Goal: Task Accomplishment & Management: Manage account settings

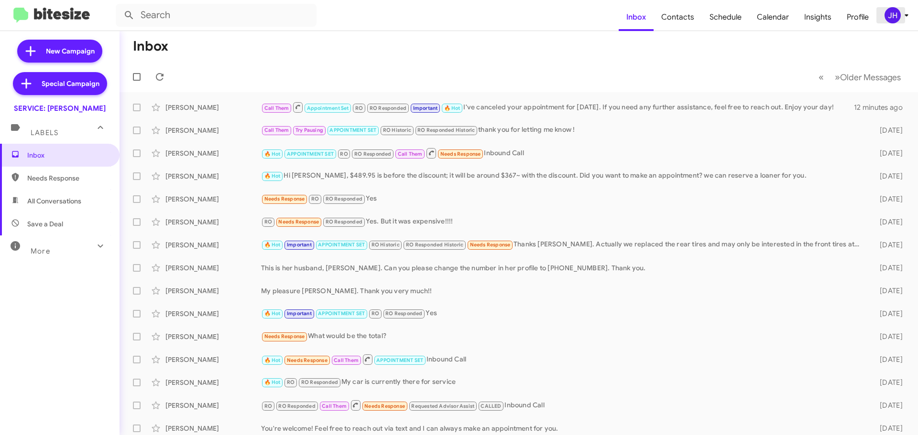
click at [892, 20] on div "JH" at bounding box center [892, 15] width 16 height 16
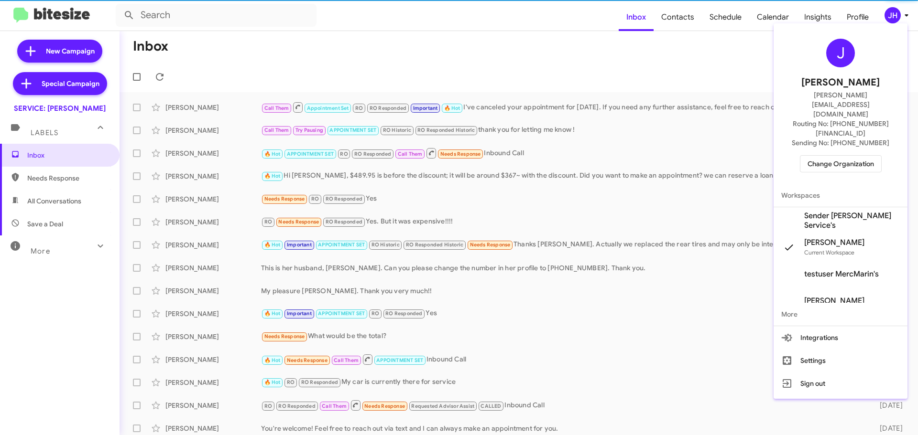
click at [846, 156] on span "Change Organization" at bounding box center [840, 164] width 66 height 16
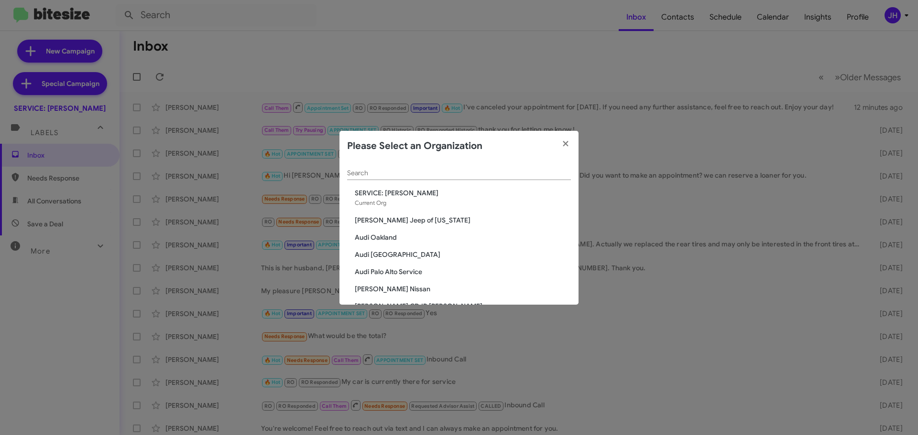
click at [441, 171] on input "Search" at bounding box center [459, 174] width 224 height 8
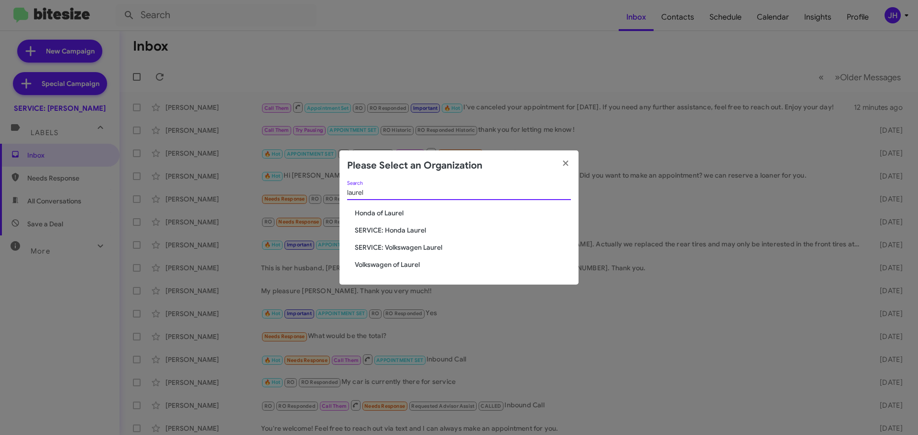
type input "laurel"
click at [406, 267] on span "Volkswagen of Laurel" at bounding box center [463, 265] width 216 height 10
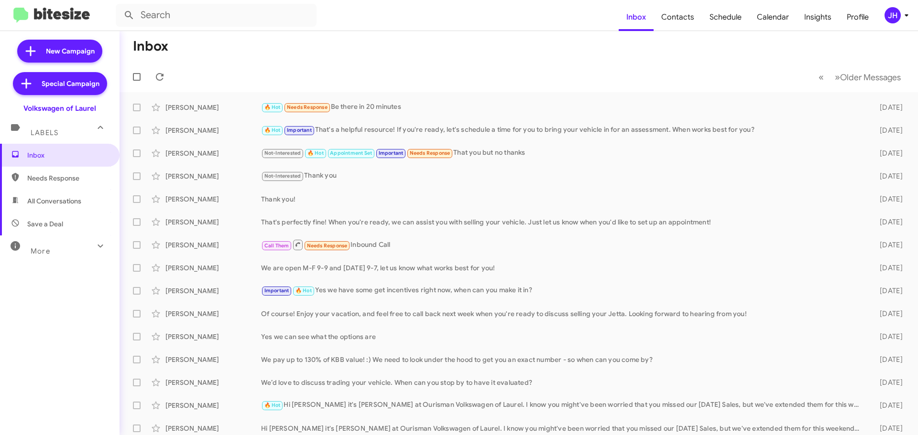
click at [892, 13] on div "JH" at bounding box center [892, 15] width 16 height 16
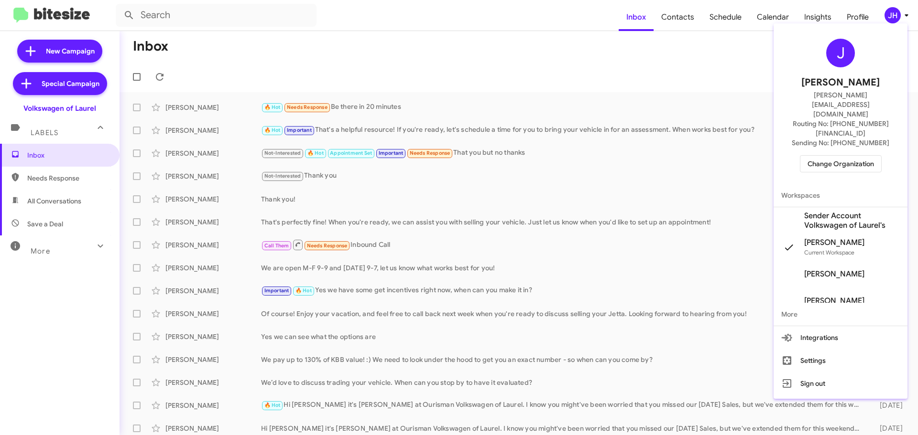
click at [840, 211] on span "Sender Account Volkswagen of Laurel's" at bounding box center [852, 220] width 96 height 19
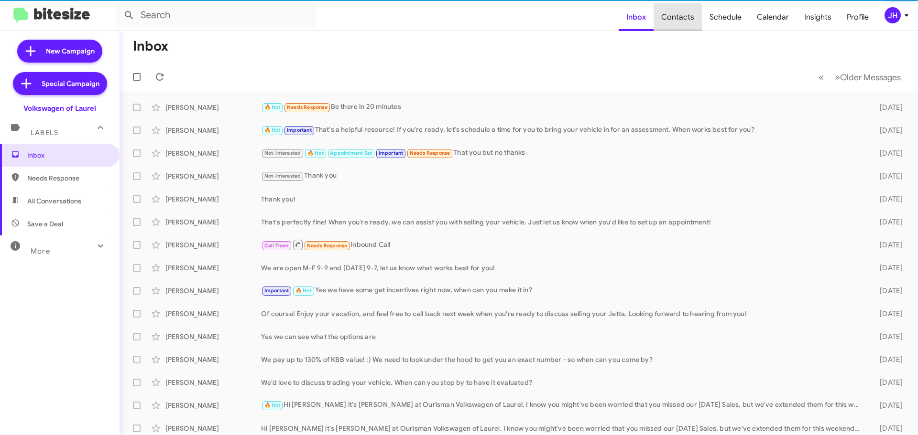
click at [676, 27] on span "Contacts" at bounding box center [677, 17] width 48 height 28
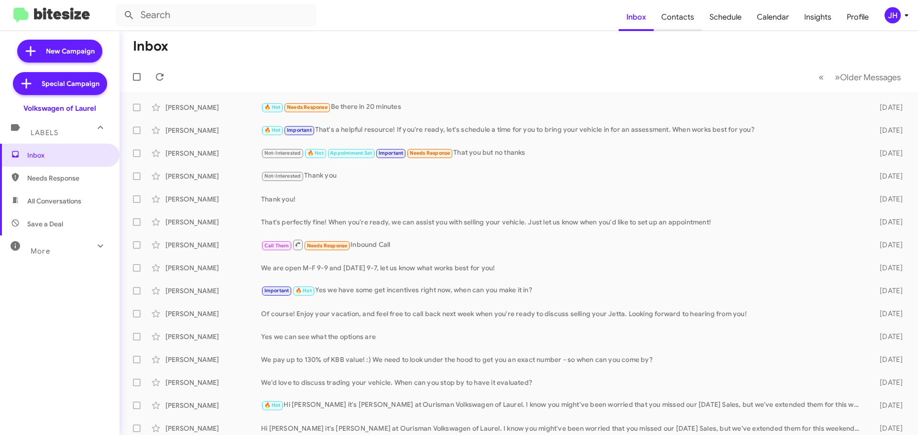
type input "in:groups"
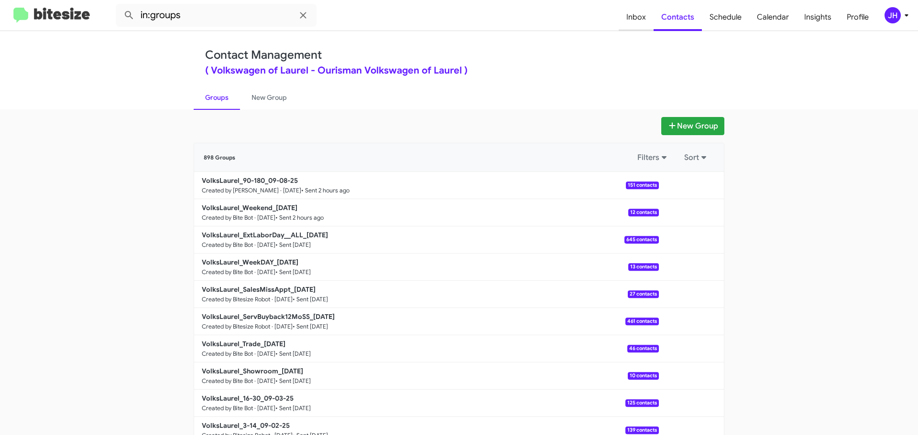
click at [636, 24] on span "Inbox" at bounding box center [635, 17] width 35 height 28
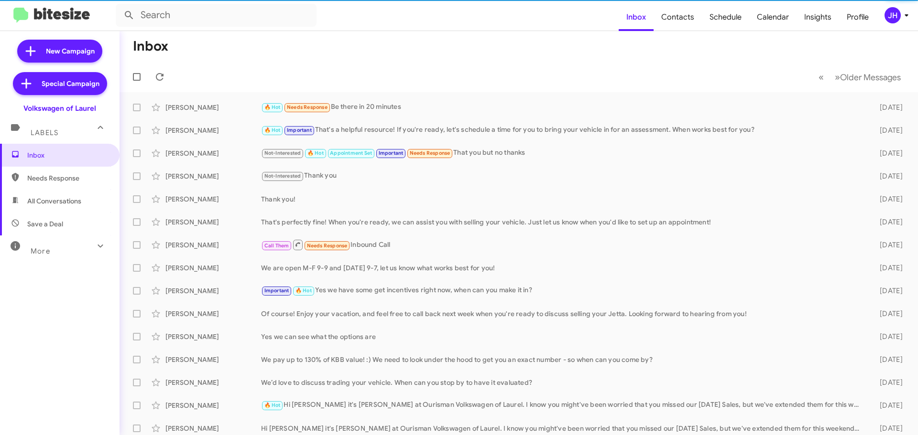
click at [51, 247] on div "More" at bounding box center [50, 248] width 85 height 18
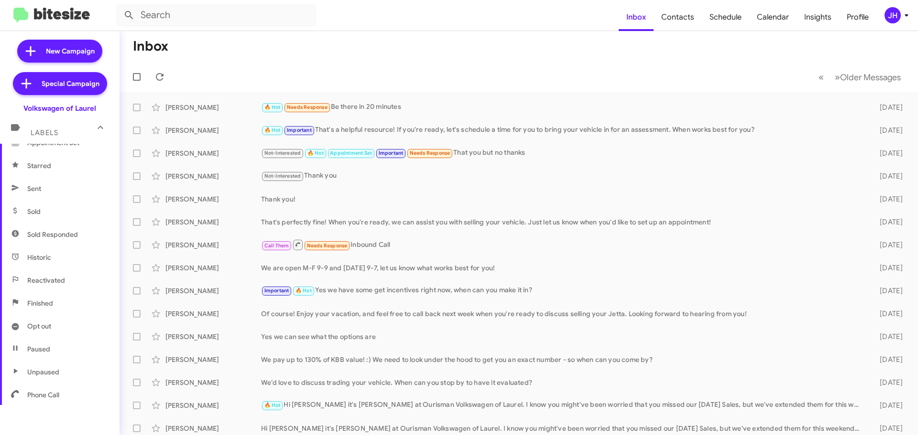
scroll to position [190, 0]
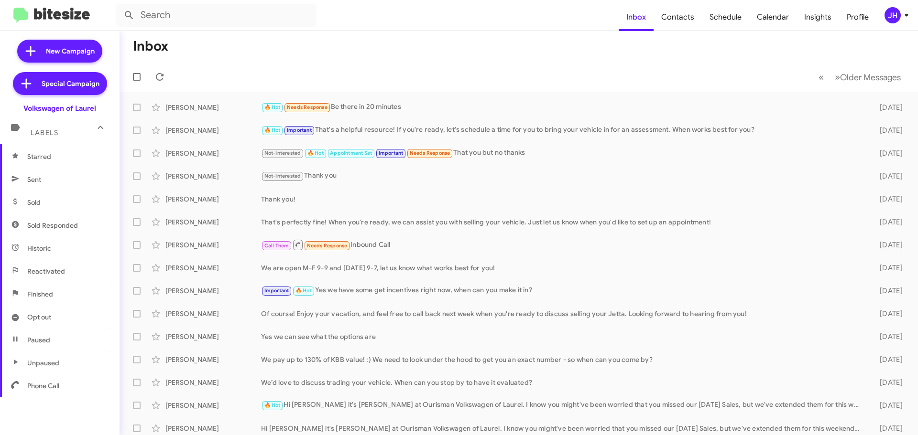
click at [72, 185] on span "Sent" at bounding box center [59, 179] width 119 height 23
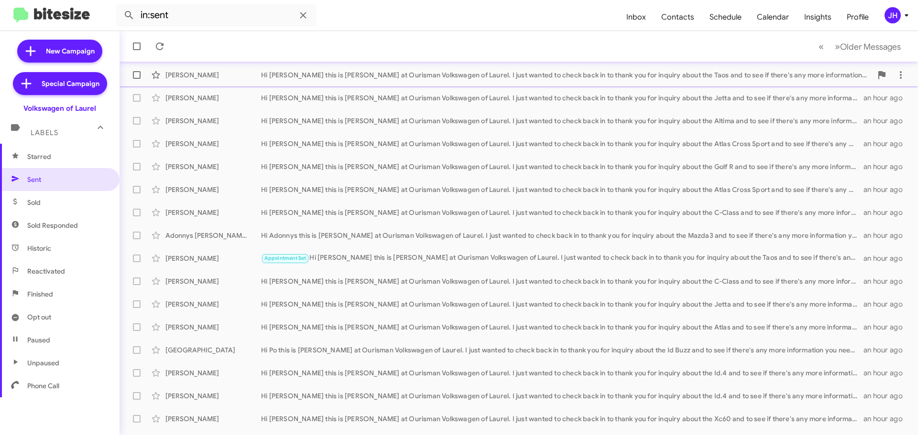
scroll to position [119, 0]
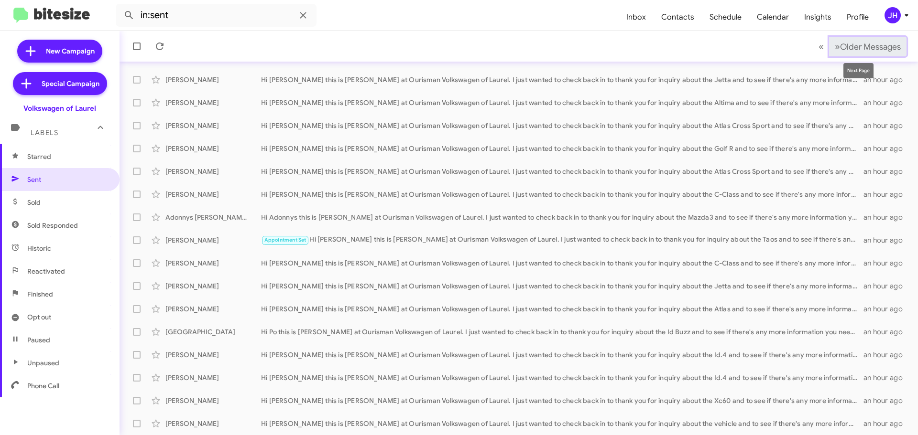
click at [840, 43] on span "Older Messages" at bounding box center [870, 47] width 61 height 11
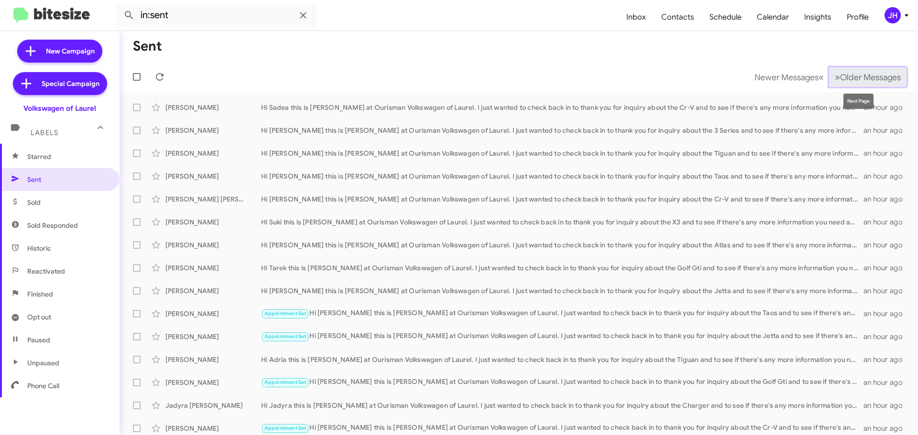
click at [829, 79] on button "» Next Older Messages" at bounding box center [867, 77] width 77 height 20
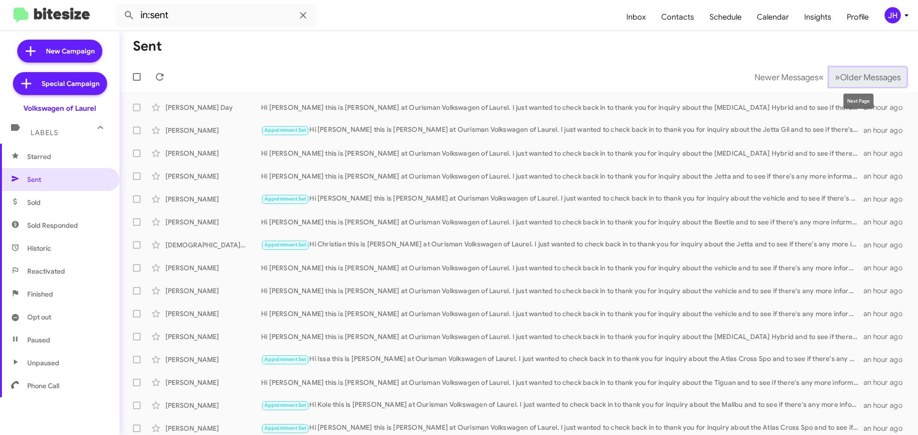
click at [840, 82] on span "Older Messages" at bounding box center [870, 77] width 61 height 11
click at [840, 81] on span "Older Messages" at bounding box center [870, 77] width 61 height 11
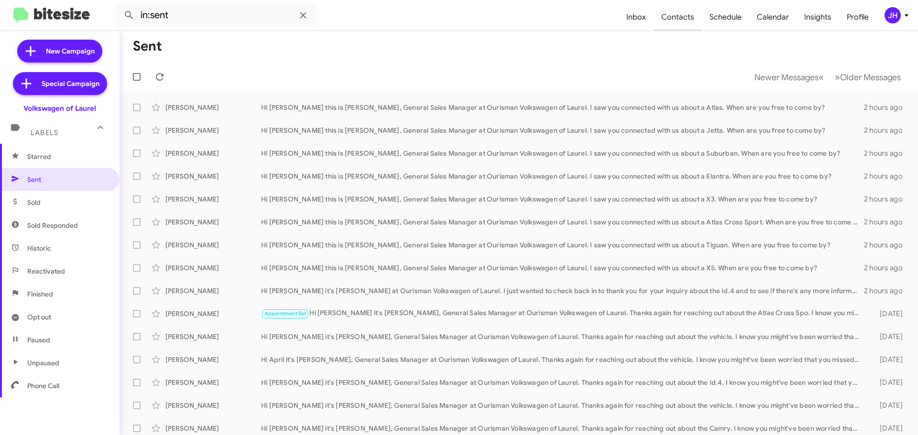
click at [672, 26] on span "Contacts" at bounding box center [677, 17] width 48 height 28
type input "in:groups"
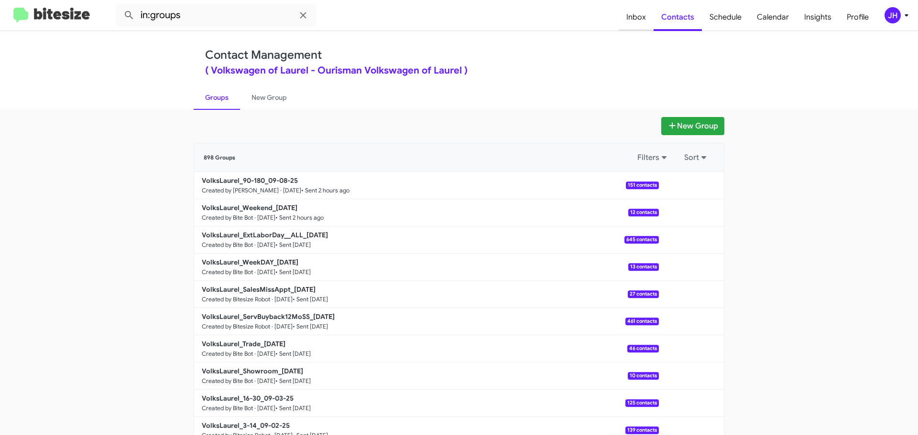
click at [623, 14] on span "Inbox" at bounding box center [635, 17] width 35 height 28
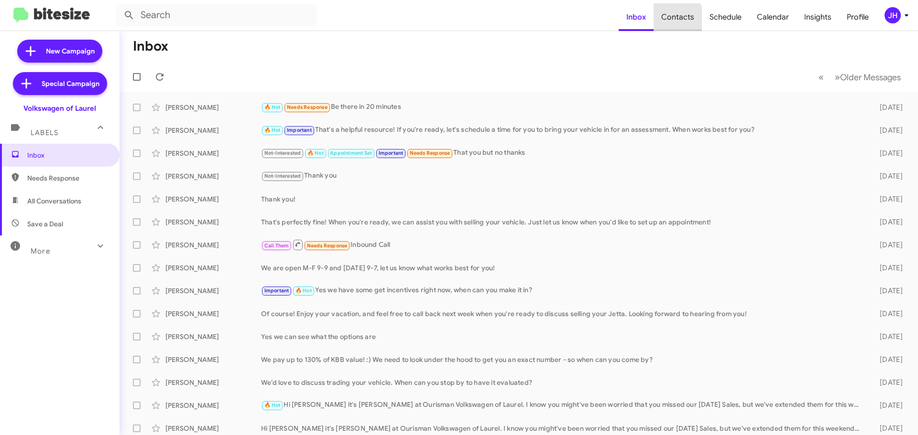
click at [667, 21] on span "Contacts" at bounding box center [677, 17] width 48 height 28
type input "in:groups"
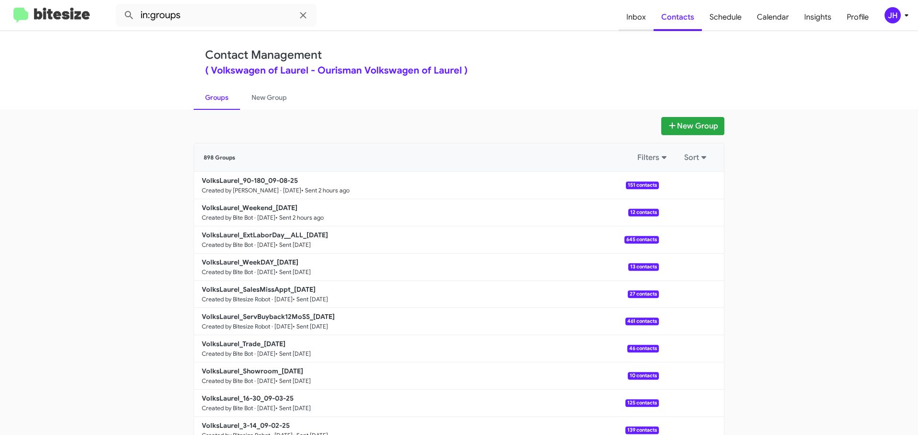
click at [631, 22] on span "Inbox" at bounding box center [635, 17] width 35 height 28
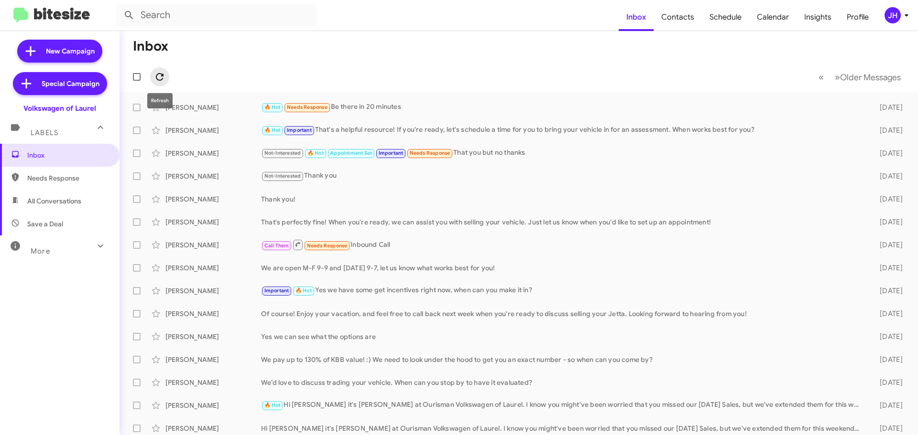
click at [168, 76] on span at bounding box center [159, 76] width 19 height 11
click at [694, 21] on span "Contacts" at bounding box center [677, 17] width 48 height 28
type input "in:groups"
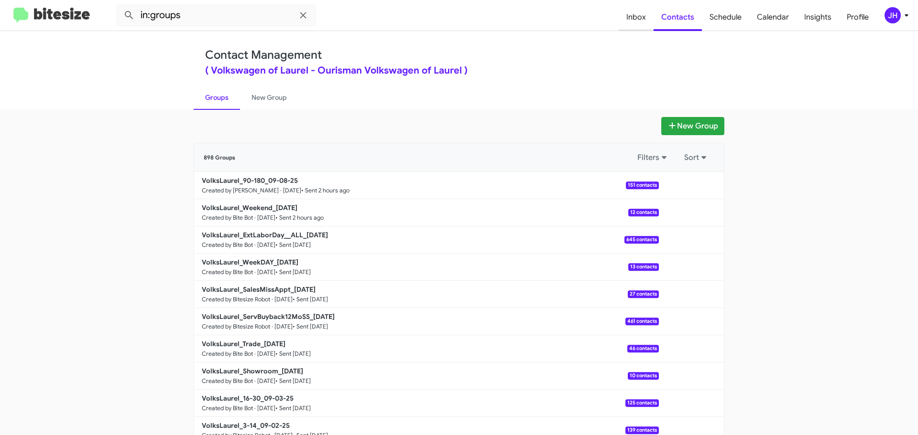
click at [633, 16] on span "Inbox" at bounding box center [635, 17] width 35 height 28
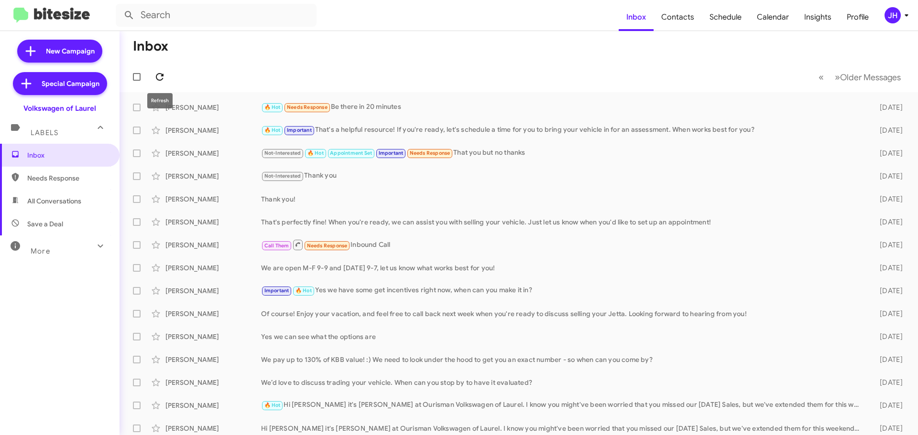
click at [165, 78] on icon at bounding box center [159, 76] width 11 height 11
click at [159, 74] on icon at bounding box center [160, 77] width 8 height 8
click at [83, 209] on span "All Conversations" at bounding box center [59, 201] width 119 height 23
type input "in:all-conversations"
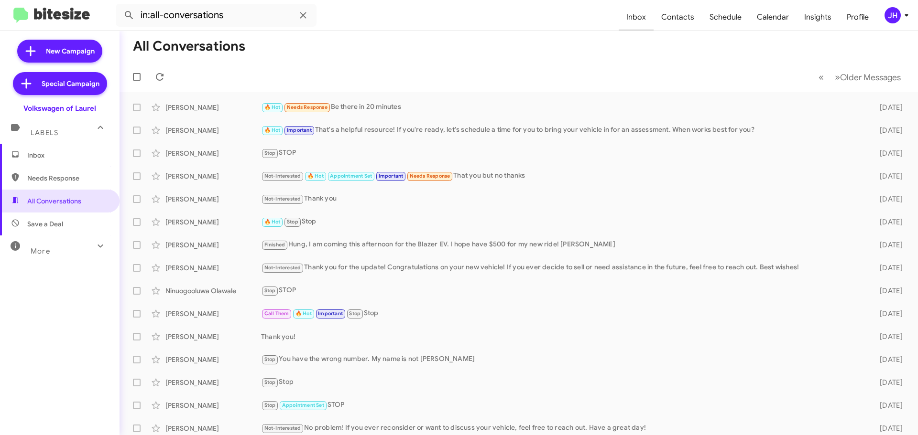
click at [626, 26] on span "Inbox" at bounding box center [635, 17] width 35 height 28
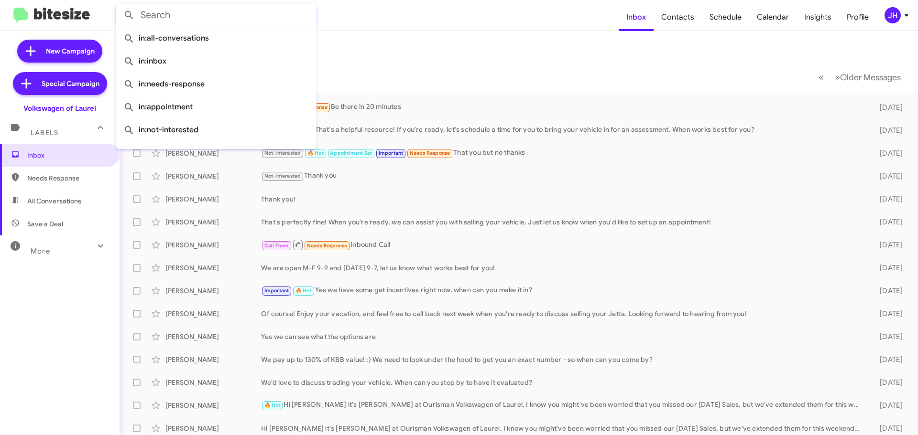
click at [215, 20] on input "text" at bounding box center [216, 15] width 201 height 23
paste input "4108296906"
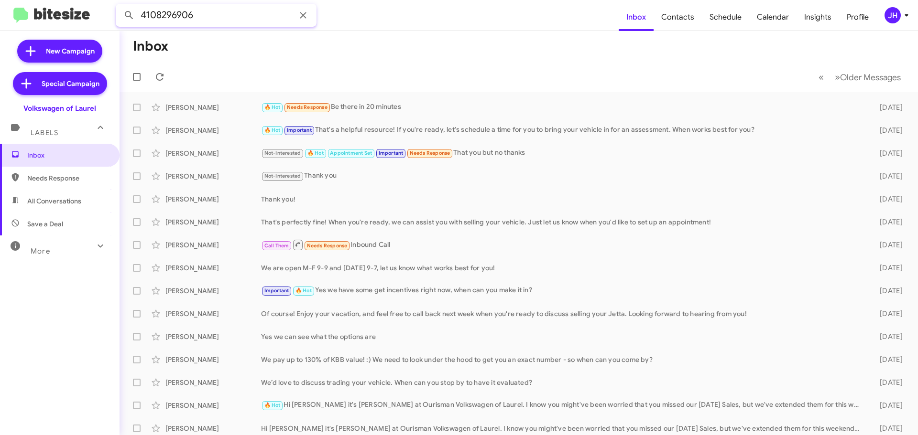
click at [119, 6] on button at bounding box center [128, 15] width 19 height 19
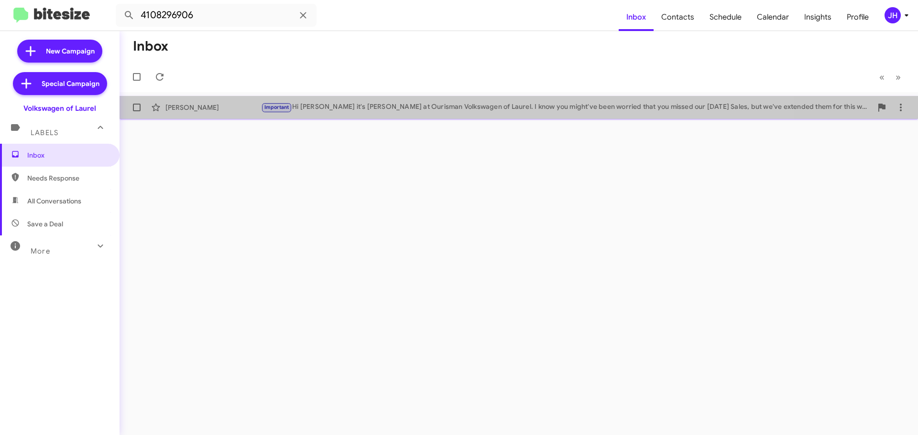
click at [370, 116] on div "Tina Copper Important Hi Tina it's Hung Khuu at Ourisman Volkswagen of Laurel. …" at bounding box center [518, 107] width 783 height 19
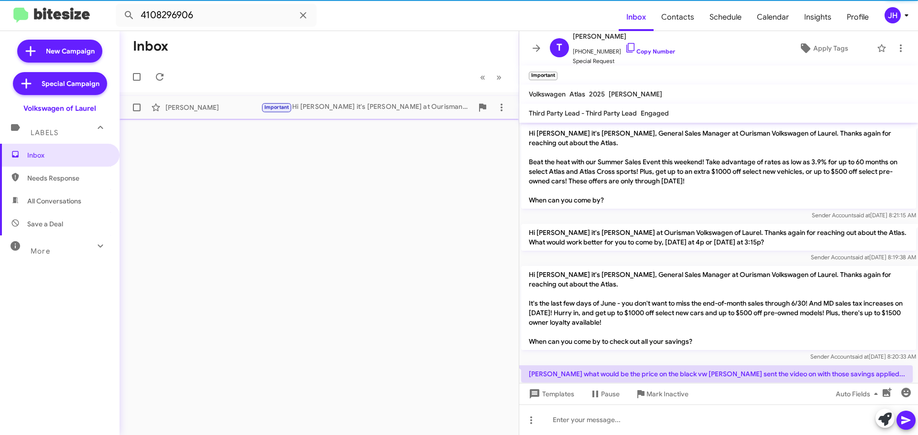
scroll to position [1106, 0]
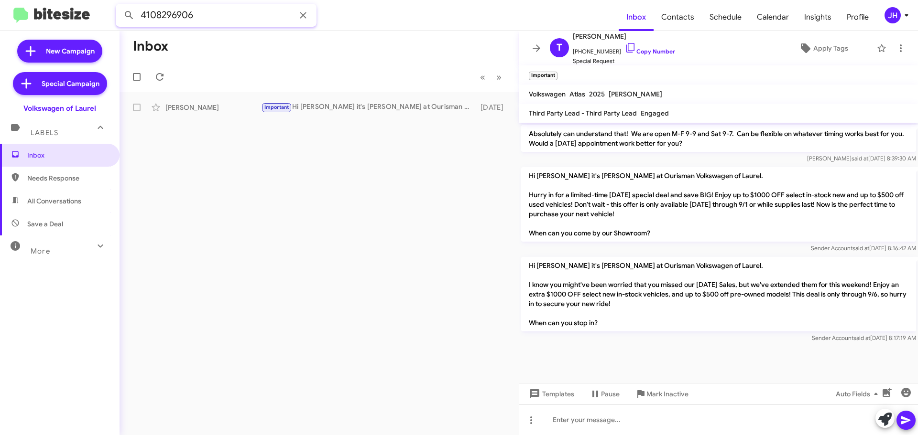
click at [218, 13] on input "4108296906" at bounding box center [216, 15] width 201 height 23
paste input "7038223609"
click at [119, 6] on button at bounding box center [128, 15] width 19 height 19
click at [249, 104] on div "Ann Wilkie" at bounding box center [213, 108] width 96 height 10
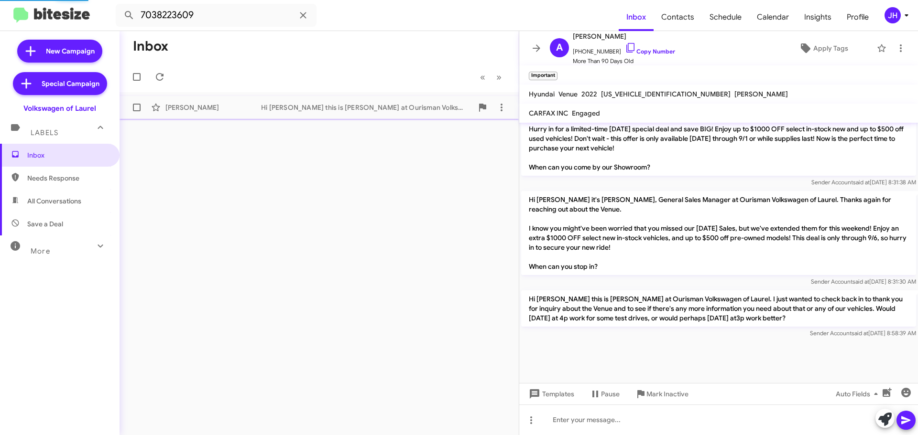
scroll to position [1199, 0]
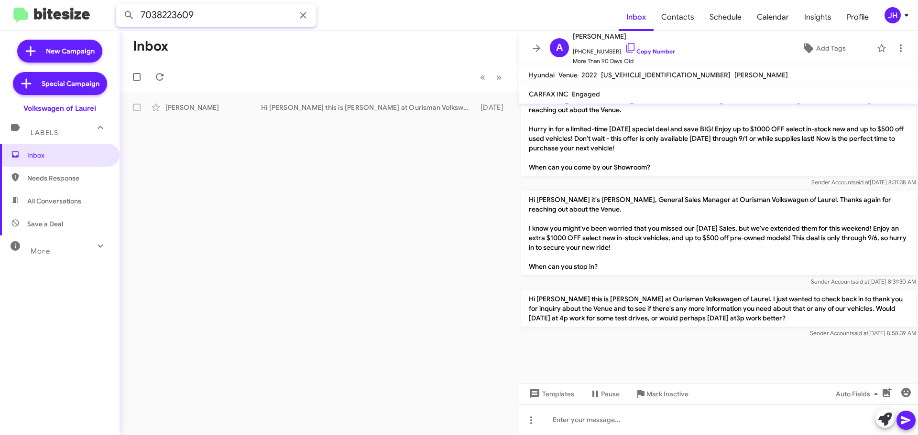
click at [239, 17] on input "7038223609" at bounding box center [216, 15] width 201 height 23
paste input "2024313038"
click at [119, 6] on button at bounding box center [128, 15] width 19 height 19
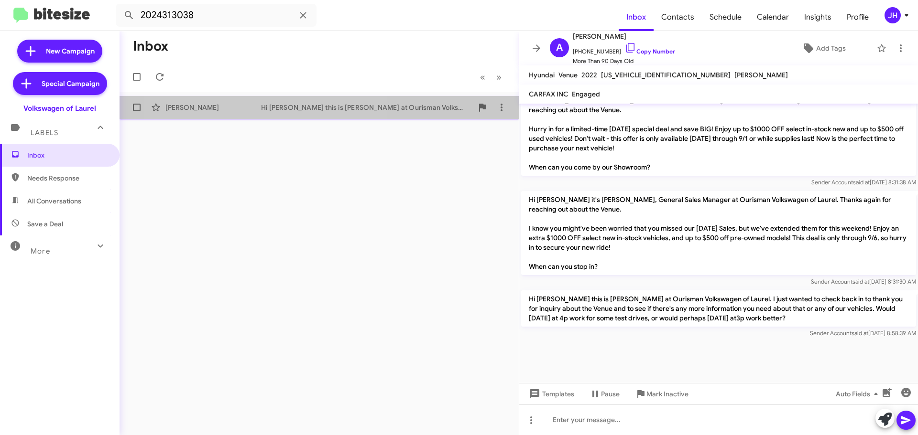
click at [271, 104] on div "Hi Nick this is Hung Khuu at Ourisman Volkswagen of Laurel. I just wanted to ch…" at bounding box center [367, 108] width 212 height 10
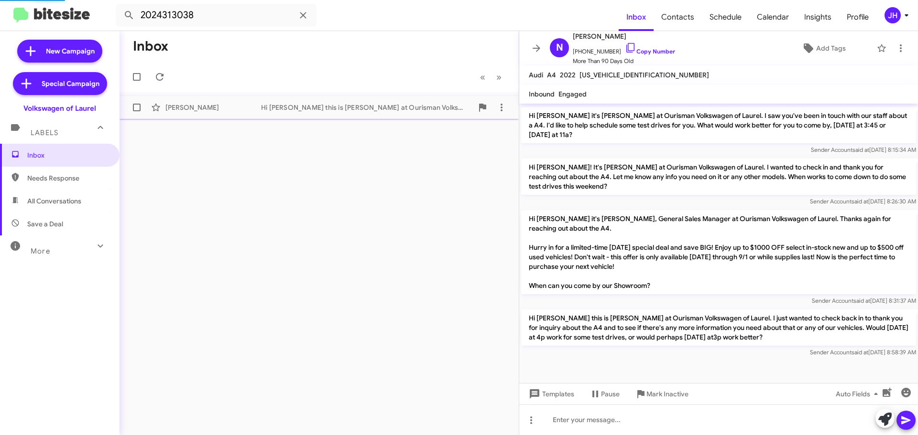
scroll to position [327, 0]
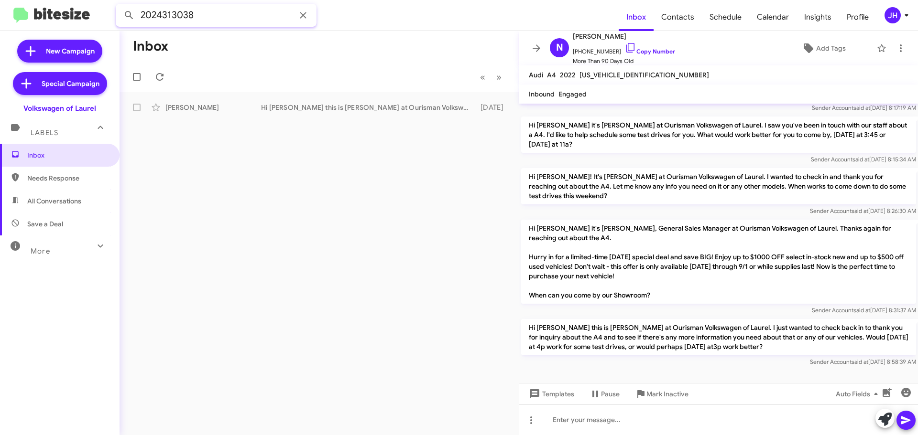
click at [232, 24] on input "2024313038" at bounding box center [216, 15] width 201 height 23
paste input "4435166515"
click at [119, 6] on button at bounding box center [128, 15] width 19 height 19
click at [247, 99] on div "Kenneth Burgett Not-Interested I understand! If you change your mind or have an…" at bounding box center [319, 107] width 384 height 19
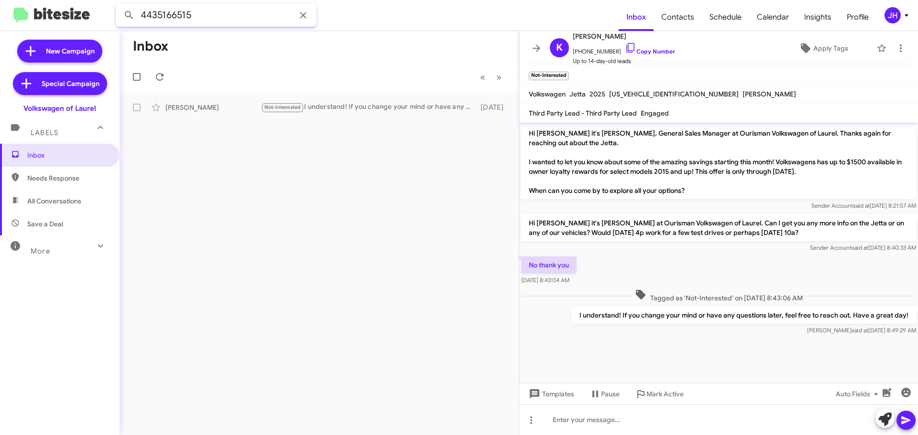
click at [234, 14] on input "4435166515" at bounding box center [216, 15] width 201 height 23
paste input "7587054"
click at [119, 6] on button at bounding box center [128, 15] width 19 height 19
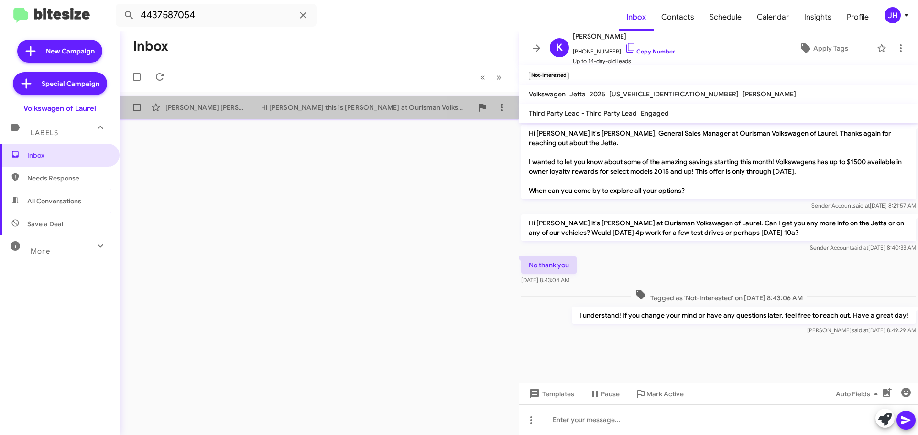
click at [240, 108] on div "Connor Mangan" at bounding box center [213, 108] width 96 height 10
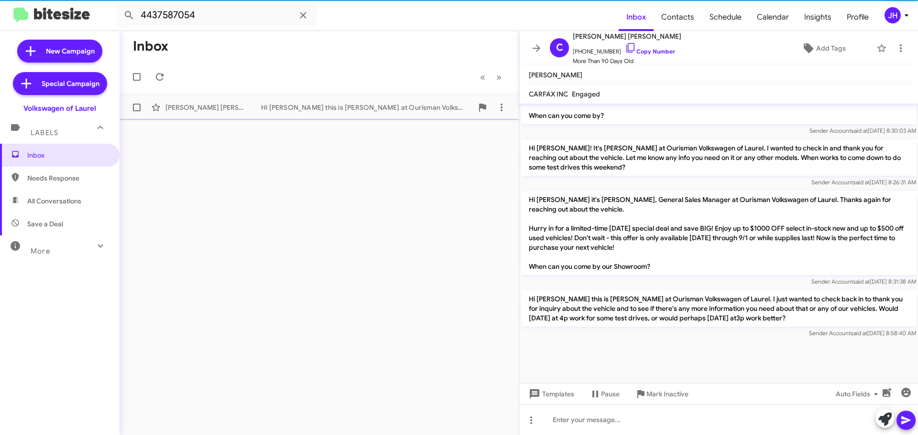
scroll to position [1266, 0]
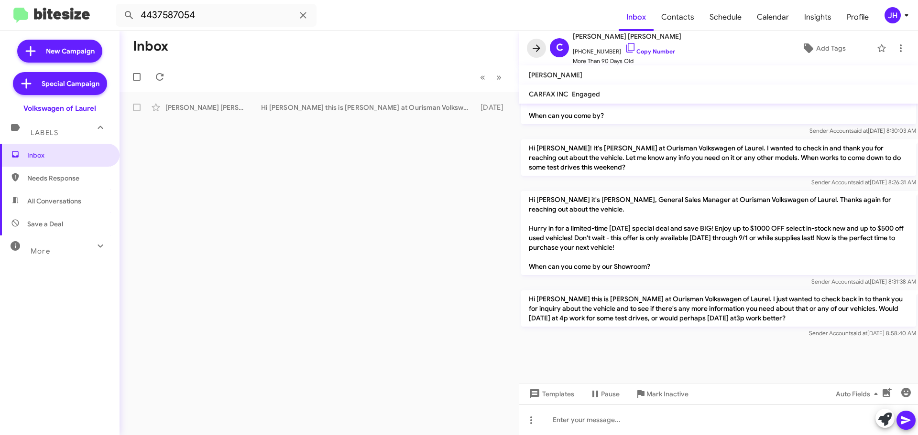
click at [534, 47] on icon at bounding box center [536, 48] width 11 height 11
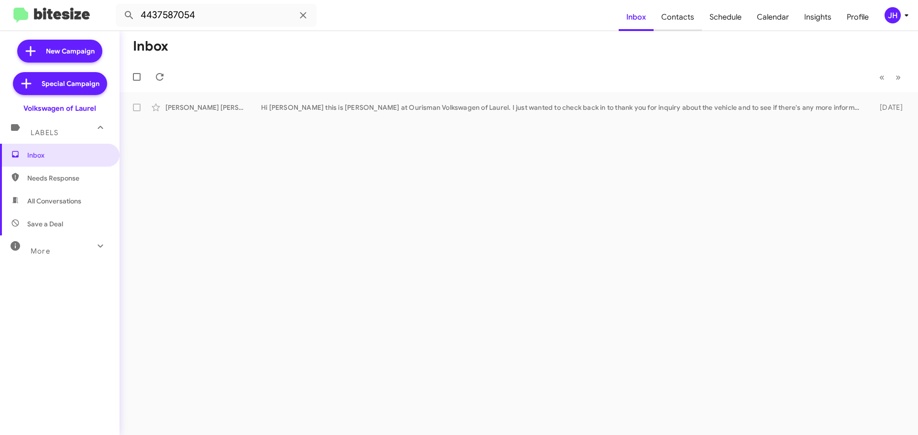
click at [674, 20] on span "Contacts" at bounding box center [677, 17] width 48 height 28
type input "in:groups"
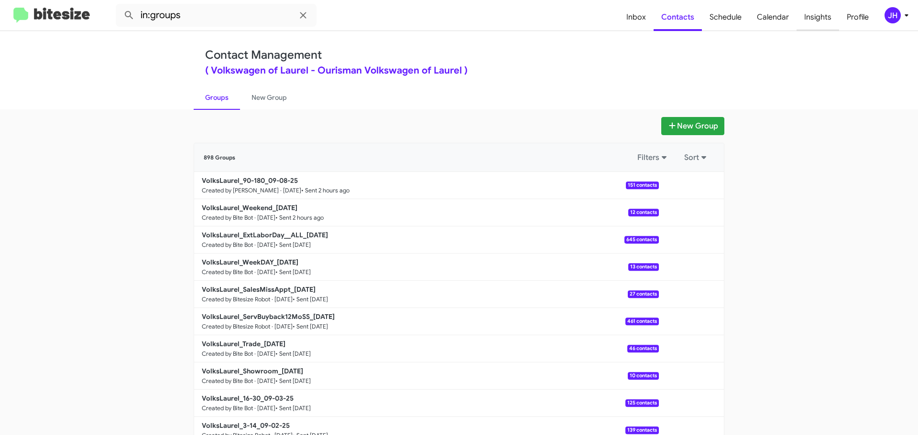
click at [824, 14] on span "Insights" at bounding box center [817, 17] width 43 height 28
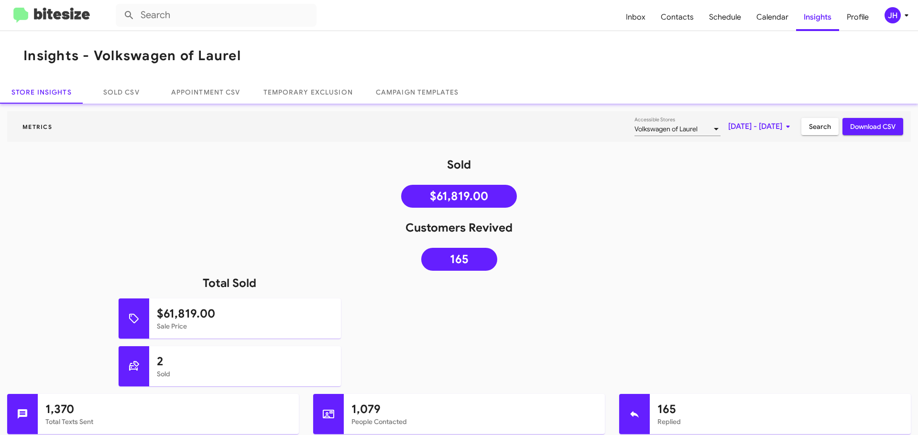
click at [891, 12] on div "JH" at bounding box center [892, 15] width 16 height 16
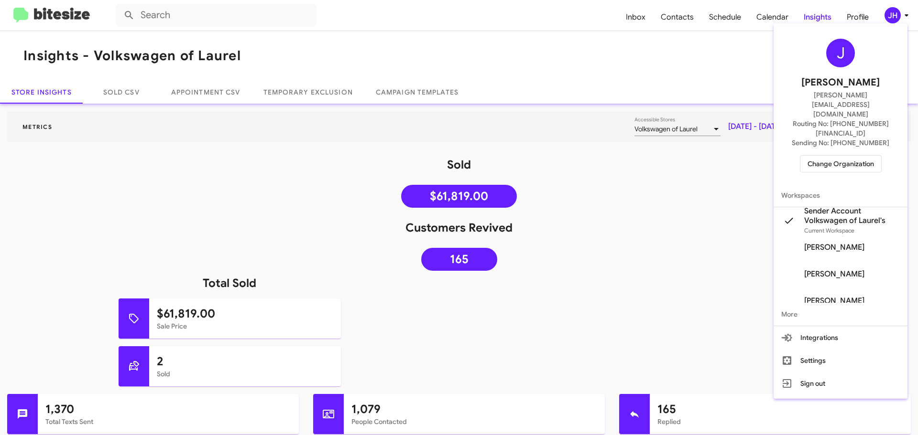
click at [859, 156] on span "Change Organization" at bounding box center [840, 164] width 66 height 16
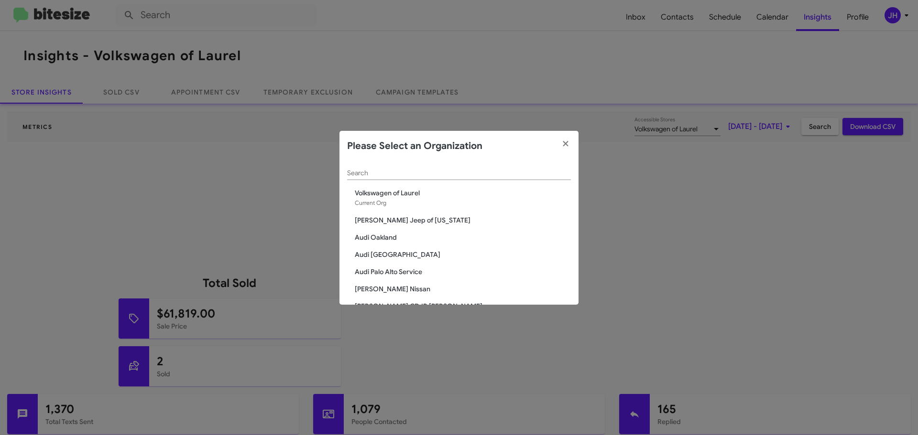
click at [397, 166] on div "Search" at bounding box center [459, 171] width 224 height 19
click at [418, 170] on input "Search" at bounding box center [459, 174] width 224 height 8
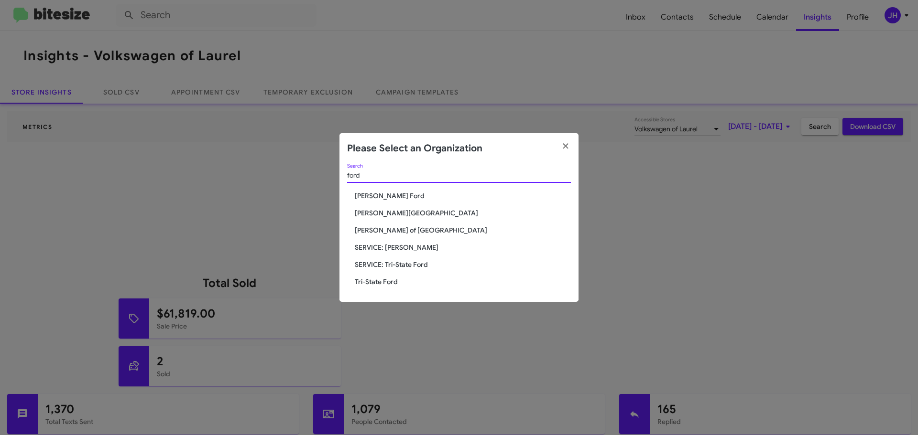
type input "ford"
click at [428, 264] on span "SERVICE: Tri-State Ford" at bounding box center [463, 265] width 216 height 10
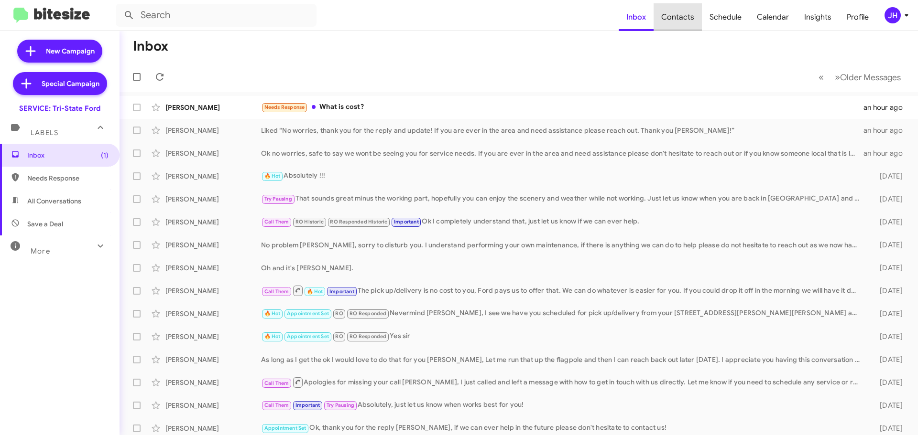
click at [695, 24] on span "Contacts" at bounding box center [677, 17] width 48 height 28
type input "in:groups"
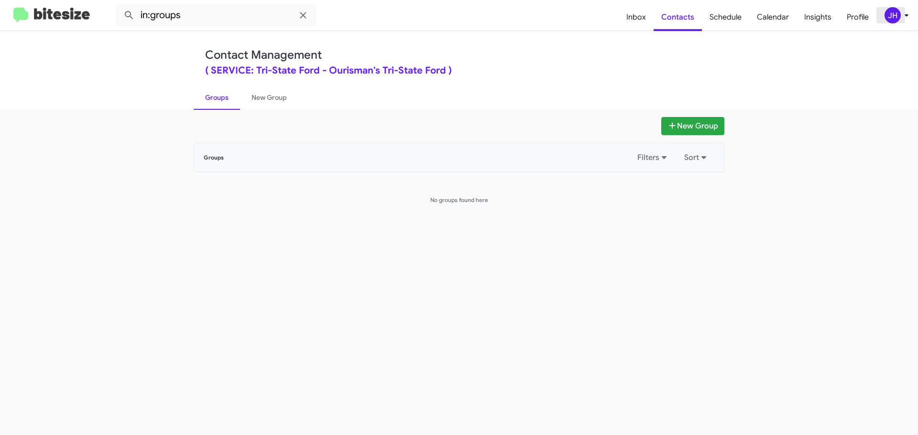
click at [890, 16] on div "JH" at bounding box center [892, 15] width 16 height 16
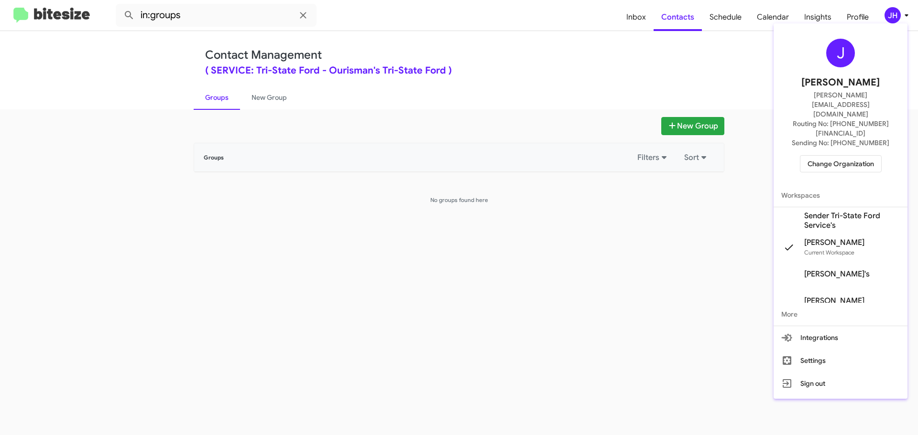
click at [830, 211] on span "Sender Tri-State Ford Service's" at bounding box center [852, 220] width 96 height 19
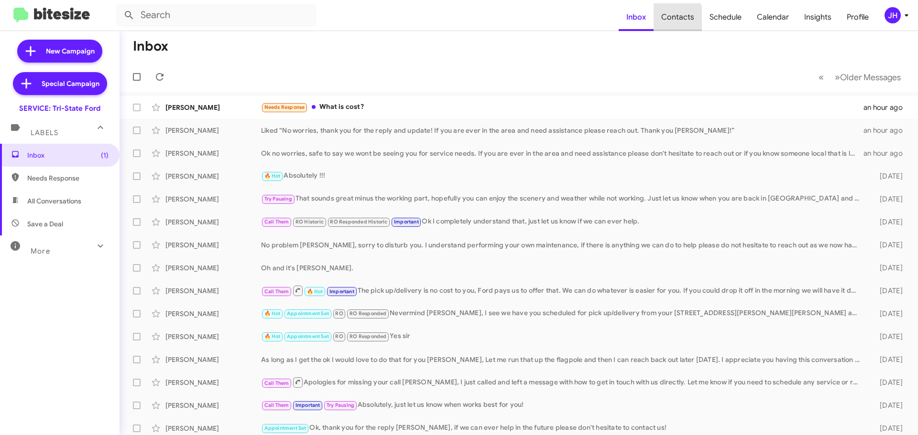
click at [673, 22] on span "Contacts" at bounding box center [677, 17] width 48 height 28
type input "in:groups"
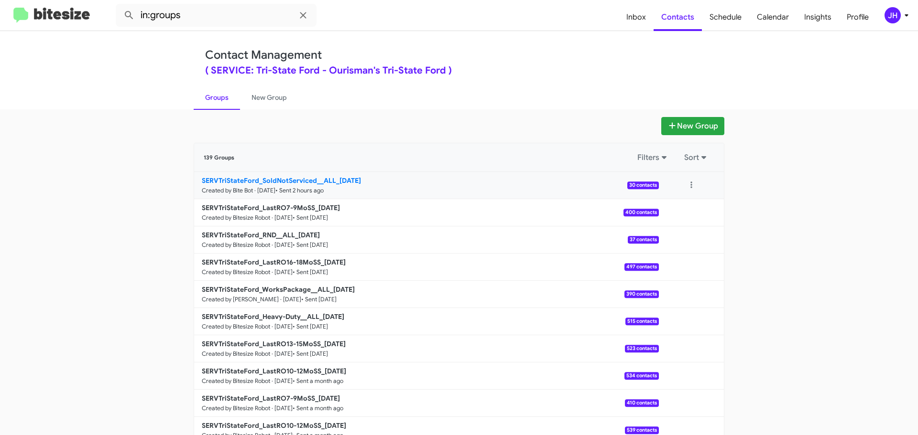
click at [602, 192] on link "SERVTriStateFord_SoldNotServiced__ALL_[DATE] Created by Bite Bot · [DATE] • Sen…" at bounding box center [426, 185] width 465 height 27
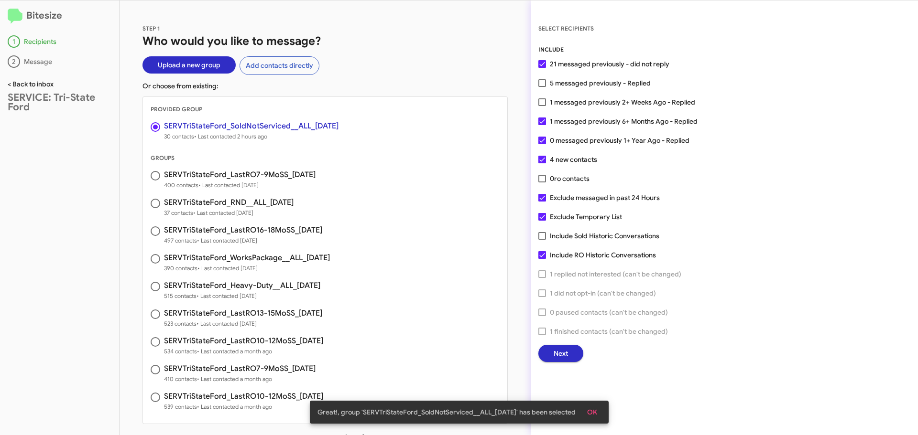
click at [43, 87] on link "< Back to inbox" at bounding box center [31, 84] width 46 height 9
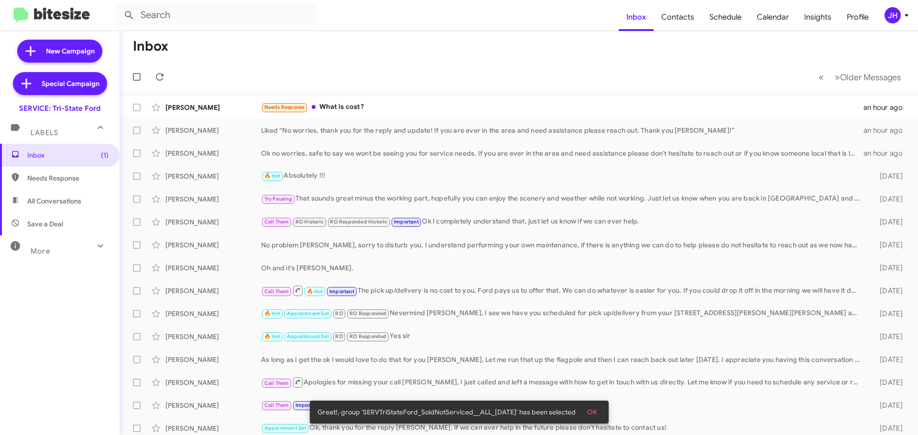
click at [62, 249] on div "More" at bounding box center [50, 248] width 85 height 18
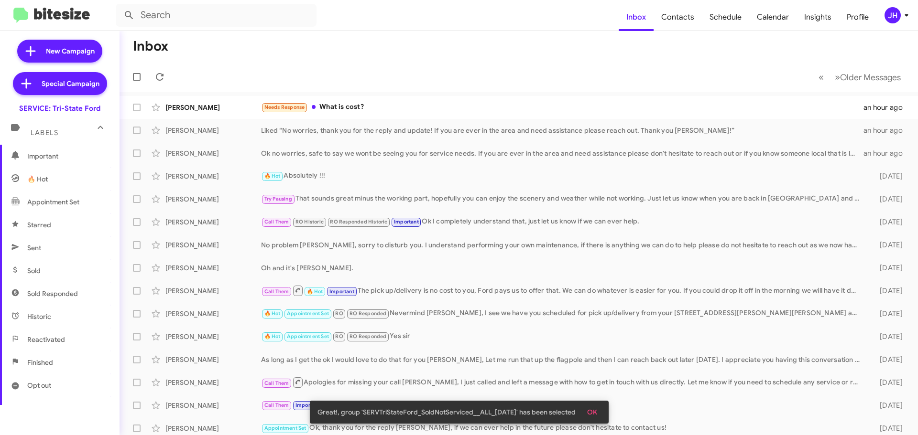
scroll to position [143, 0]
click at [68, 215] on span "Sent" at bounding box center [59, 226] width 119 height 23
type input "in:sent"
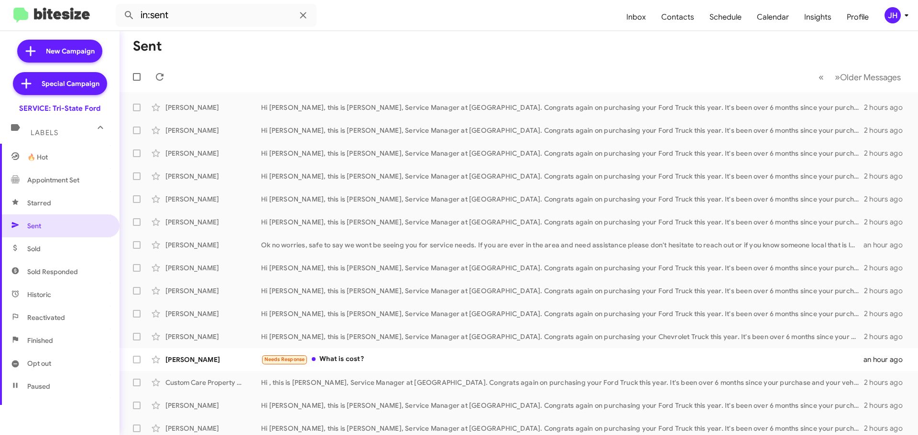
click at [889, 21] on div "JH" at bounding box center [892, 15] width 16 height 16
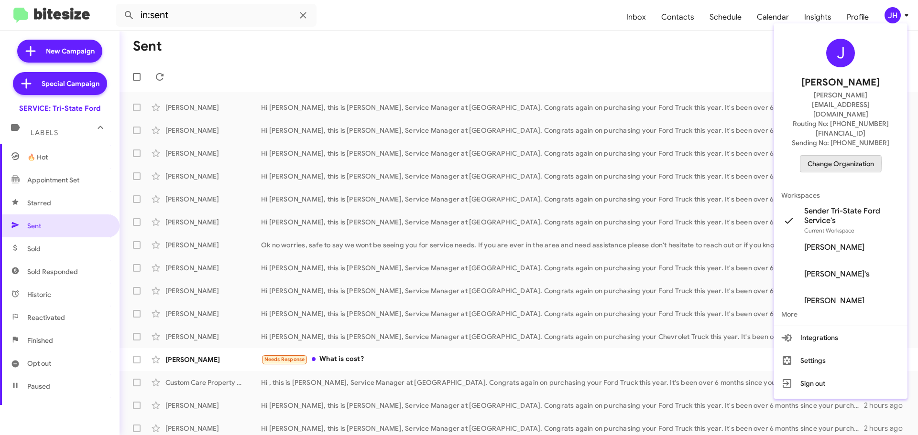
click at [824, 156] on span "Change Organization" at bounding box center [840, 164] width 66 height 16
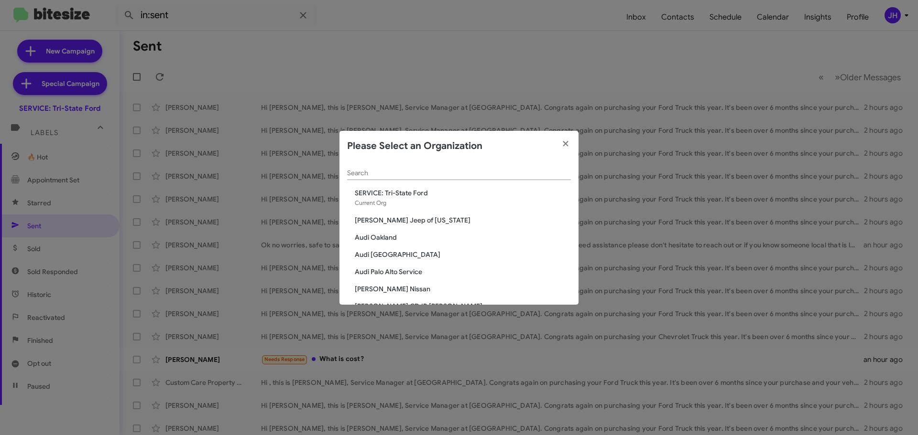
click at [379, 172] on input "Search" at bounding box center [459, 174] width 224 height 8
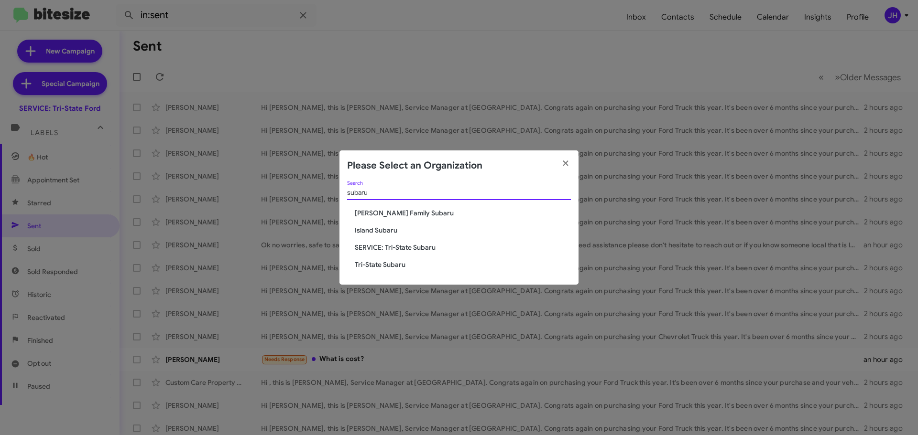
type input "subaru"
click at [575, 162] on button "button" at bounding box center [566, 164] width 26 height 27
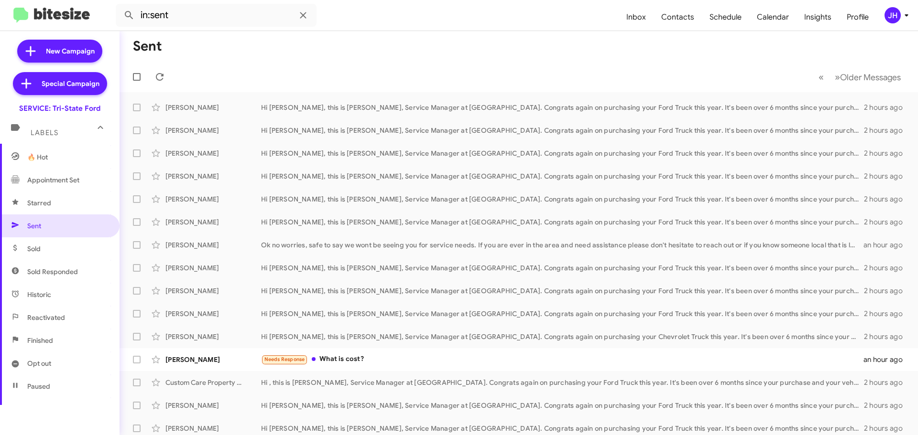
click at [885, 16] on div "JH" at bounding box center [892, 15] width 16 height 16
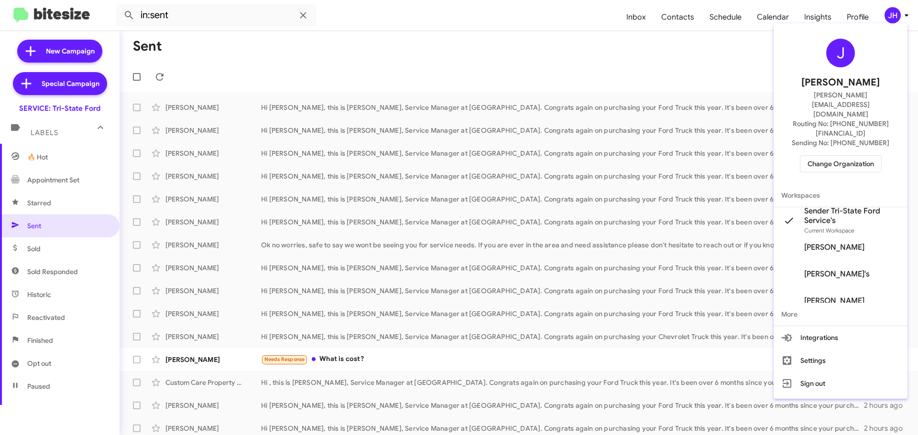
click at [815, 156] on span "Change Organization" at bounding box center [840, 164] width 66 height 16
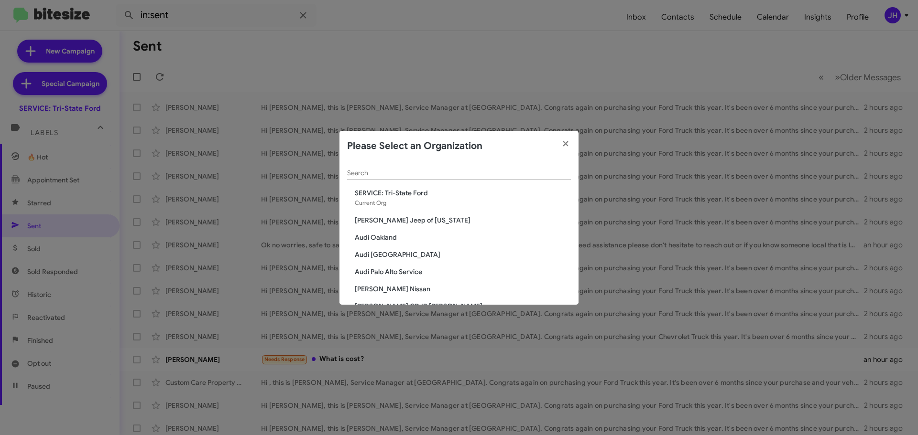
click at [398, 174] on input "Search" at bounding box center [459, 174] width 224 height 8
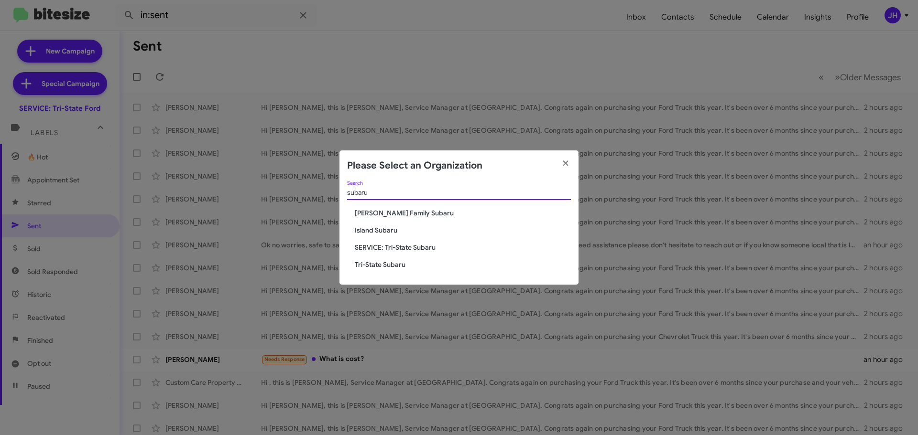
type input "subaru"
click at [404, 245] on span "SERVICE: Tri-State Subaru" at bounding box center [463, 248] width 216 height 10
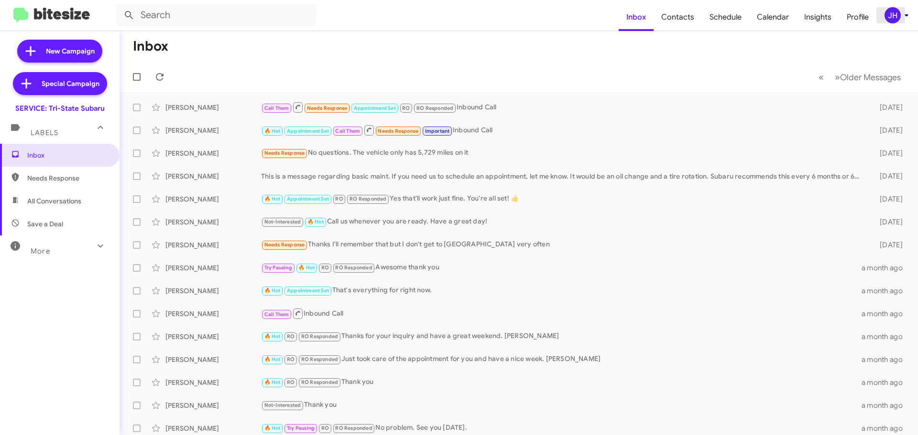
click at [892, 13] on div "JH" at bounding box center [892, 15] width 16 height 16
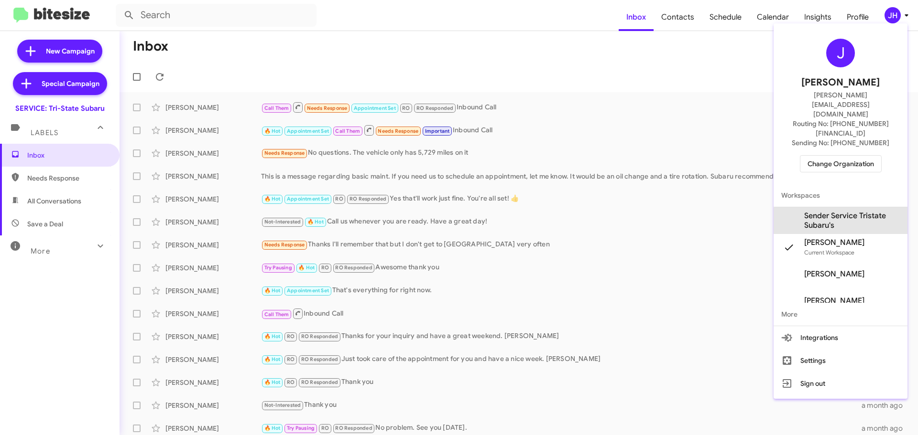
click at [842, 211] on span "Sender Service Tristate Subaru's" at bounding box center [852, 220] width 96 height 19
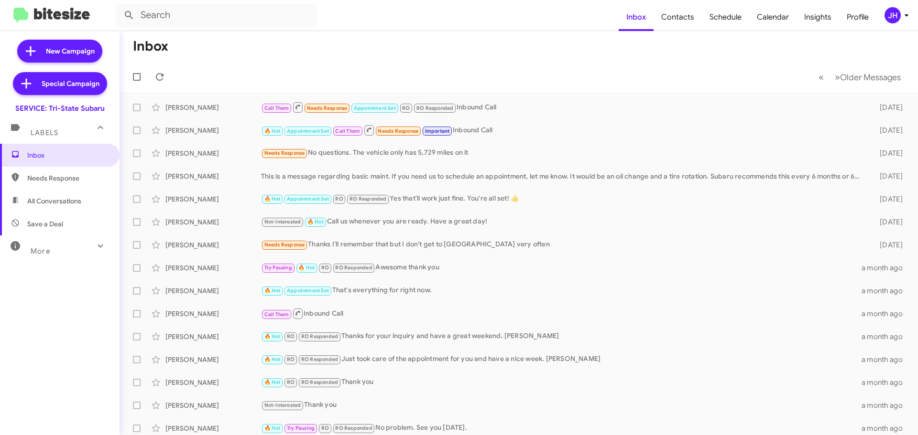
click at [67, 250] on div "More" at bounding box center [50, 248] width 85 height 18
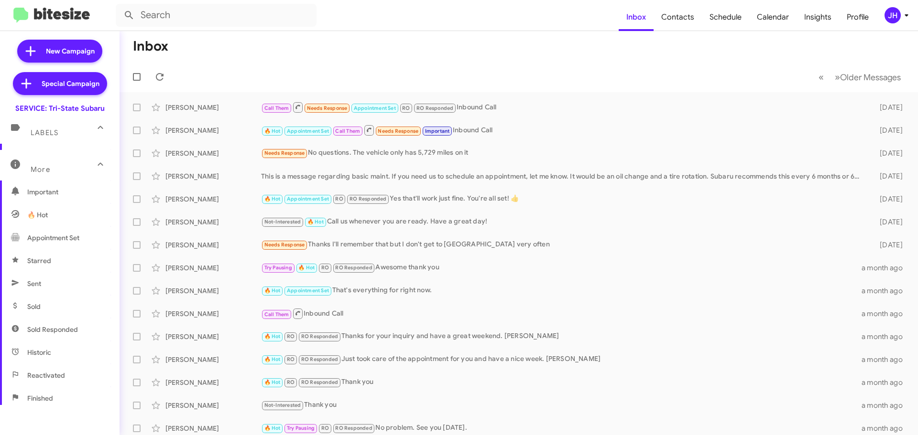
scroll to position [96, 0]
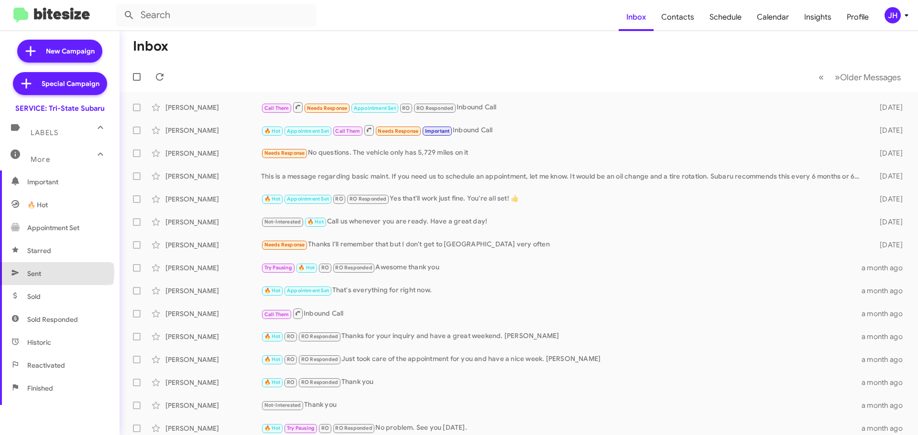
click at [56, 273] on span "Sent" at bounding box center [59, 273] width 119 height 23
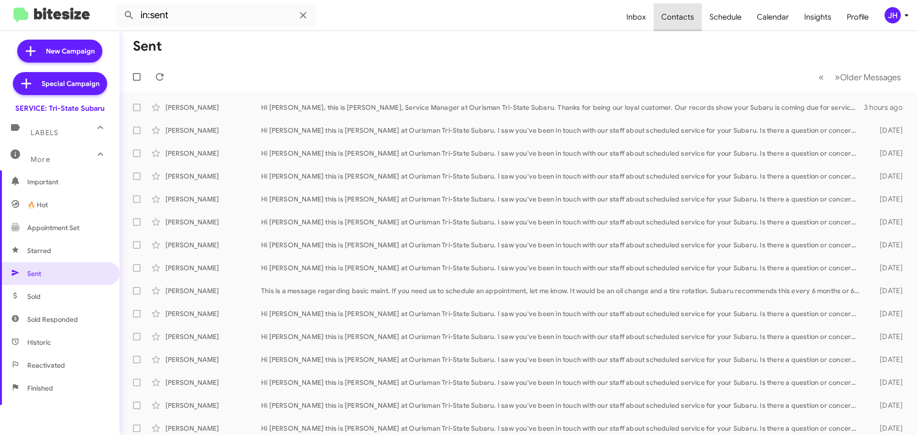
click at [683, 13] on span "Contacts" at bounding box center [677, 17] width 48 height 28
type input "in:groups"
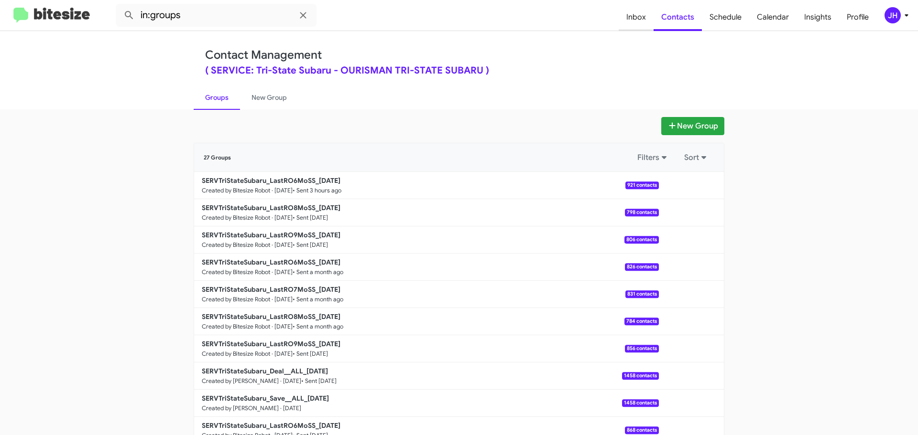
click at [645, 23] on span "Inbox" at bounding box center [635, 17] width 35 height 28
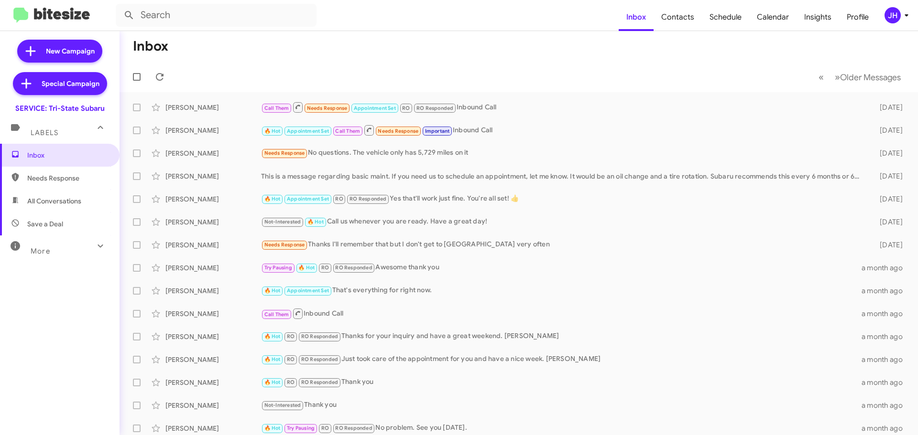
click at [63, 244] on div "More" at bounding box center [50, 248] width 85 height 18
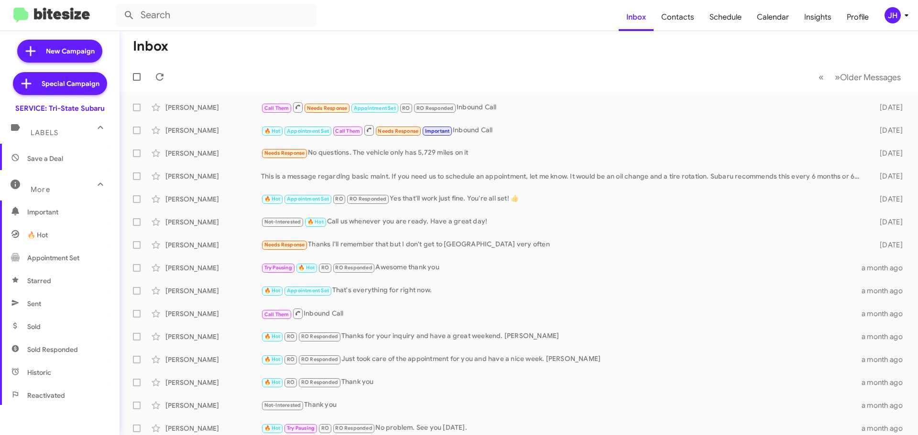
scroll to position [96, 0]
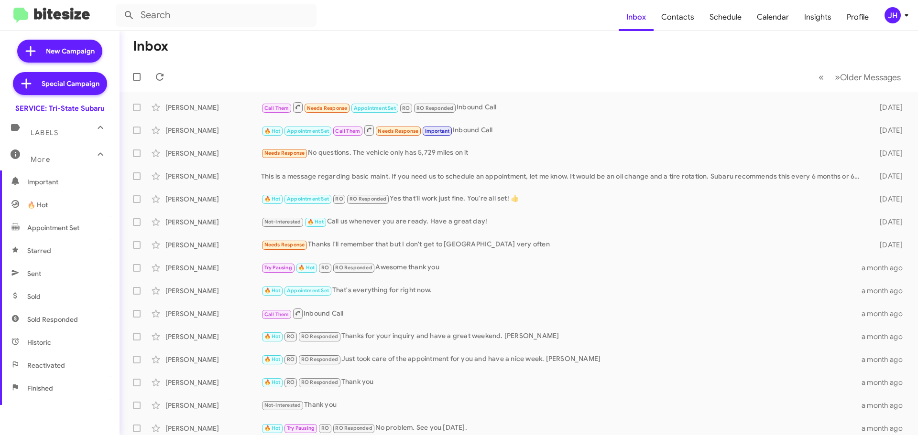
click at [49, 269] on span "Sent" at bounding box center [59, 273] width 119 height 23
type input "in:sent"
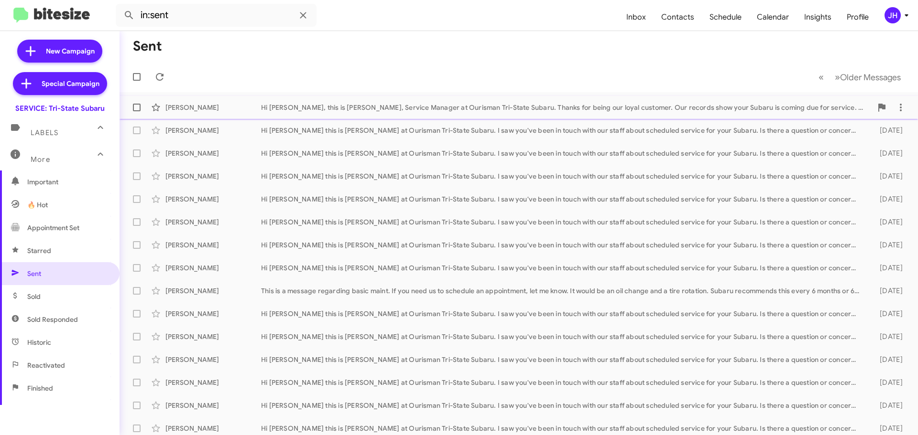
click at [451, 106] on div "Hi Manmohan, this is Dan Mancari, Service Manager at Ourisman Tri-State Subaru.…" at bounding box center [566, 108] width 611 height 10
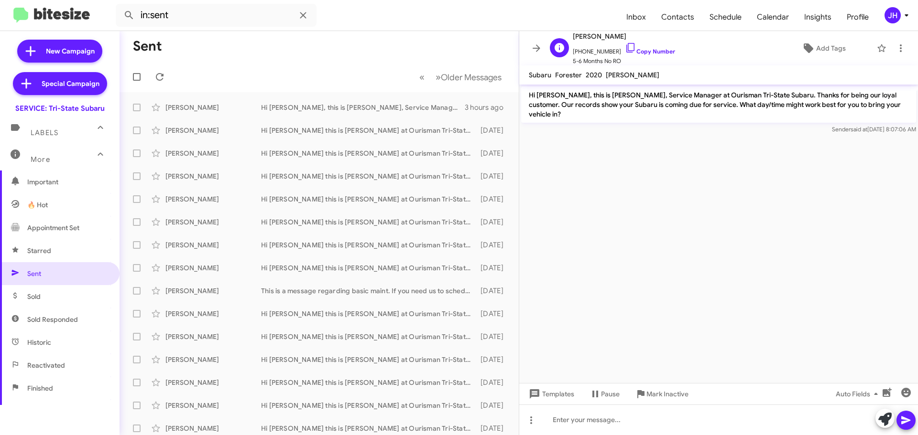
drag, startPoint x: 637, startPoint y: 37, endPoint x: 575, endPoint y: 36, distance: 62.6
click at [575, 36] on span "Manmohan Shendge" at bounding box center [624, 36] width 102 height 11
drag, startPoint x: 607, startPoint y: 51, endPoint x: 579, endPoint y: 53, distance: 28.7
click at [579, 53] on span "+14847167411 Copy Number" at bounding box center [624, 49] width 102 height 14
copy span "4847167411"
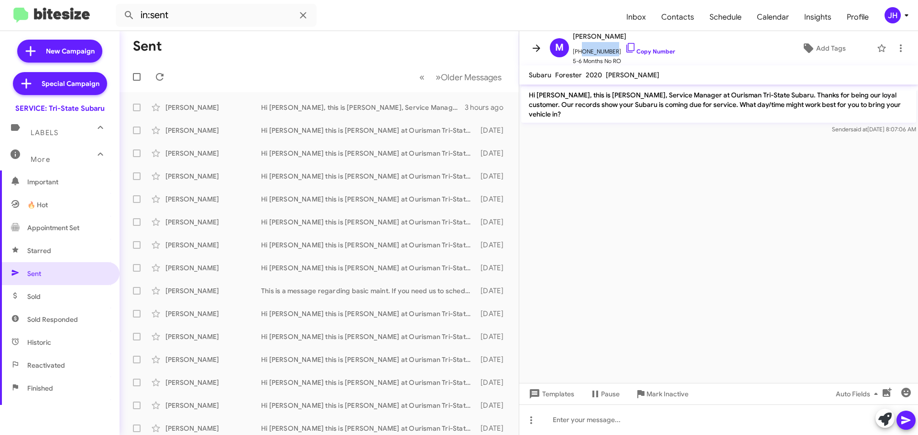
click at [537, 56] on button at bounding box center [536, 48] width 19 height 19
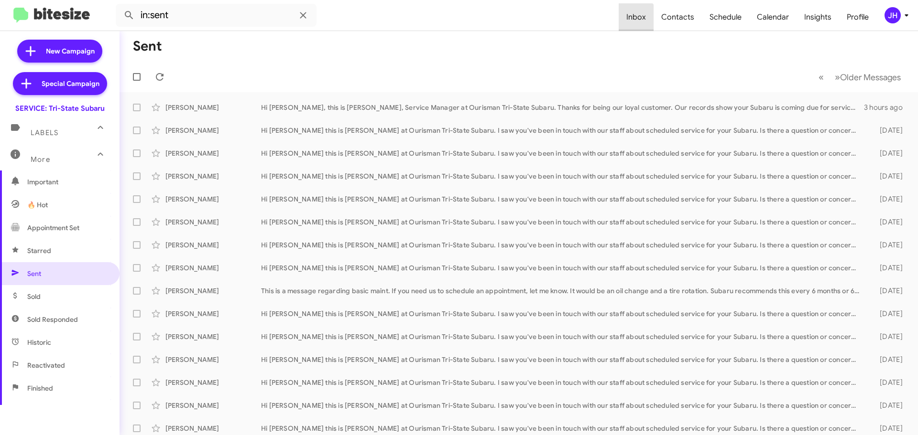
click at [633, 25] on span "Inbox" at bounding box center [635, 17] width 35 height 28
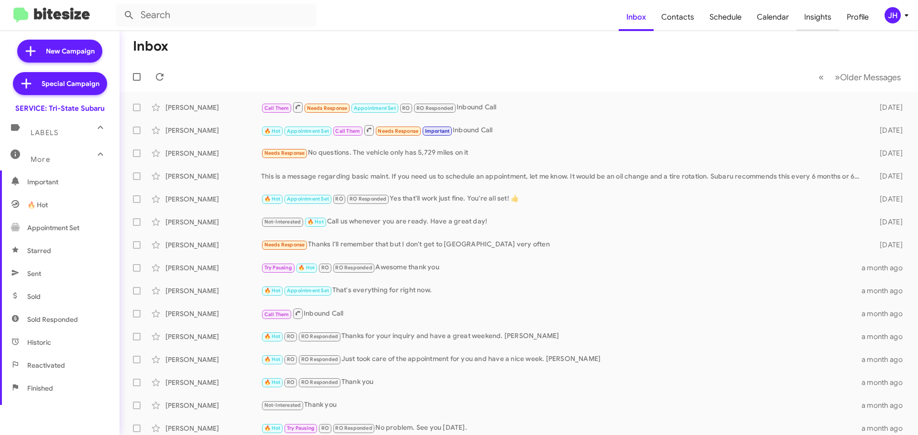
click at [809, 21] on span "Insights" at bounding box center [817, 17] width 43 height 28
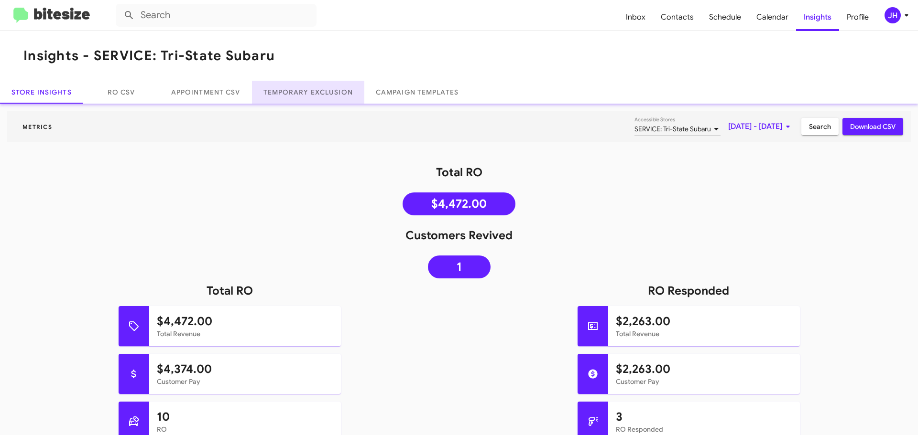
click at [295, 97] on link "Temporary Exclusion" at bounding box center [308, 92] width 112 height 23
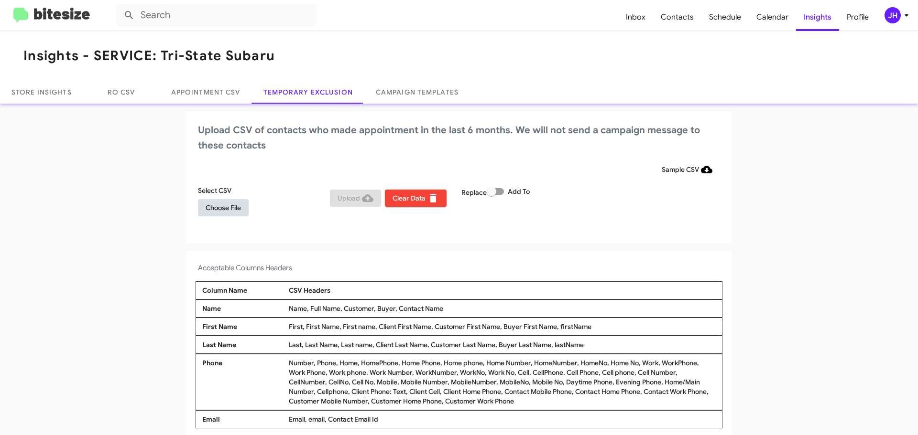
click at [245, 213] on button "Choose File" at bounding box center [223, 207] width 51 height 17
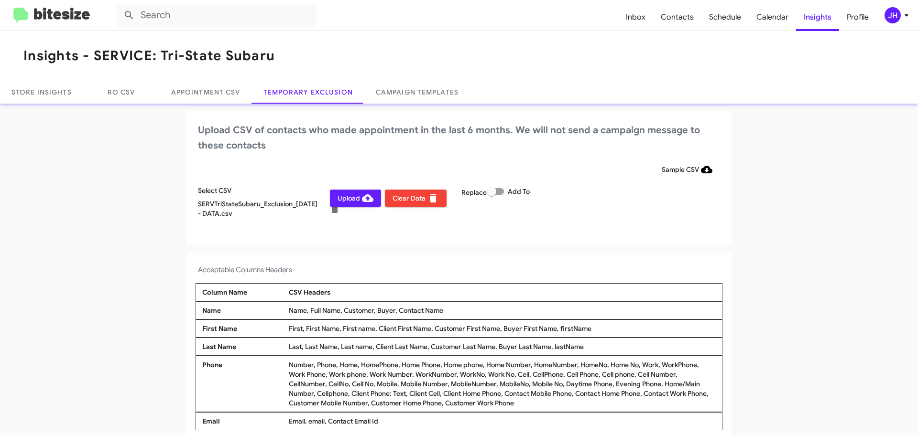
click at [357, 199] on span "Upload" at bounding box center [355, 198] width 36 height 17
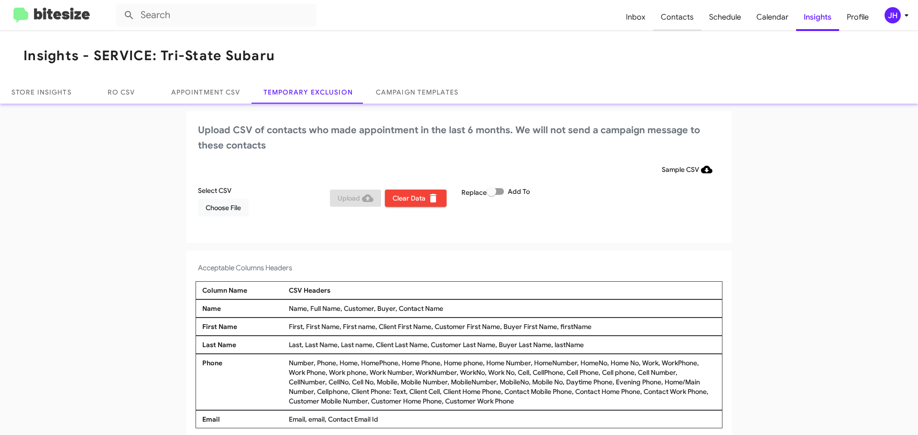
click at [681, 28] on span "Contacts" at bounding box center [677, 17] width 48 height 28
type input "in:groups"
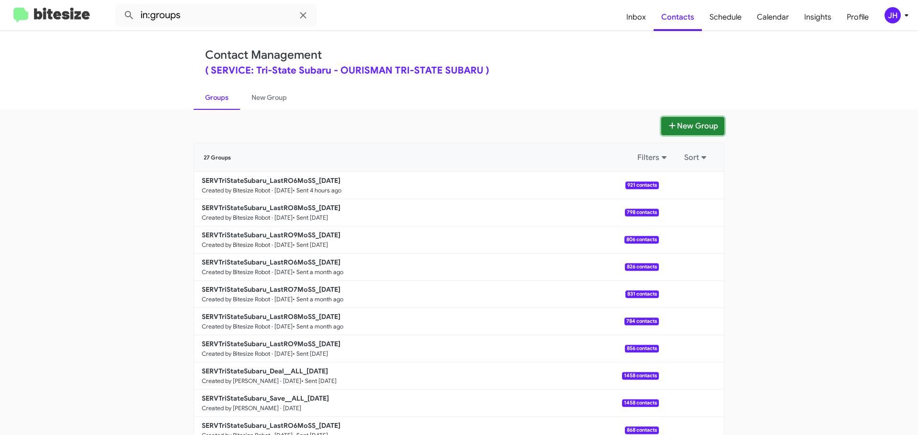
click at [684, 129] on button "New Group" at bounding box center [692, 126] width 63 height 18
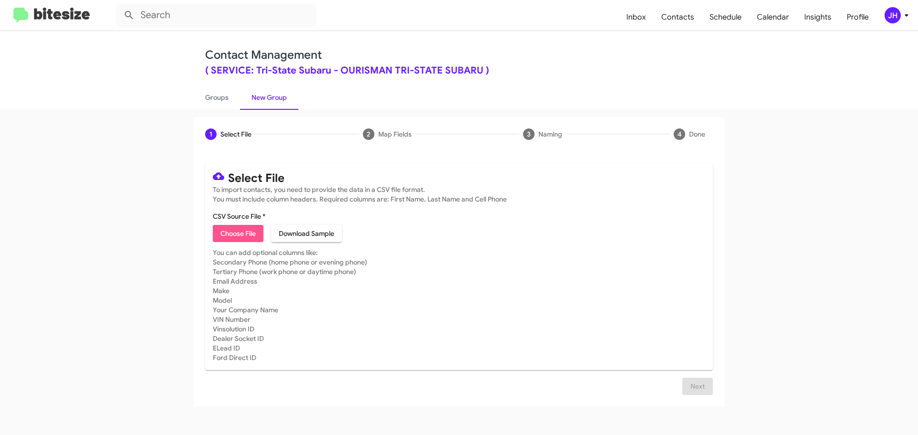
click at [254, 237] on span "Choose File" at bounding box center [237, 233] width 35 height 17
type input "SERVTriStateSubaru_LastRO6MoSS - DATA"
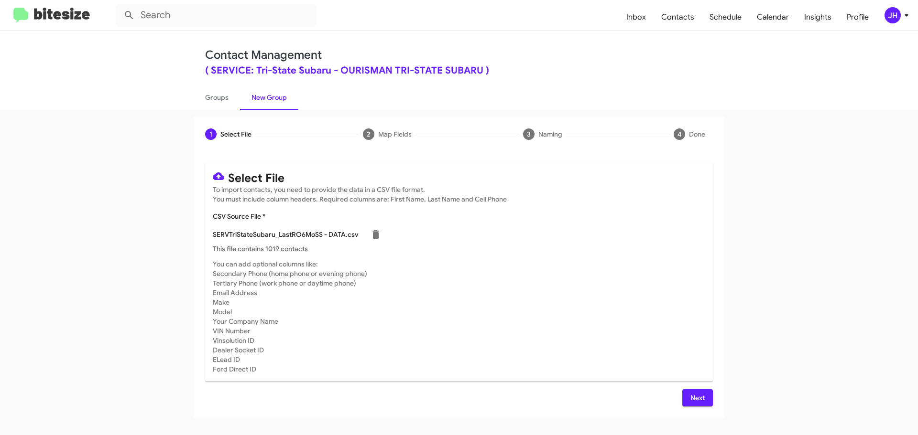
click at [698, 397] on span "Next" at bounding box center [697, 398] width 15 height 17
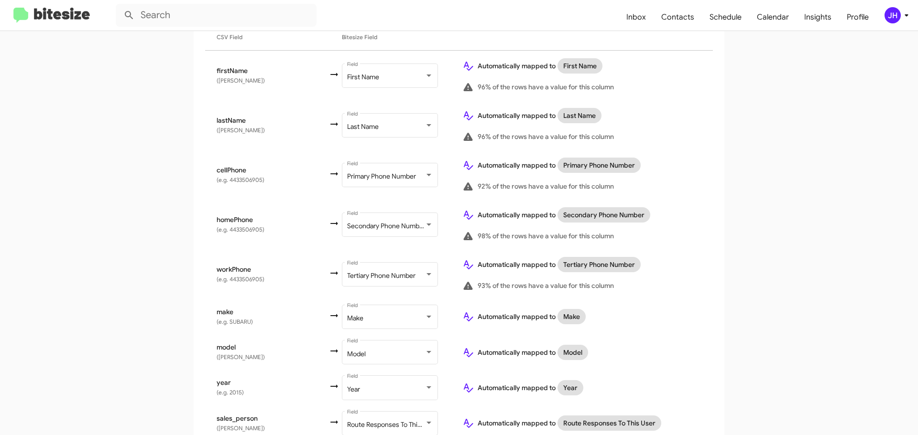
scroll to position [255, 0]
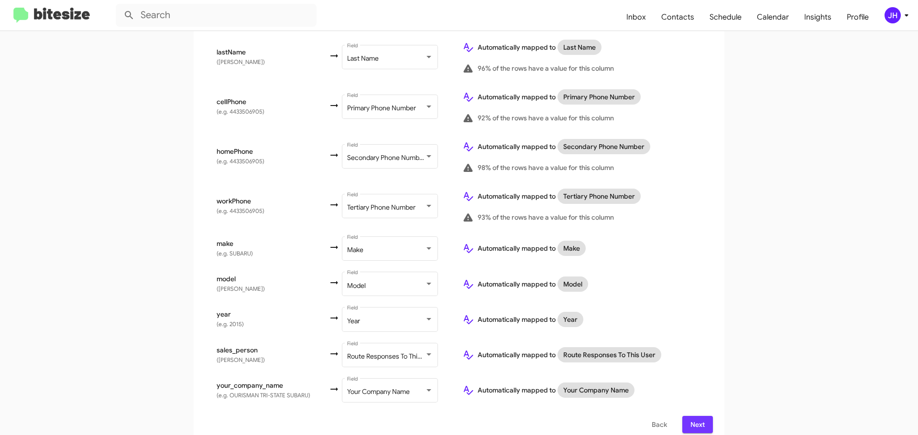
click at [708, 416] on button "Next" at bounding box center [697, 424] width 31 height 17
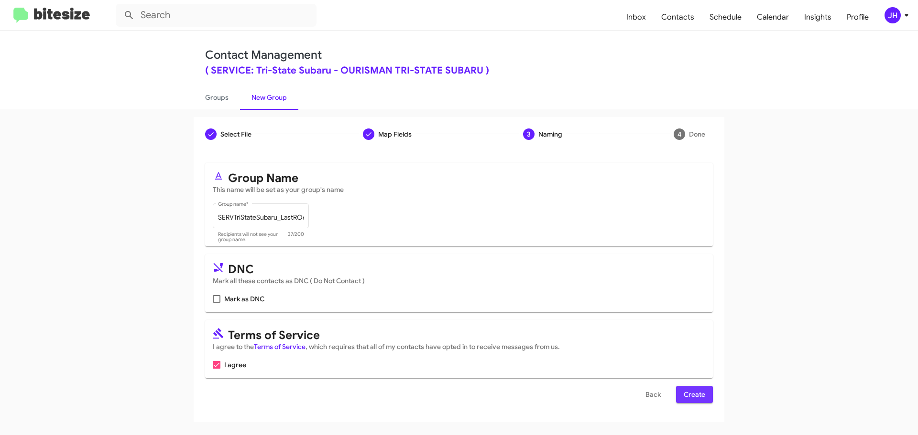
click at [685, 393] on span "Create" at bounding box center [694, 394] width 22 height 17
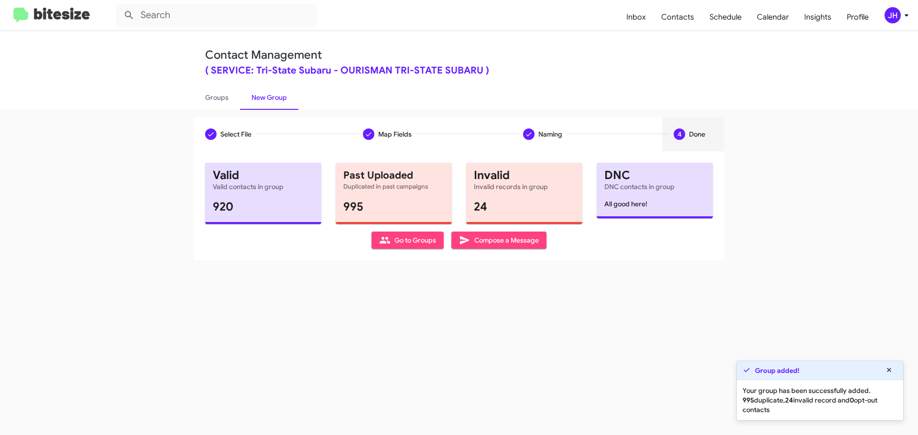
click at [391, 242] on span "Go to Groups" at bounding box center [407, 240] width 57 height 17
type input "in:groups"
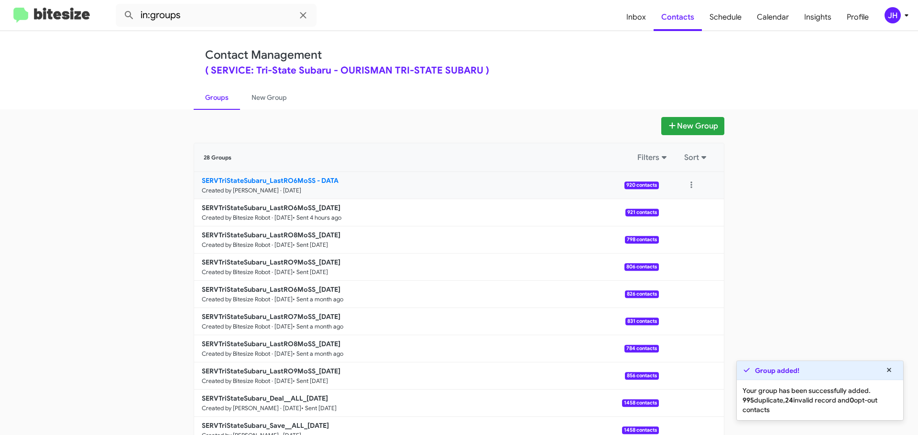
click at [442, 185] on link "SERVTriStateSubaru_LastRO6MoSS - DATA Created by Jacob Henry · Sep 8, 2025 920 …" at bounding box center [426, 185] width 465 height 27
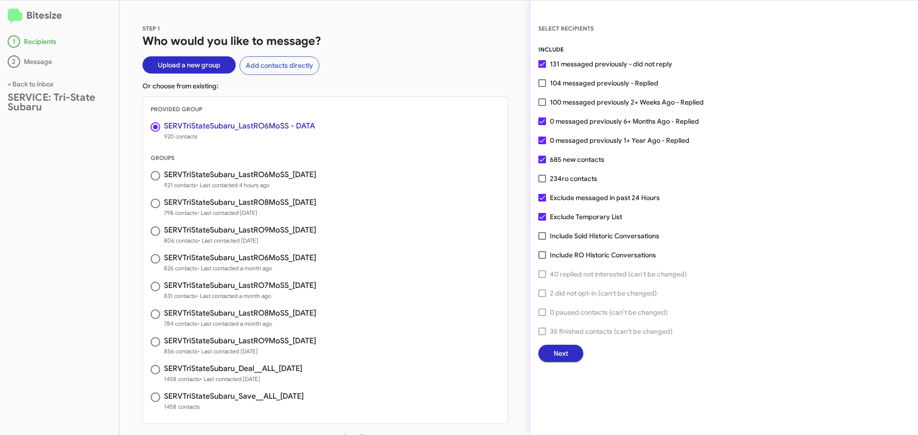
click at [539, 196] on span at bounding box center [542, 198] width 8 height 8
click at [542, 202] on input "Exclude messaged in past 24 Hours" at bounding box center [542, 202] width 0 height 0
checkbox input "false"
click at [562, 353] on span "Next" at bounding box center [560, 353] width 14 height 17
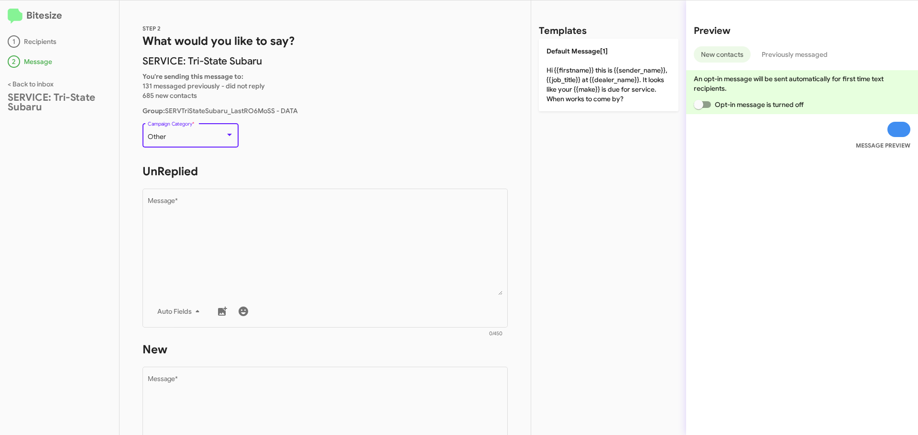
click at [216, 138] on div "Other" at bounding box center [186, 137] width 77 height 8
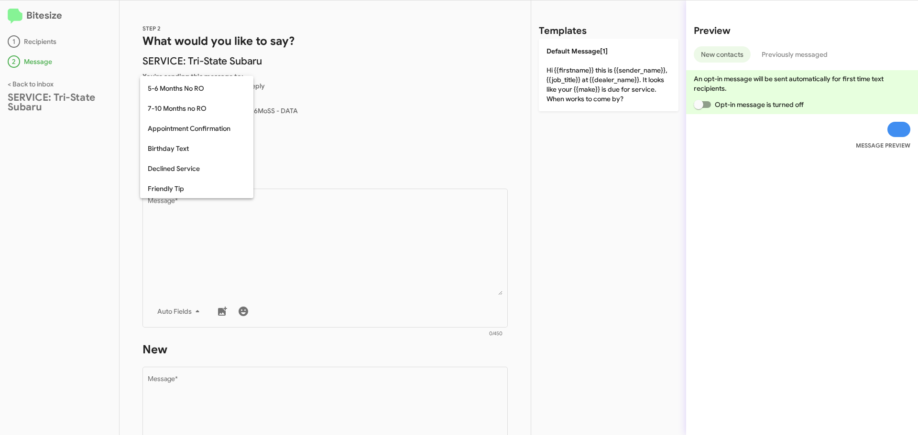
scroll to position [12, 0]
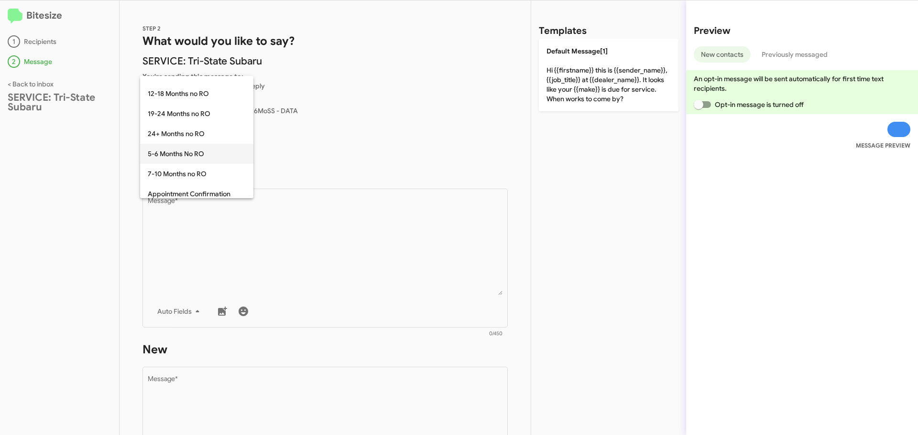
click at [206, 158] on span "5-6 Months No RO" at bounding box center [197, 154] width 98 height 20
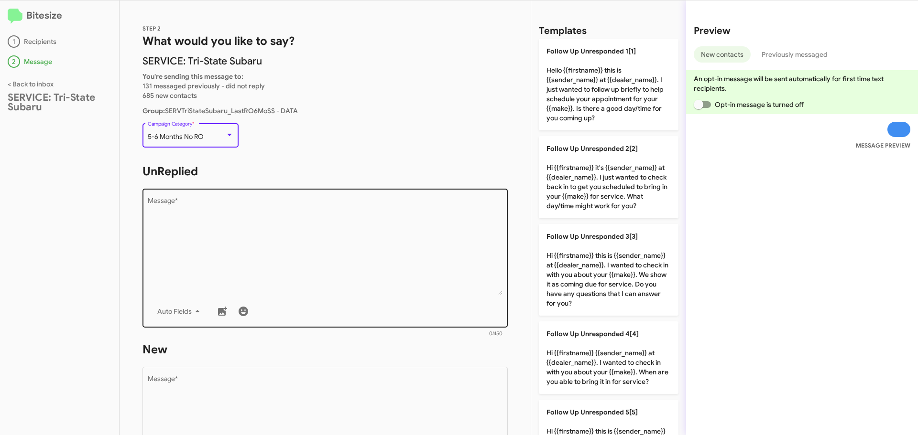
click at [212, 215] on textarea "Message *" at bounding box center [325, 247] width 355 height 98
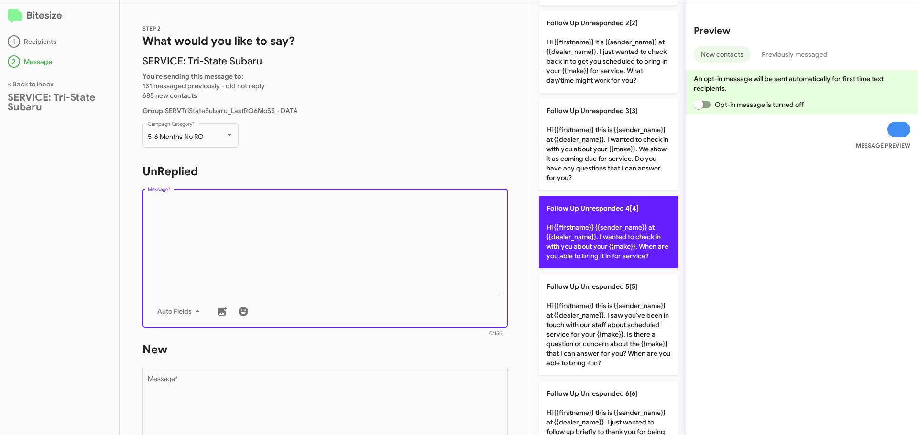
scroll to position [143, 0]
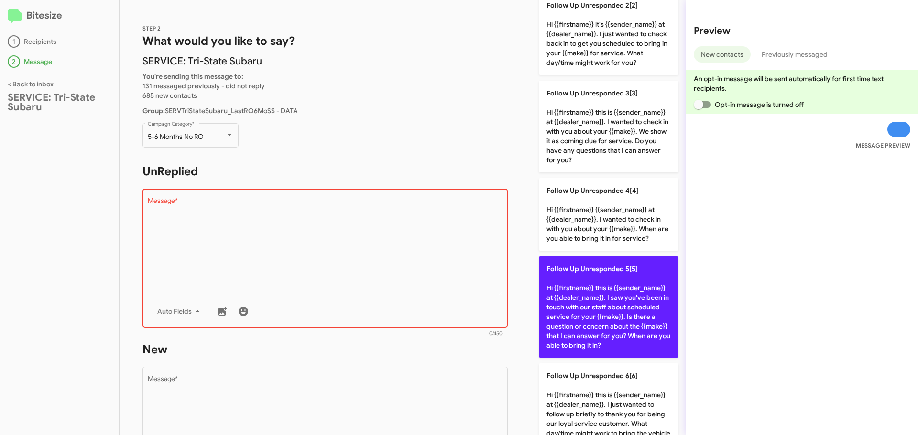
click at [599, 282] on p "Follow Up Unresponded 5[5] Hi {{firstname}} this is {{sender_name}} at {{dealer…" at bounding box center [609, 307] width 140 height 101
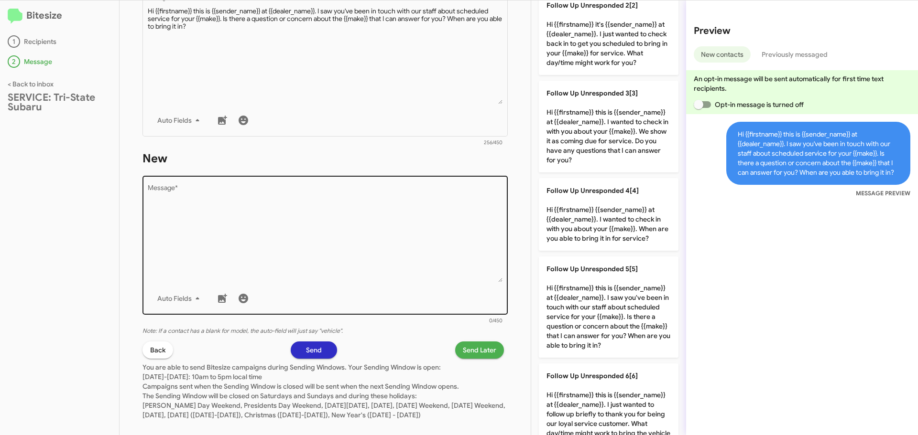
scroll to position [0, 0]
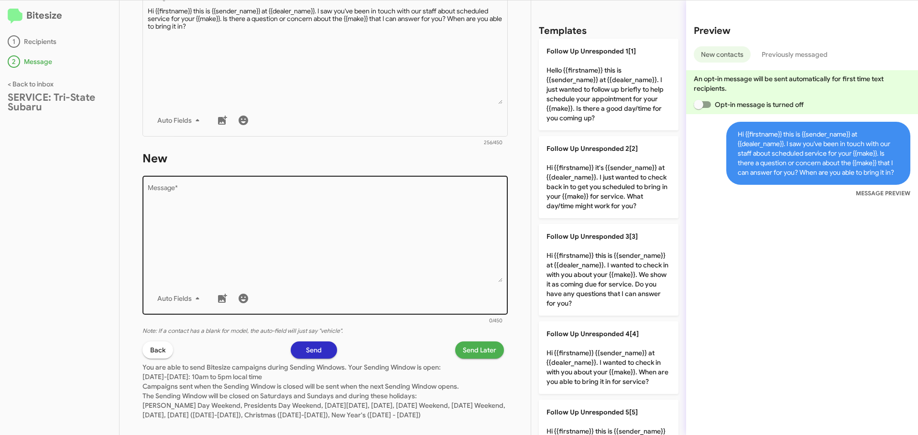
click at [213, 237] on textarea "Message *" at bounding box center [325, 234] width 355 height 98
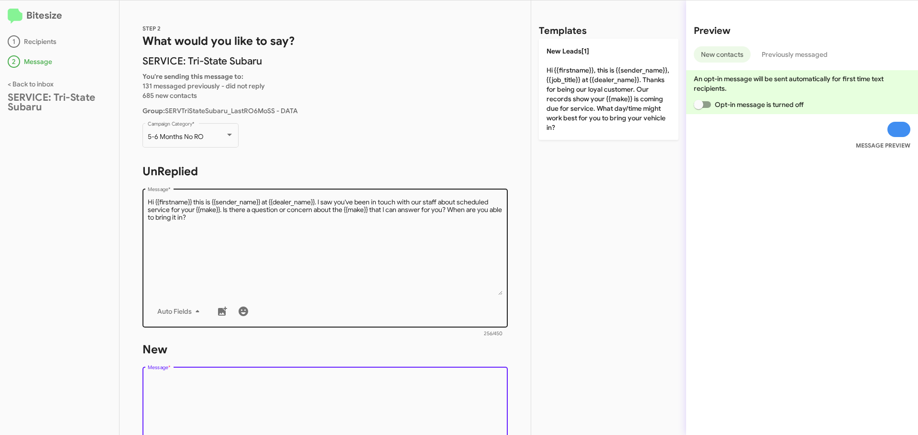
click at [224, 221] on textarea "Message *" at bounding box center [325, 247] width 355 height 98
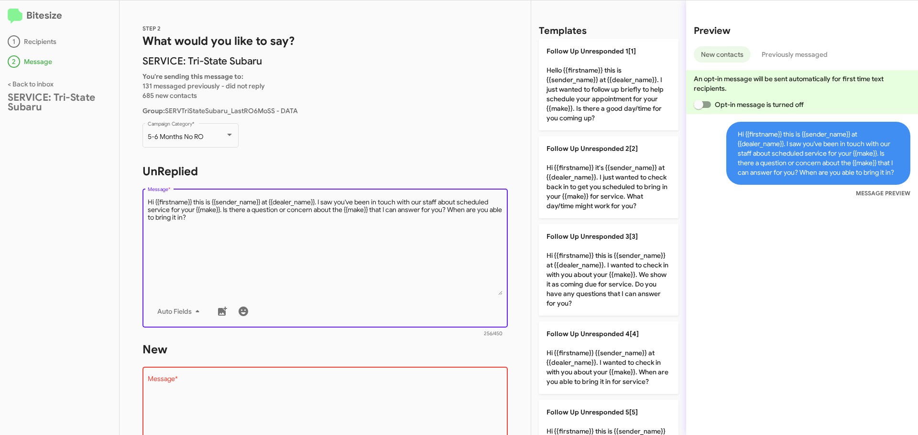
drag, startPoint x: 224, startPoint y: 221, endPoint x: 133, endPoint y: 198, distance: 93.2
click at [133, 198] on div "STEP 2 What would you like to say? SERVICE: Tri-State Subaru You're sending thi…" at bounding box center [324, 217] width 411 height 435
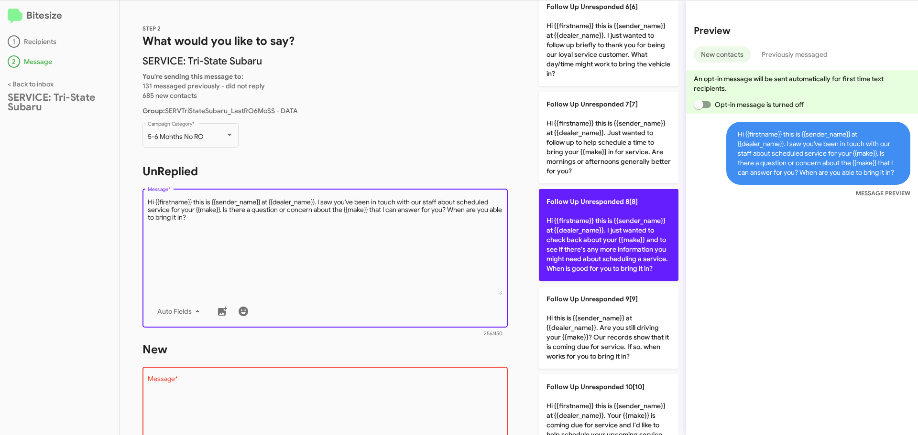
scroll to position [526, 0]
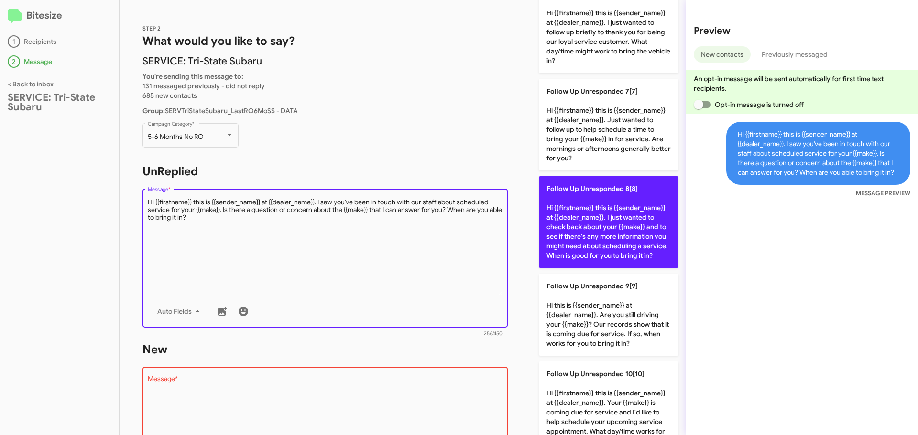
click at [603, 268] on p "Follow Up Unresponded 8[8] Hi {{firstname}} this is {{sender_name}} at {{dealer…" at bounding box center [609, 222] width 140 height 92
type textarea "Hi {{firstname}} this is {{sender_name}} at {{dealer_name}}. I just wanted to c…"
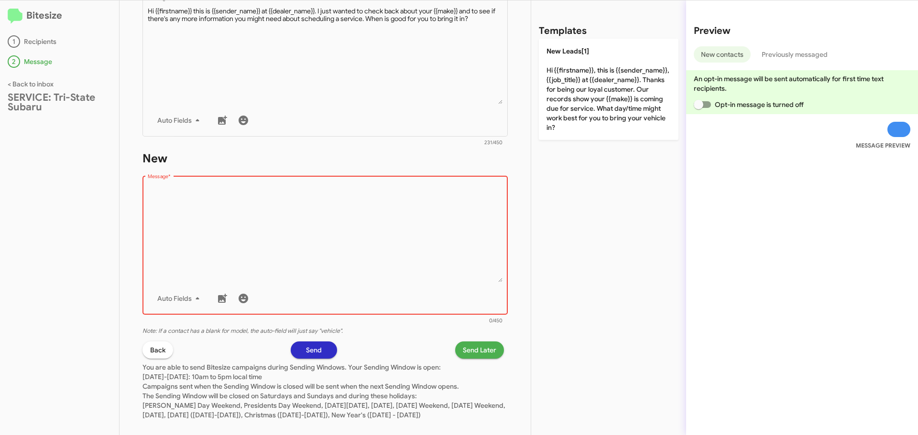
scroll to position [0, 0]
click at [224, 229] on textarea "Message *" at bounding box center [325, 234] width 355 height 98
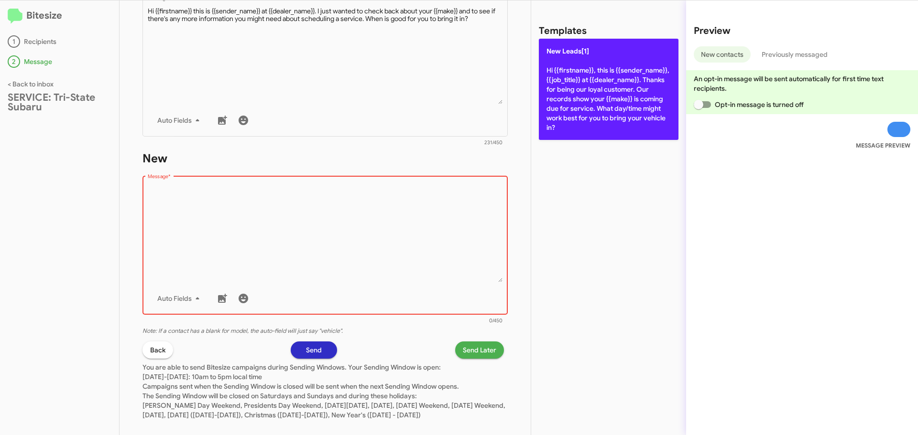
click at [596, 87] on p "New Leads[1] Hi {{firstname}}, this is {{sender_name}}, {{job_title}} at {{deal…" at bounding box center [609, 89] width 140 height 101
type textarea "Hi {{firstname}}, this is {{sender_name}}, {{job_title}} at {{dealer_name}}. Th…"
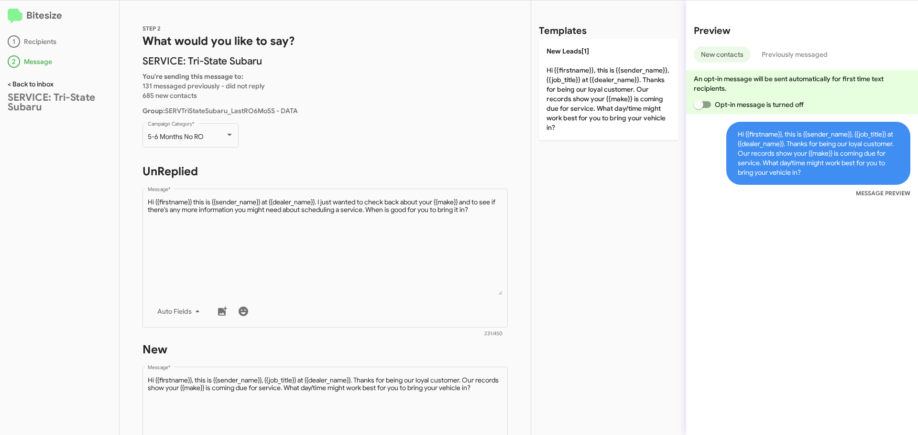
click at [27, 85] on link "< Back to inbox" at bounding box center [31, 84] width 46 height 9
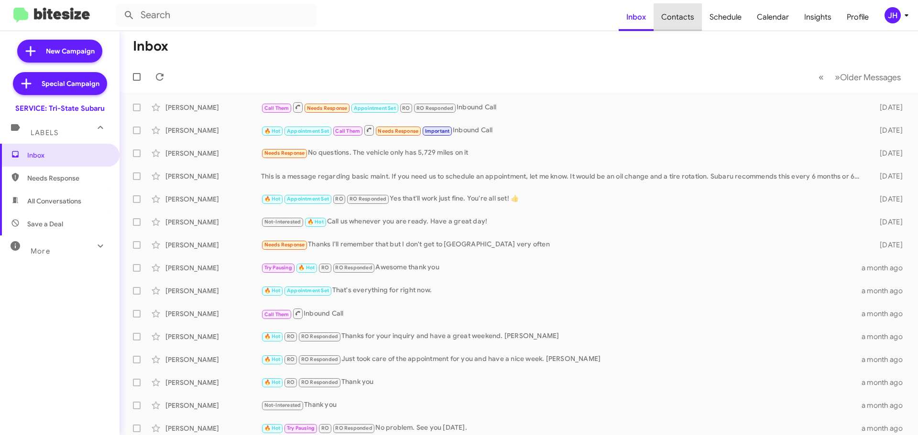
click at [683, 22] on span "Contacts" at bounding box center [677, 17] width 48 height 28
type input "in:groups"
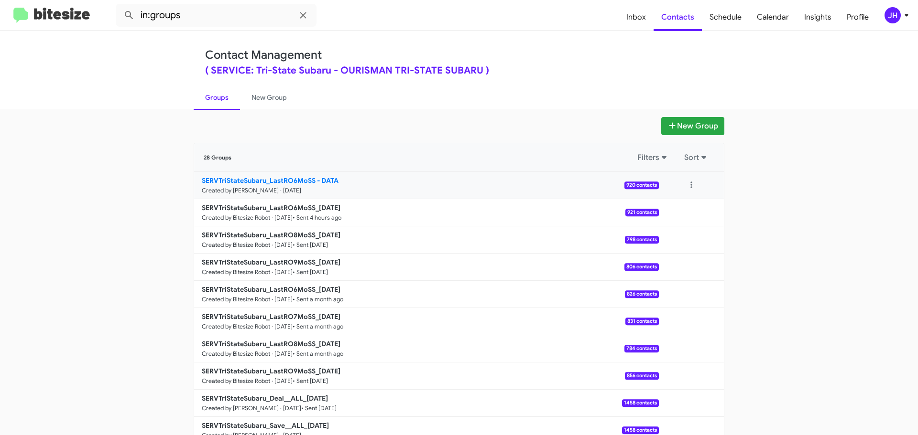
click at [488, 190] on link "SERVTriStateSubaru_LastRO6MoSS - DATA Created by Jacob Henry · Sep 8, 2025 920 …" at bounding box center [426, 185] width 465 height 27
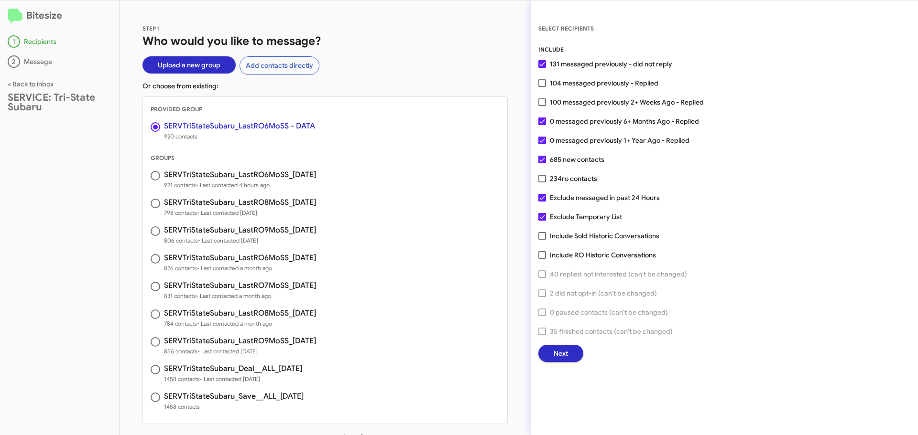
click at [538, 202] on label "Exclude messaged in past 24 Hours" at bounding box center [598, 197] width 121 height 11
click at [542, 202] on input "Exclude messaged in past 24 Hours" at bounding box center [542, 202] width 0 height 0
checkbox input "false"
click at [561, 358] on span "Next" at bounding box center [560, 353] width 14 height 17
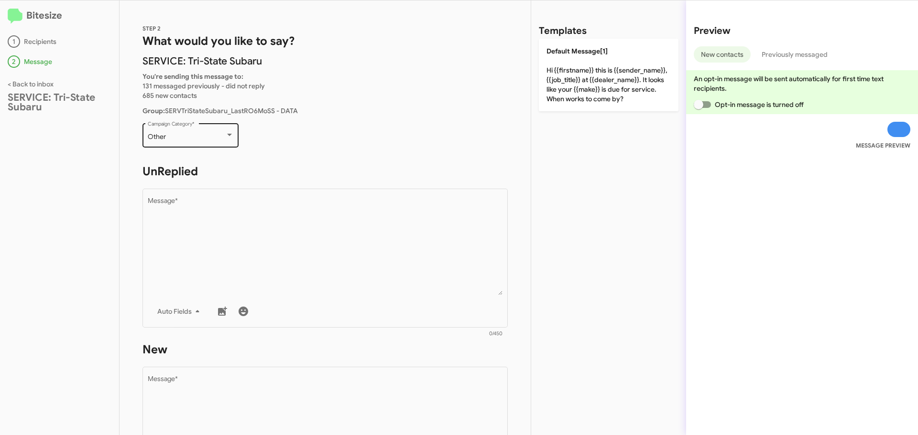
click at [217, 130] on div "Other Campaign Category *" at bounding box center [191, 134] width 86 height 26
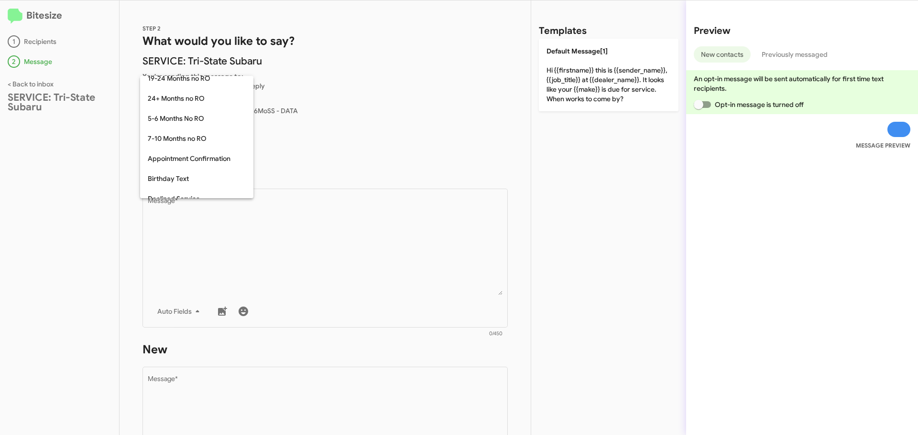
scroll to position [12, 0]
click at [206, 151] on span "5-6 Months No RO" at bounding box center [197, 154] width 98 height 20
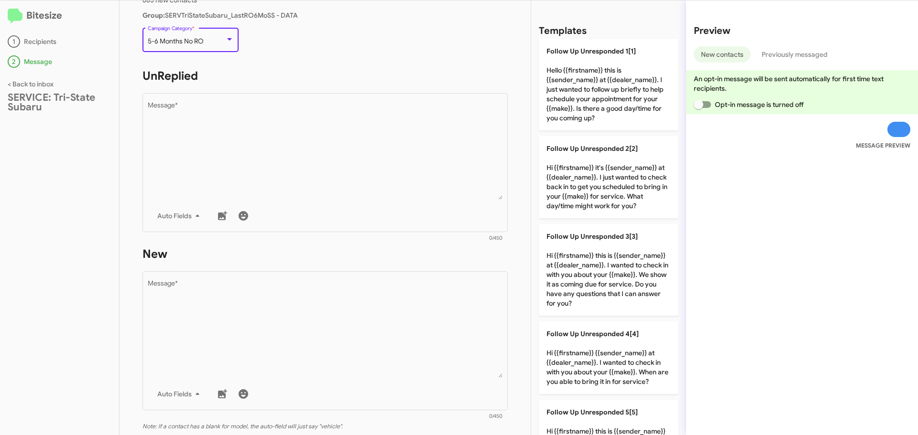
scroll to position [143, 0]
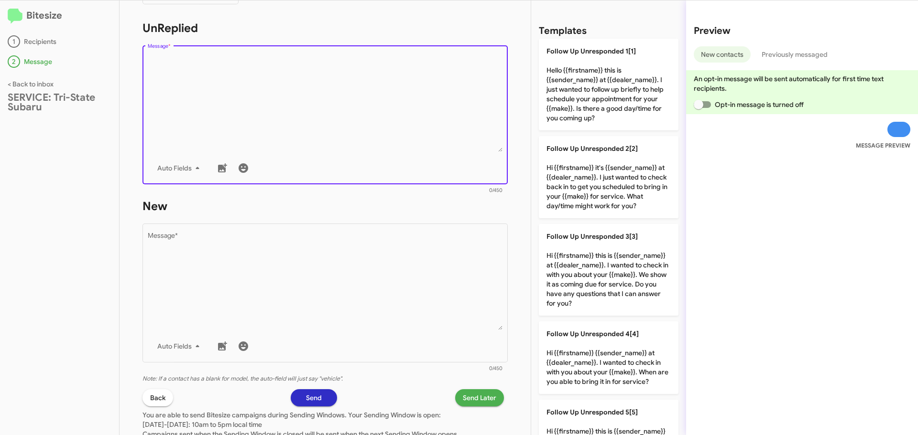
click at [223, 92] on textarea "Message *" at bounding box center [325, 103] width 355 height 98
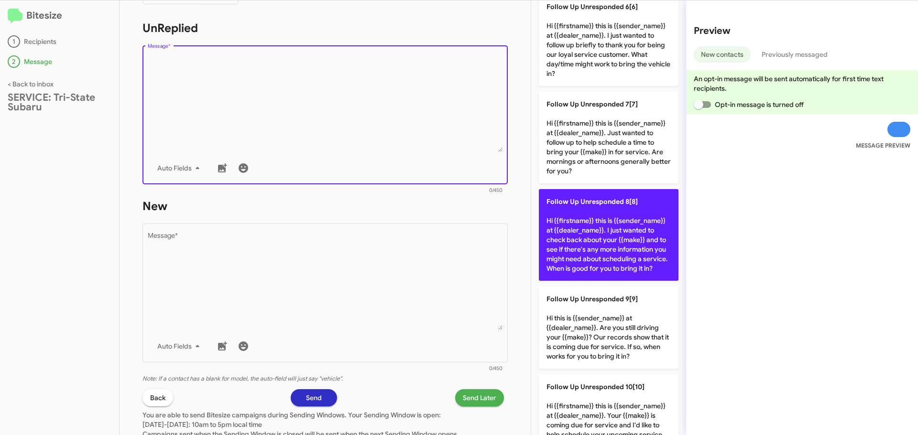
scroll to position [526, 0]
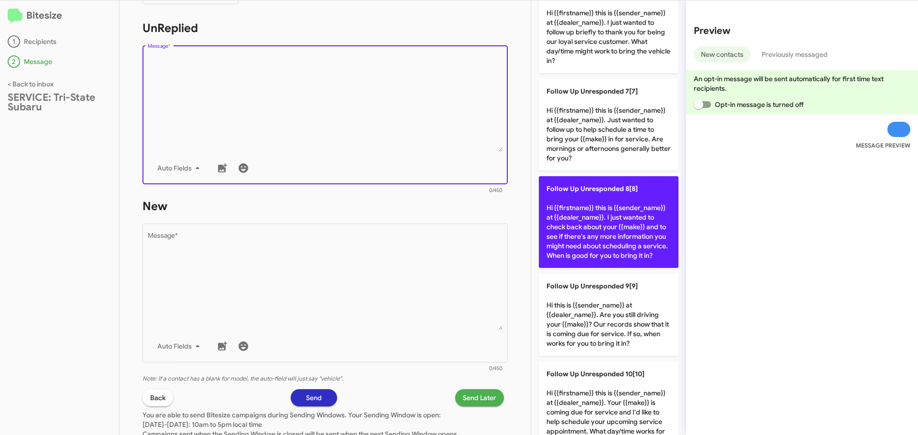
click at [600, 232] on p "Follow Up Unresponded 8[8] Hi {{firstname}} this is {{sender_name}} at {{dealer…" at bounding box center [609, 222] width 140 height 92
type textarea "Hi {{firstname}} this is {{sender_name}} at {{dealer_name}}. I just wanted to c…"
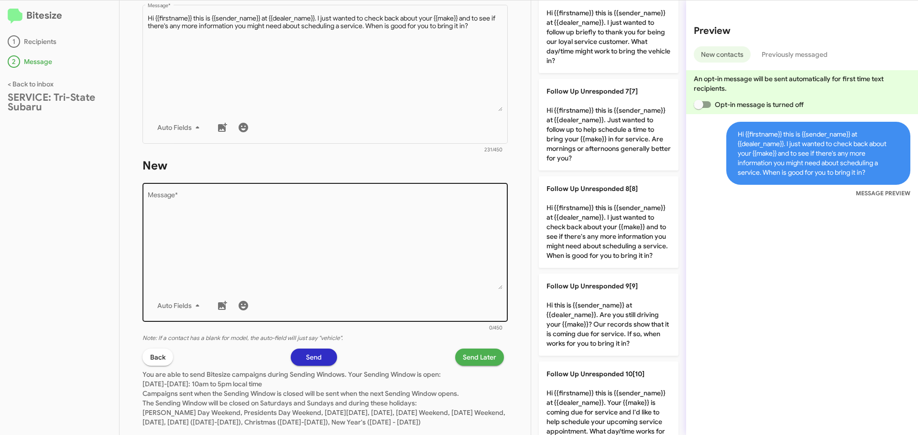
scroll to position [191, 0]
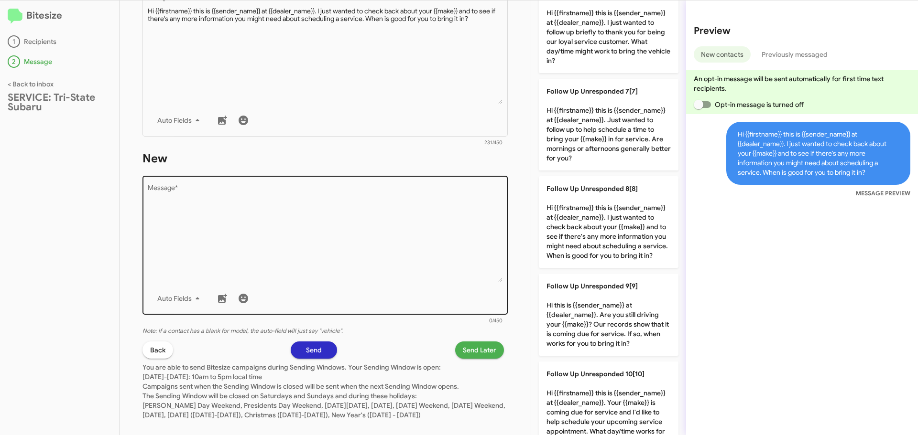
drag, startPoint x: 255, startPoint y: 225, endPoint x: 269, endPoint y: 218, distance: 15.6
click at [255, 225] on textarea "Message *" at bounding box center [325, 234] width 355 height 98
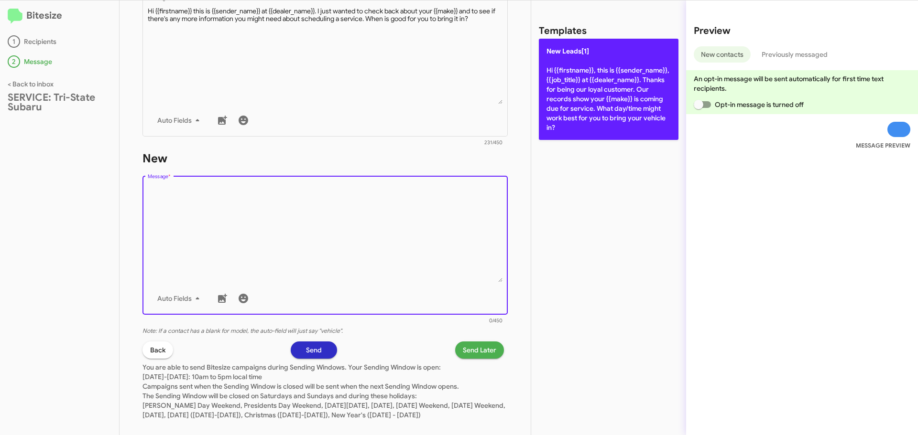
click at [606, 110] on p "New Leads[1] Hi {{firstname}}, this is {{sender_name}}, {{job_title}} at {{deal…" at bounding box center [609, 89] width 140 height 101
type textarea "Hi {{firstname}}, this is {{sender_name}}, {{job_title}} at {{dealer_name}}. Th…"
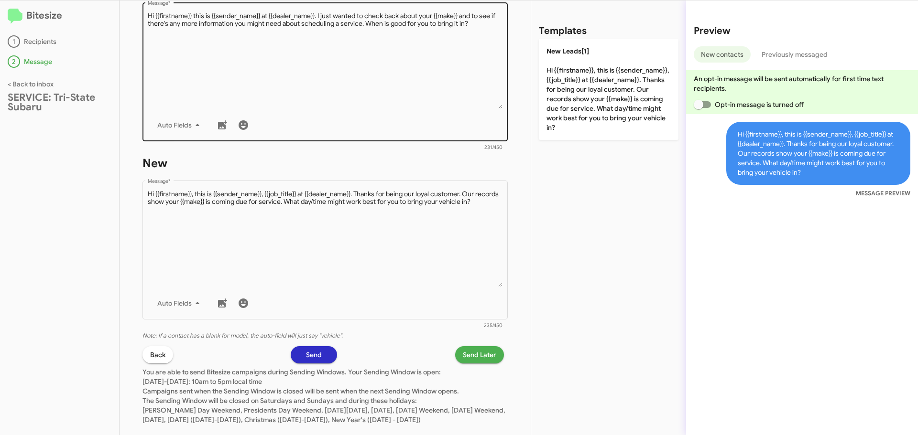
scroll to position [214, 0]
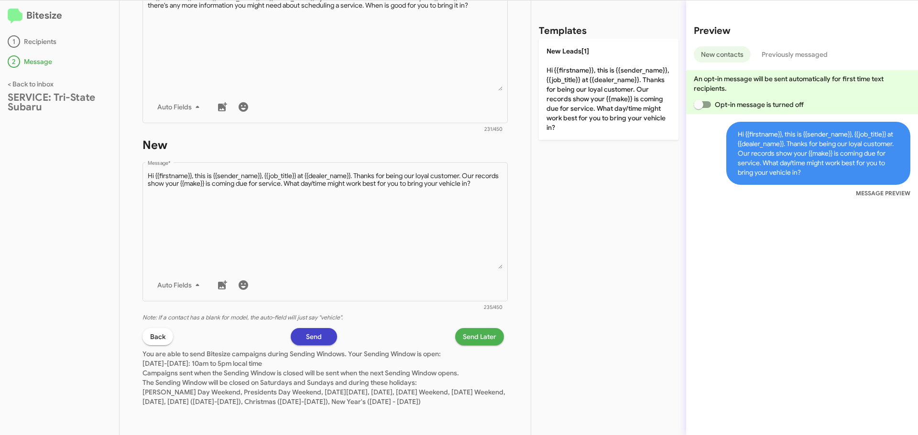
click at [306, 328] on span "Send" at bounding box center [314, 336] width 16 height 17
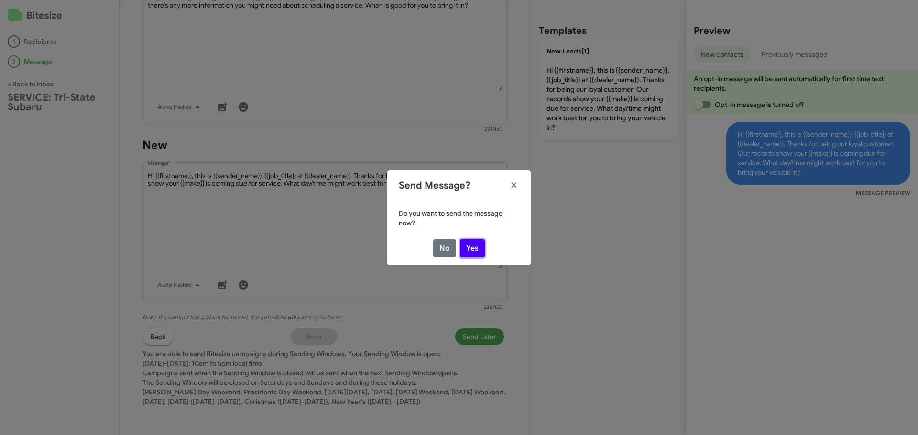
click at [466, 252] on button "Yes" at bounding box center [472, 248] width 25 height 18
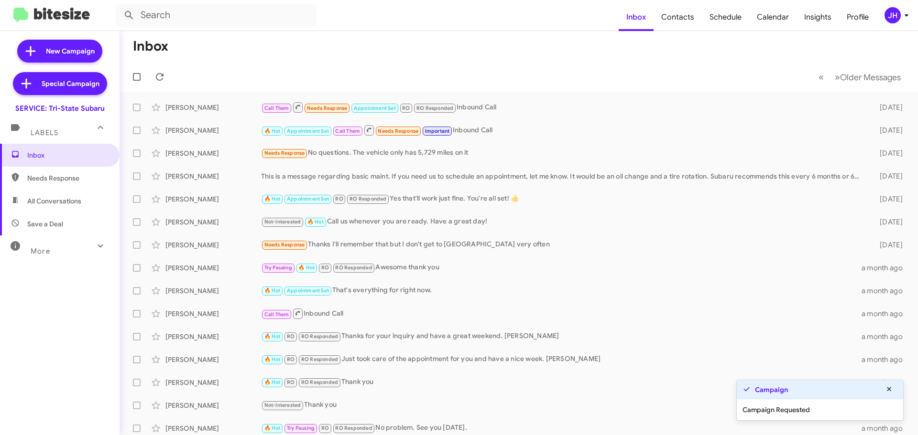
click at [70, 244] on div "More" at bounding box center [50, 248] width 85 height 18
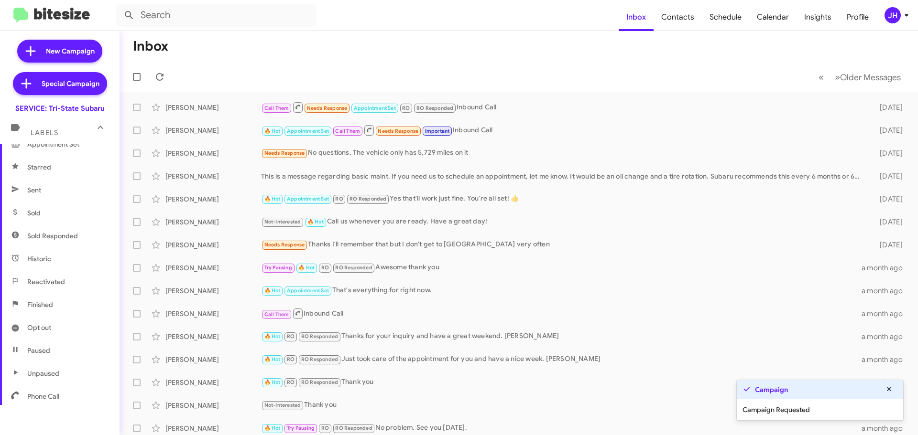
scroll to position [190, 0]
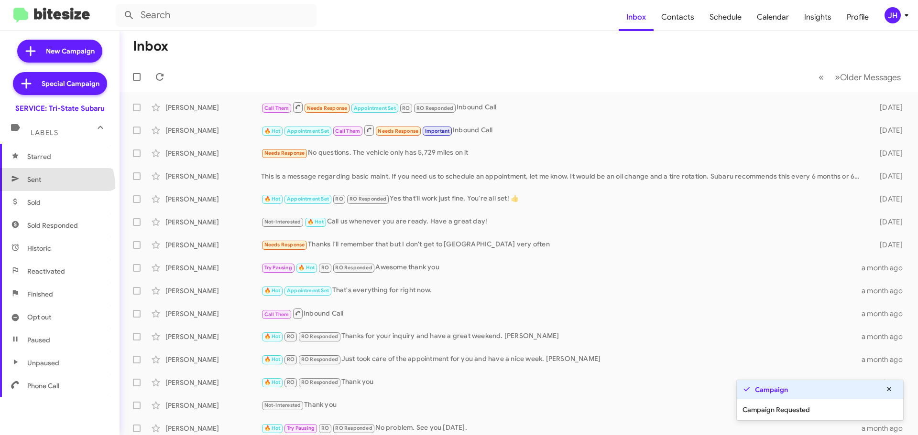
click at [56, 186] on span "Sent" at bounding box center [59, 179] width 119 height 23
type input "in:sent"
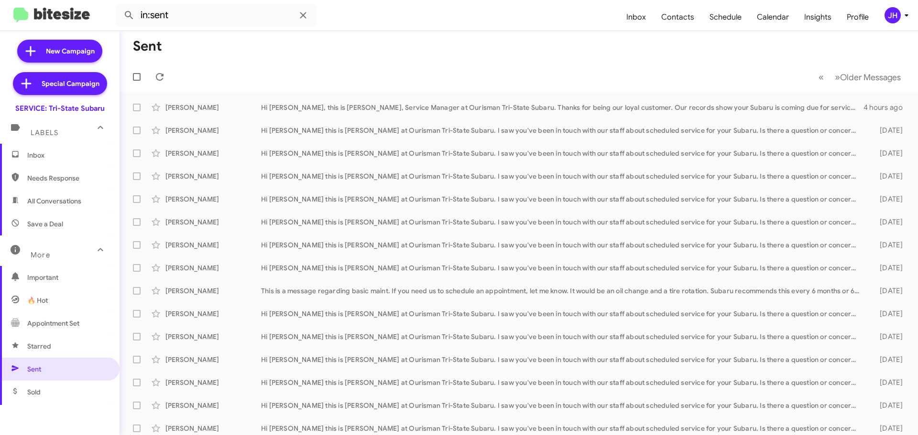
click at [48, 160] on span "Inbox" at bounding box center [59, 155] width 119 height 23
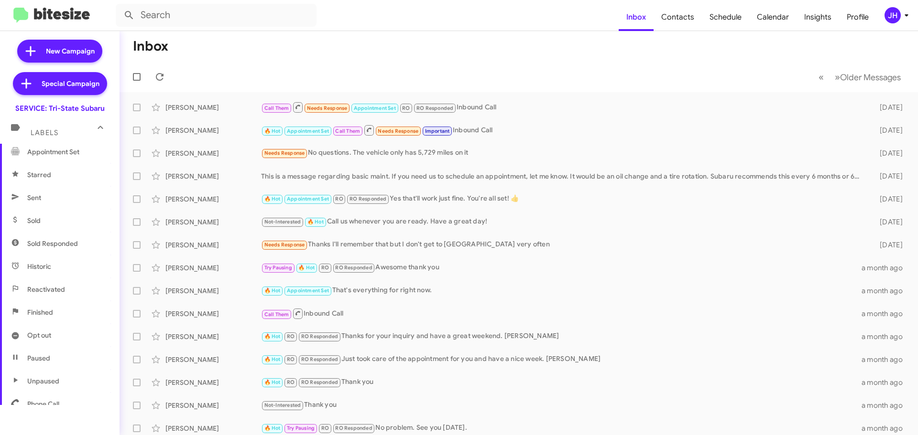
scroll to position [190, 0]
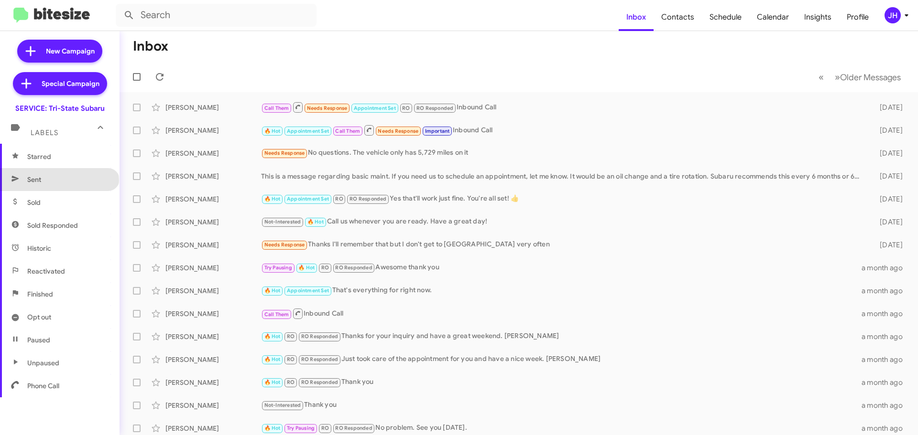
click at [59, 181] on span "Sent" at bounding box center [59, 179] width 119 height 23
type input "in:sent"
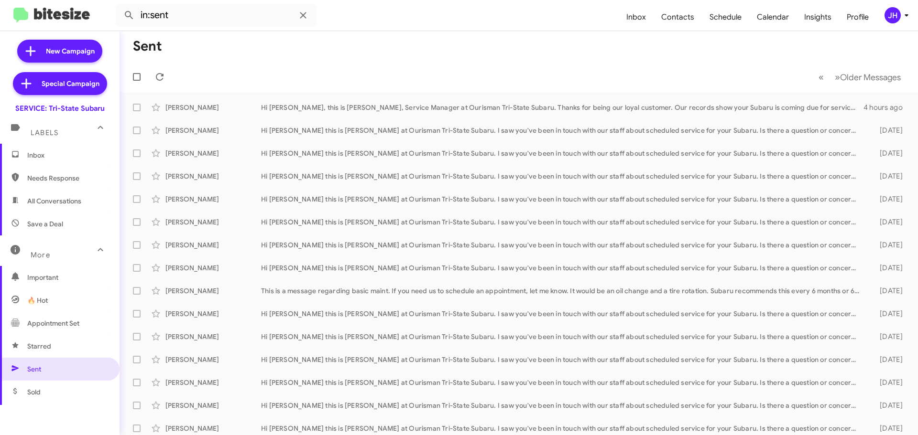
click at [58, 166] on span "Inbox" at bounding box center [59, 155] width 119 height 23
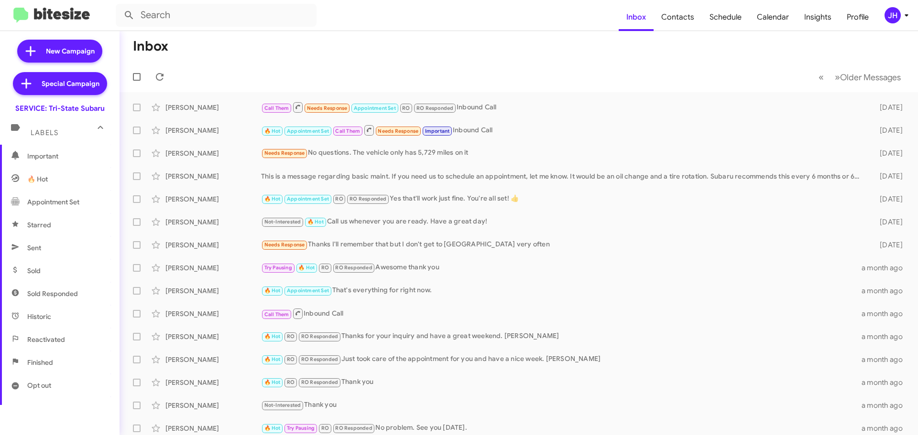
scroll to position [143, 0]
click at [48, 243] on span "Sold" at bounding box center [59, 249] width 119 height 23
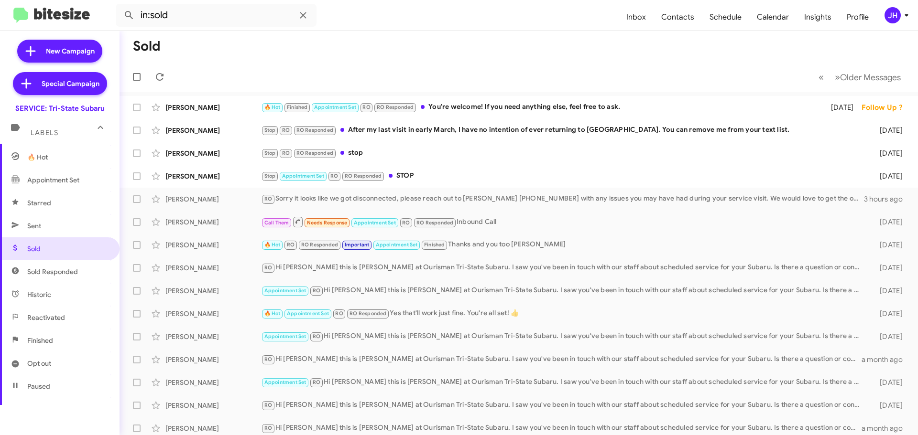
click at [52, 228] on span "Sent" at bounding box center [59, 226] width 119 height 23
type input "in:sent"
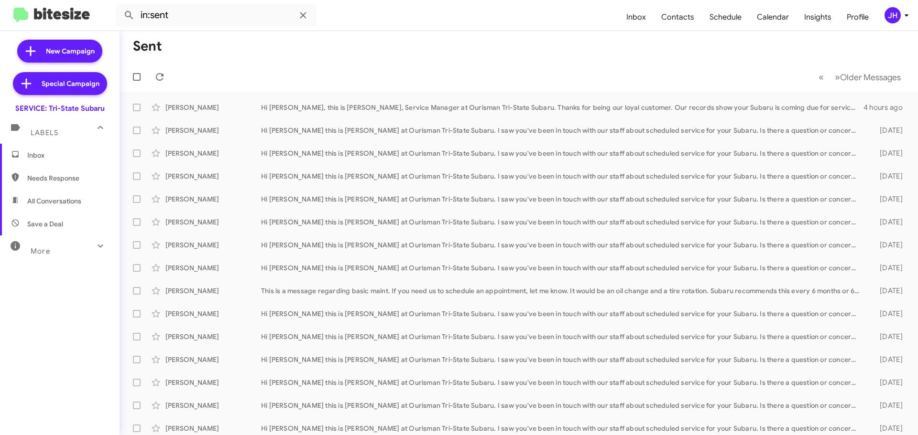
click at [62, 241] on div "More" at bounding box center [50, 248] width 85 height 18
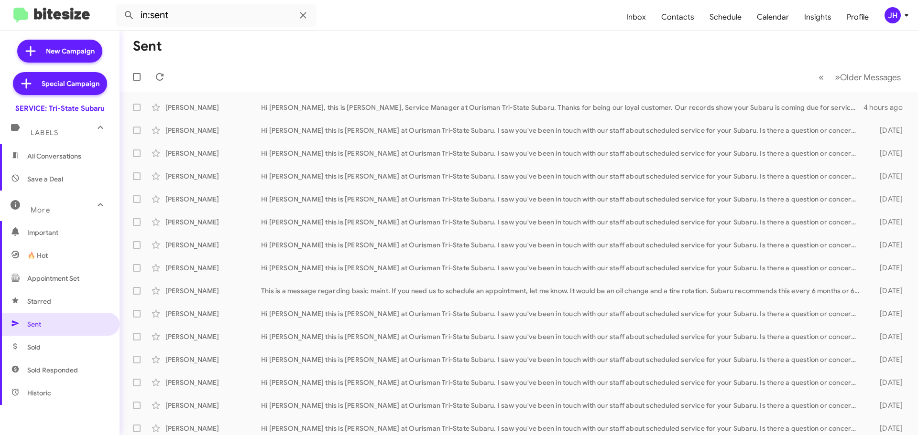
scroll to position [48, 0]
click at [57, 324] on span "Sent" at bounding box center [59, 321] width 119 height 23
click at [809, 82] on div "« Previous » Next Older Messages" at bounding box center [859, 77] width 101 height 20
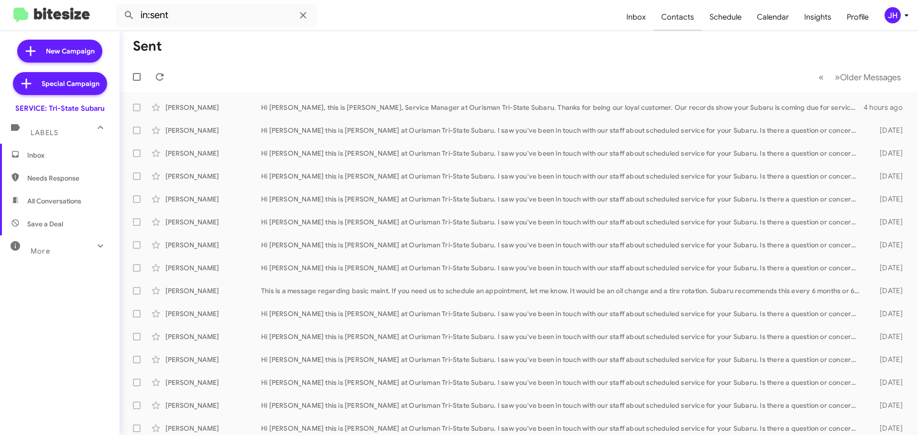
click at [676, 23] on span "Contacts" at bounding box center [677, 17] width 48 height 28
type input "in:groups"
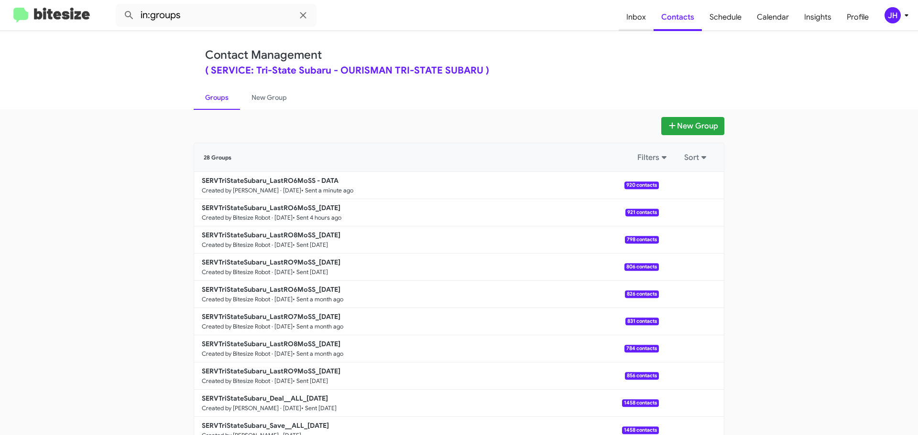
click at [633, 15] on span "Inbox" at bounding box center [635, 17] width 35 height 28
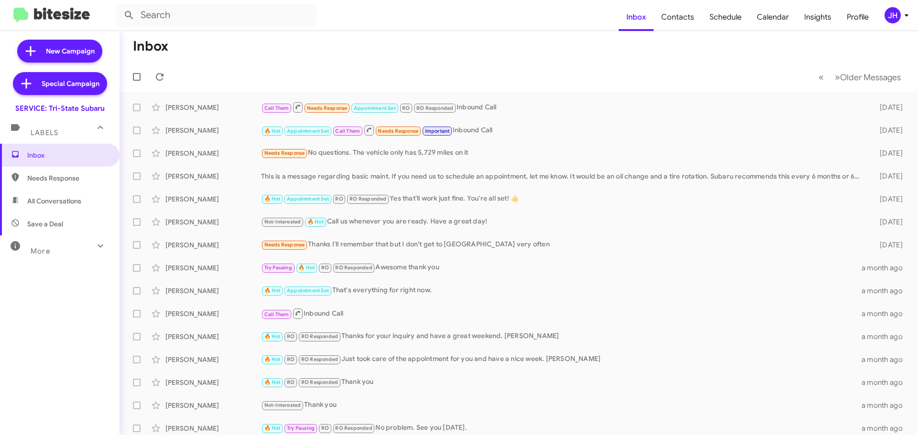
click at [86, 238] on mat-expansion-panel-header "More" at bounding box center [59, 247] width 119 height 23
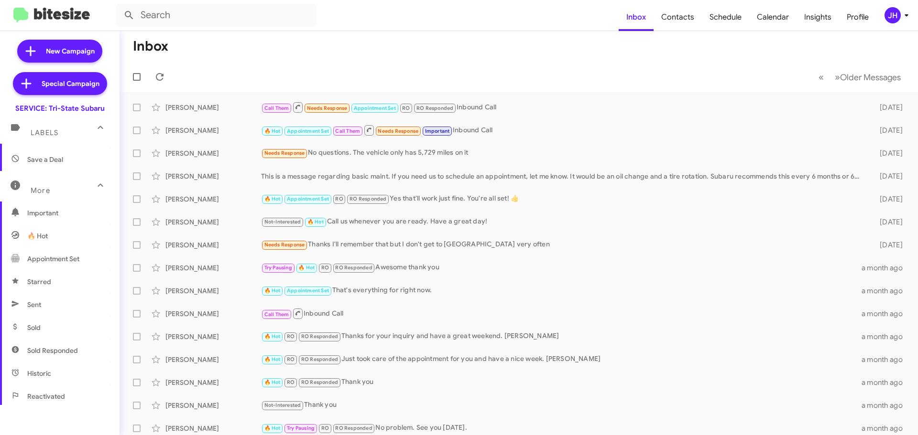
scroll to position [96, 0]
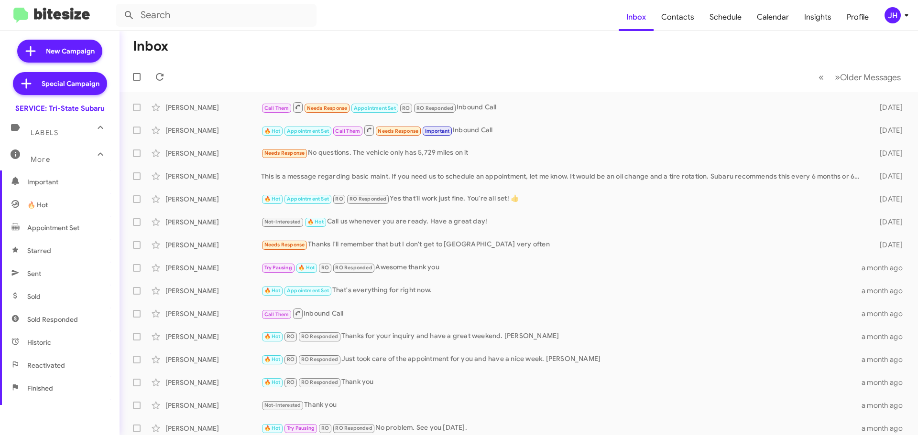
click at [59, 268] on span "Sent" at bounding box center [59, 273] width 119 height 23
type input "in:sent"
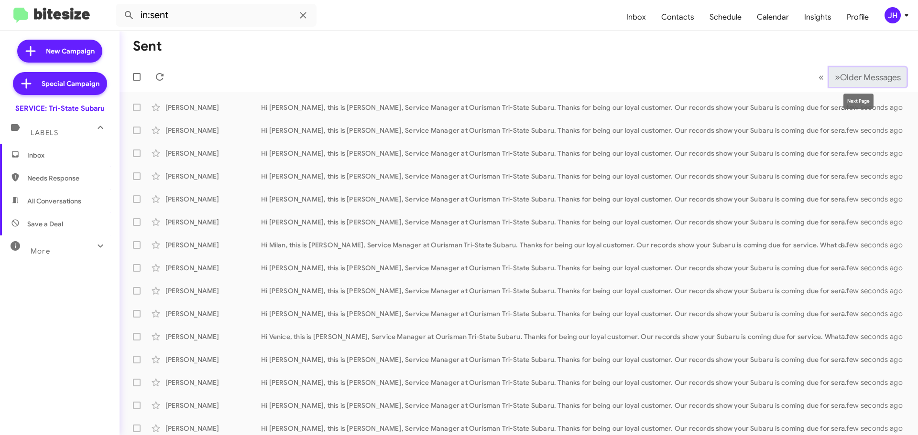
click at [848, 84] on button "» Next Older Messages" at bounding box center [867, 77] width 77 height 20
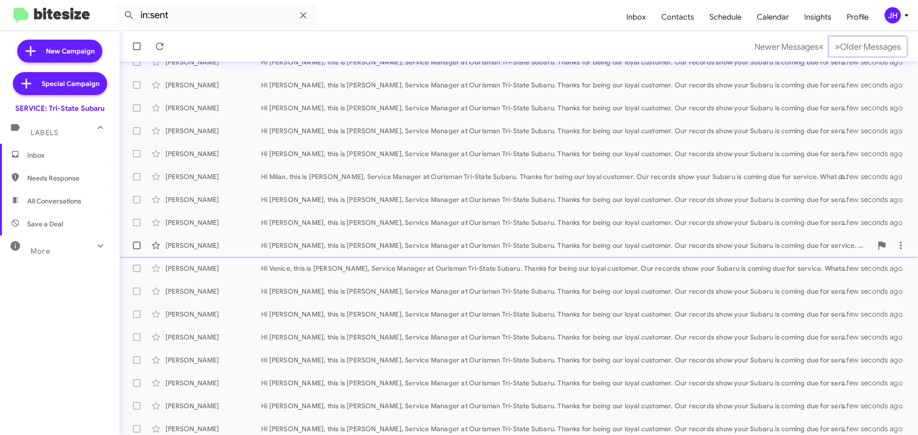
scroll to position [119, 0]
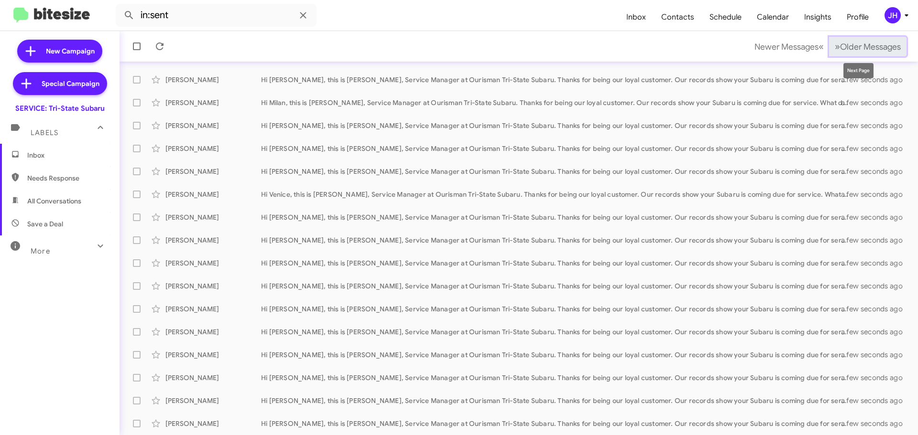
click at [854, 53] on button "» Next Older Messages" at bounding box center [867, 47] width 77 height 20
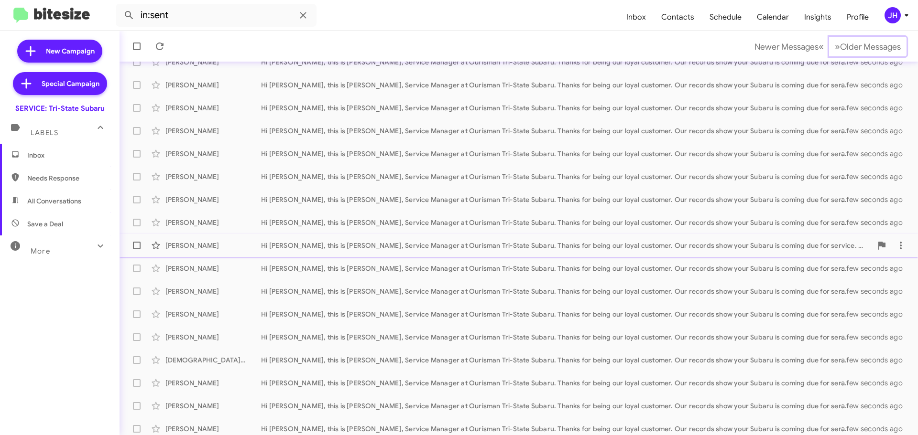
scroll to position [119, 0]
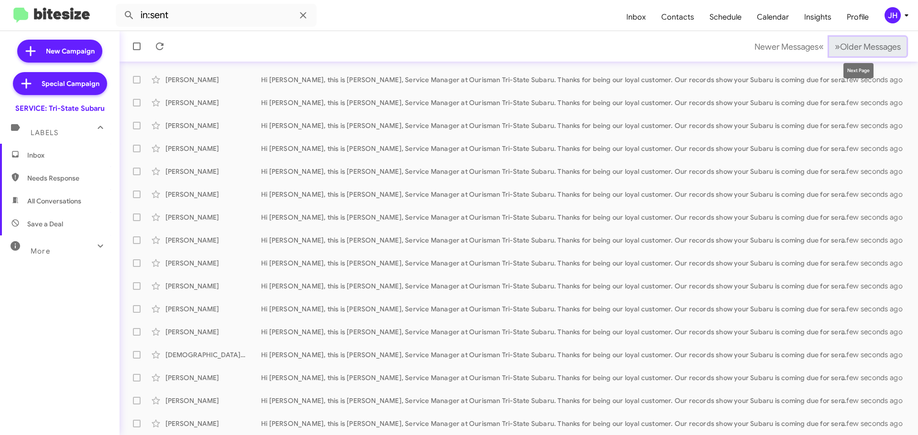
click at [835, 54] on button "» Next Older Messages" at bounding box center [867, 47] width 77 height 20
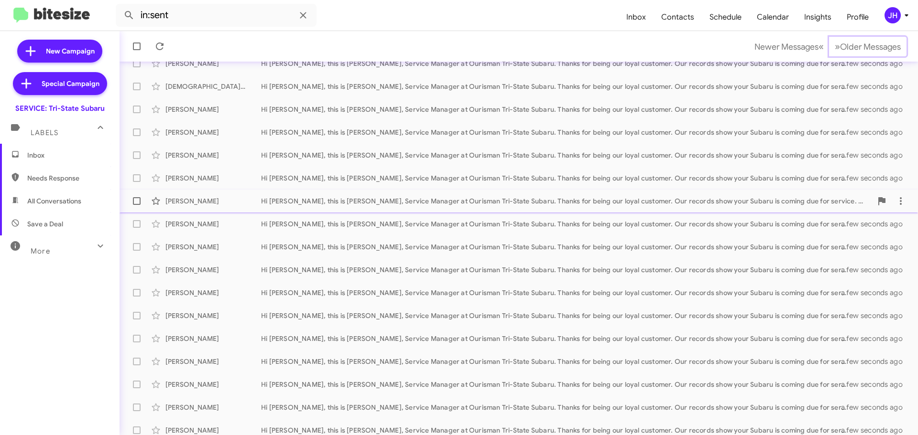
scroll to position [119, 0]
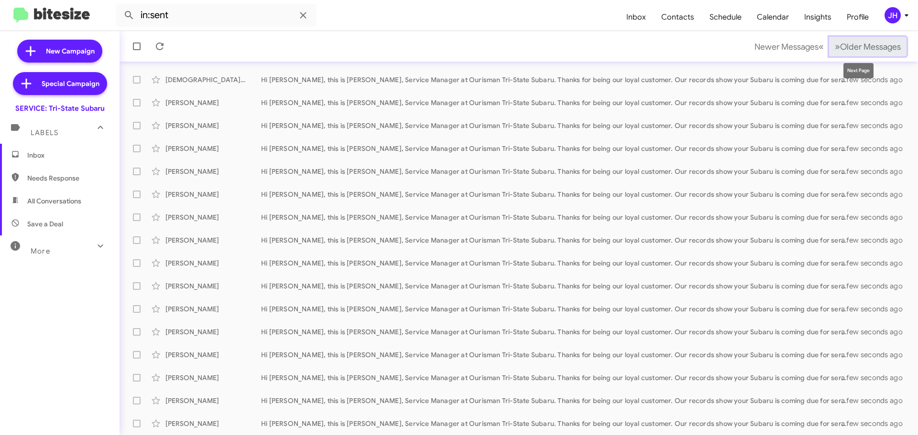
click at [844, 49] on span "Older Messages" at bounding box center [870, 47] width 61 height 11
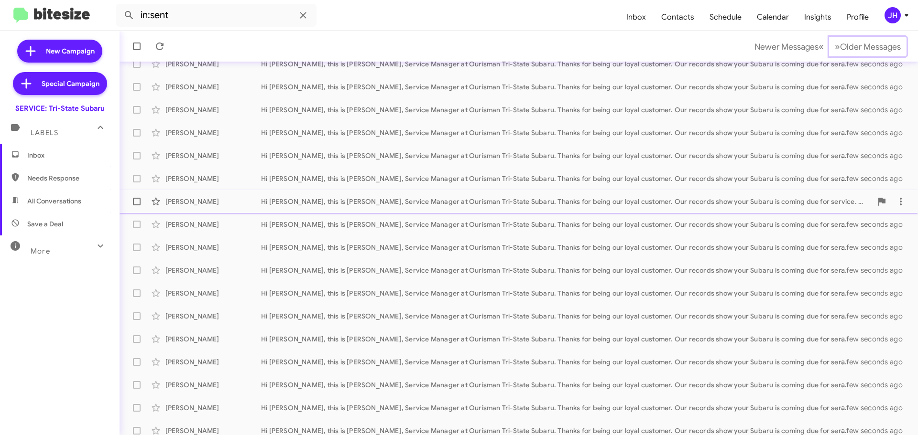
scroll to position [119, 0]
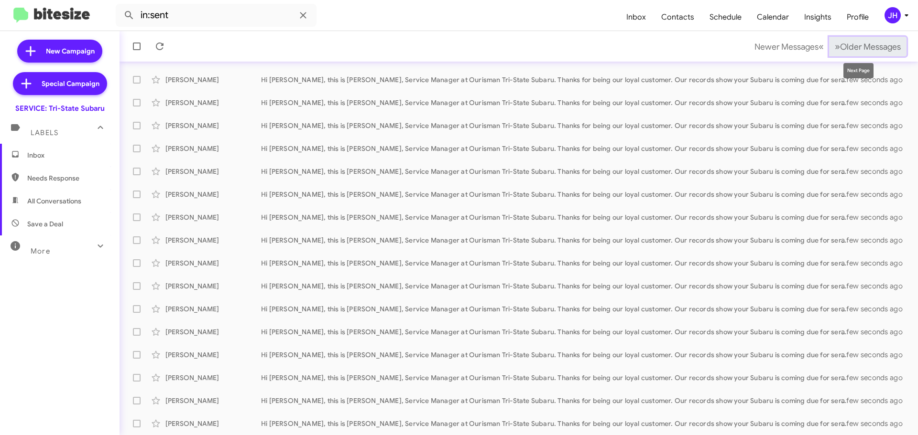
click at [846, 43] on span "Older Messages" at bounding box center [870, 47] width 61 height 11
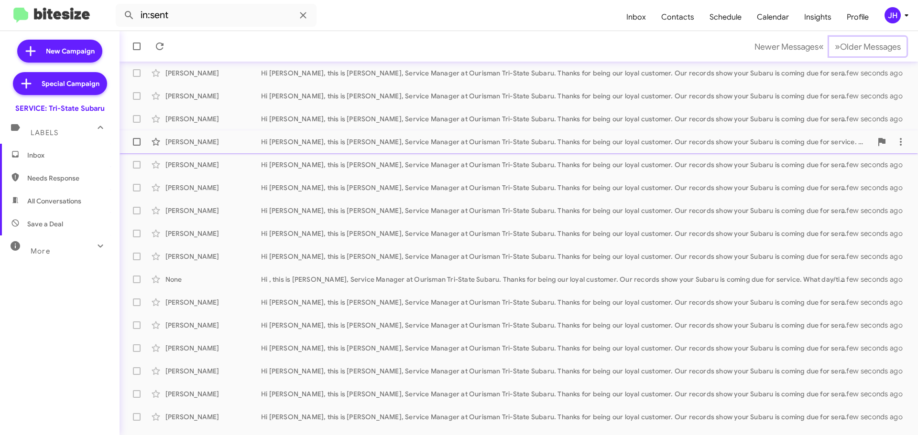
scroll to position [119, 0]
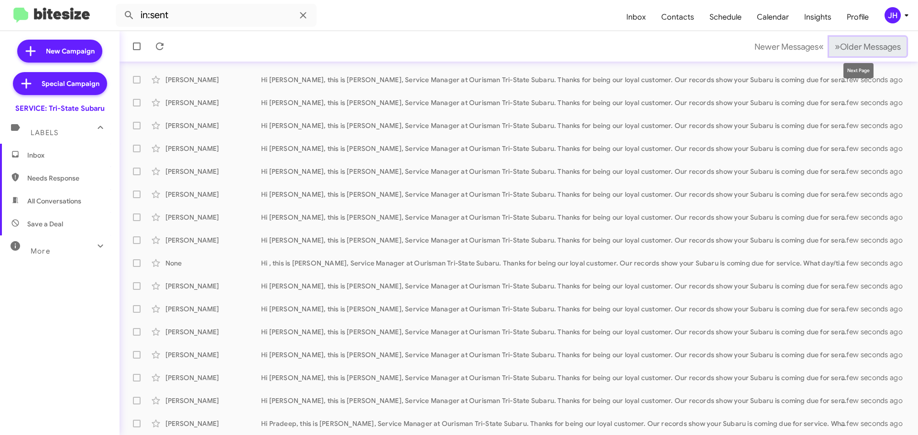
click at [837, 54] on button "» Next Older Messages" at bounding box center [867, 47] width 77 height 20
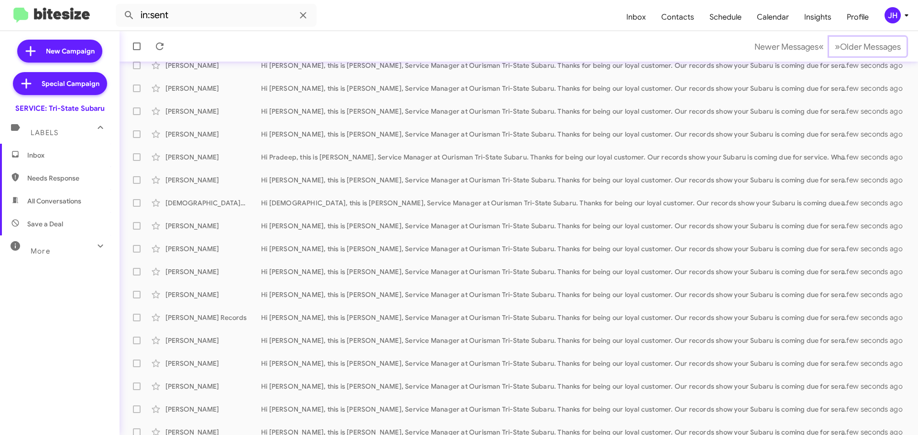
scroll to position [119, 0]
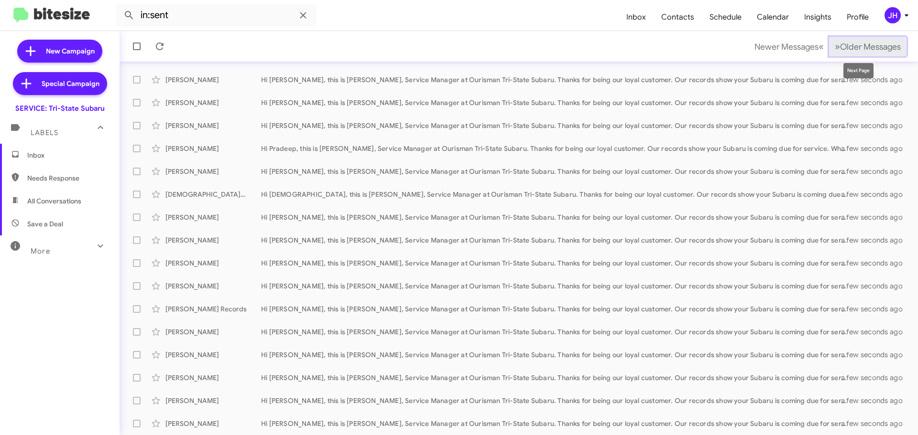
click at [883, 47] on span "Older Messages" at bounding box center [870, 47] width 61 height 11
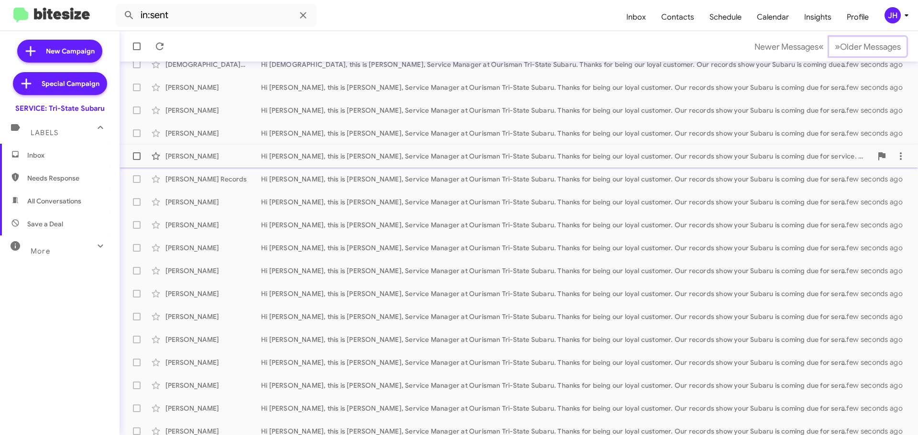
scroll to position [119, 0]
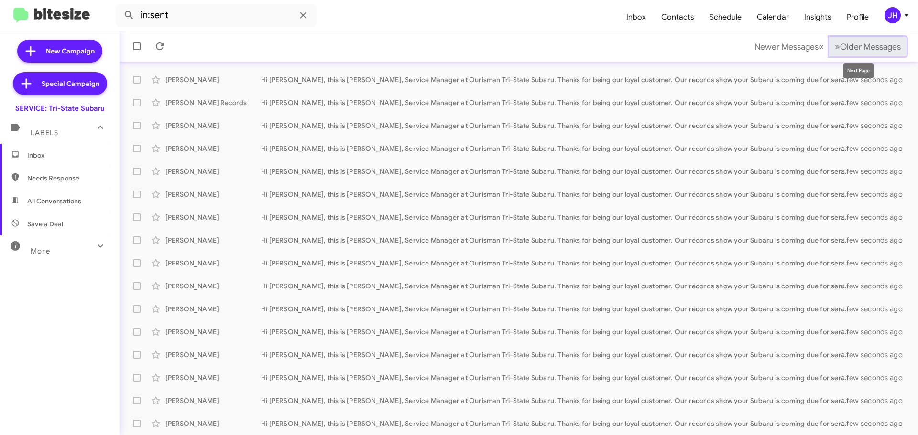
click at [858, 41] on button "» Next Older Messages" at bounding box center [867, 47] width 77 height 20
click at [858, 46] on span "Older Messages" at bounding box center [870, 47] width 61 height 11
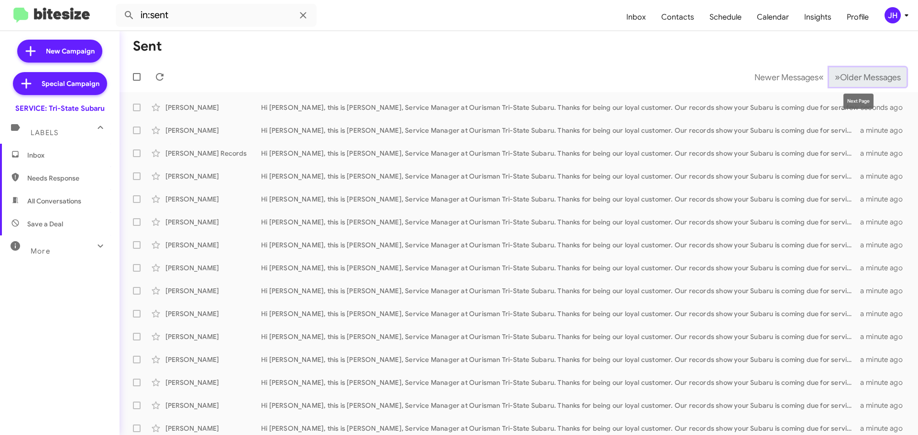
click at [838, 83] on button "» Next Older Messages" at bounding box center [867, 77] width 77 height 20
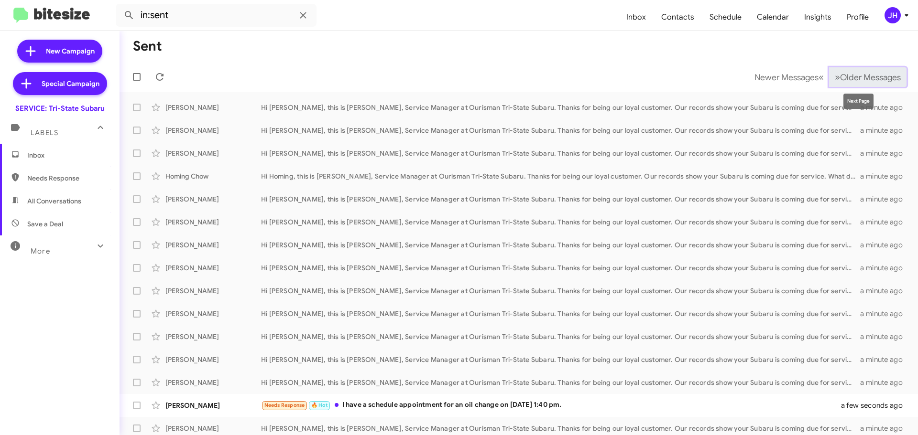
click at [840, 82] on span "Older Messages" at bounding box center [870, 77] width 61 height 11
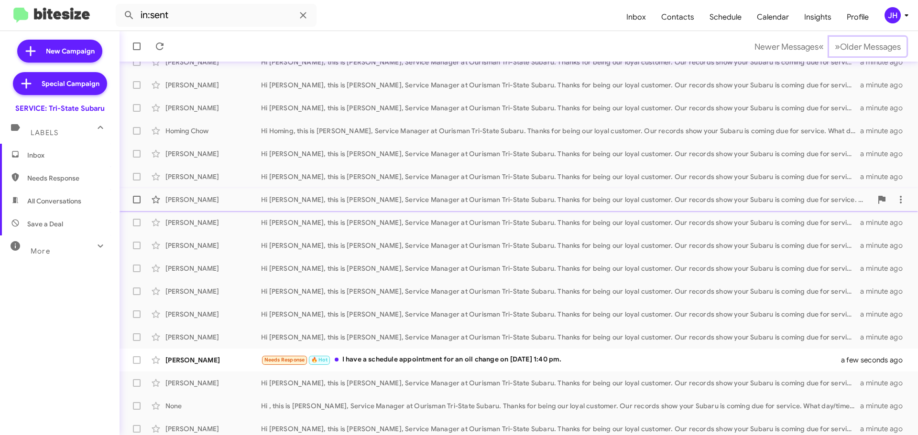
scroll to position [119, 0]
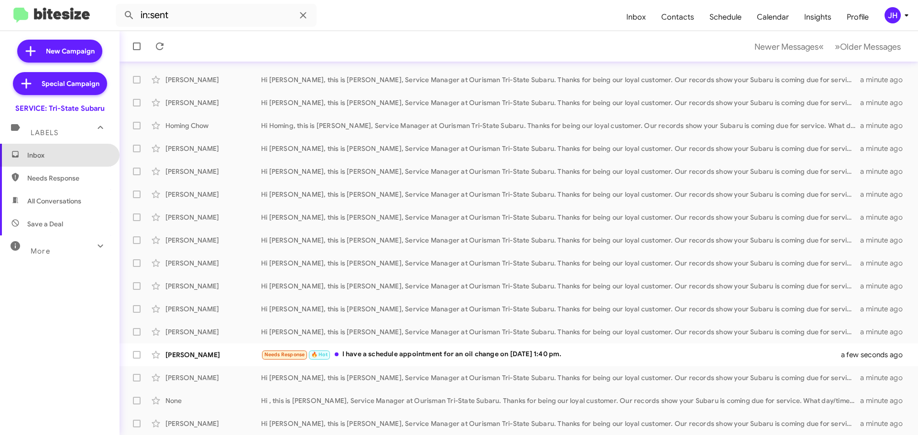
click at [68, 160] on span "Inbox" at bounding box center [59, 155] width 119 height 23
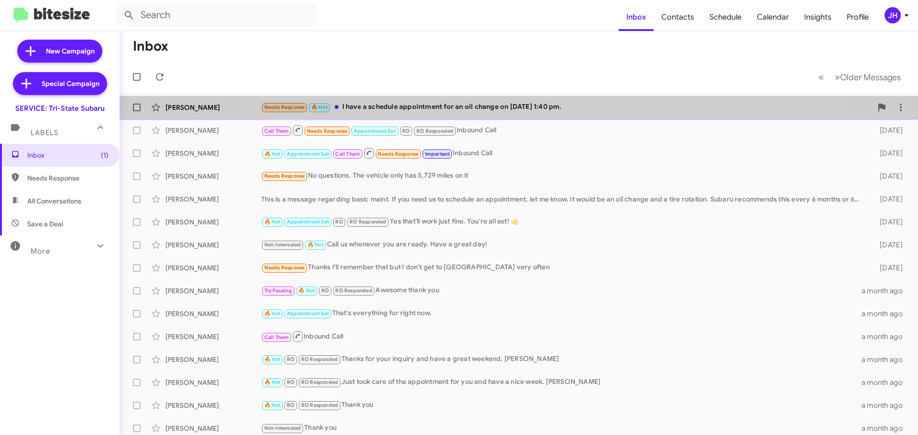
click at [526, 107] on div "Needs Response 🔥 Hot I have a schedule appointment for an oil change on Septemb…" at bounding box center [566, 107] width 611 height 11
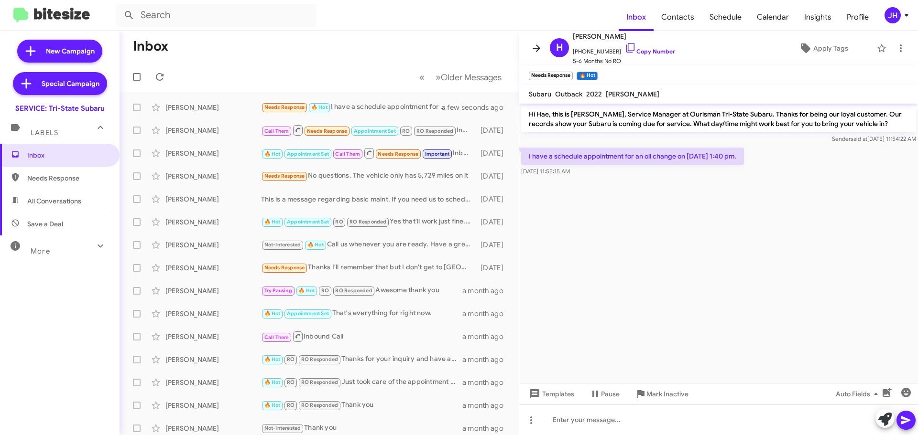
click at [541, 49] on icon at bounding box center [536, 48] width 11 height 11
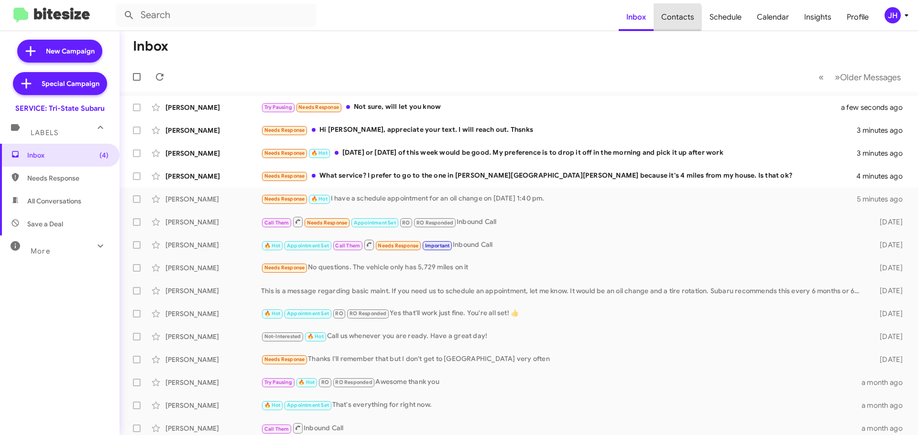
click at [676, 17] on span "Contacts" at bounding box center [677, 17] width 48 height 28
type input "in:groups"
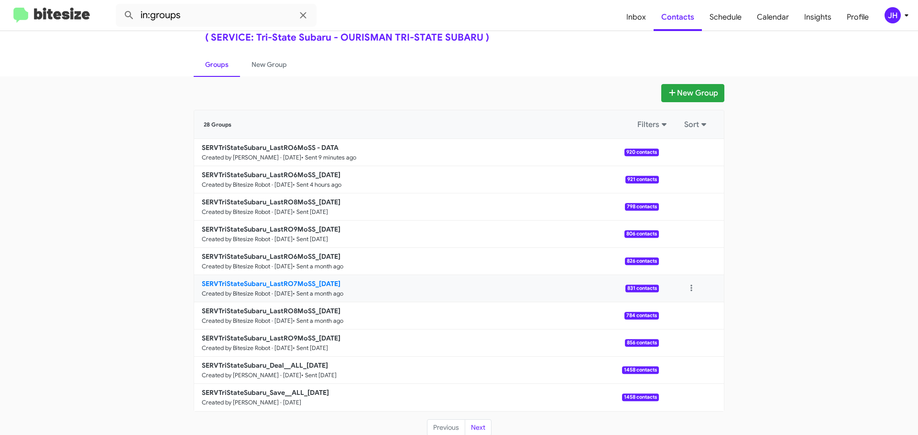
scroll to position [34, 0]
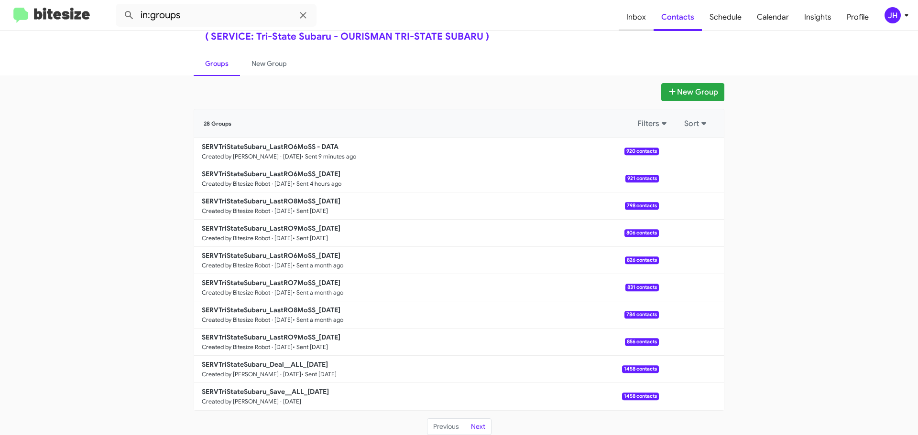
click at [646, 18] on span "Inbox" at bounding box center [635, 17] width 35 height 28
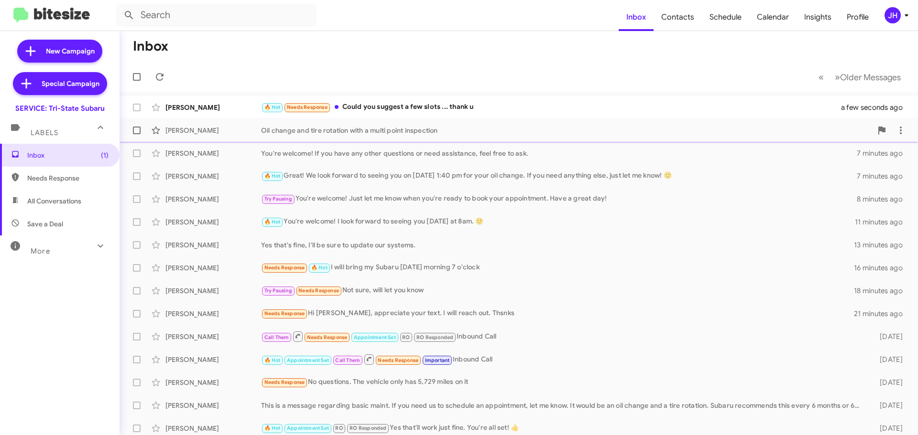
click at [246, 129] on div "[PERSON_NAME]" at bounding box center [213, 131] width 96 height 10
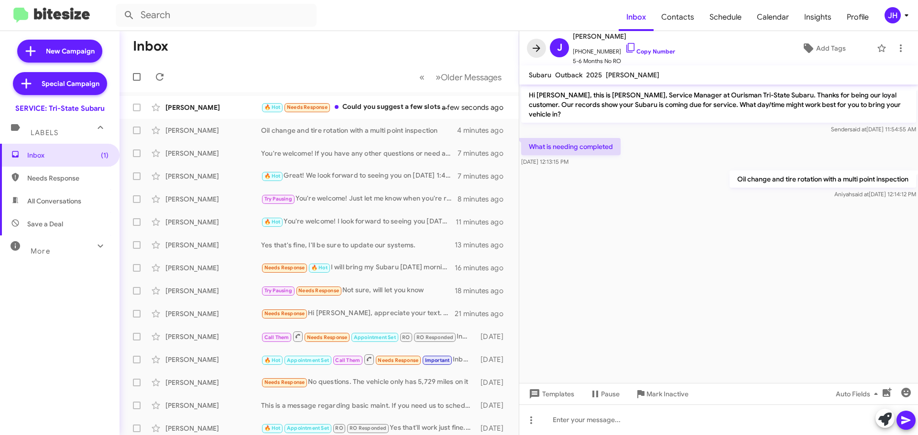
click at [536, 51] on icon at bounding box center [536, 48] width 11 height 11
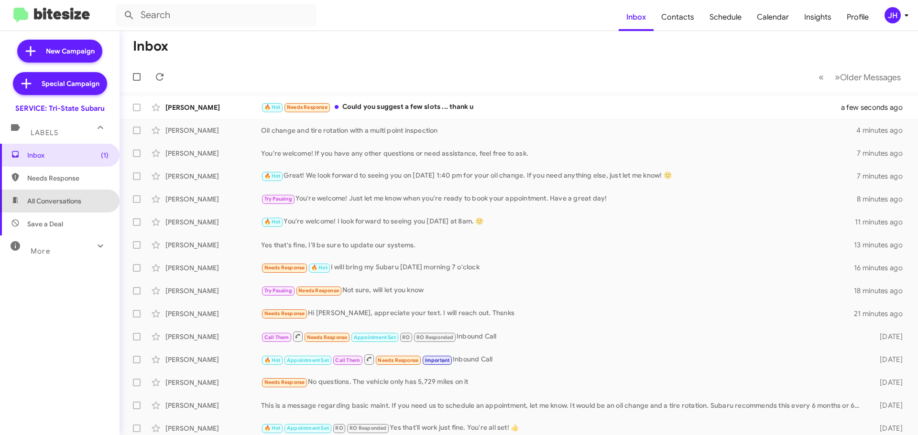
click at [87, 196] on span "All Conversations" at bounding box center [59, 201] width 119 height 23
type input "in:all-conversations"
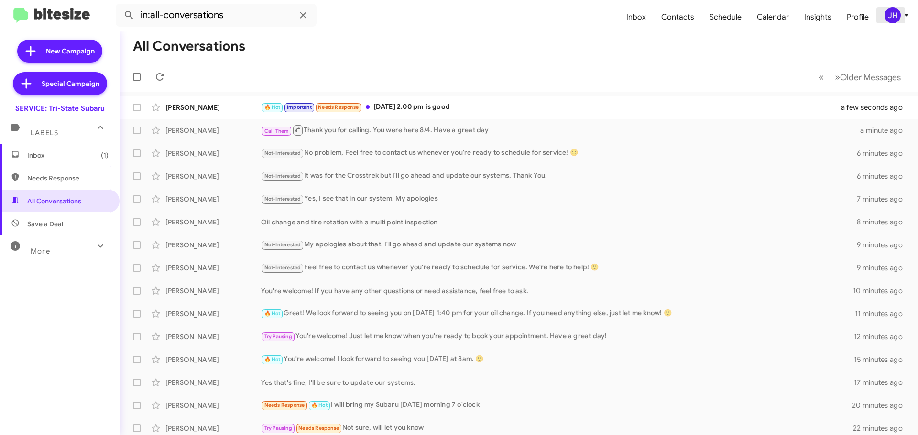
click at [891, 14] on div "JH" at bounding box center [892, 15] width 16 height 16
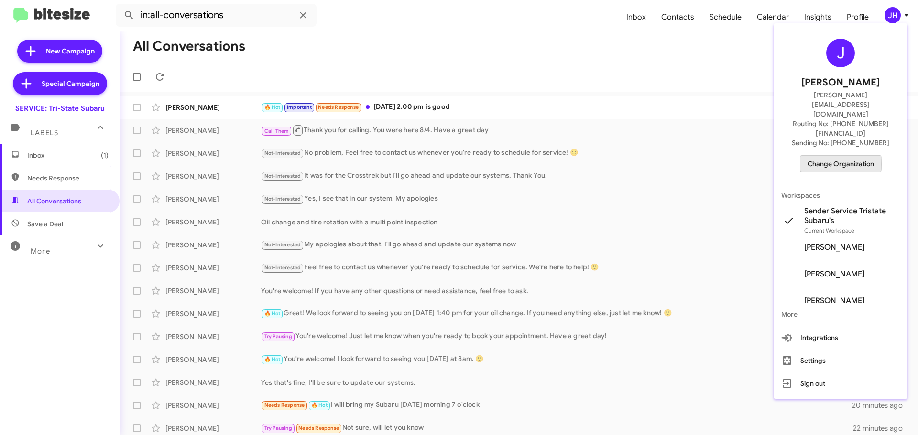
click at [837, 156] on span "Change Organization" at bounding box center [840, 164] width 66 height 16
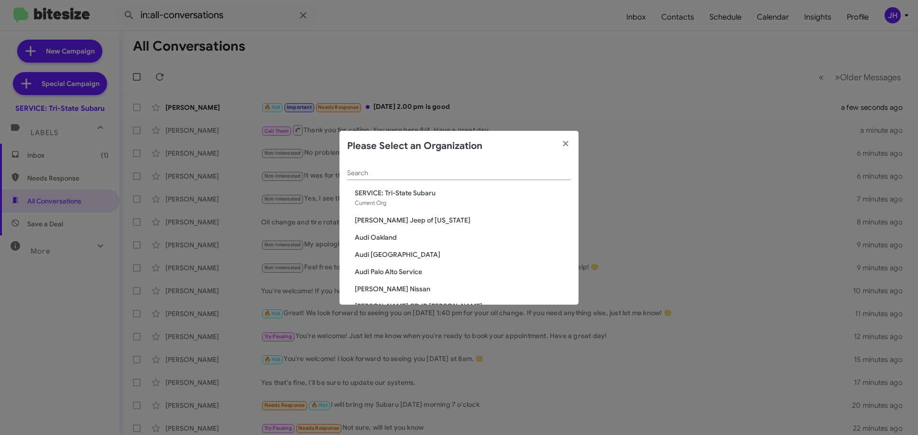
click at [378, 178] on div "Search" at bounding box center [459, 171] width 224 height 19
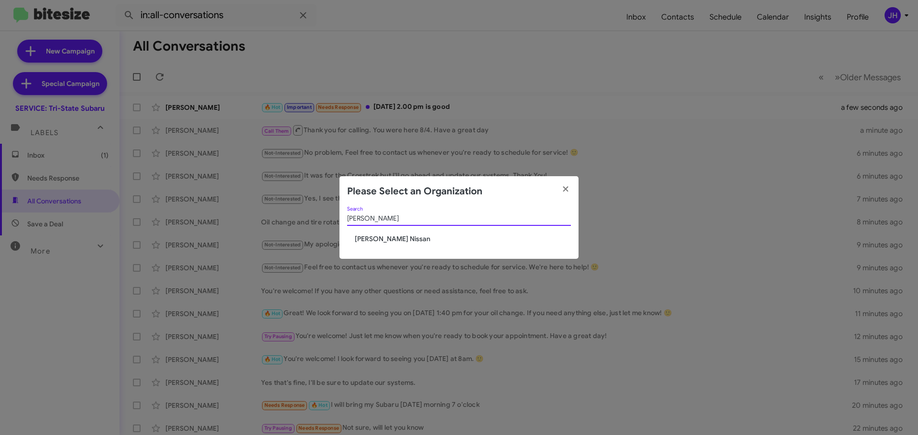
type input "[PERSON_NAME]"
click at [366, 237] on span "[PERSON_NAME] Nissan" at bounding box center [463, 239] width 216 height 10
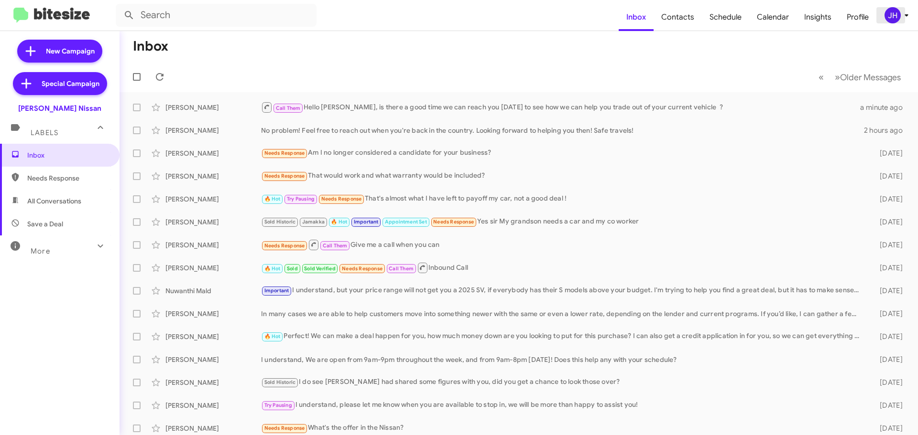
click at [884, 11] on span "JH" at bounding box center [898, 15] width 29 height 16
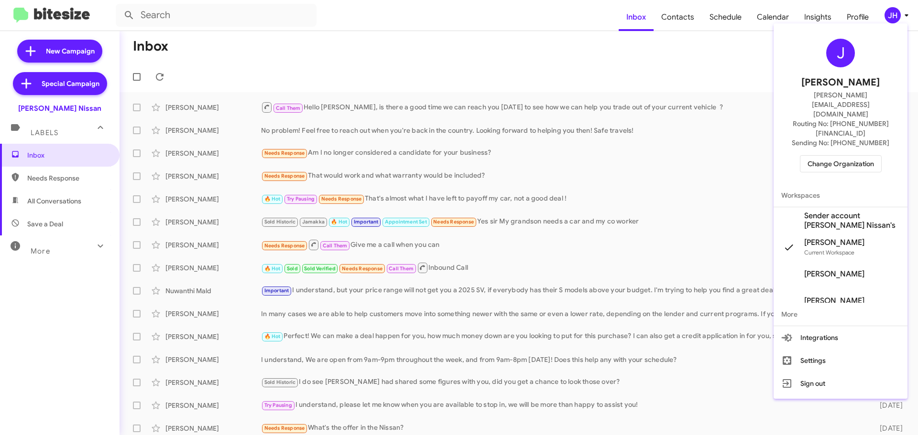
click at [841, 211] on span "Sender account [PERSON_NAME] Nissan's" at bounding box center [852, 220] width 96 height 19
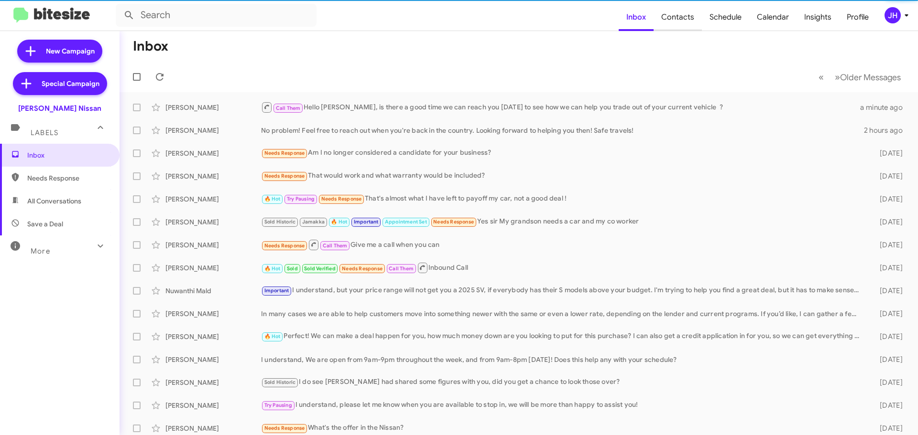
click at [682, 23] on span "Contacts" at bounding box center [677, 17] width 48 height 28
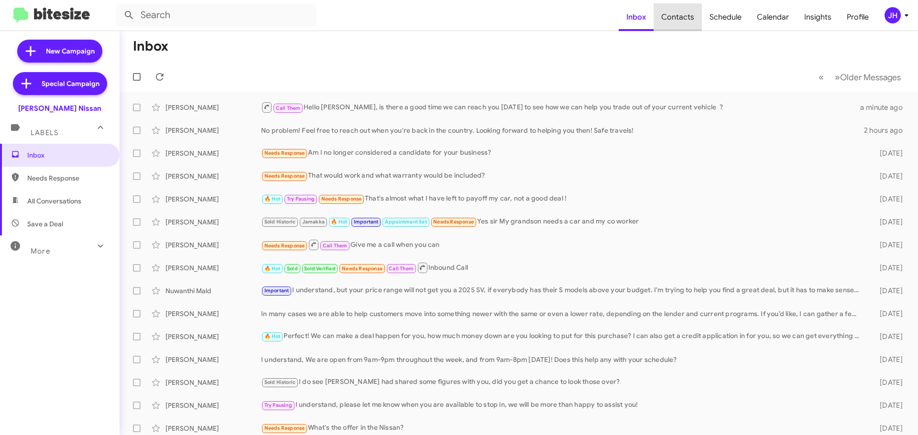
type input "in:groups"
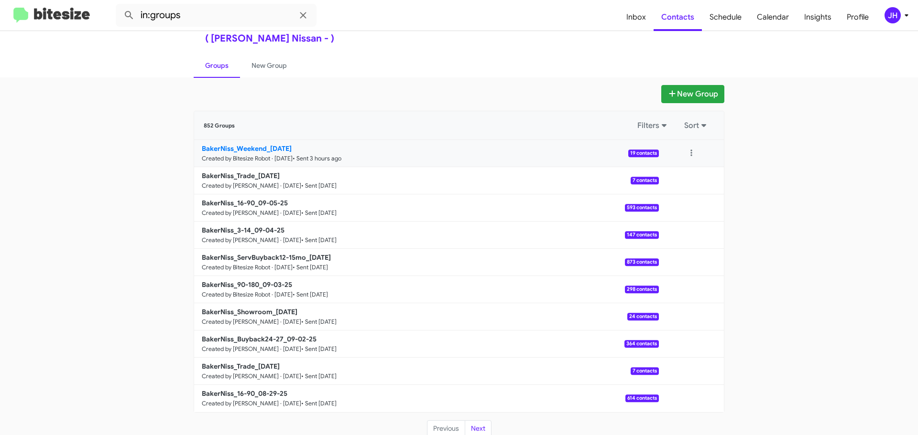
scroll to position [34, 0]
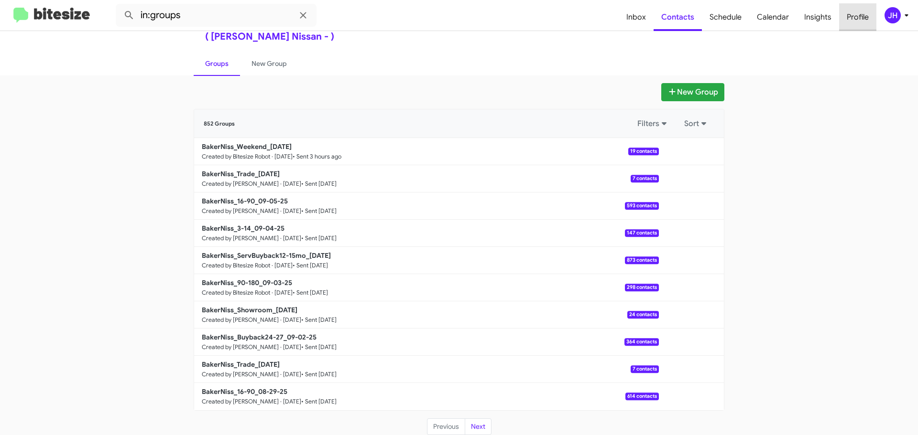
click at [839, 22] on span "Profile" at bounding box center [857, 17] width 37 height 28
click at [819, 21] on span "Insights" at bounding box center [817, 17] width 43 height 28
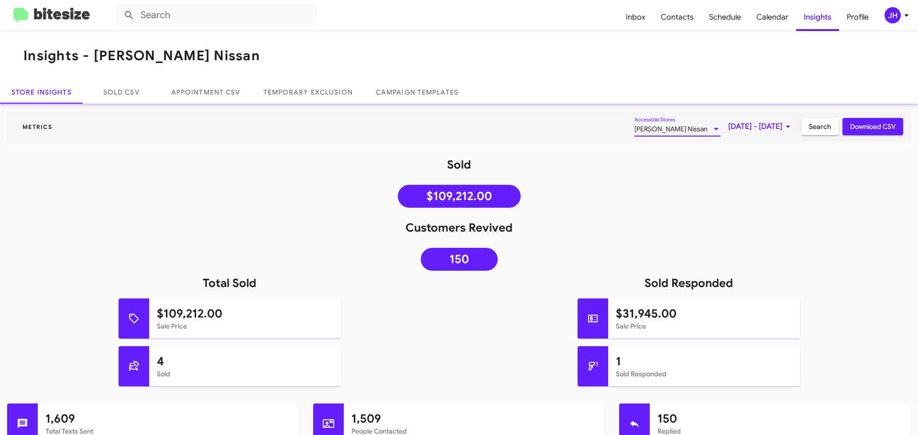
click at [666, 128] on div "[PERSON_NAME] Nissan" at bounding box center [672, 130] width 77 height 8
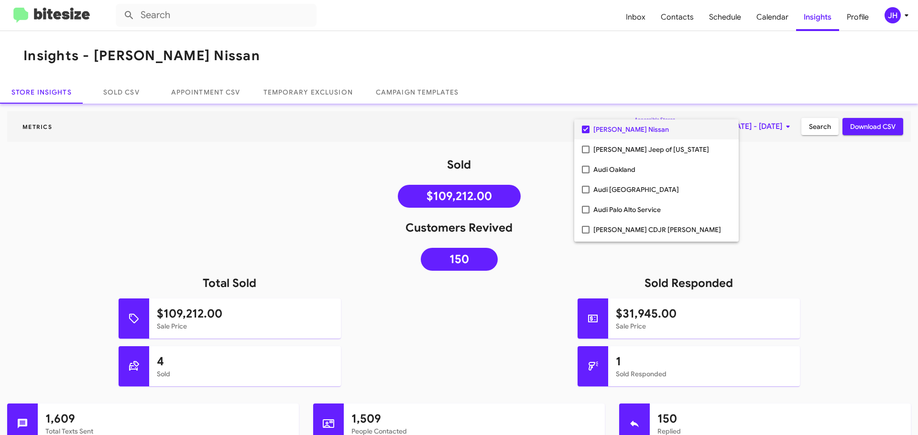
click at [589, 130] on mat-pseudo-checkbox at bounding box center [586, 130] width 8 height 8
click at [584, 156] on mat-option "Audi Oakland" at bounding box center [656, 150] width 164 height 20
click at [809, 185] on div at bounding box center [459, 217] width 918 height 435
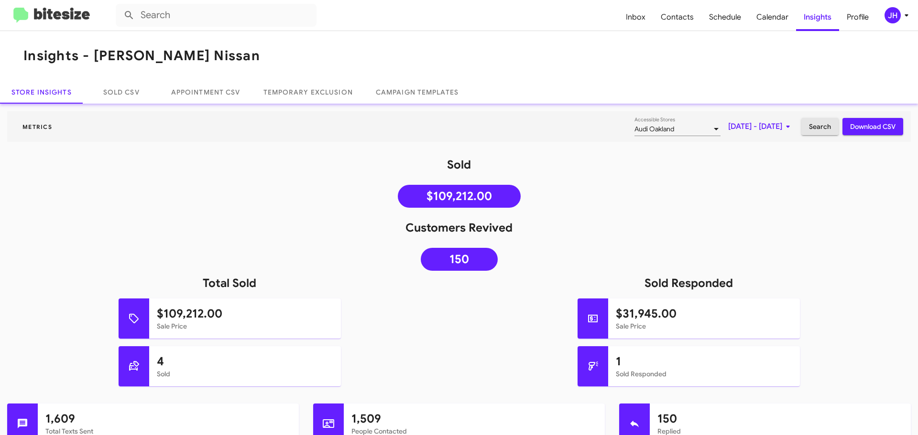
click at [826, 127] on button "Search" at bounding box center [819, 126] width 37 height 17
click at [728, 125] on span "Sep 1, 2025 - Sep 8, 2025" at bounding box center [760, 126] width 65 height 17
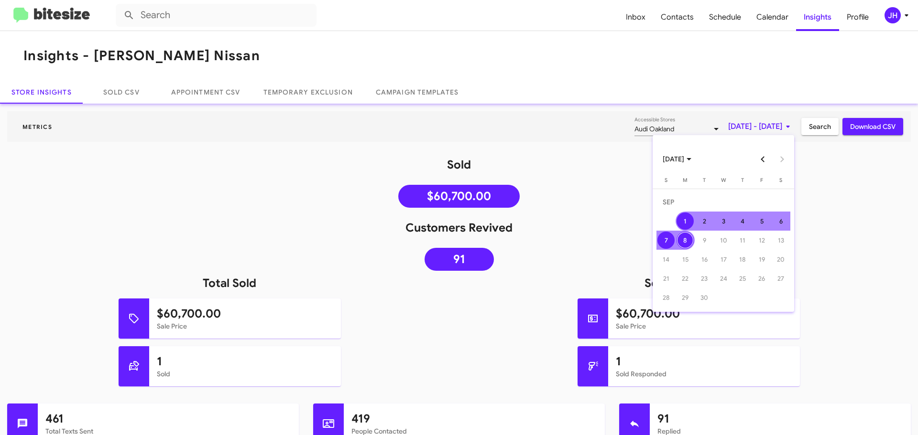
click at [664, 245] on div "7" at bounding box center [665, 240] width 17 height 17
click at [683, 217] on div "1" at bounding box center [684, 221] width 17 height 17
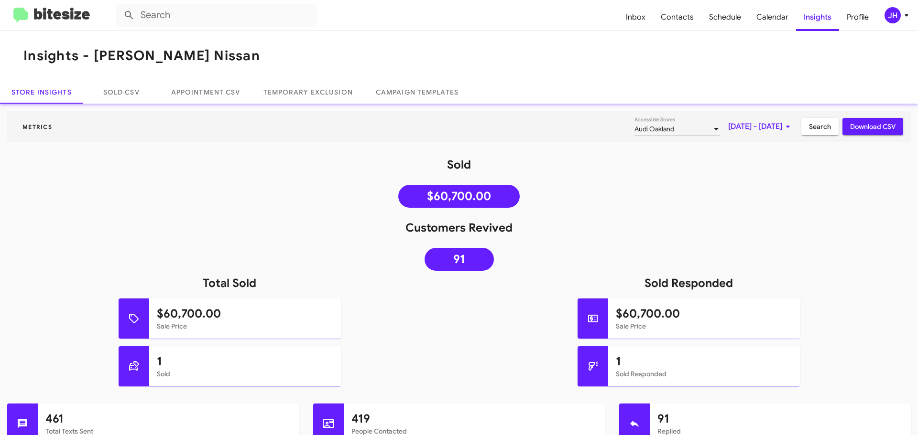
click at [858, 133] on span "Download CSV" at bounding box center [872, 126] width 45 height 17
click at [897, 18] on div "JH" at bounding box center [892, 15] width 16 height 16
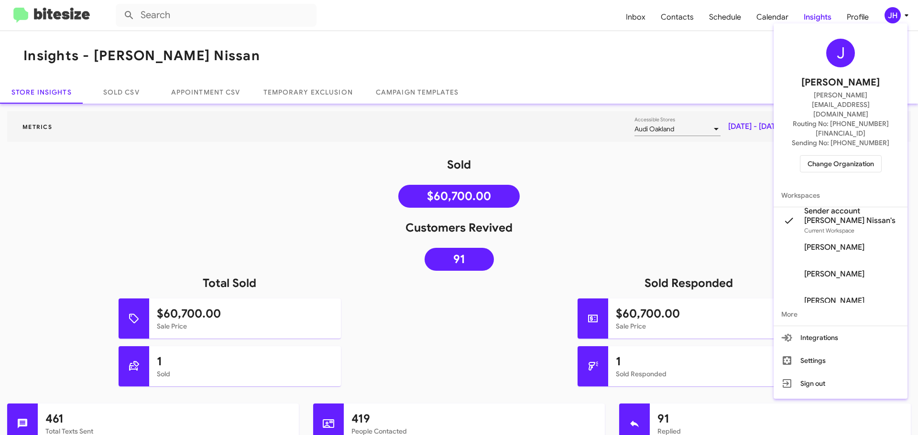
click at [834, 144] on div "J Jacob Henry jacob@bitesize.co Routing No: +1 (281) 699-5028 Sending No: +1 (2…" at bounding box center [840, 105] width 134 height 157
click at [832, 156] on span "Change Organization" at bounding box center [840, 164] width 66 height 16
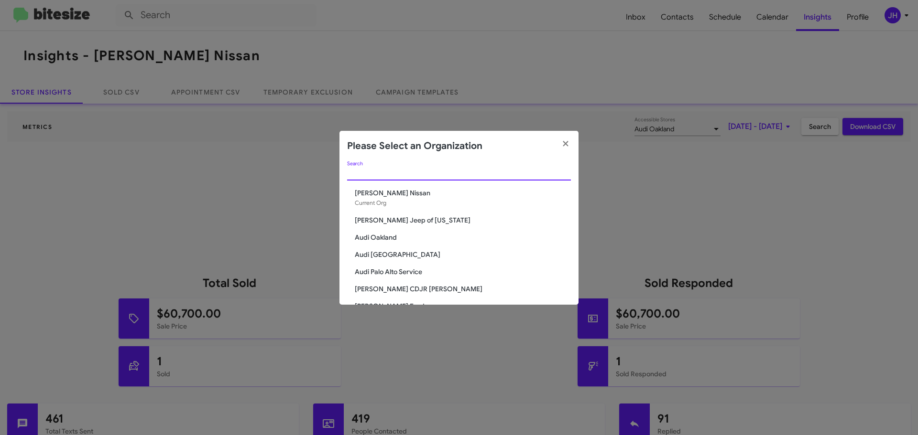
click at [368, 173] on input "Search" at bounding box center [459, 174] width 224 height 8
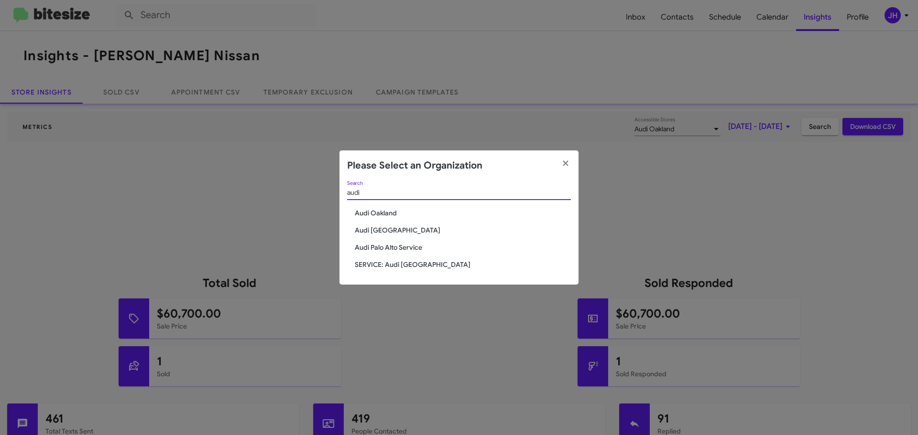
type input "audi"
click at [381, 221] on div "audi Search Audi Oakland Audi Palo Alto Audi Palo Alto Service SERVICE: Audi Oa…" at bounding box center [458, 233] width 239 height 104
click at [381, 215] on span "Audi Oakland" at bounding box center [463, 213] width 216 height 10
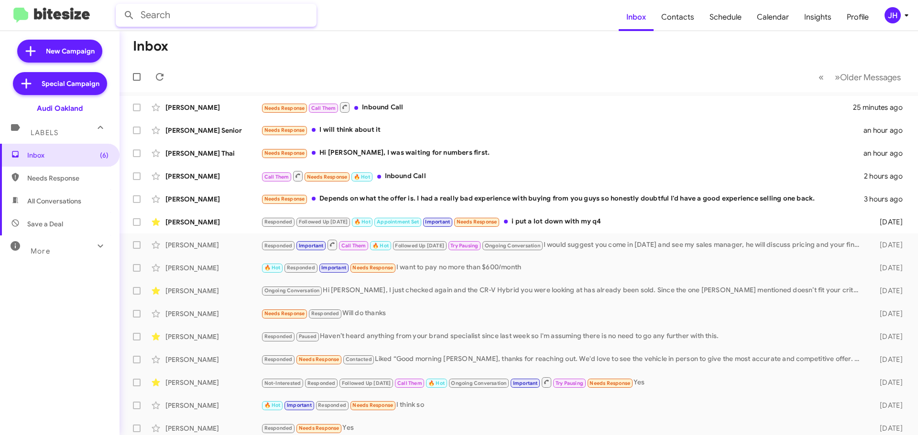
click at [208, 17] on input "text" at bounding box center [216, 15] width 201 height 23
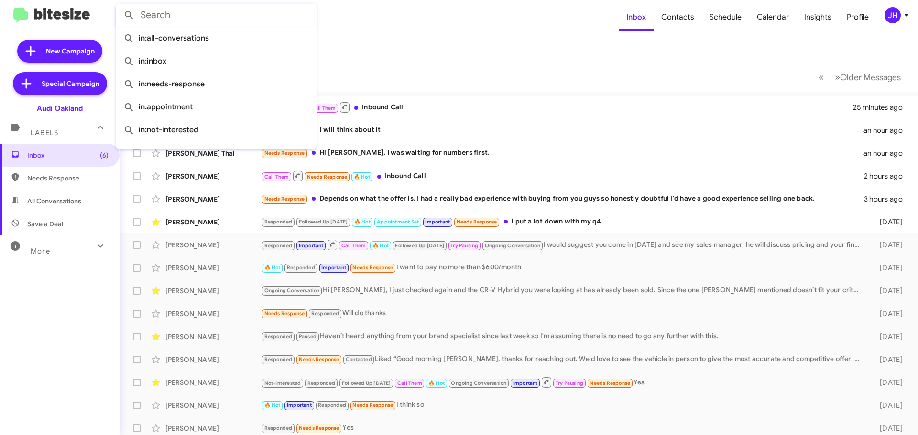
paste input "9255804358"
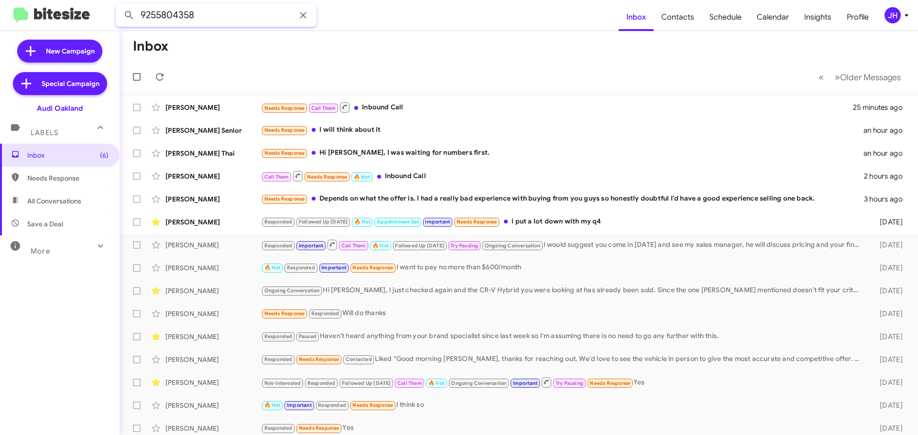
click at [119, 6] on button at bounding box center [128, 15] width 19 height 19
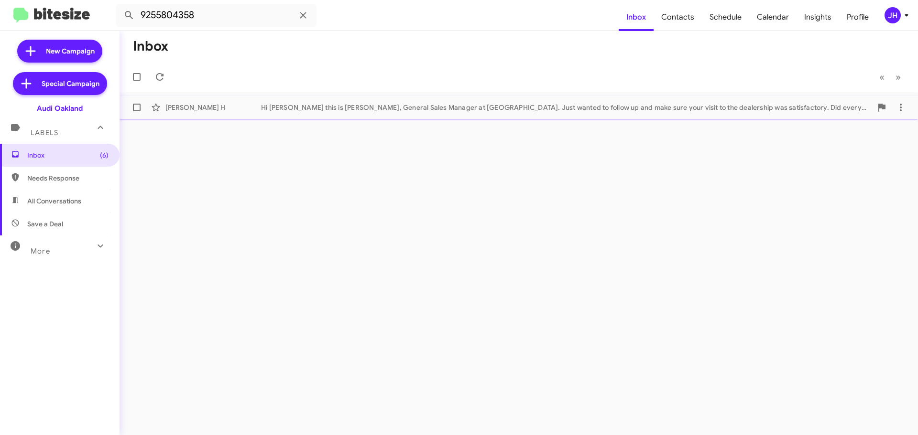
click at [304, 100] on div "[PERSON_NAME] Hi [PERSON_NAME] this is [PERSON_NAME], General Sales Manager at …" at bounding box center [518, 107] width 783 height 19
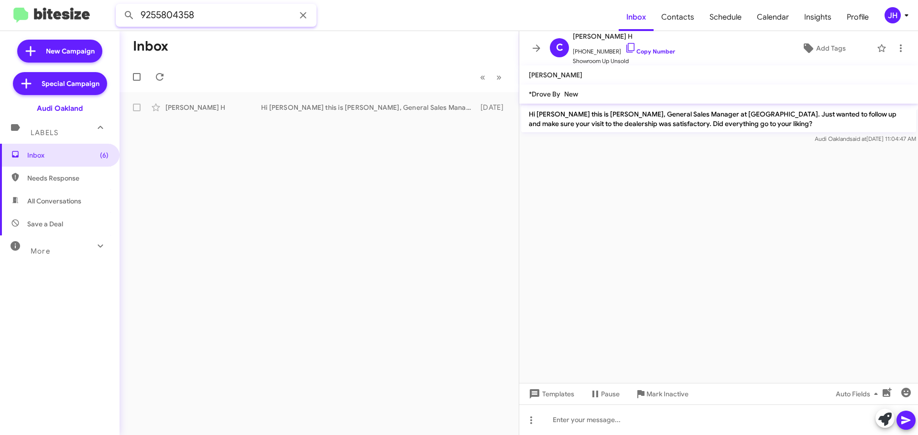
click at [214, 16] on input "9255804358" at bounding box center [216, 15] width 201 height 23
paste input "5109122713"
click at [119, 6] on button at bounding box center [128, 15] width 19 height 19
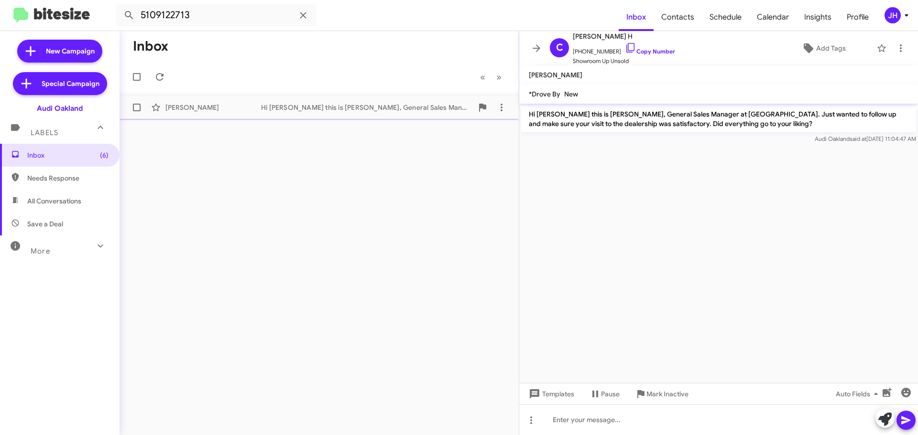
click at [232, 98] on div "Debra Blanchard Hi Debra this is Mujib Syed, General Sales Manager at Audi Oakl…" at bounding box center [319, 107] width 384 height 19
click at [226, 21] on input "5109122713" at bounding box center [216, 15] width 201 height 23
paste input "3881319"
click at [119, 6] on button at bounding box center [128, 15] width 19 height 19
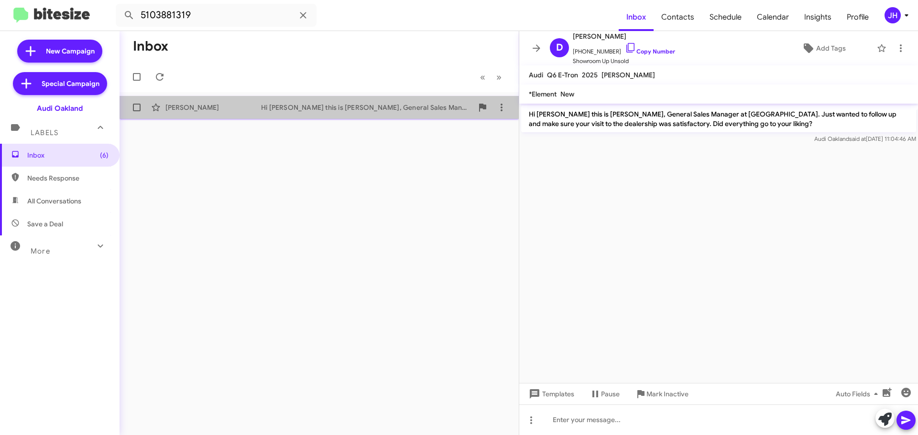
click at [247, 107] on div "Ethan Shao" at bounding box center [213, 108] width 96 height 10
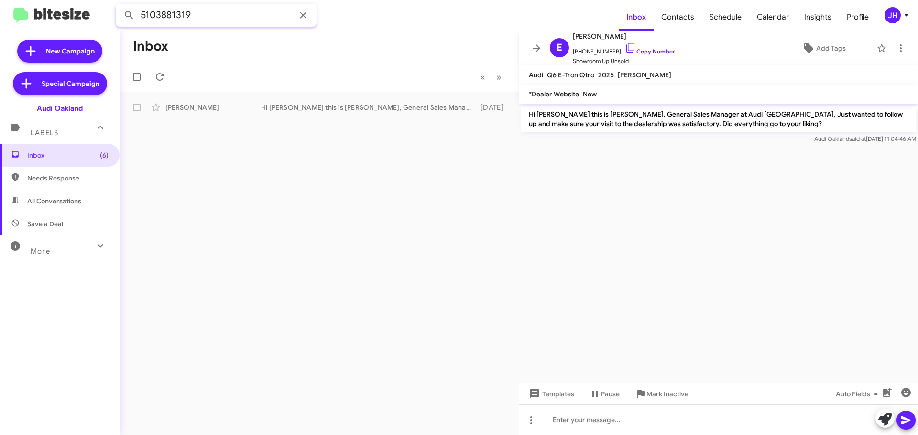
click at [228, 22] on input "5103881319" at bounding box center [216, 15] width 201 height 23
paste input "4184360"
click at [119, 6] on button at bounding box center [128, 15] width 19 height 19
click at [232, 109] on div "Jacayla Francis" at bounding box center [213, 108] width 96 height 10
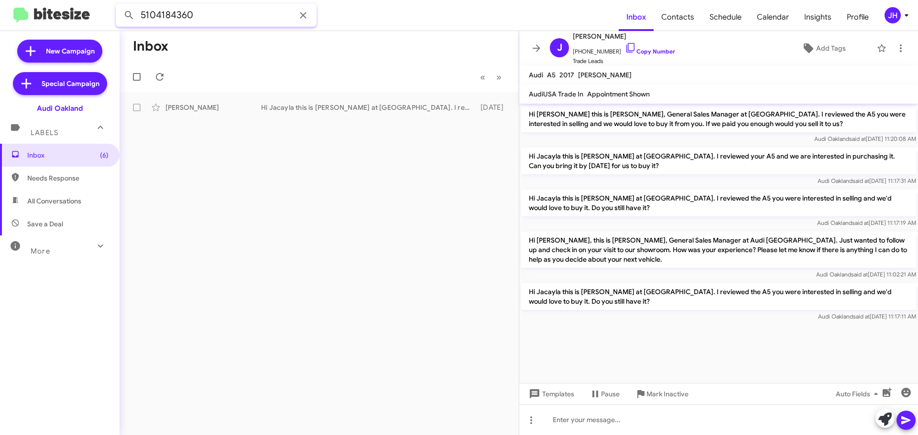
click at [221, 19] on input "5104184360" at bounding box center [216, 15] width 201 height 23
paste input "9653606"
click at [119, 6] on button at bounding box center [128, 15] width 19 height 19
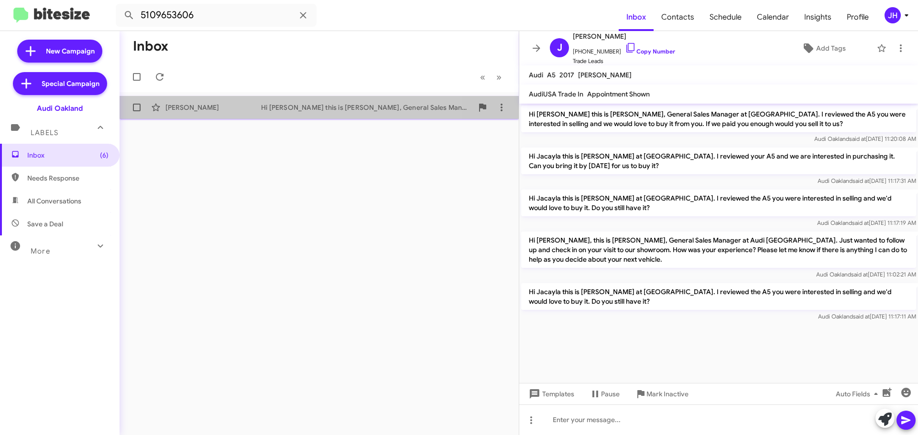
click at [248, 112] on div "Jane Hu Hi Jane this is Mujib Syed, General Sales Manager at Audi Oakland. Just…" at bounding box center [319, 107] width 384 height 19
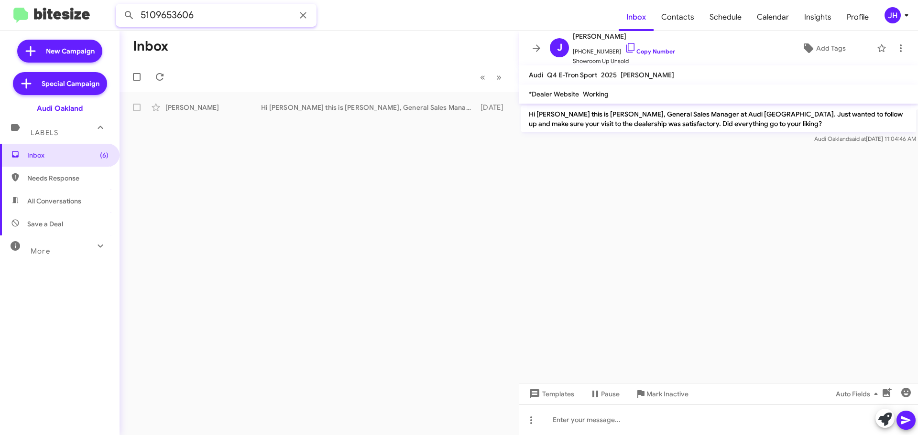
click at [238, 11] on input "5109653606" at bounding box center [216, 15] width 201 height 23
paste input "8318697480"
click at [119, 6] on button at bounding box center [128, 15] width 19 height 19
click at [243, 109] on div "Julisa Arellano-Gomez" at bounding box center [213, 108] width 96 height 10
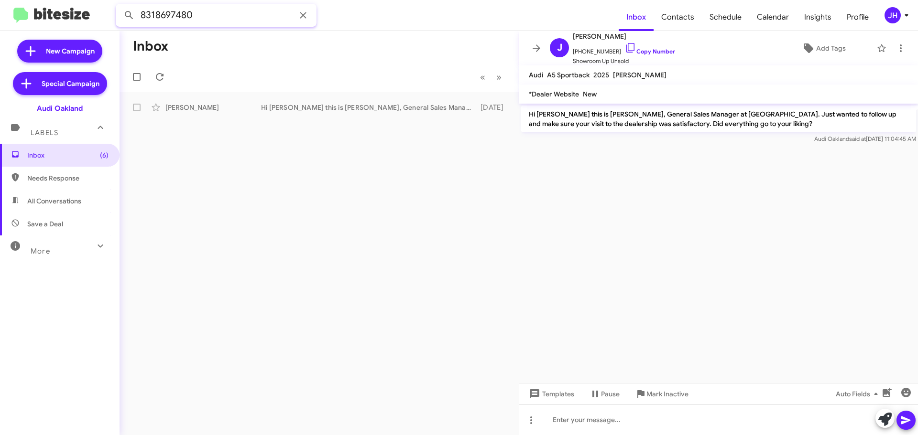
click at [246, 17] on input "8318697480" at bounding box center [216, 15] width 201 height 23
paste input "415308654"
click at [119, 6] on button at bounding box center [128, 15] width 19 height 19
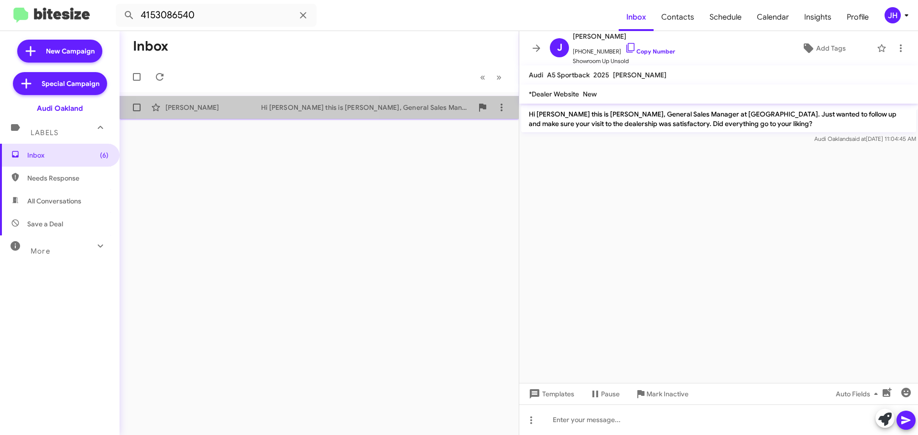
click at [267, 109] on div "Hi Kyle this is Mujib Syed, General Sales Manager at Audi Oakland. Just wanted …" at bounding box center [367, 108] width 212 height 10
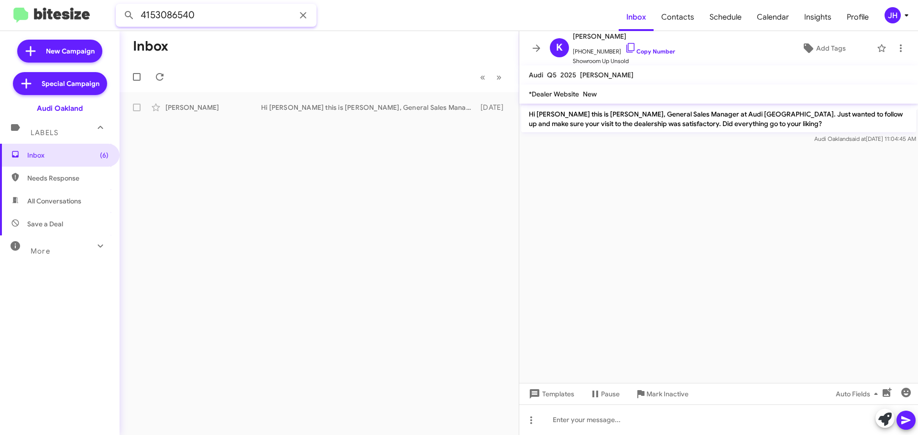
click at [227, 18] on input "4153086540" at bounding box center [216, 15] width 201 height 23
paste input "626319577"
click at [119, 6] on button at bounding box center [128, 15] width 19 height 19
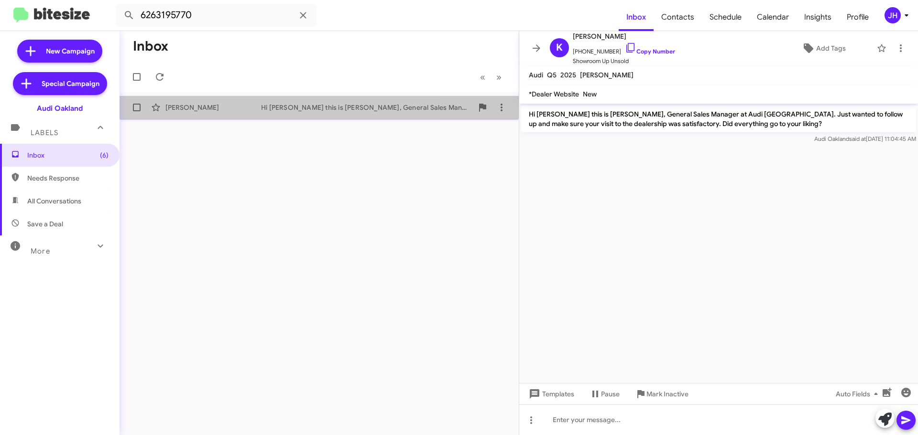
click at [237, 107] on div "Lauraette Conda" at bounding box center [213, 108] width 96 height 10
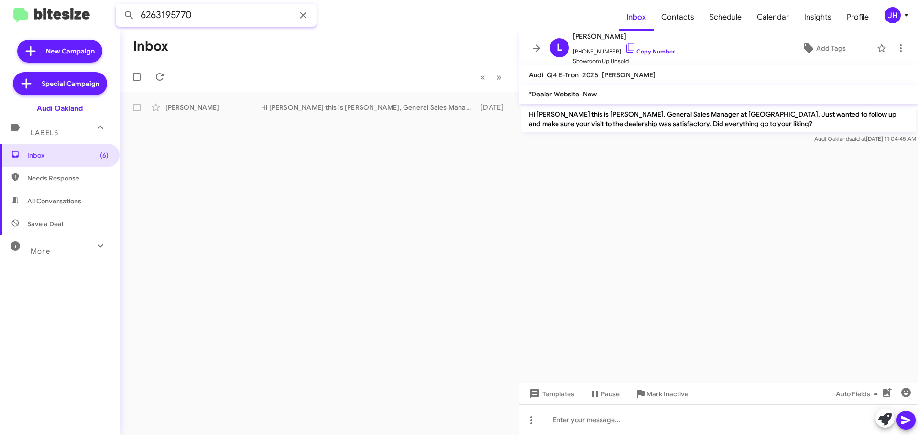
click at [239, 14] on input "6263195770" at bounding box center [216, 15] width 201 height 23
paste input "510512428"
click at [119, 6] on button at bounding box center [128, 15] width 19 height 19
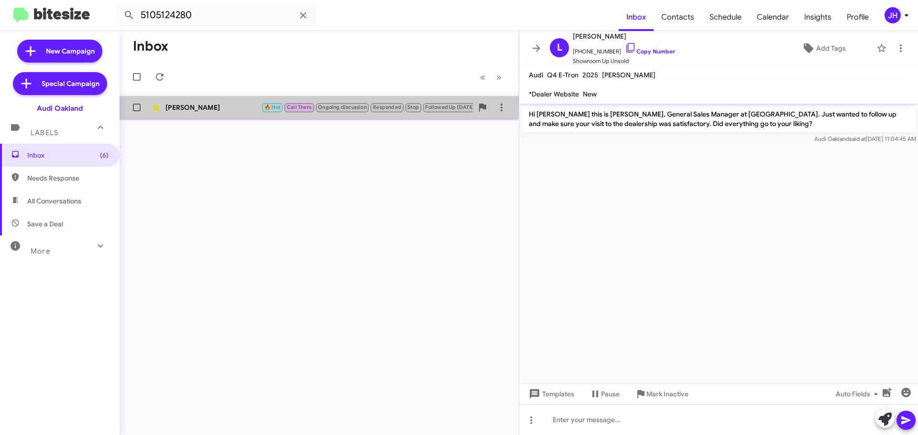
click at [197, 109] on div "Mason Murray" at bounding box center [213, 108] width 96 height 10
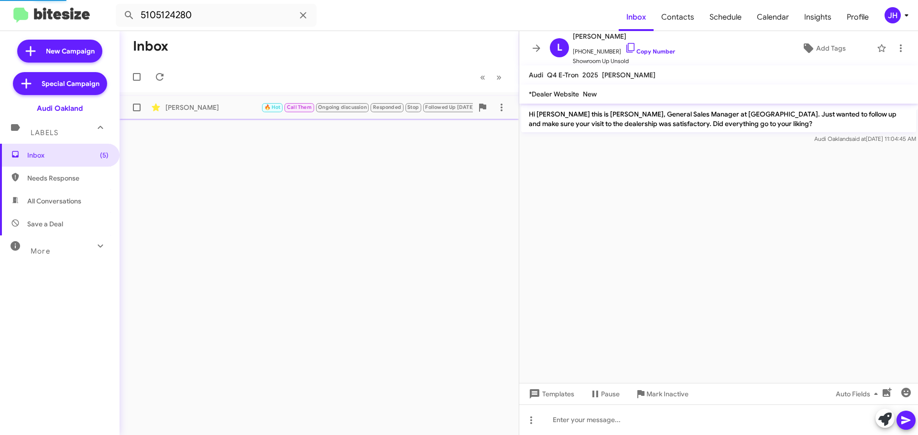
scroll to position [466, 0]
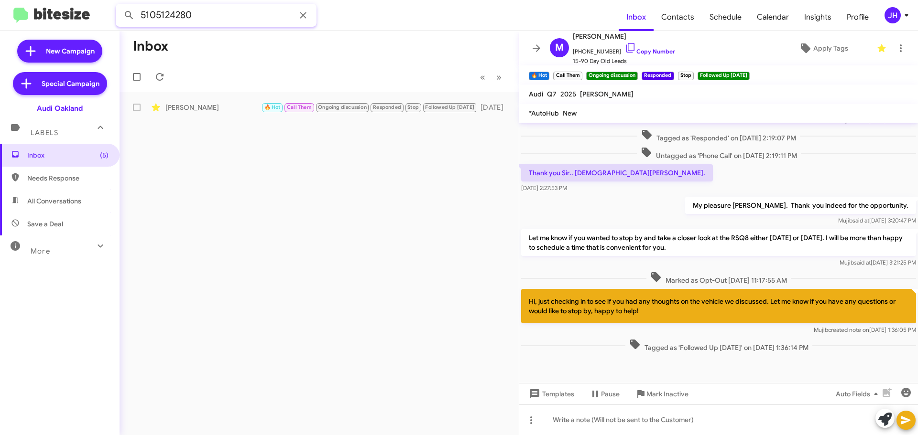
click at [221, 20] on input "5105124280" at bounding box center [216, 15] width 201 height 23
paste input "2133279974"
click at [119, 6] on button at bounding box center [128, 15] width 19 height 19
click at [255, 104] on div "Panagiotis Kyriakis" at bounding box center [213, 108] width 96 height 10
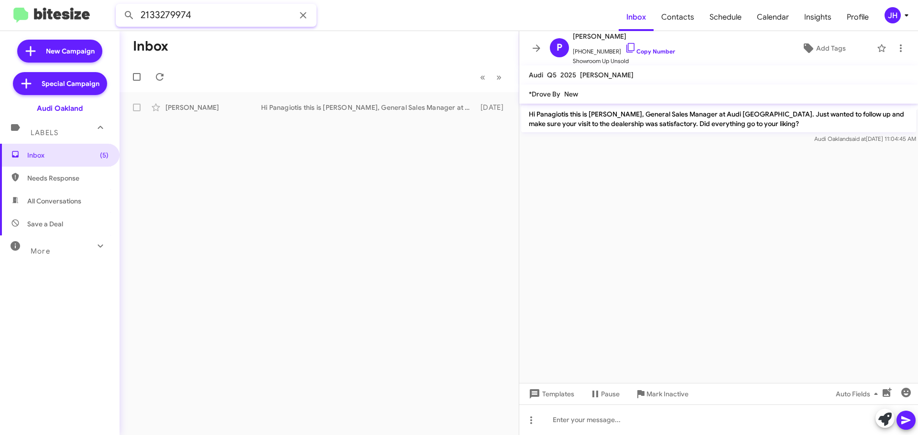
click at [217, 21] on input "2133279974" at bounding box center [216, 15] width 201 height 23
paste input "415335191"
click at [119, 6] on button at bounding box center [128, 15] width 19 height 19
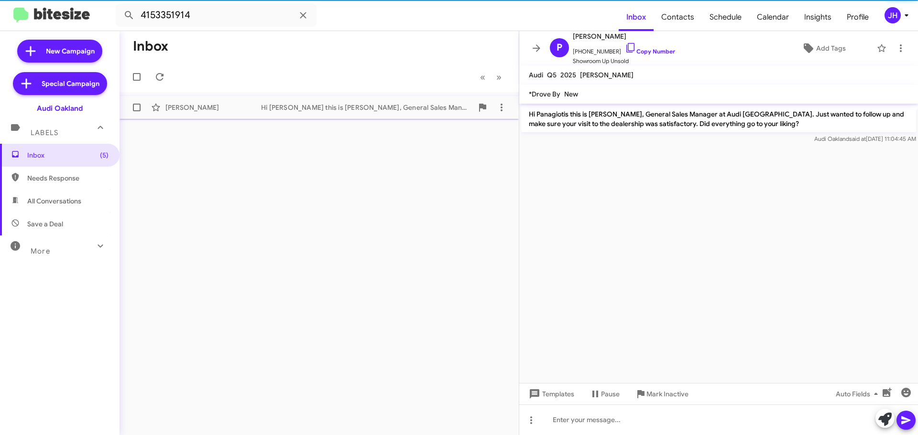
click at [239, 105] on div "Roberto Casteneda Recinos" at bounding box center [213, 108] width 96 height 10
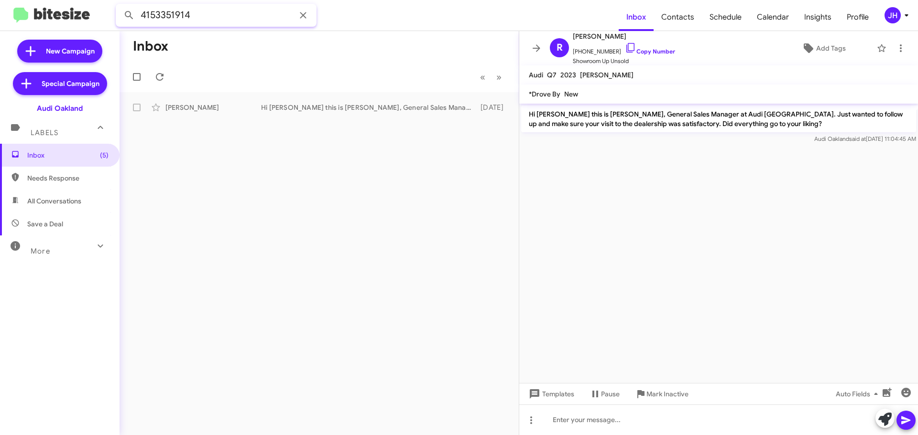
click at [226, 20] on input "4153351914" at bounding box center [216, 15] width 201 height 23
paste input "5105613689"
type input "5105613689"
click at [119, 6] on button at bounding box center [128, 15] width 19 height 19
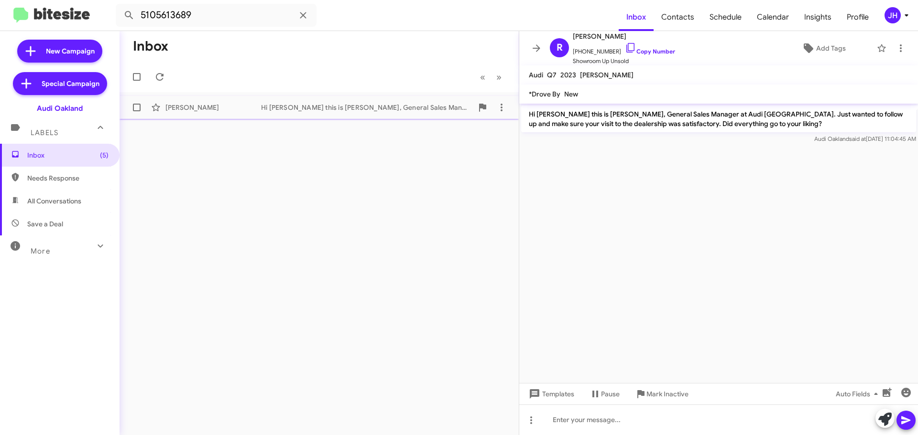
click at [236, 98] on div "Wenjie Huang Hi Wenjie this is Mujib Syed, General Sales Manager at Audi Oaklan…" at bounding box center [319, 107] width 384 height 19
click at [542, 49] on icon at bounding box center [536, 48] width 11 height 11
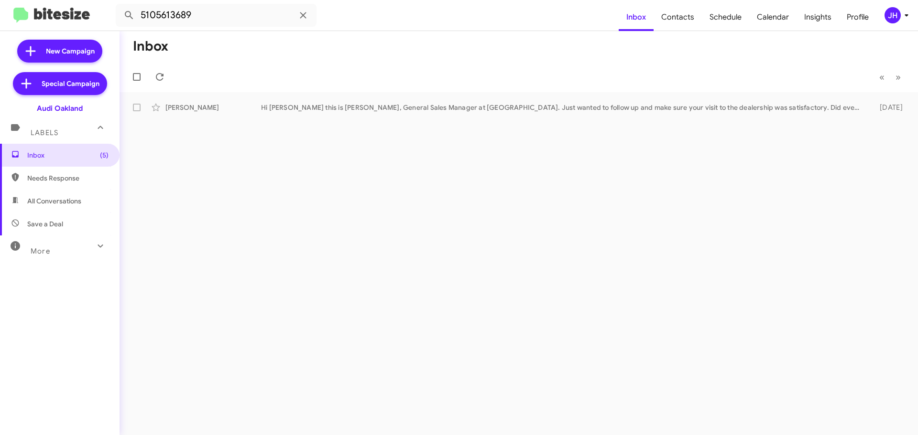
click at [908, 17] on icon at bounding box center [905, 15] width 11 height 11
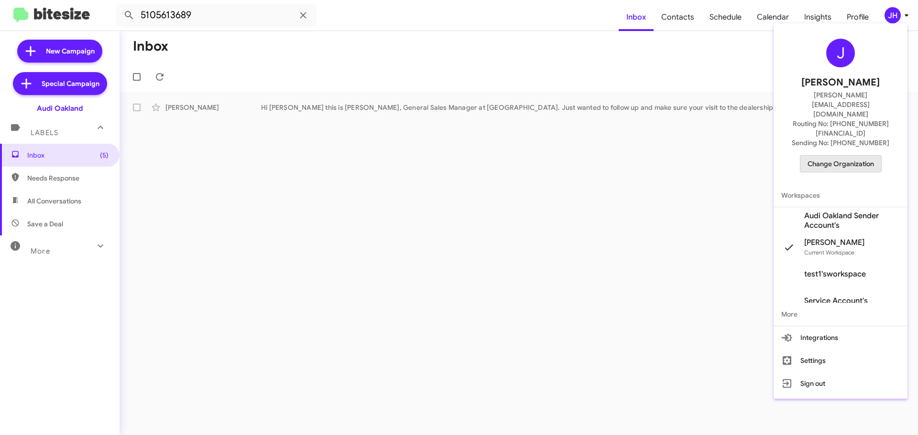
click at [853, 156] on span "Change Organization" at bounding box center [840, 164] width 66 height 16
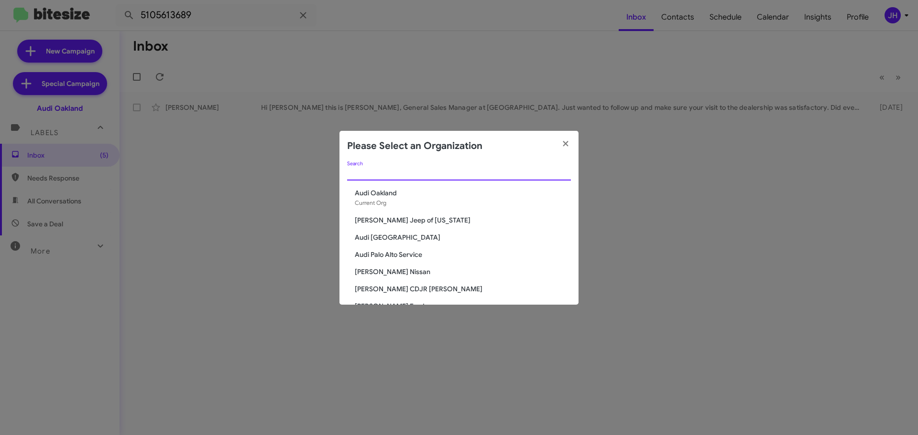
click at [367, 172] on input "Search" at bounding box center [459, 174] width 224 height 8
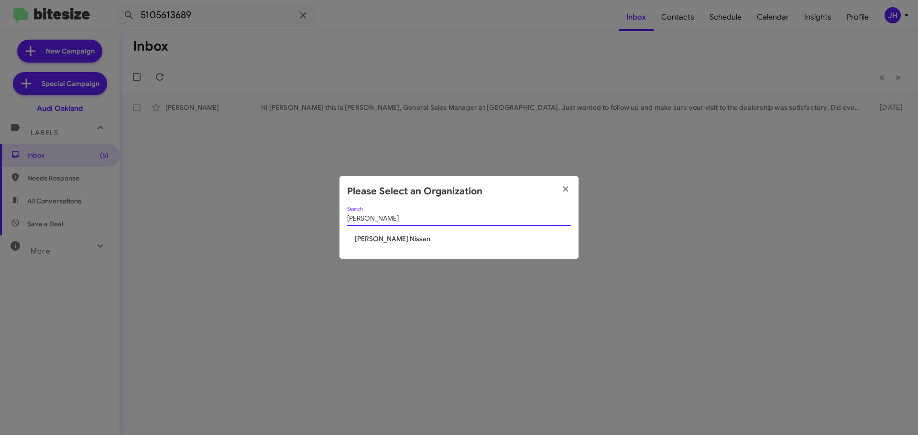
type input "baker"
click at [388, 237] on span "[PERSON_NAME] Nissan" at bounding box center [463, 239] width 216 height 10
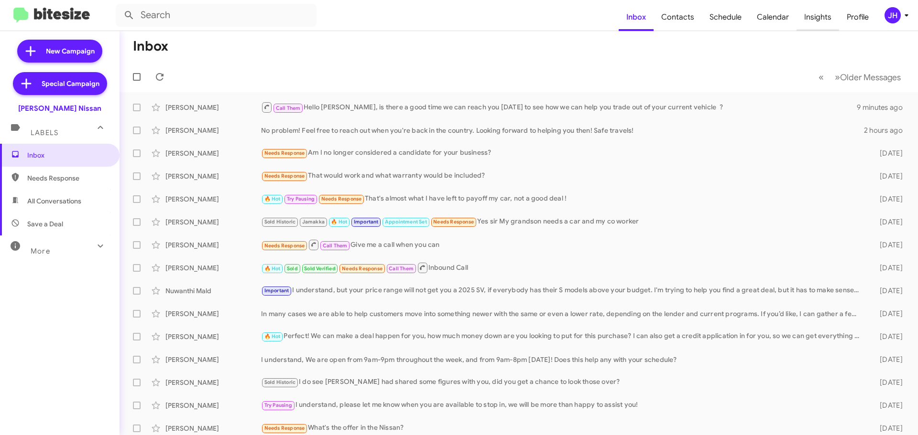
click at [822, 19] on span "Insights" at bounding box center [817, 17] width 43 height 28
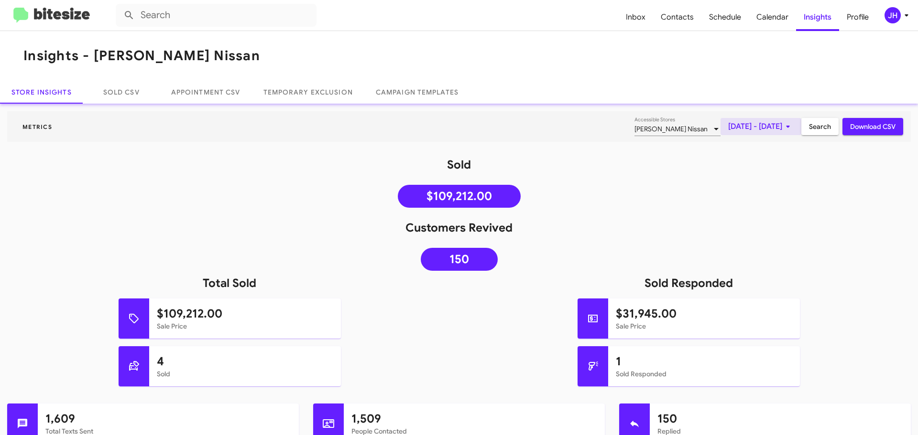
click at [728, 130] on span "[DATE] - [DATE]" at bounding box center [760, 126] width 65 height 17
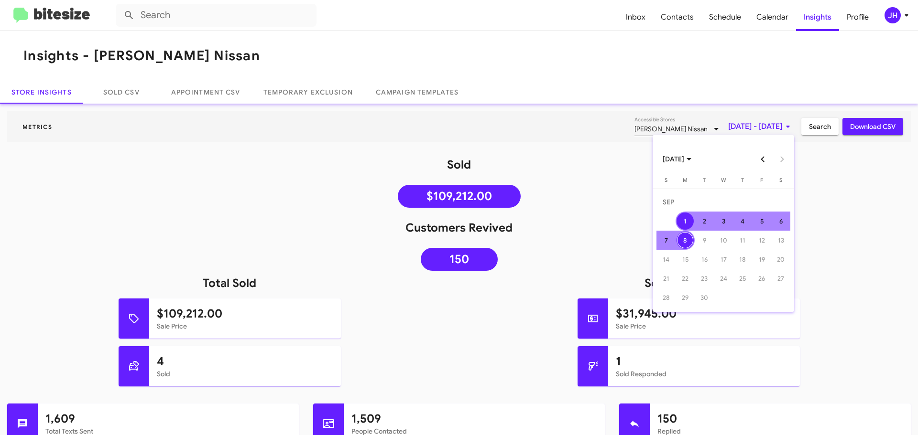
click at [680, 222] on div "1" at bounding box center [684, 221] width 17 height 17
click at [664, 241] on div "7" at bounding box center [665, 240] width 17 height 17
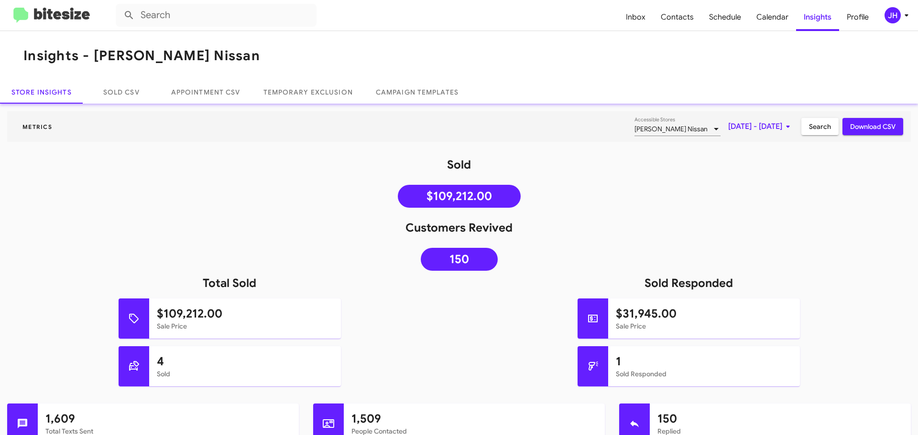
click at [842, 130] on button "Download CSV" at bounding box center [872, 126] width 61 height 17
click at [693, 11] on span "Contacts" at bounding box center [677, 17] width 48 height 28
type input "in:groups"
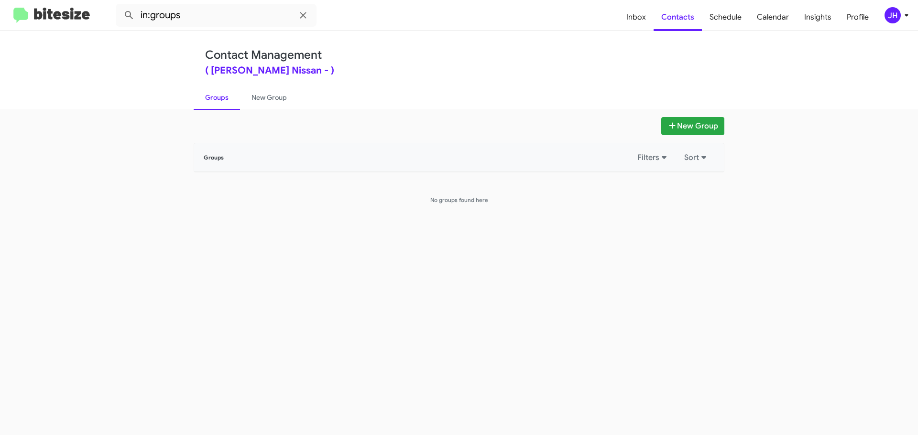
click at [897, 11] on div "JH" at bounding box center [892, 15] width 16 height 16
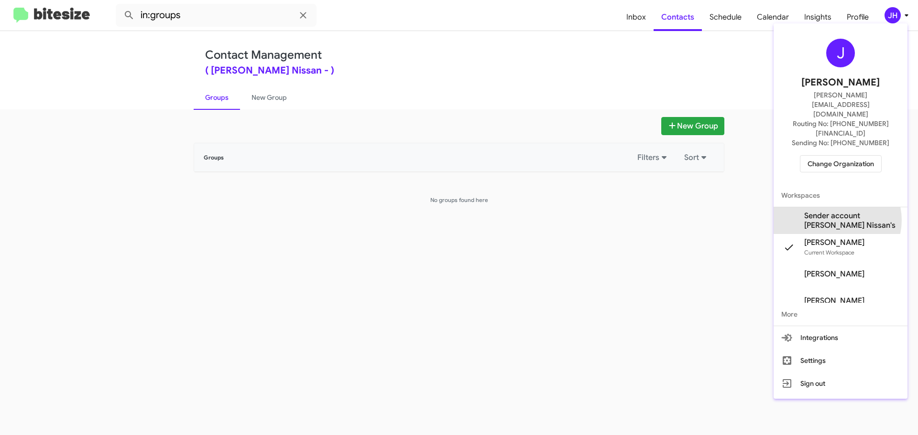
click at [836, 211] on span "Sender account [PERSON_NAME] Nissan's" at bounding box center [852, 220] width 96 height 19
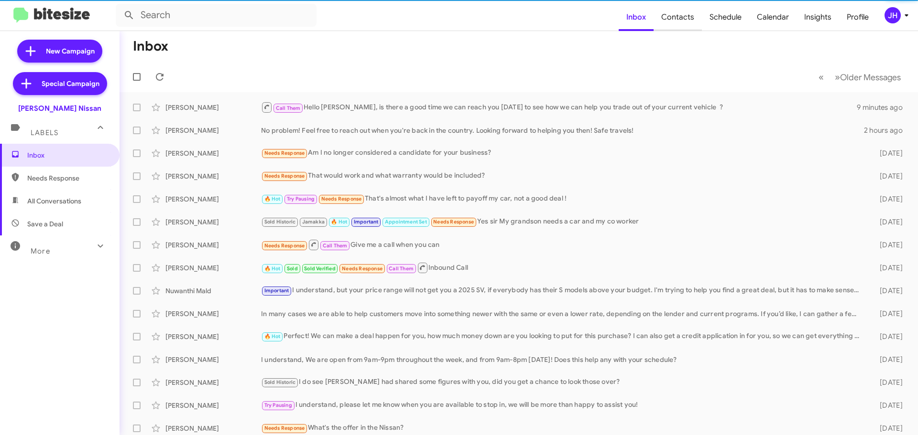
click at [685, 21] on span "Contacts" at bounding box center [677, 17] width 48 height 28
type input "in:groups"
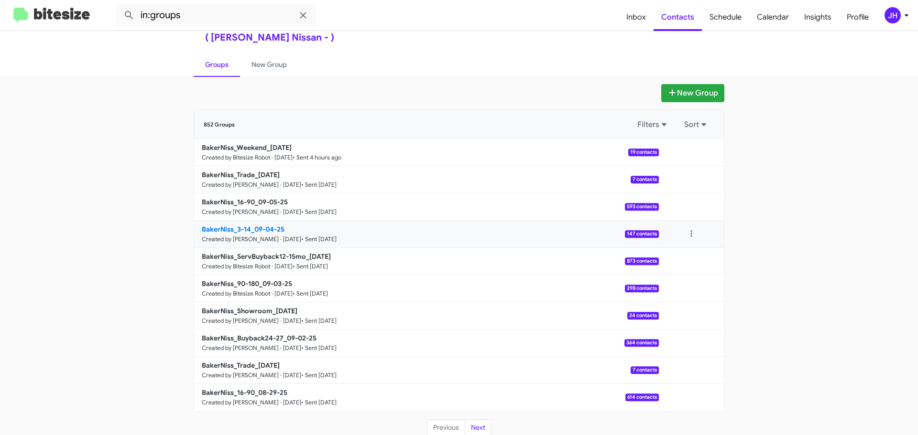
scroll to position [34, 0]
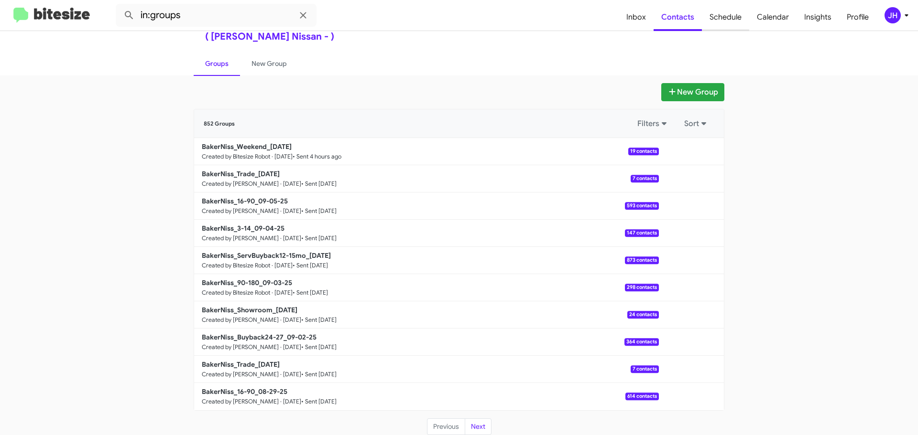
click at [736, 25] on span "Schedule" at bounding box center [725, 17] width 47 height 28
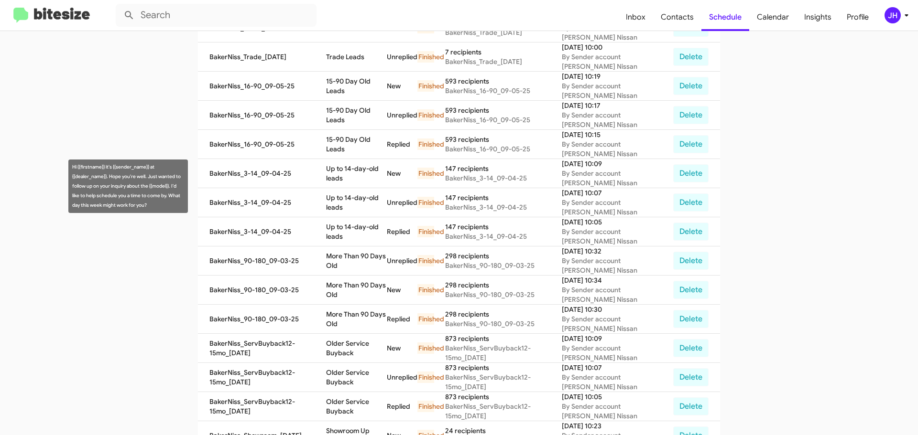
scroll to position [239, 0]
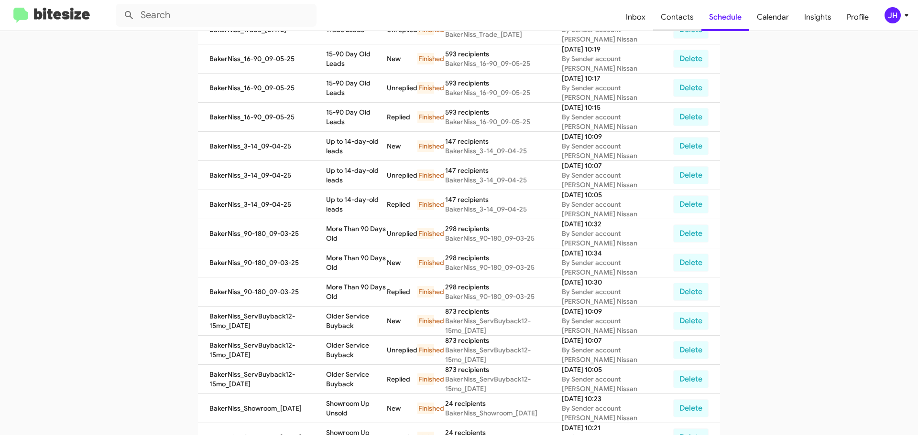
click at [677, 22] on span "Contacts" at bounding box center [677, 17] width 48 height 28
type input "in:groups"
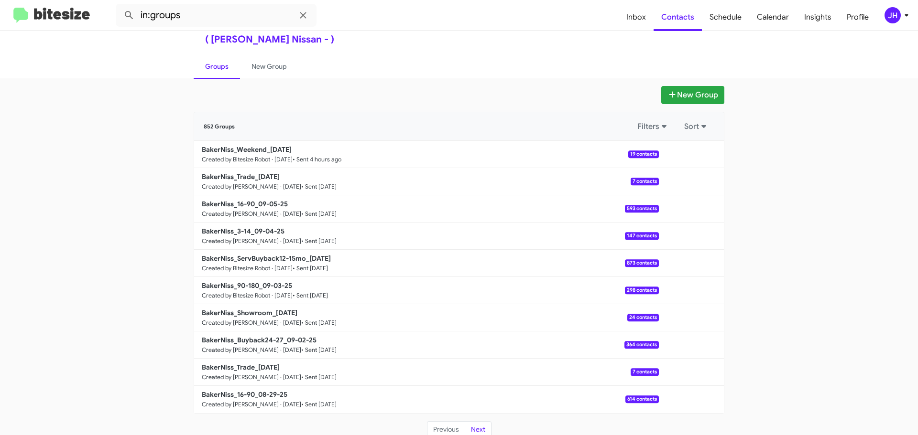
scroll to position [34, 0]
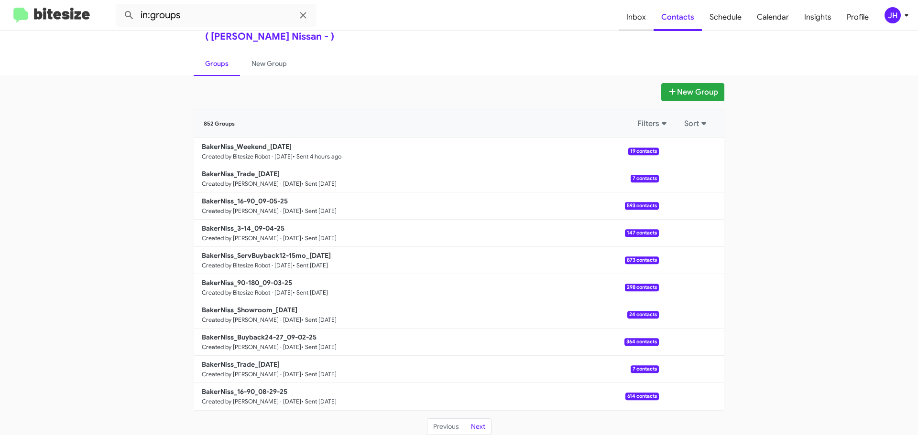
click at [627, 14] on span "Inbox" at bounding box center [635, 17] width 35 height 28
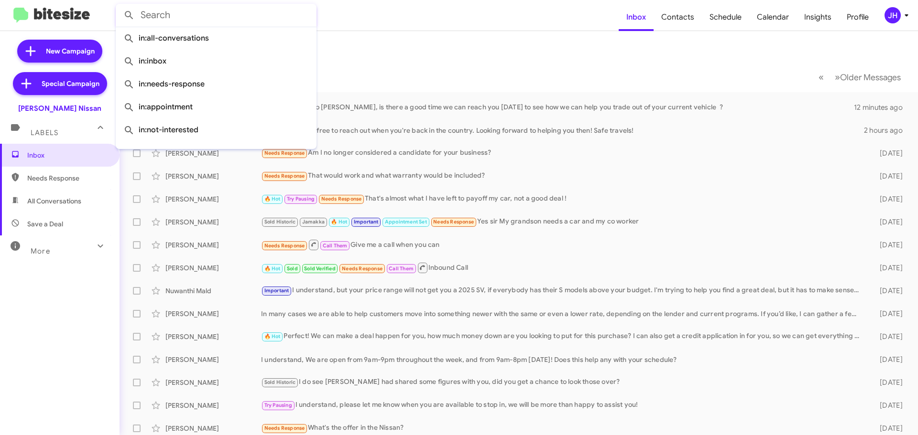
click at [224, 16] on input "text" at bounding box center [216, 15] width 201 height 23
paste input "(361) 550-6874"
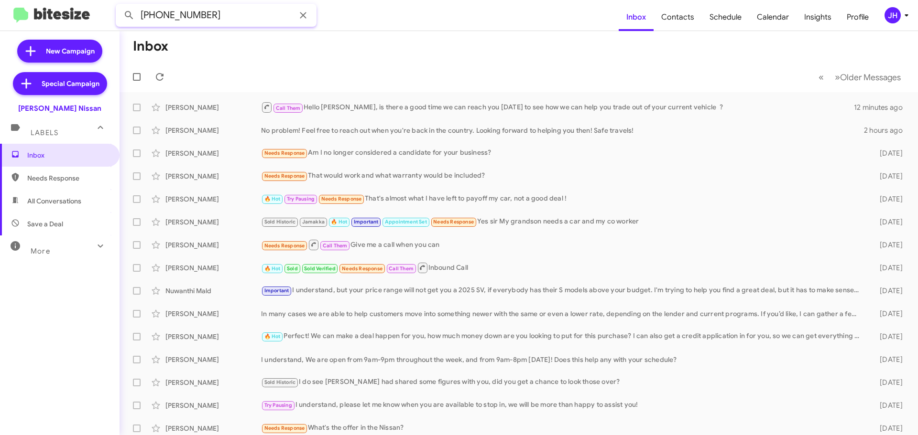
click at [119, 6] on button at bounding box center [128, 15] width 19 height 19
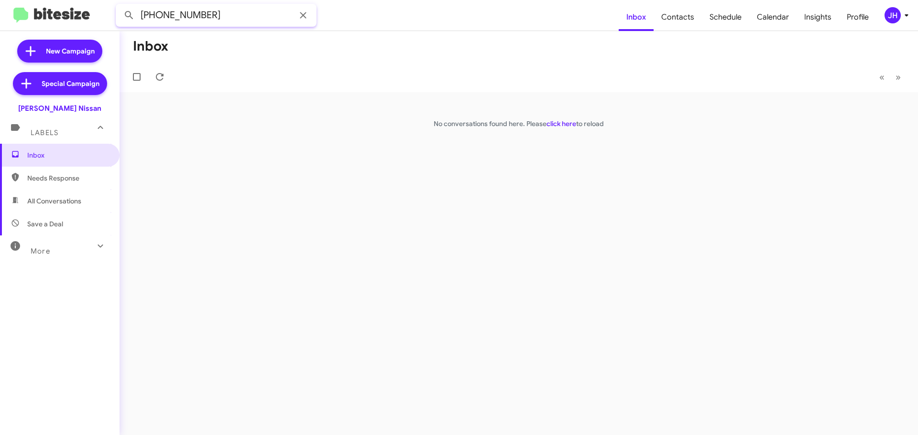
click at [248, 18] on input "(361) 550-6874" at bounding box center [216, 15] width 201 height 23
paste input "(832) 277-4966"
click at [248, 18] on input "(361) 550-(832) 277-4966" at bounding box center [216, 15] width 201 height 23
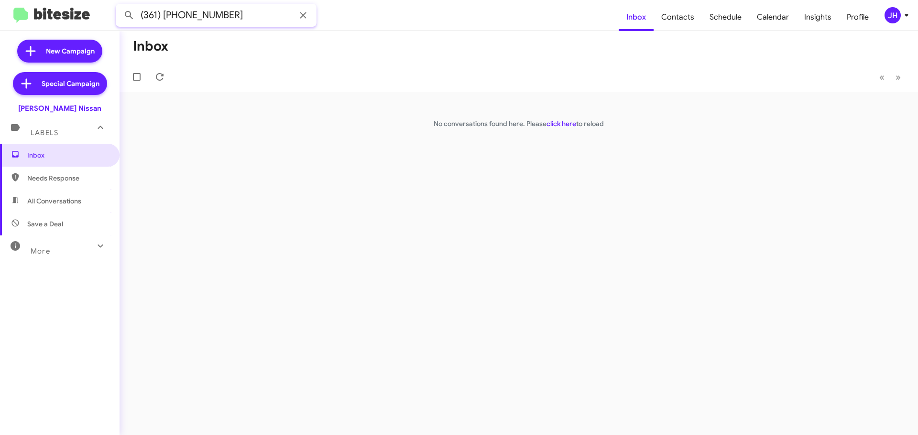
click at [248, 18] on input "(361) 550-(832) 277-4966" at bounding box center [216, 15] width 201 height 23
paste input "text"
click at [119, 6] on button at bounding box center [128, 15] width 19 height 19
click at [221, 3] on mat-toolbar "(832) 277-4966 Inbox Contacts Schedule Calendar Insights Profile JH" at bounding box center [459, 15] width 918 height 31
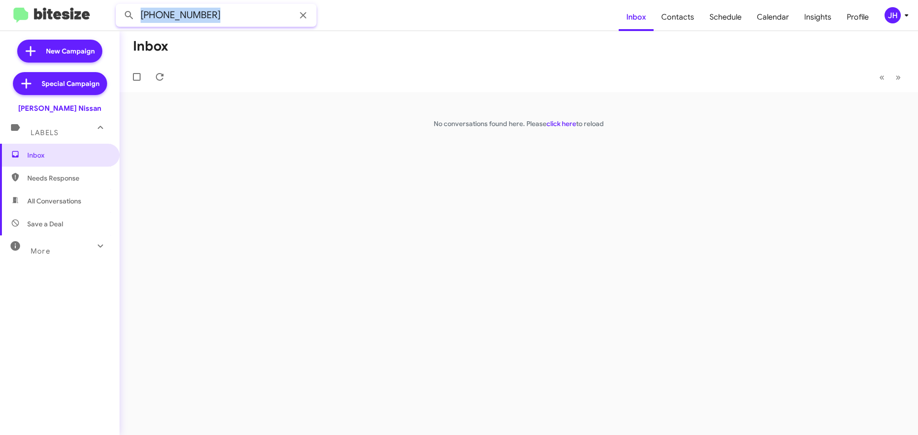
click at [217, 11] on input "(832) 277-4966" at bounding box center [216, 15] width 201 height 23
paste input "781-9909"
click at [119, 6] on button at bounding box center [128, 15] width 19 height 19
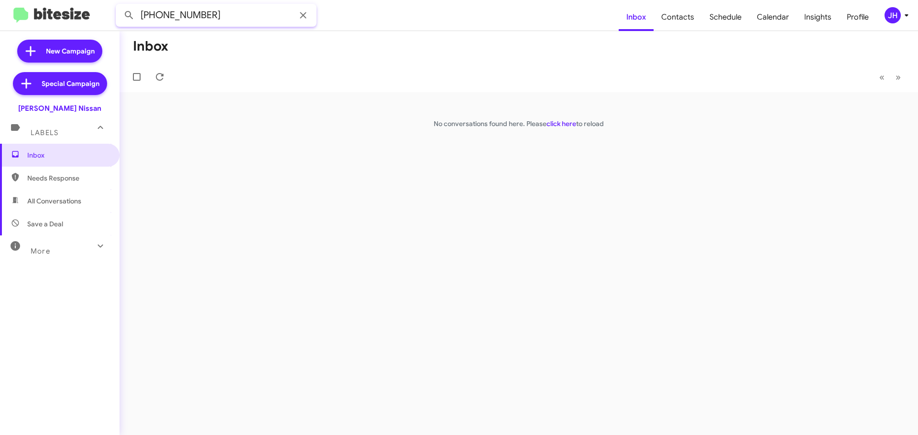
click at [221, 17] on input "(832) 781-9909" at bounding box center [216, 15] width 201 height 23
paste input "692-6835"
click at [119, 6] on button at bounding box center [128, 15] width 19 height 19
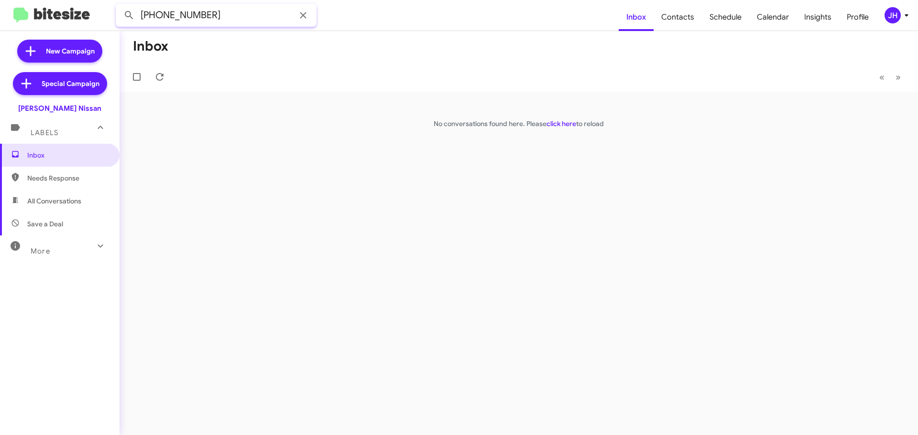
click at [227, 14] on input "(832) 692-6835" at bounding box center [216, 15] width 201 height 23
paste input "979) 551-3088"
click at [119, 6] on button at bounding box center [128, 15] width 19 height 19
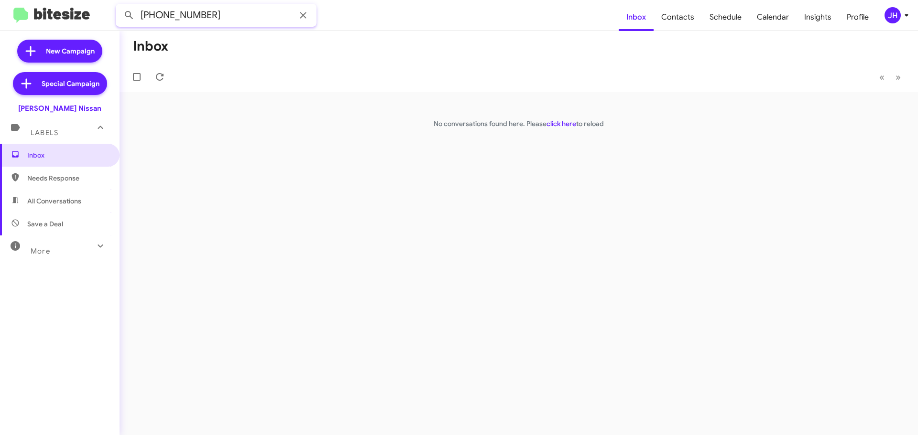
click at [194, 20] on input "(979) 551-3088" at bounding box center [216, 15] width 201 height 23
paste input "832) 580-2451"
click at [119, 6] on button at bounding box center [128, 15] width 19 height 19
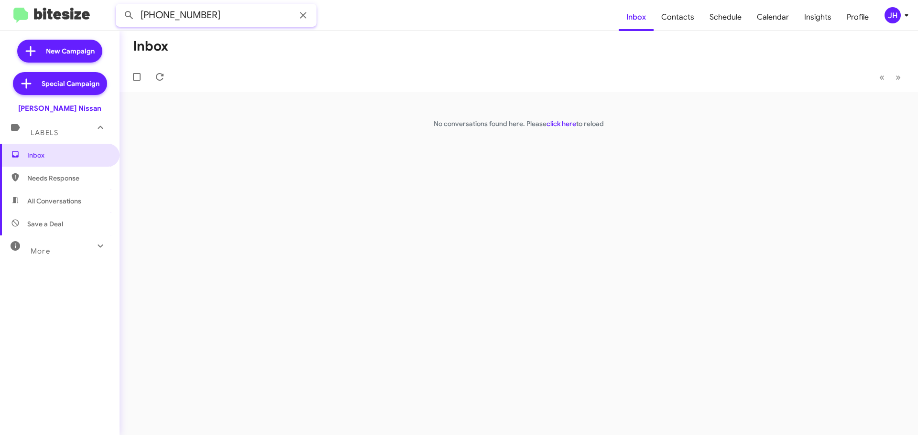
click at [234, 19] on input "(832) 580-2451" at bounding box center [216, 15] width 201 height 23
paste input "936) 203-9839"
click at [119, 6] on button at bounding box center [128, 15] width 19 height 19
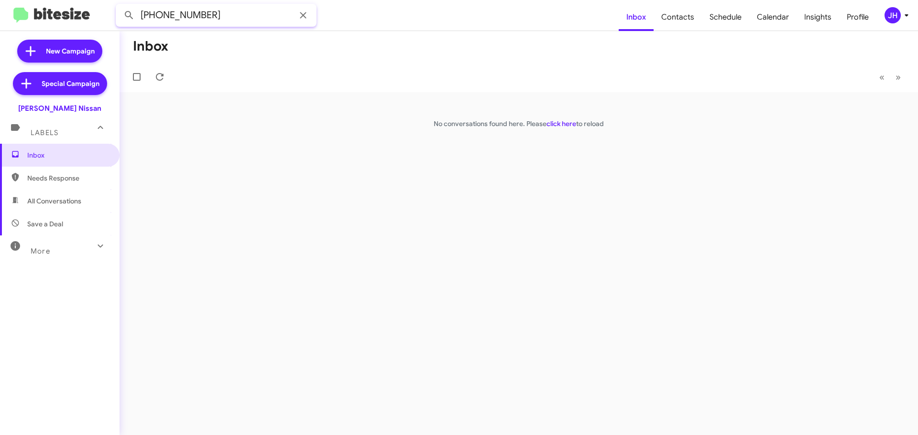
click at [257, 23] on input "(936) 203-9839" at bounding box center [216, 15] width 201 height 23
paste input "786) 816-4846"
click at [119, 6] on button at bounding box center [128, 15] width 19 height 19
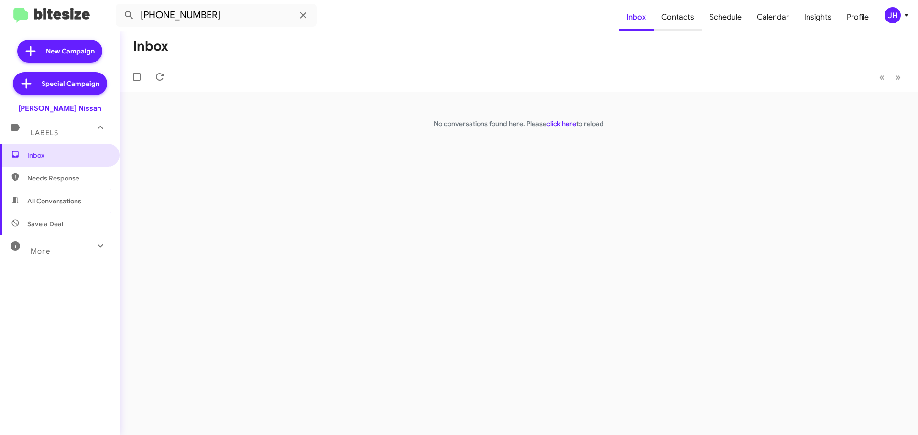
click at [680, 12] on span "Contacts" at bounding box center [677, 17] width 48 height 28
type input "in:groups"
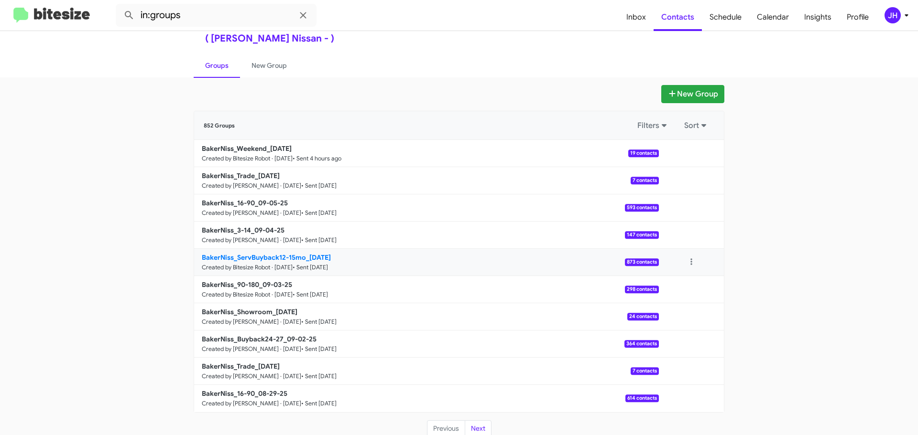
scroll to position [34, 0]
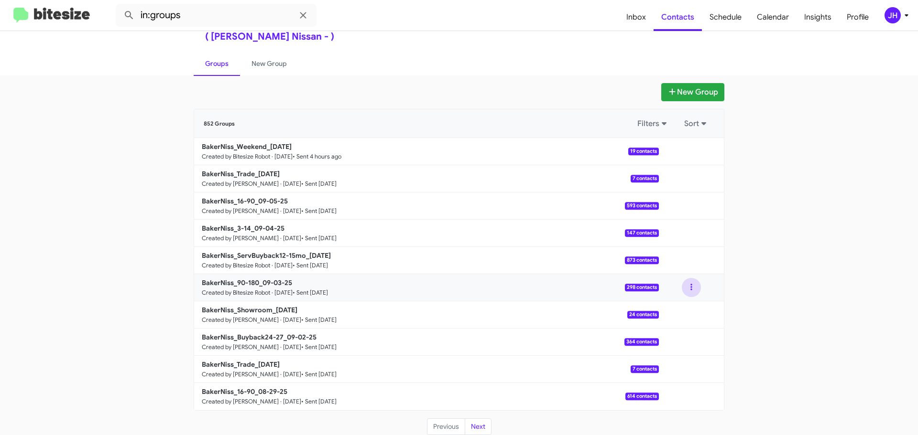
click at [692, 285] on button at bounding box center [691, 287] width 19 height 19
click at [684, 307] on button "View contacts" at bounding box center [662, 313] width 76 height 23
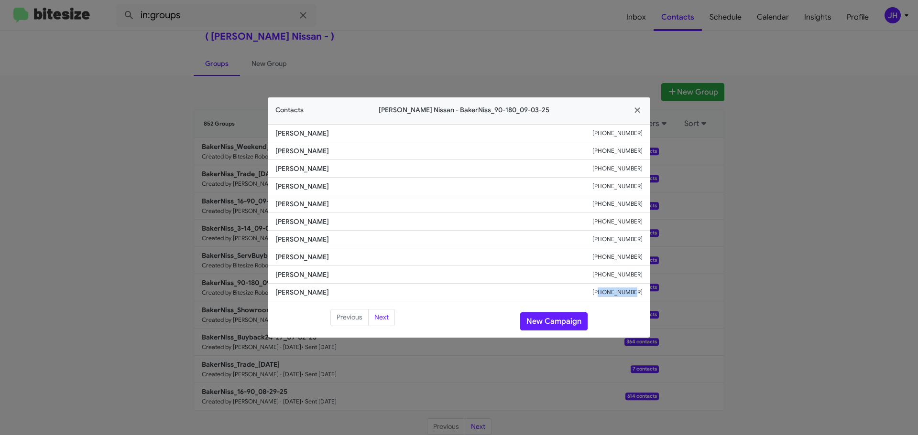
drag, startPoint x: 647, startPoint y: 294, endPoint x: 609, endPoint y: 294, distance: 37.8
click at [609, 294] on li "Tracy Sims +18328204678" at bounding box center [459, 293] width 382 height 18
click at [374, 316] on button "Next" at bounding box center [381, 317] width 27 height 17
click at [375, 316] on button "Next" at bounding box center [381, 317] width 27 height 17
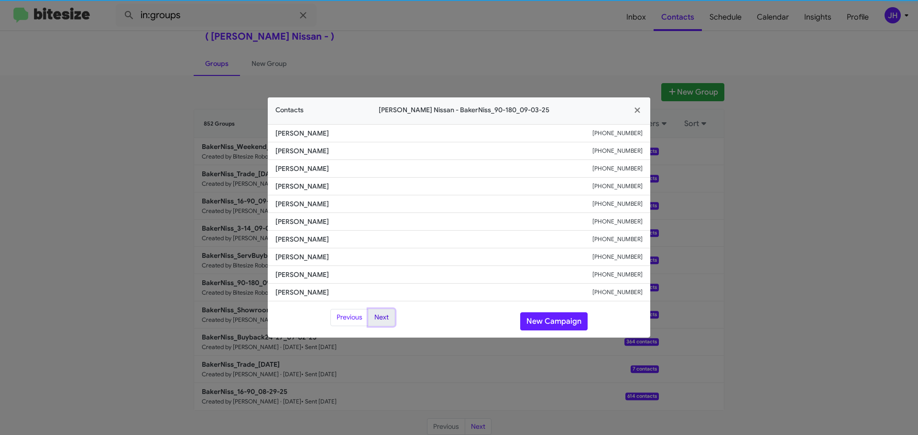
click at [375, 316] on button "Next" at bounding box center [381, 317] width 27 height 17
click at [634, 109] on icon "button" at bounding box center [637, 110] width 11 height 9
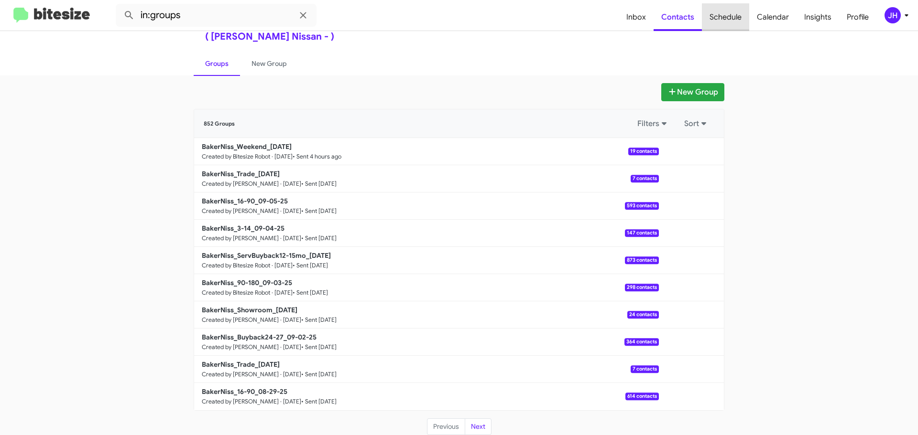
click at [739, 22] on span "Schedule" at bounding box center [725, 17] width 47 height 28
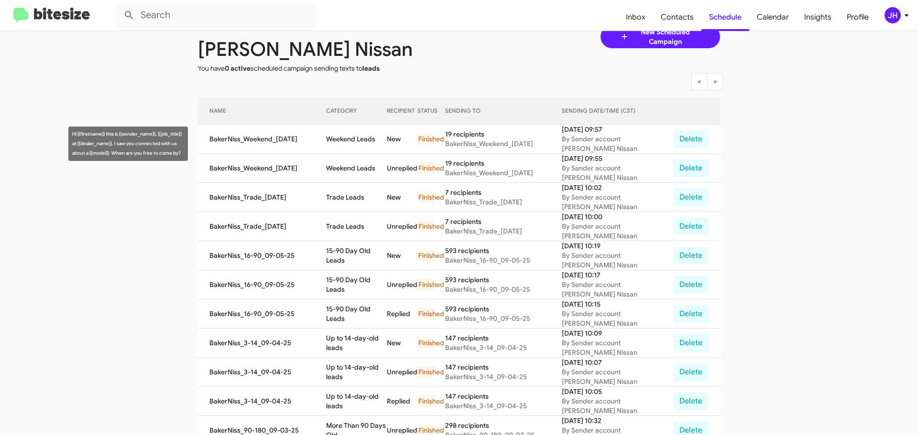
scroll to position [39, 0]
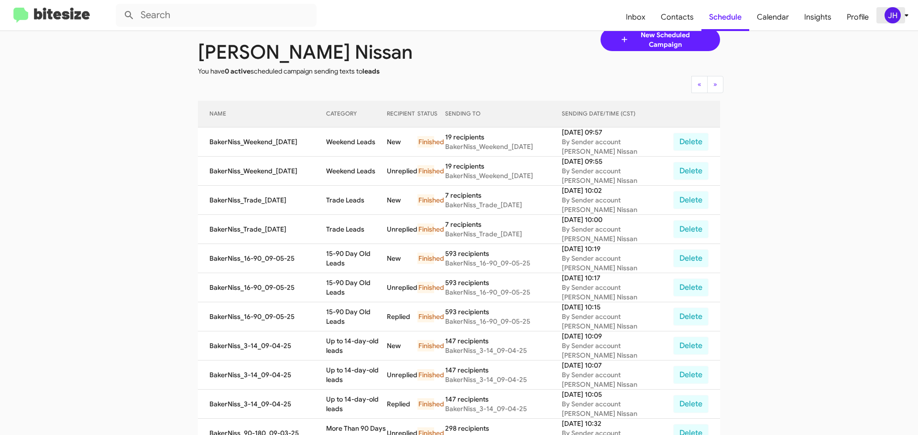
click at [893, 13] on div "JH" at bounding box center [892, 15] width 16 height 16
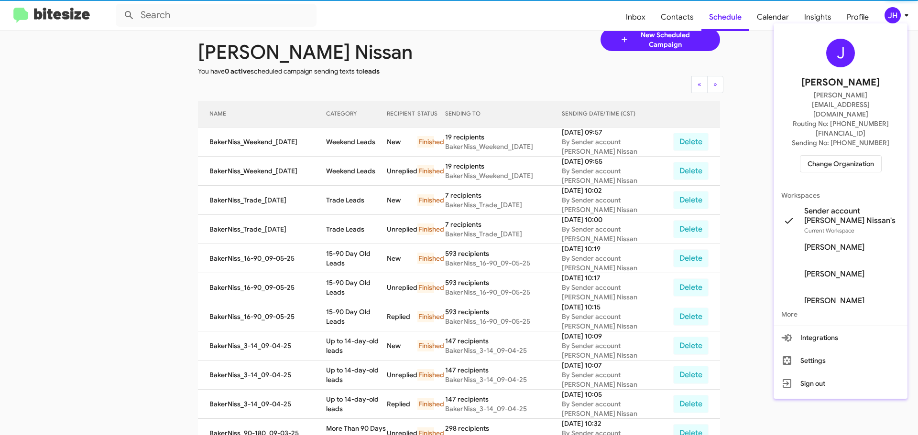
click at [831, 156] on span "Change Organization" at bounding box center [840, 164] width 66 height 16
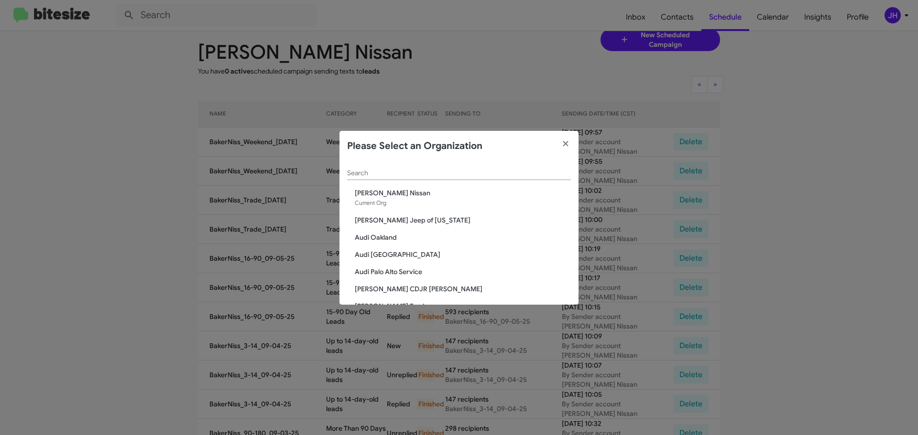
click at [384, 174] on input "Search" at bounding box center [459, 174] width 224 height 8
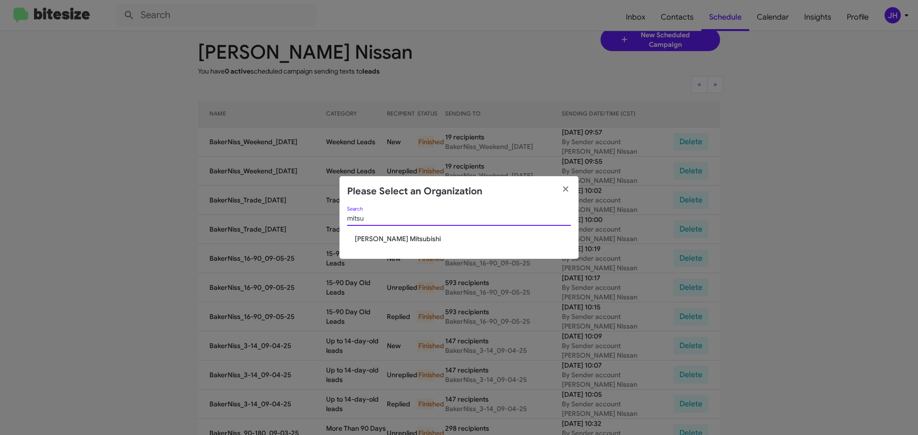
type input "mitsu"
click at [386, 238] on span "Banister Mitsubishi" at bounding box center [463, 239] width 216 height 10
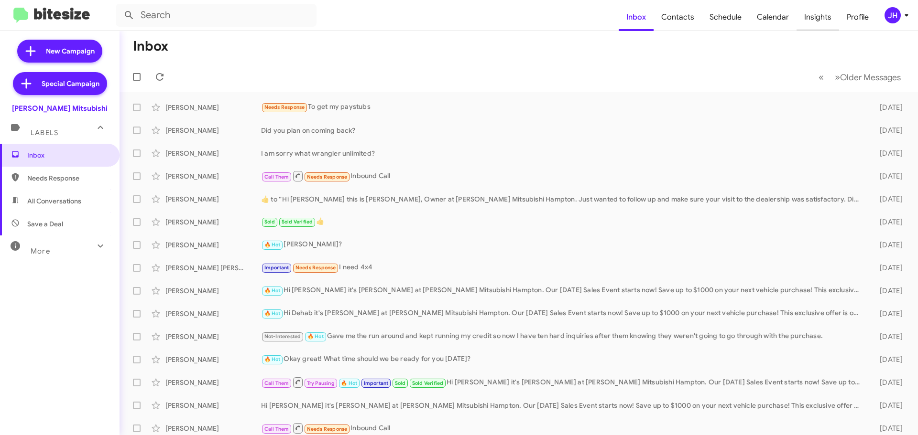
click at [825, 16] on span "Insights" at bounding box center [817, 17] width 43 height 28
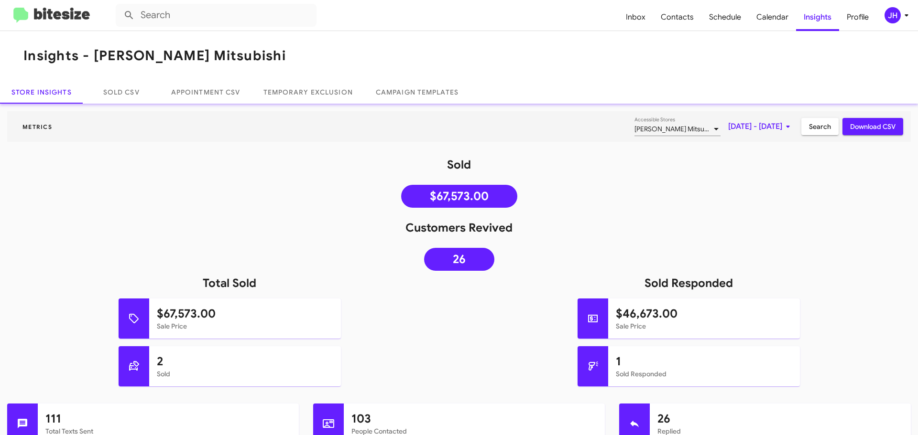
click at [730, 130] on span "[DATE] - [DATE]" at bounding box center [760, 126] width 65 height 17
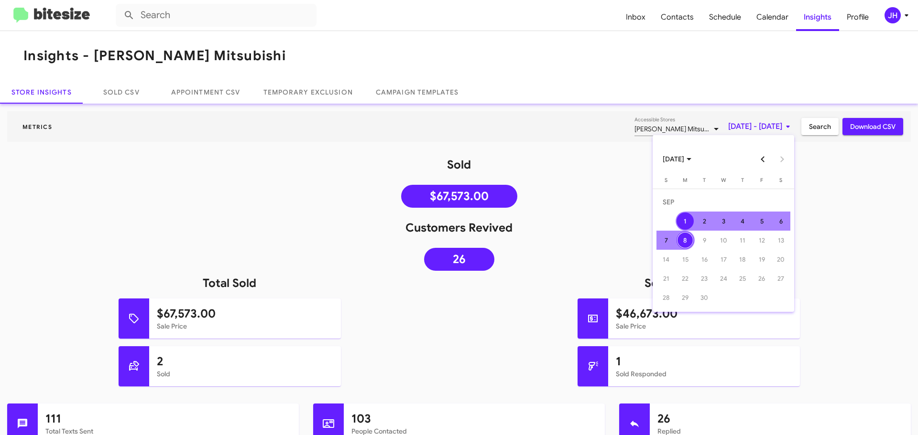
click at [686, 221] on div "1" at bounding box center [684, 221] width 17 height 17
click at [668, 240] on div "7" at bounding box center [665, 240] width 17 height 17
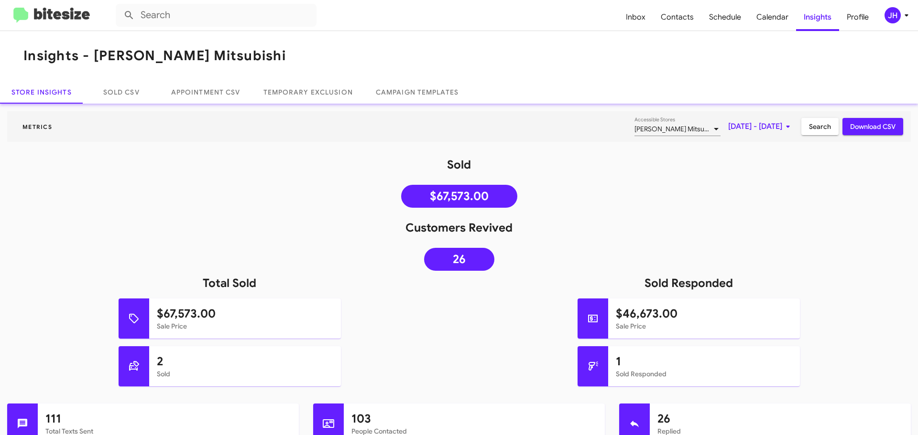
click at [856, 132] on span "Download CSV" at bounding box center [872, 126] width 45 height 17
click at [688, 24] on span "Contacts" at bounding box center [677, 17] width 48 height 28
type input "in:groups"
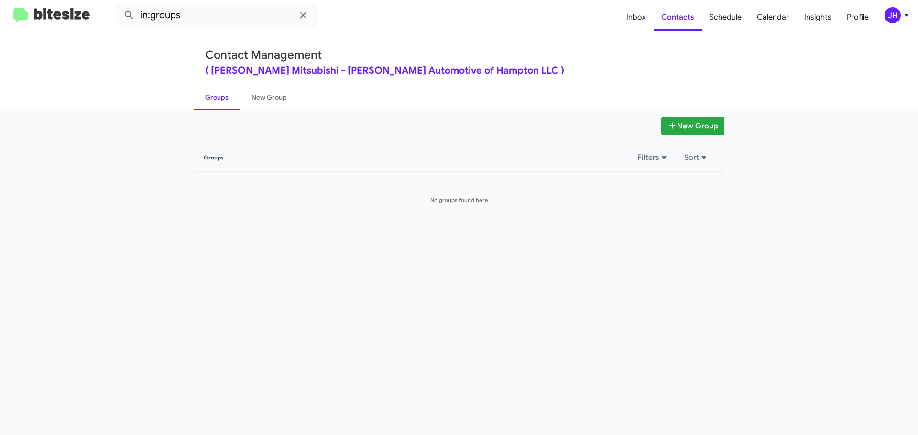
click at [886, 13] on div "JH" at bounding box center [892, 15] width 16 height 16
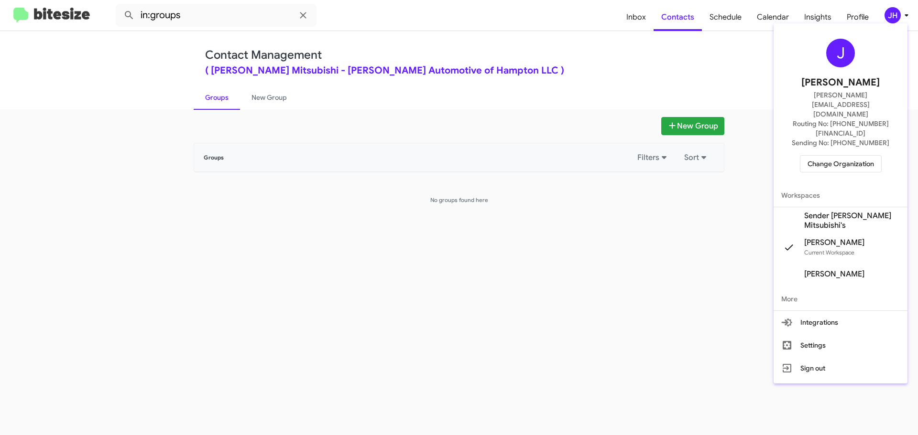
click at [830, 211] on span "Sender [PERSON_NAME] Mitsubishi's" at bounding box center [852, 220] width 96 height 19
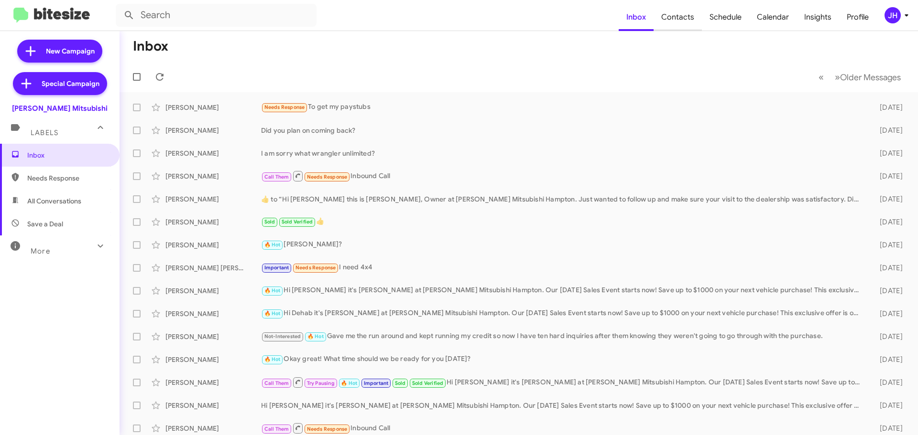
click at [688, 24] on span "Contacts" at bounding box center [677, 17] width 48 height 28
type input "in:groups"
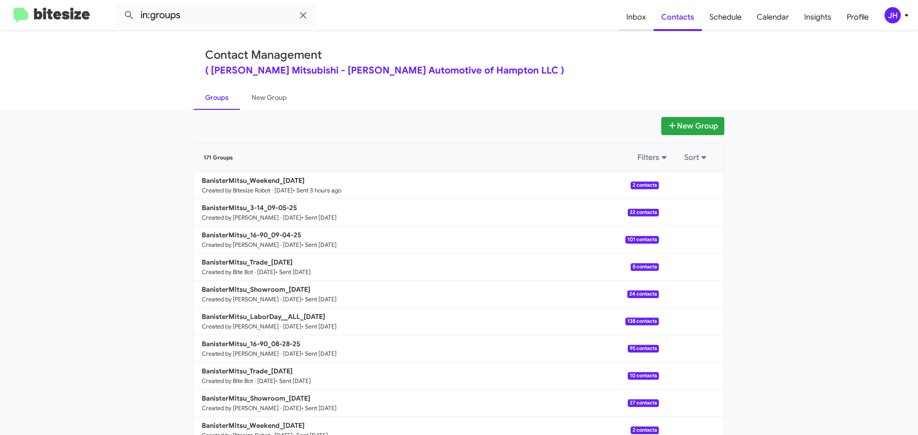
click at [642, 16] on span "Inbox" at bounding box center [635, 17] width 35 height 28
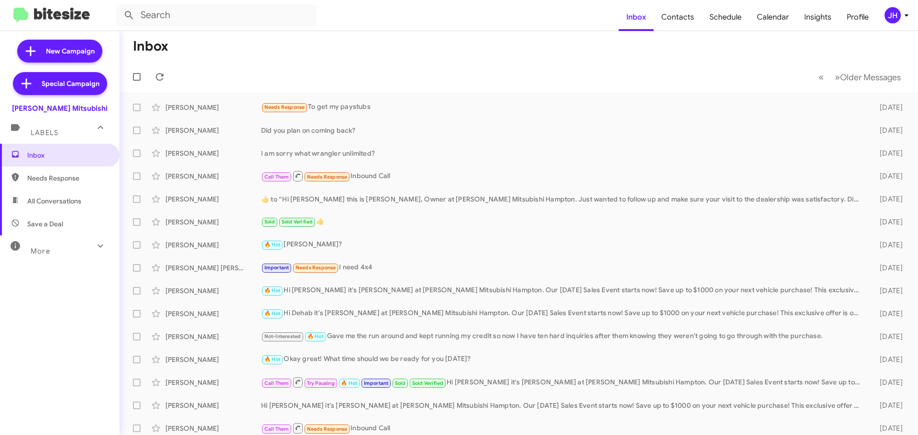
click at [67, 248] on div "More" at bounding box center [50, 248] width 85 height 18
click at [48, 384] on span "Sold" at bounding box center [59, 392] width 119 height 23
type input "in:sold"
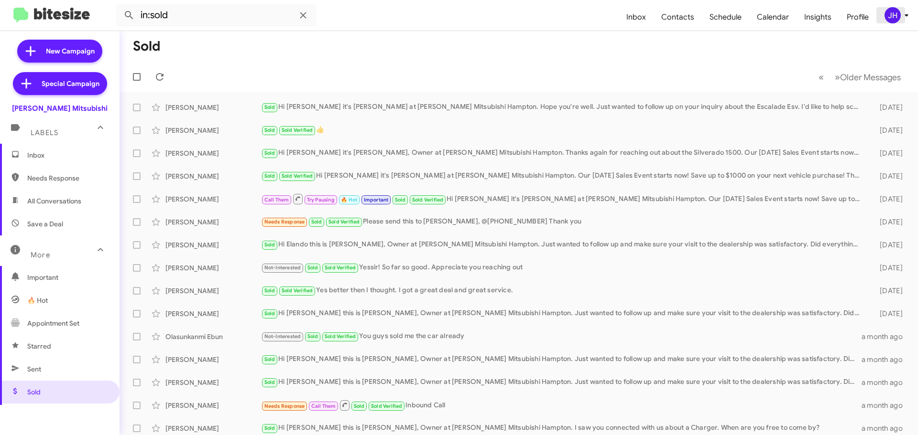
click at [896, 15] on div "JH" at bounding box center [892, 15] width 16 height 16
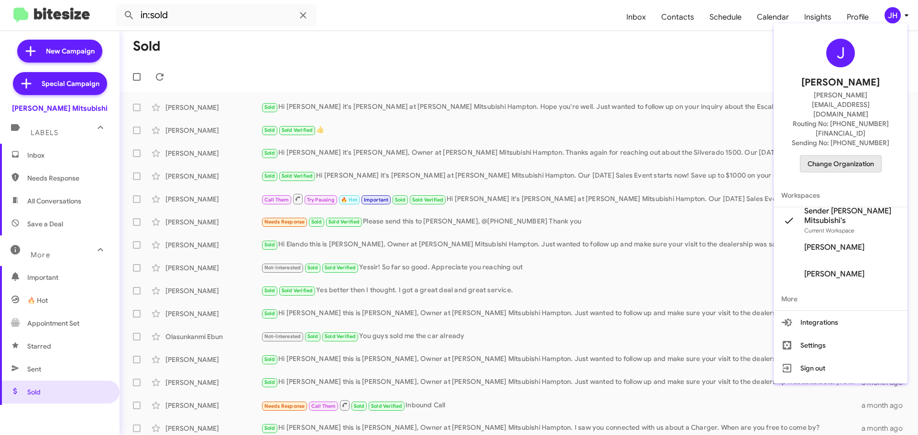
click at [846, 156] on span "Change Organization" at bounding box center [840, 164] width 66 height 16
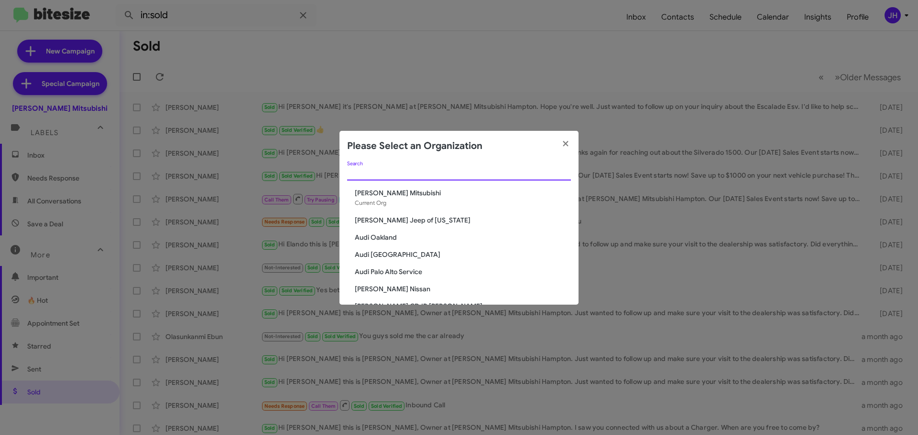
click at [401, 172] on input "Search" at bounding box center [459, 174] width 224 height 8
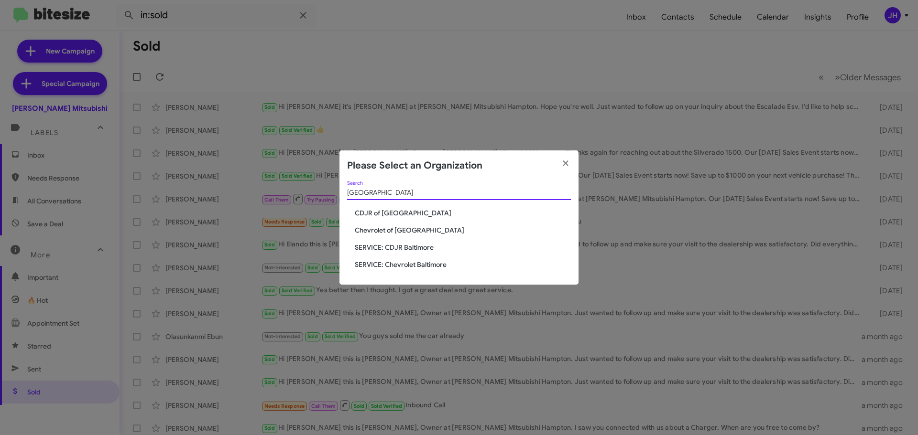
type input "[GEOGRAPHIC_DATA]"
click at [403, 213] on span "CDJR of [GEOGRAPHIC_DATA]" at bounding box center [463, 213] width 216 height 10
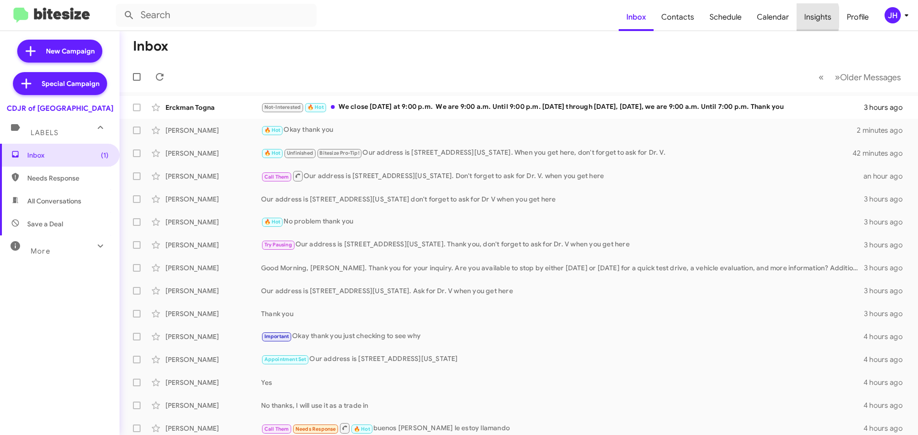
click at [802, 17] on span "Insights" at bounding box center [817, 17] width 43 height 28
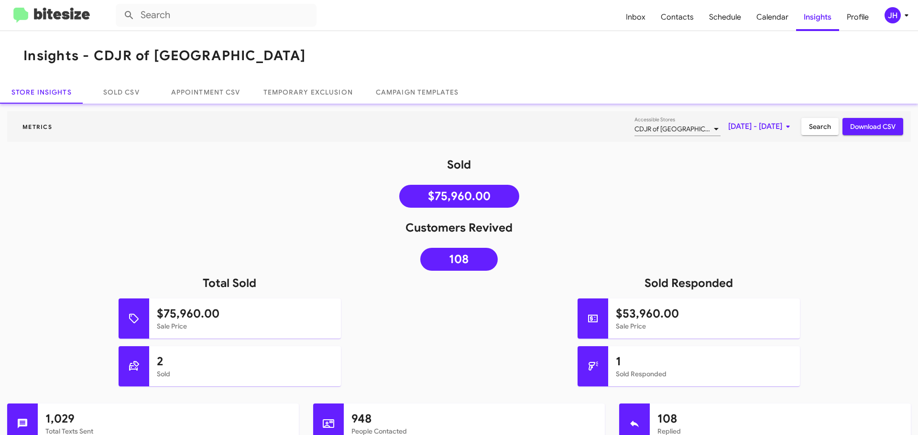
click at [732, 122] on span "[DATE] - [DATE]" at bounding box center [760, 126] width 65 height 17
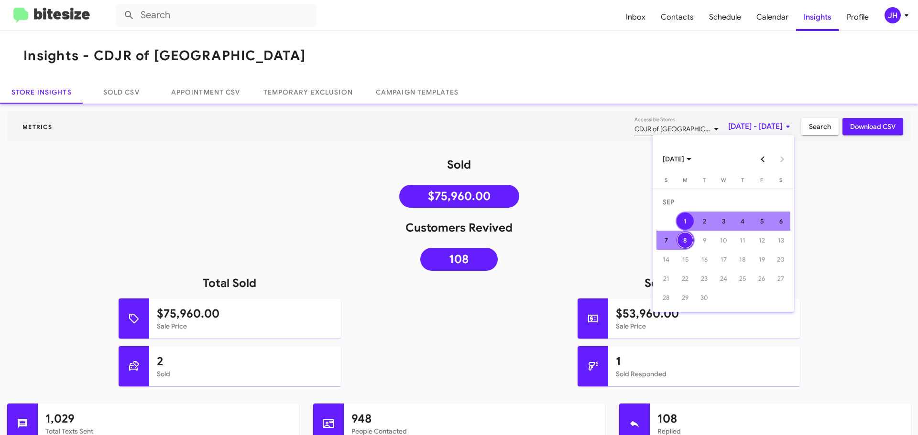
click at [683, 223] on div "1" at bounding box center [684, 221] width 17 height 17
click at [667, 240] on div "7" at bounding box center [665, 240] width 17 height 17
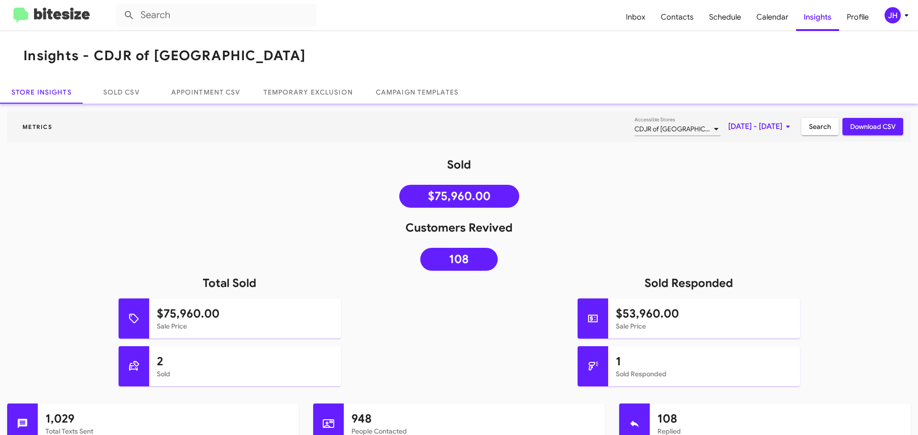
click at [854, 126] on span "Download CSV" at bounding box center [872, 126] width 45 height 17
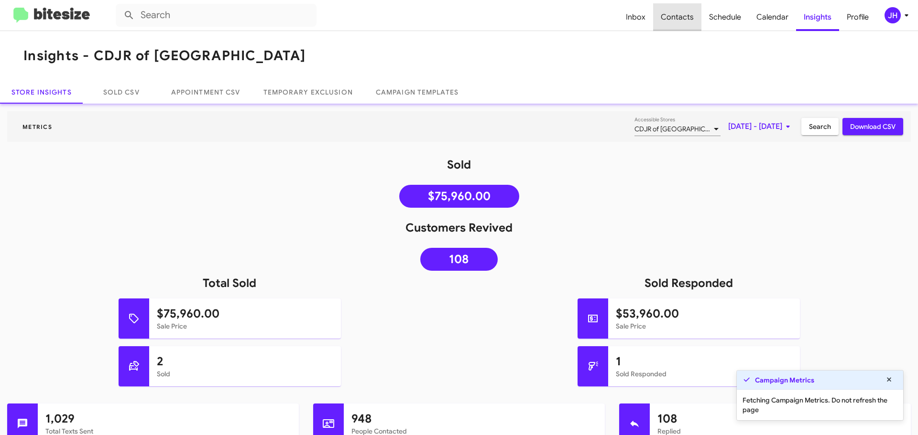
click at [686, 17] on span "Contacts" at bounding box center [677, 17] width 48 height 28
type input "in:groups"
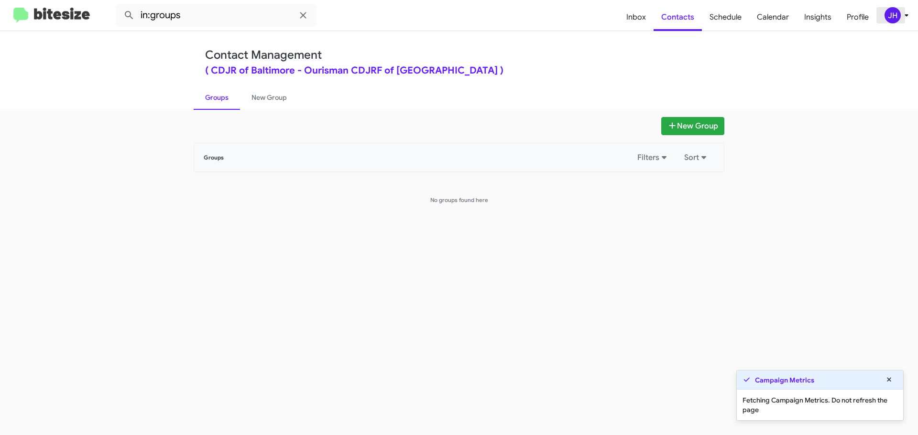
click at [889, 21] on div "JH" at bounding box center [892, 15] width 16 height 16
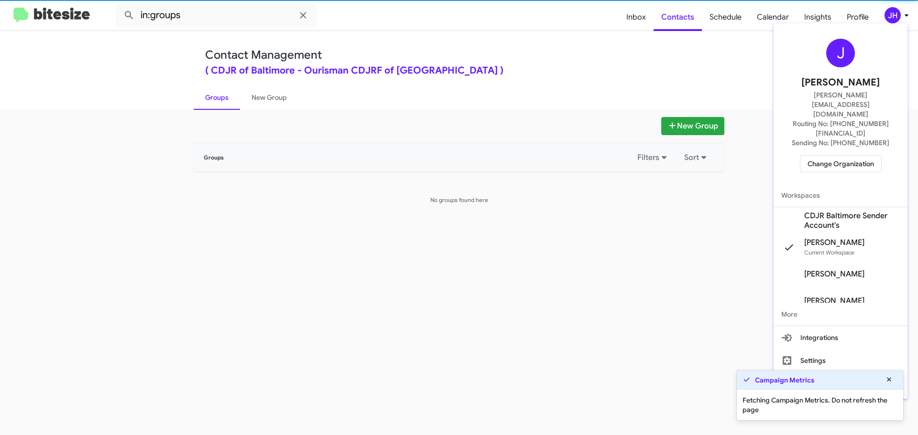
click at [824, 211] on span "CDJR Baltimore Sender Account's" at bounding box center [852, 220] width 96 height 19
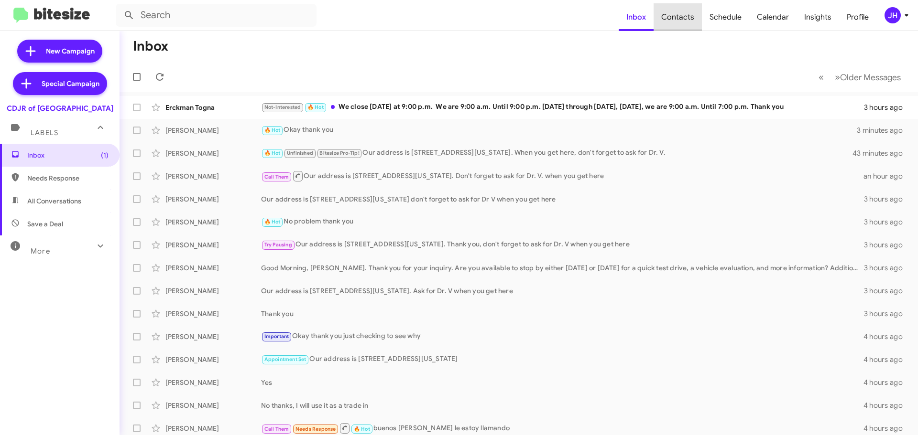
click at [683, 21] on span "Contacts" at bounding box center [677, 17] width 48 height 28
type input "in:groups"
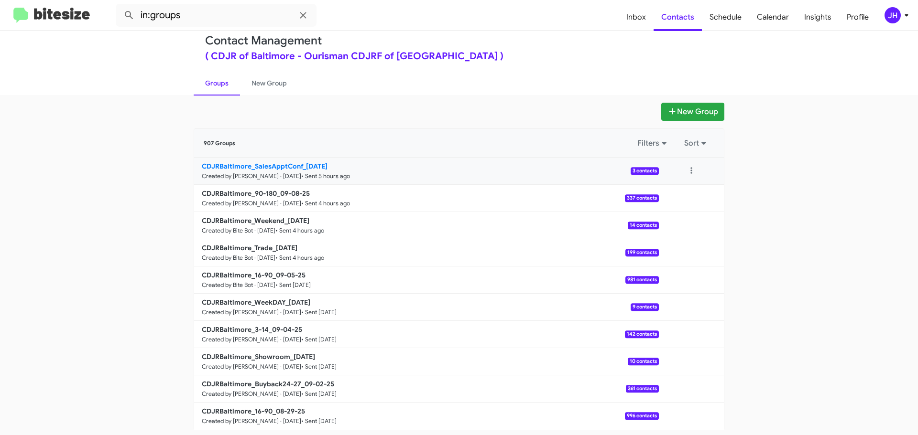
scroll to position [34, 0]
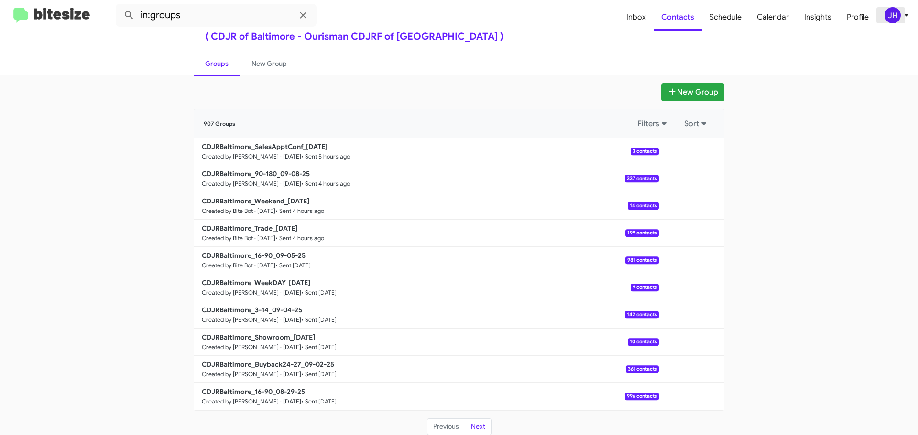
click at [892, 17] on div "JH" at bounding box center [892, 15] width 16 height 16
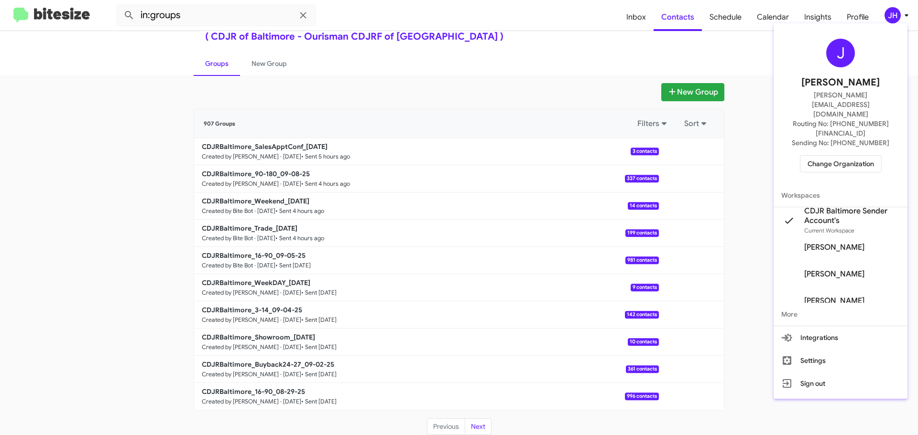
click at [833, 156] on span "Change Organization" at bounding box center [840, 164] width 66 height 16
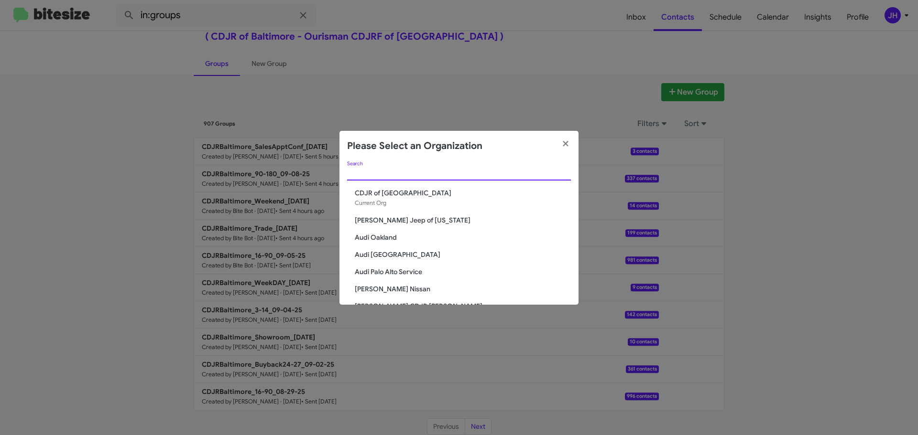
click at [364, 174] on input "Search" at bounding box center [459, 174] width 224 height 8
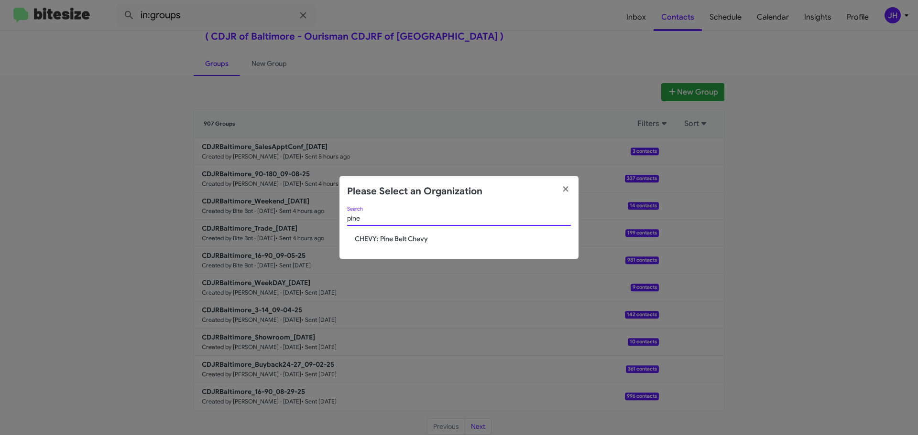
type input "pine"
click at [418, 235] on span "CHEVY: Pine Belt Chevy" at bounding box center [463, 239] width 216 height 10
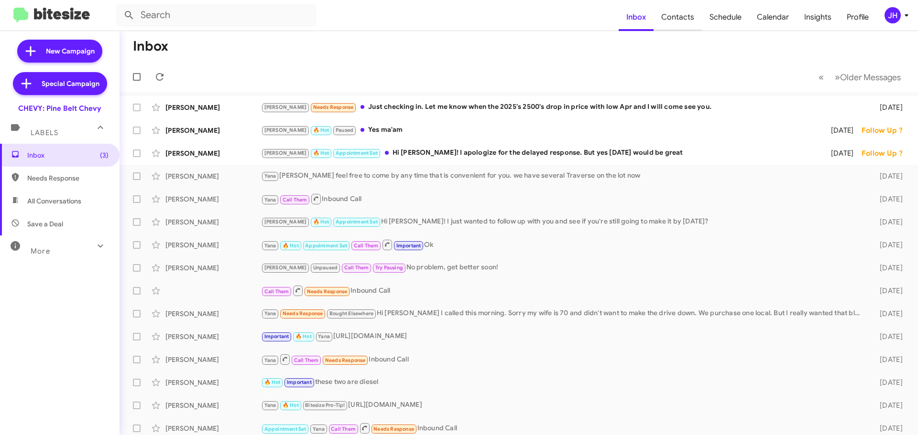
click at [695, 16] on span "Contacts" at bounding box center [677, 17] width 48 height 28
type input "in:groups"
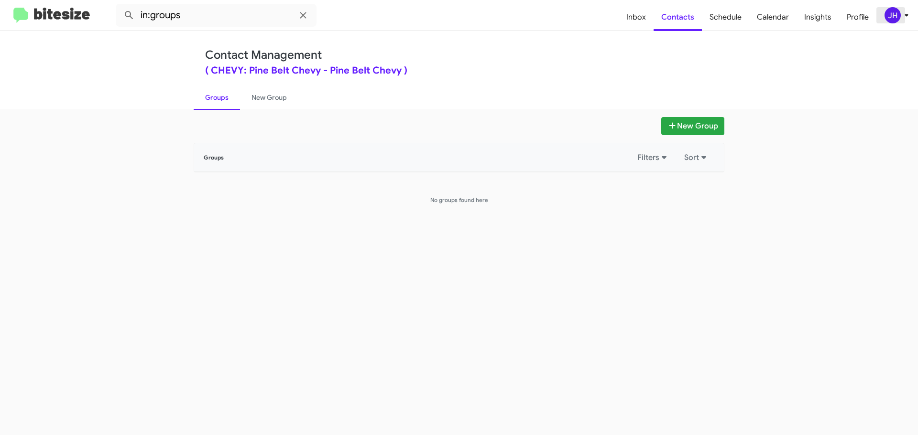
click at [896, 12] on div "JH" at bounding box center [892, 15] width 16 height 16
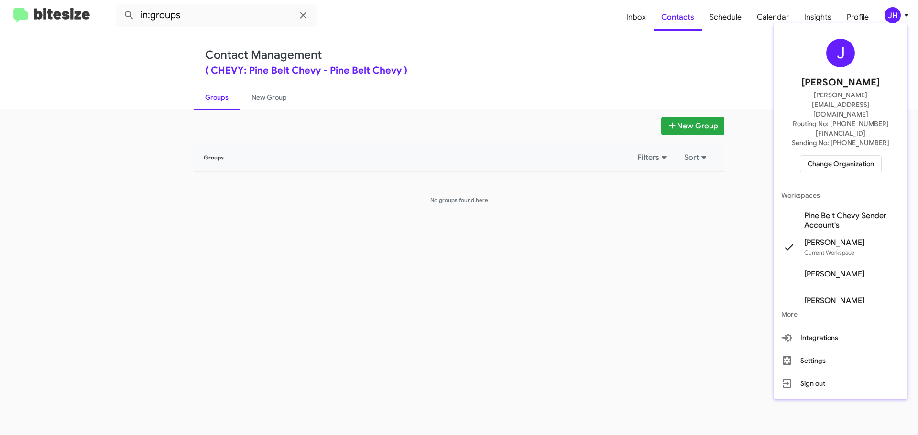
click at [837, 211] on span "Pine Belt Chevy Sender Account's" at bounding box center [852, 220] width 96 height 19
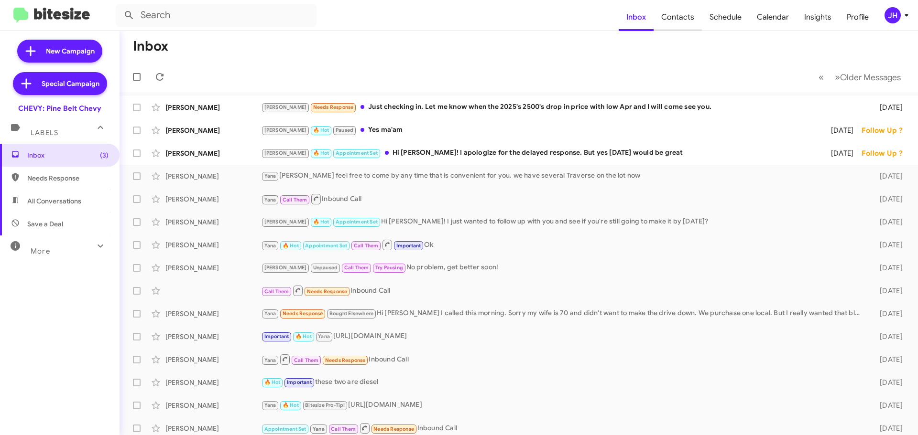
click at [683, 21] on span "Contacts" at bounding box center [677, 17] width 48 height 28
type input "in:groups"
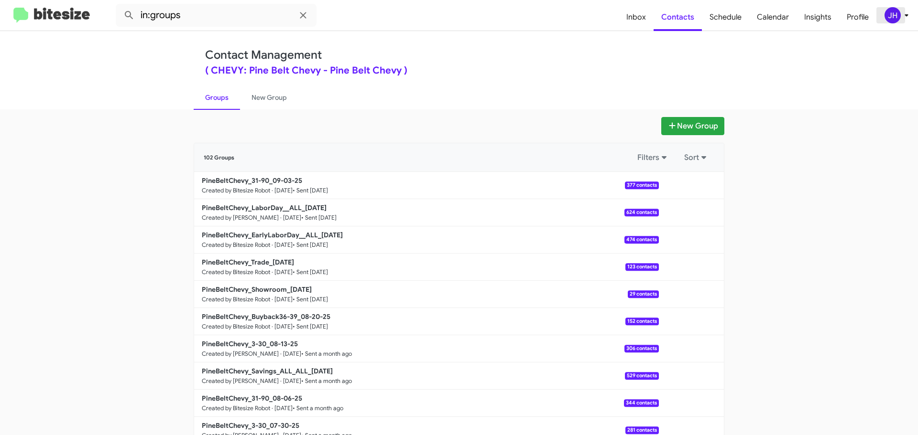
click at [901, 18] on icon at bounding box center [905, 15] width 11 height 11
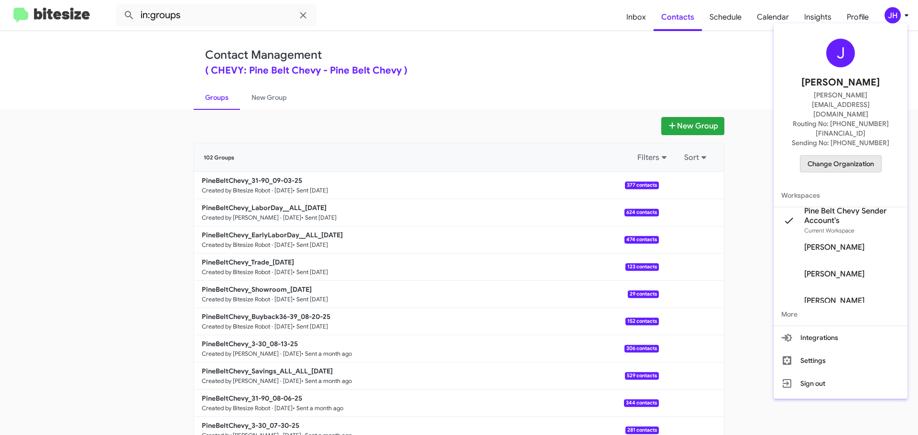
click at [836, 155] on button "Change Organization" at bounding box center [841, 163] width 82 height 17
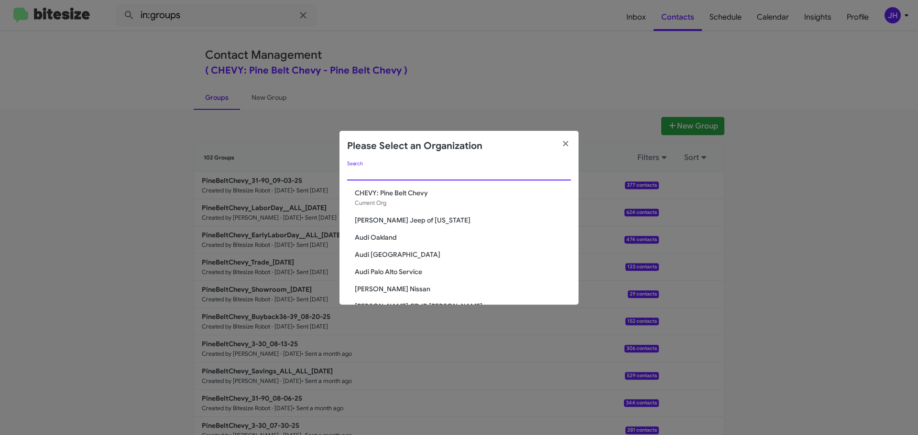
click at [380, 173] on input "Search" at bounding box center [459, 174] width 224 height 8
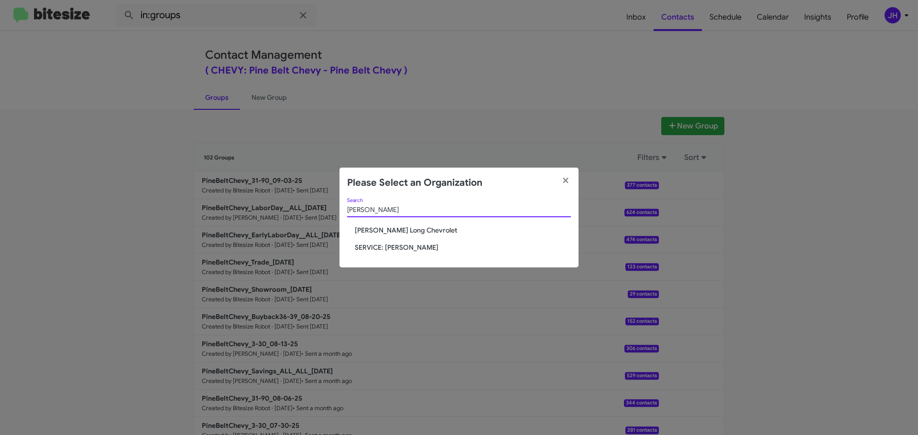
type input "dan"
click at [394, 226] on span "[PERSON_NAME] Long Chevrolet" at bounding box center [463, 231] width 216 height 10
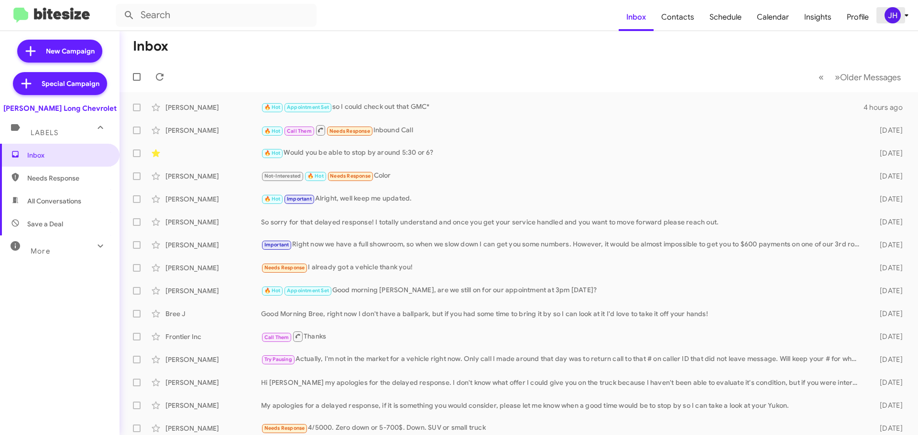
click at [908, 12] on icon at bounding box center [905, 15] width 11 height 11
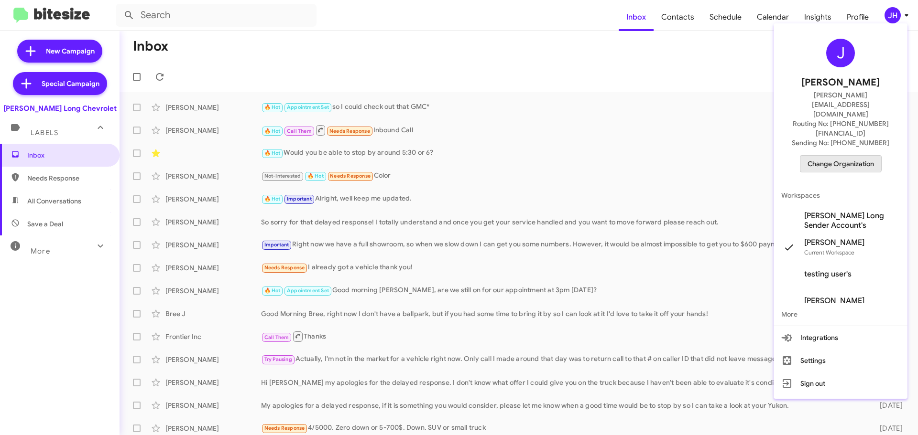
click at [836, 156] on span "Change Organization" at bounding box center [840, 164] width 66 height 16
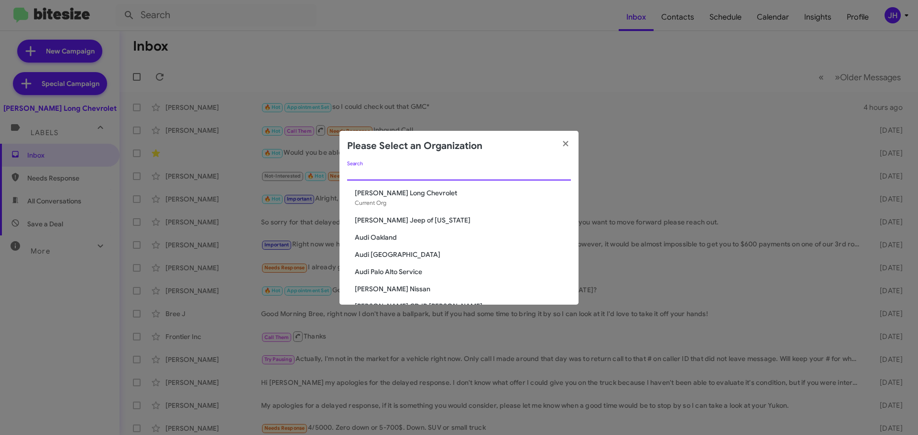
click at [397, 170] on input "Search" at bounding box center [459, 174] width 224 height 8
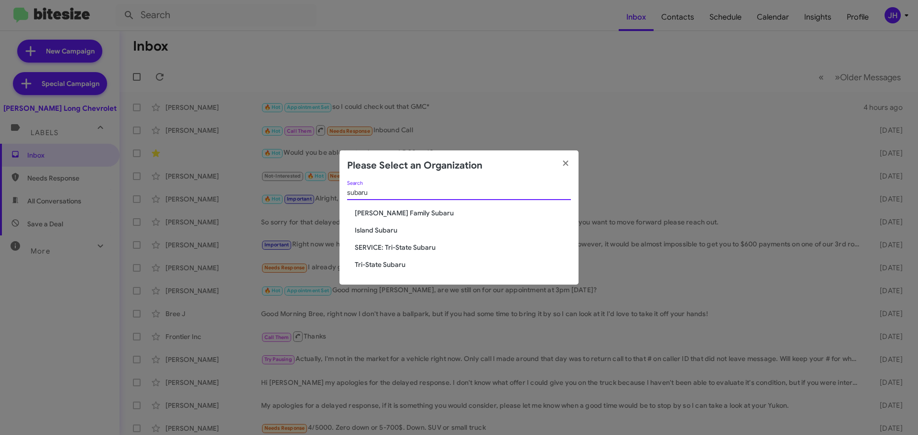
type input "subaru"
click at [406, 243] on span "SERVICE: Tri-State Subaru" at bounding box center [463, 248] width 216 height 10
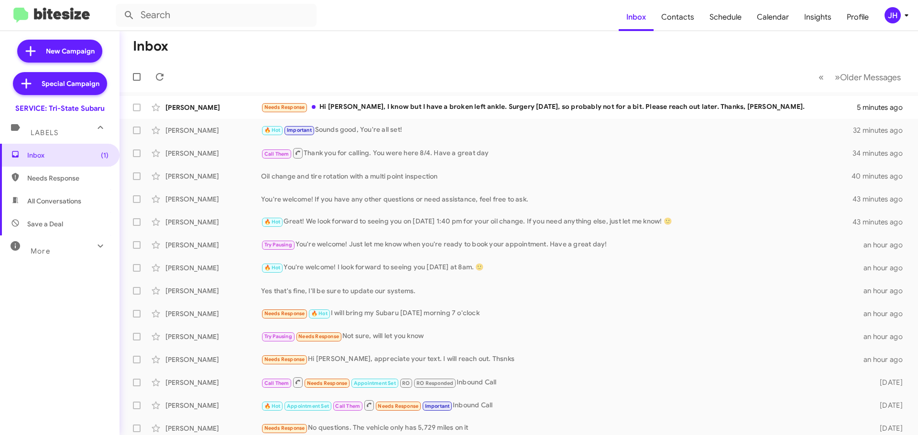
click at [892, 20] on div "JH" at bounding box center [892, 15] width 16 height 16
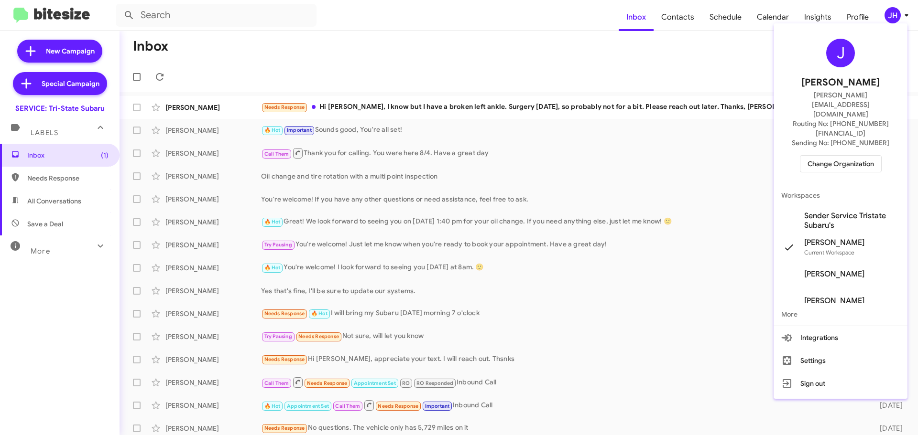
click at [617, 58] on div at bounding box center [459, 217] width 918 height 435
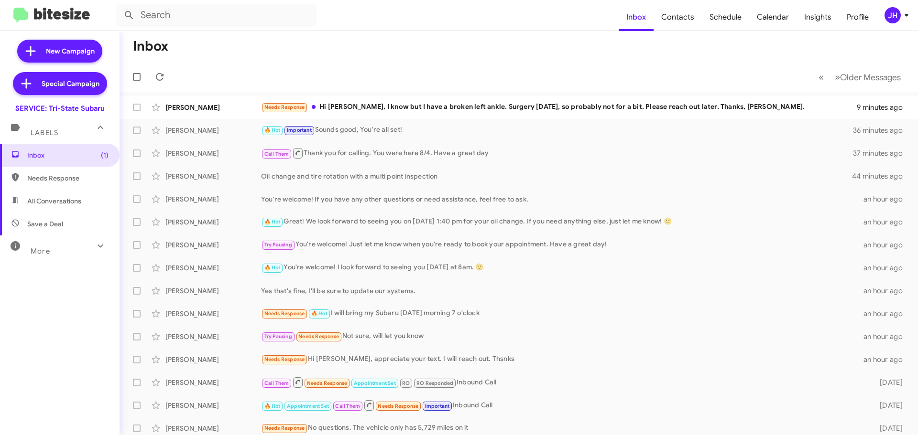
click at [903, 15] on icon at bounding box center [905, 15] width 11 height 11
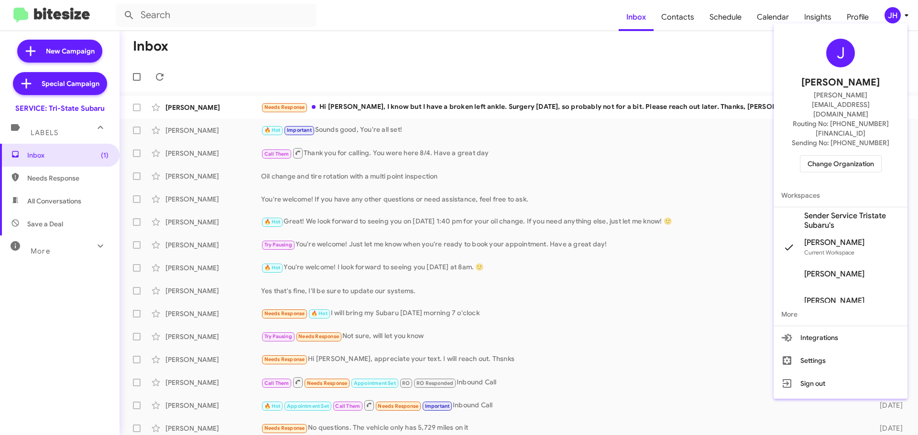
click at [824, 156] on span "Change Organization" at bounding box center [840, 164] width 66 height 16
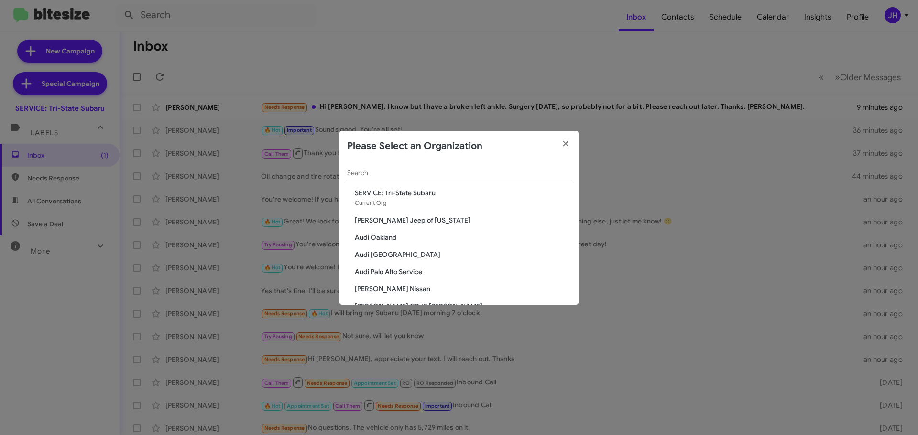
click at [423, 178] on div "Search" at bounding box center [459, 171] width 224 height 19
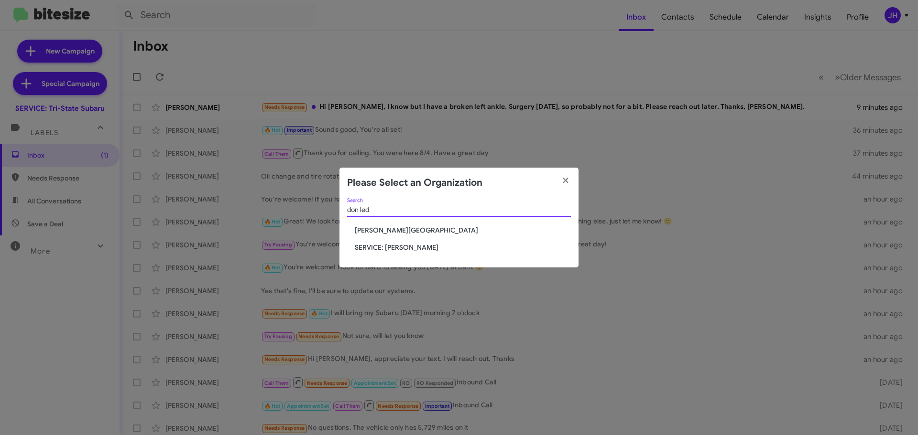
type input "don led"
click at [396, 228] on span "[PERSON_NAME][GEOGRAPHIC_DATA]" at bounding box center [463, 231] width 216 height 10
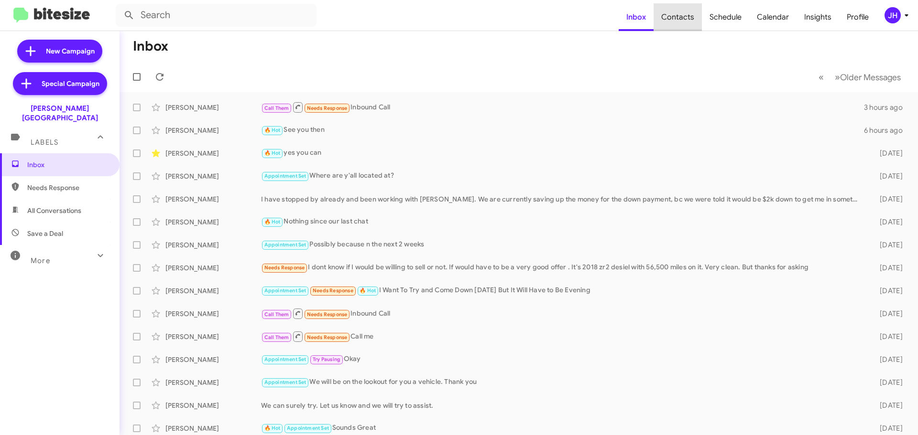
click at [686, 22] on span "Contacts" at bounding box center [677, 17] width 48 height 28
type input "in:groups"
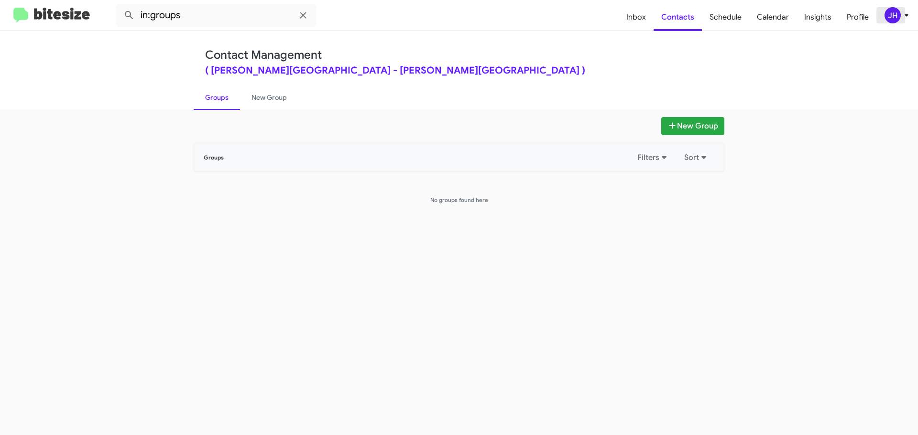
click at [879, 18] on button "JH" at bounding box center [891, 15] width 31 height 16
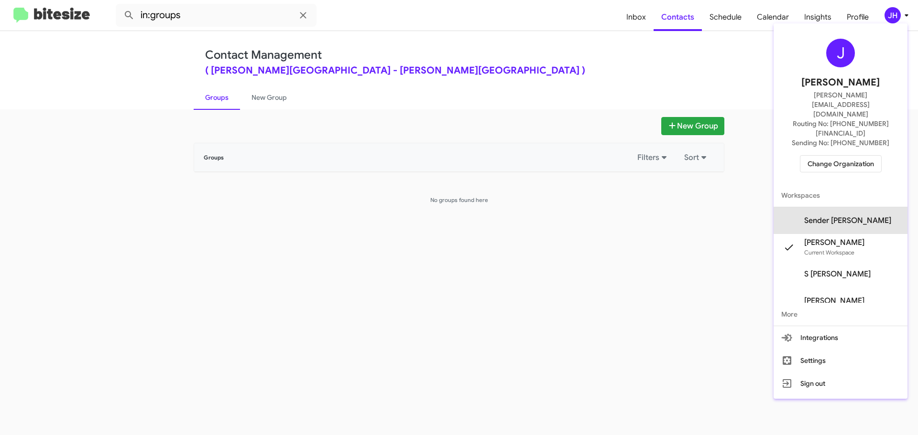
click at [859, 216] on span "Sender [PERSON_NAME]" at bounding box center [847, 221] width 87 height 10
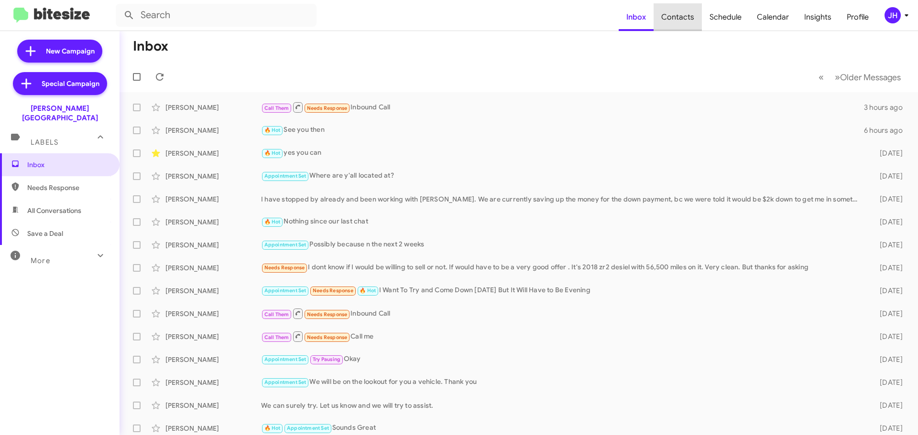
click at [691, 18] on span "Contacts" at bounding box center [677, 17] width 48 height 28
type input "in:groups"
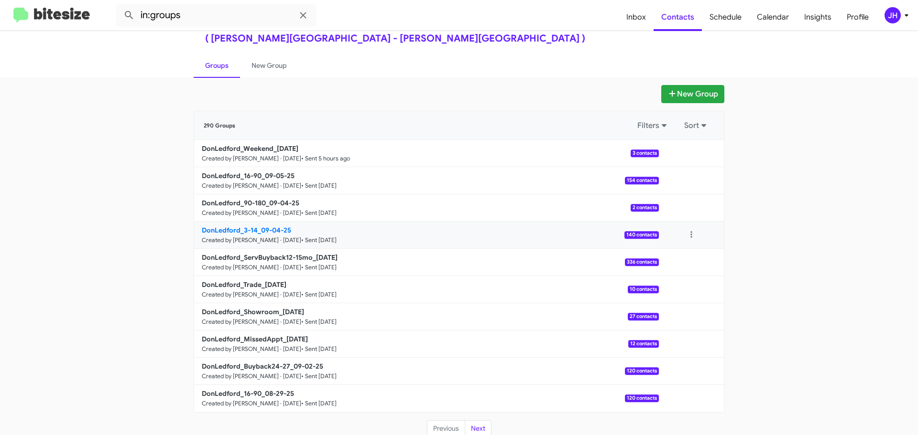
scroll to position [34, 0]
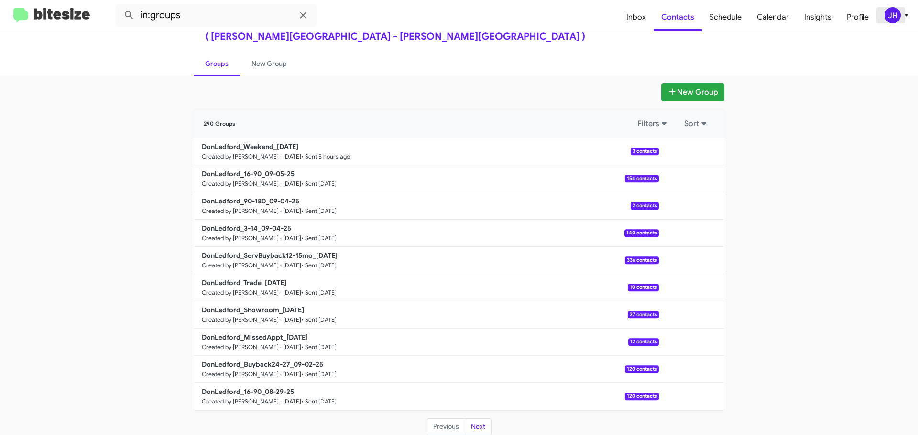
click at [892, 12] on div "JH" at bounding box center [892, 15] width 16 height 16
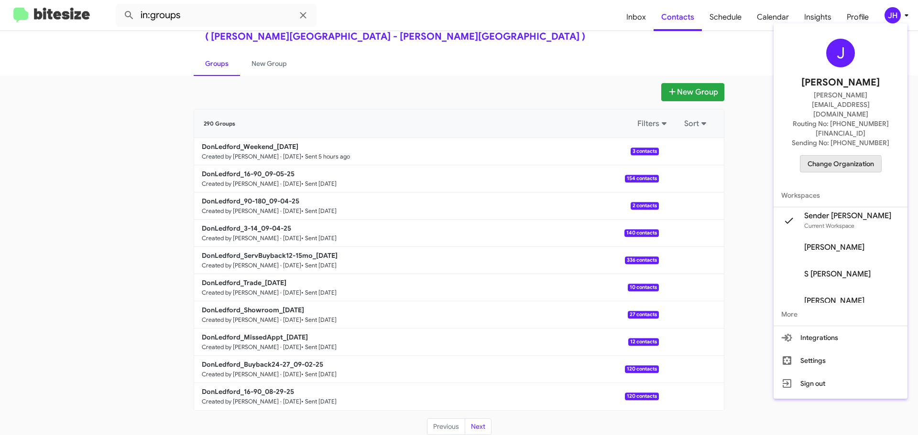
click at [846, 156] on span "Change Organization" at bounding box center [840, 164] width 66 height 16
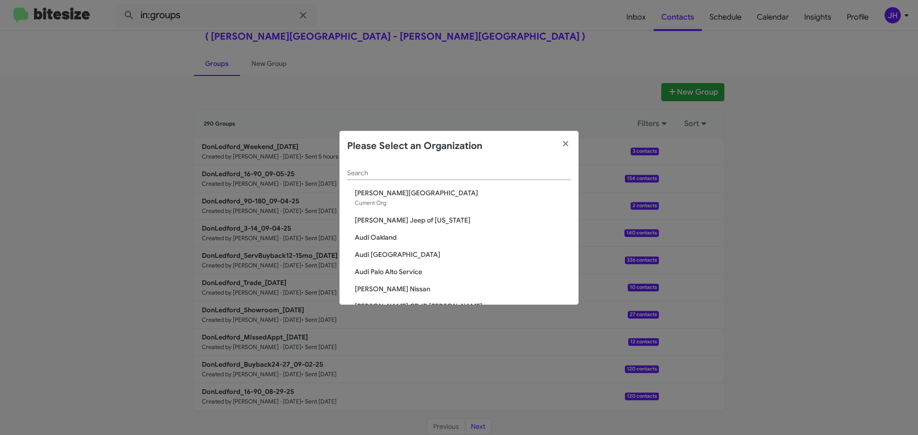
click at [386, 174] on input "Search" at bounding box center [459, 174] width 224 height 8
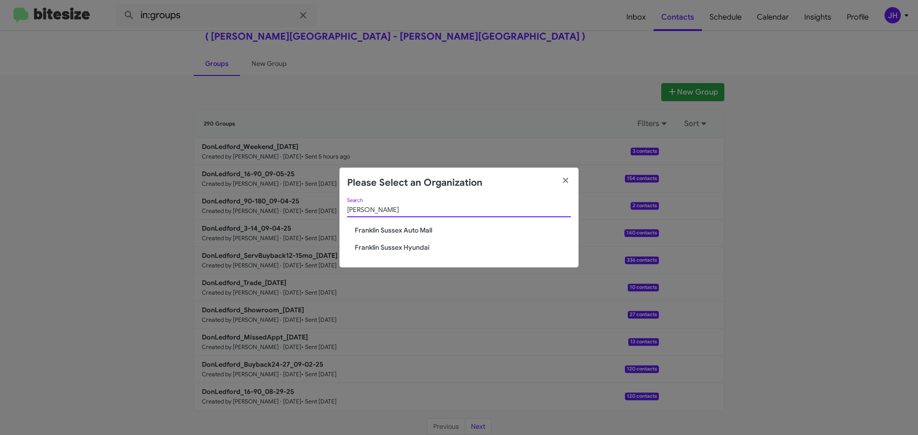
type input "[PERSON_NAME]"
click at [397, 249] on span "Franklin Sussex Hyundai" at bounding box center [463, 248] width 216 height 10
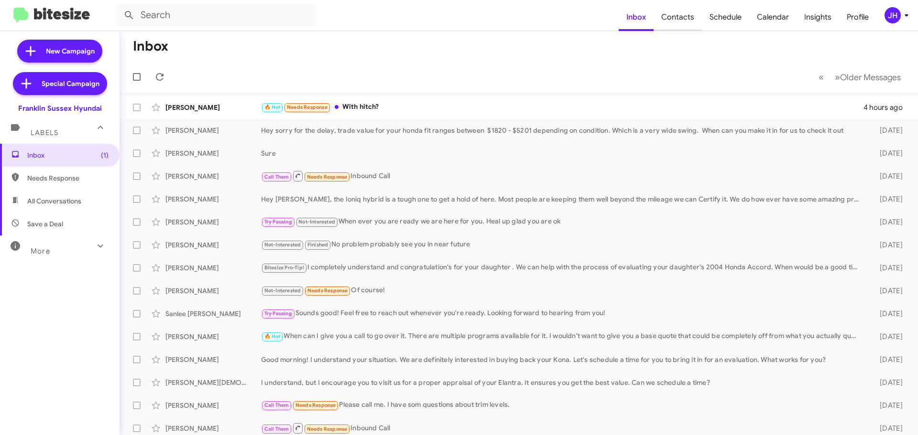
click at [676, 25] on span "Contacts" at bounding box center [677, 17] width 48 height 28
type input "in:groups"
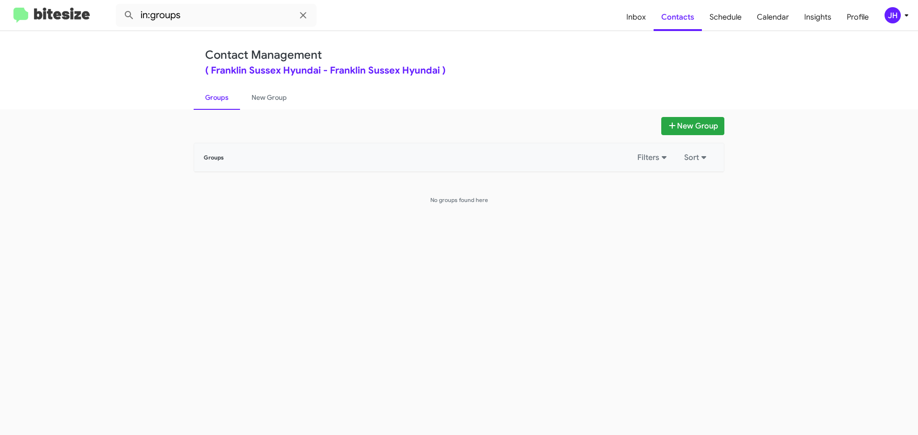
click at [889, 19] on div "JH" at bounding box center [892, 15] width 16 height 16
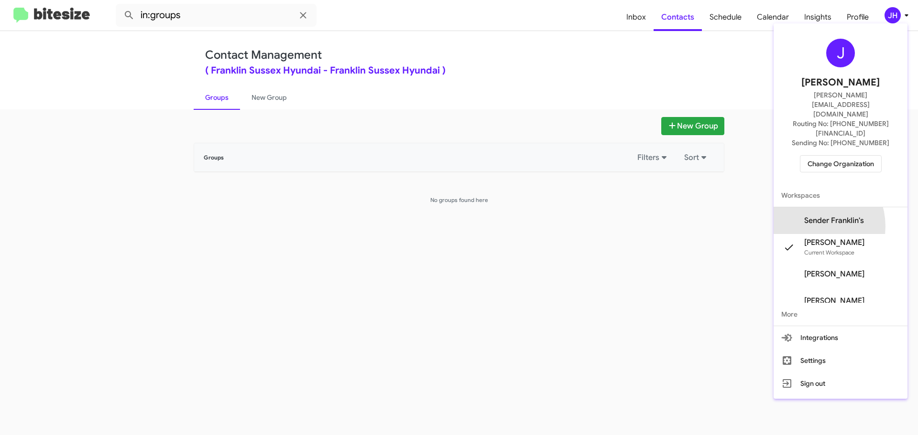
click at [827, 207] on span "Sender Franklin's" at bounding box center [840, 220] width 134 height 27
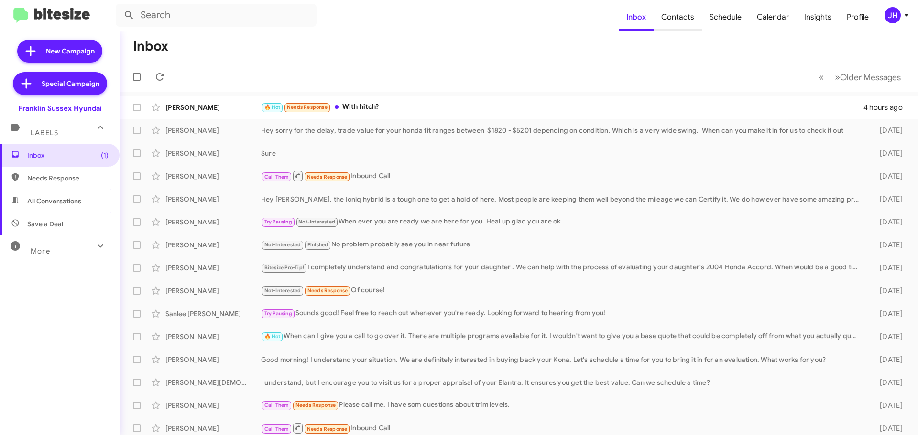
click at [691, 24] on span "Contacts" at bounding box center [677, 17] width 48 height 28
type input "in:groups"
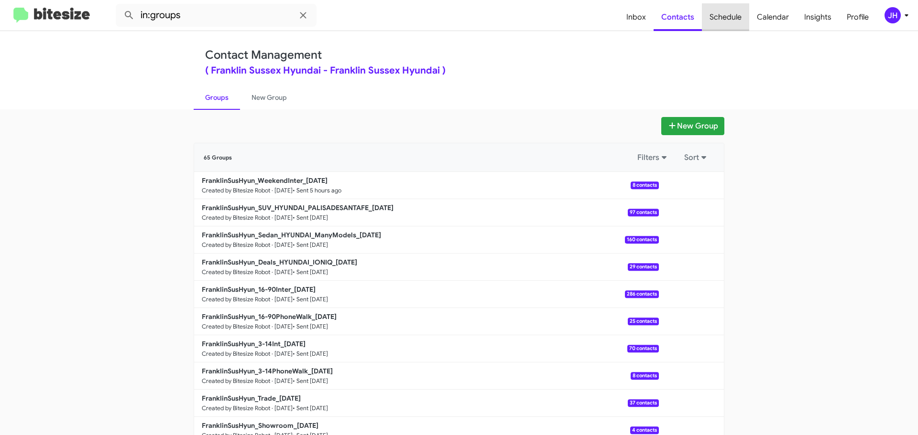
click at [725, 13] on span "Schedule" at bounding box center [725, 17] width 47 height 28
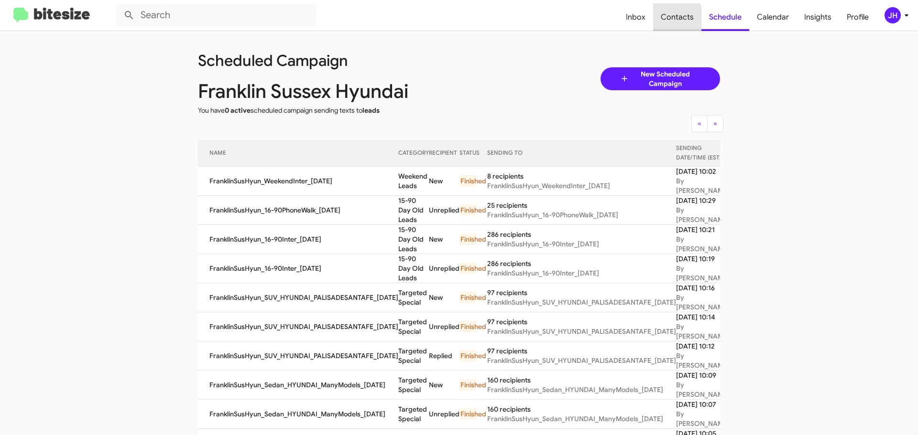
click at [672, 24] on span "Contacts" at bounding box center [677, 17] width 48 height 28
type input "in:groups"
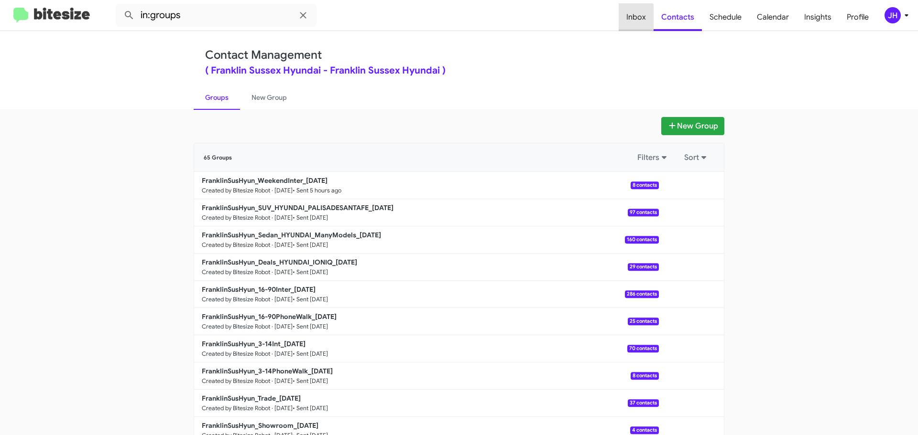
click at [639, 22] on span "Inbox" at bounding box center [635, 17] width 35 height 28
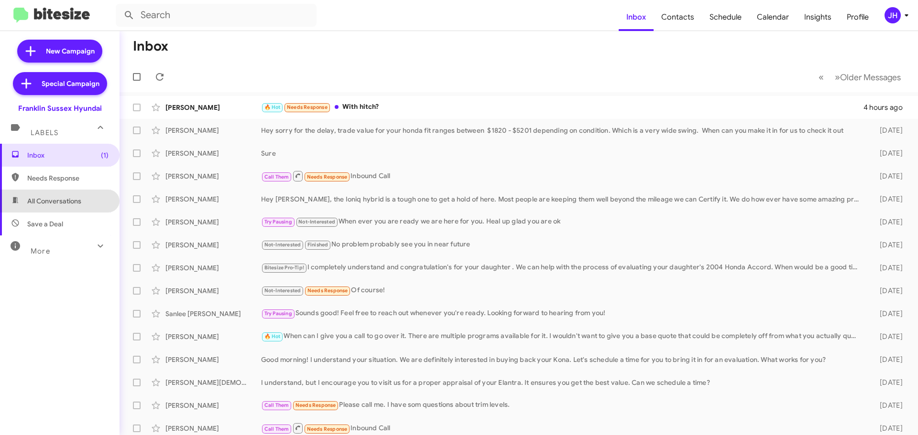
click at [80, 198] on span "All Conversations" at bounding box center [54, 201] width 54 height 10
type input "in:all-conversations"
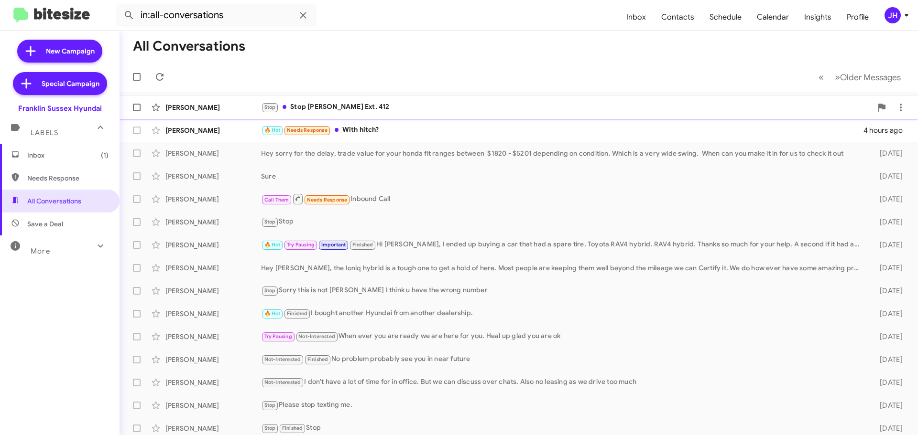
click at [455, 109] on div "Stop Stop [PERSON_NAME] Ext. 412" at bounding box center [566, 107] width 611 height 11
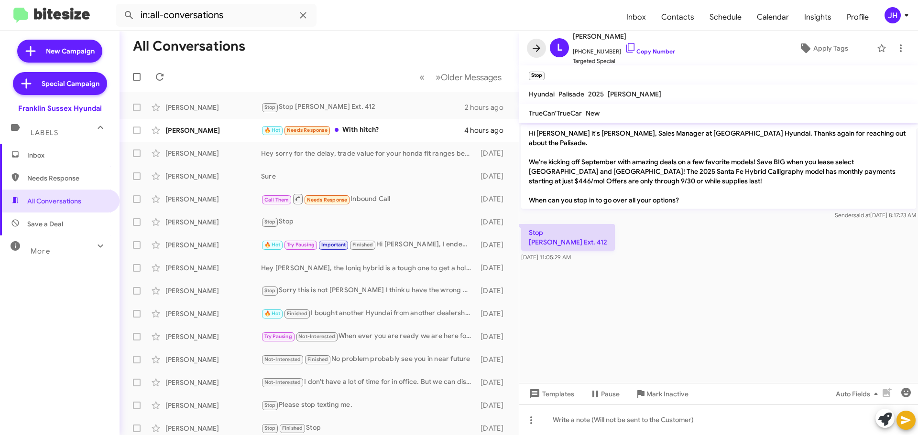
click at [531, 43] on icon at bounding box center [536, 48] width 11 height 11
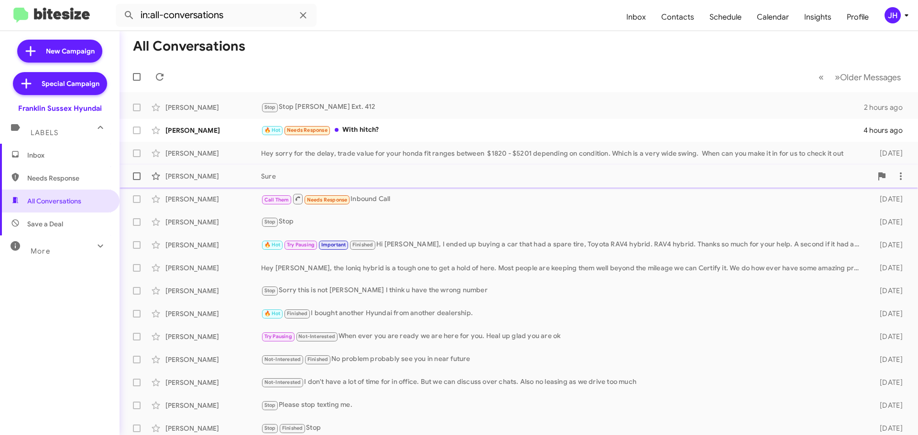
click at [483, 186] on span "[PERSON_NAME] Sure [DATE]" at bounding box center [518, 176] width 798 height 23
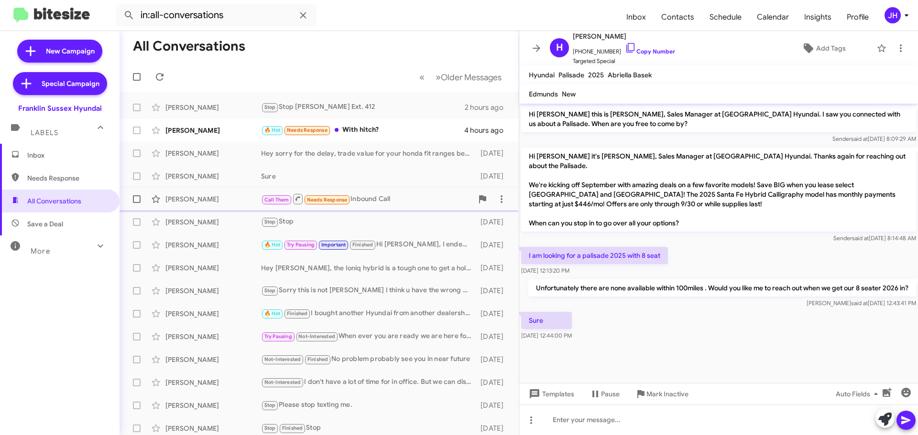
click at [440, 198] on div "Call Them Needs Response Inbound Call" at bounding box center [367, 199] width 212 height 12
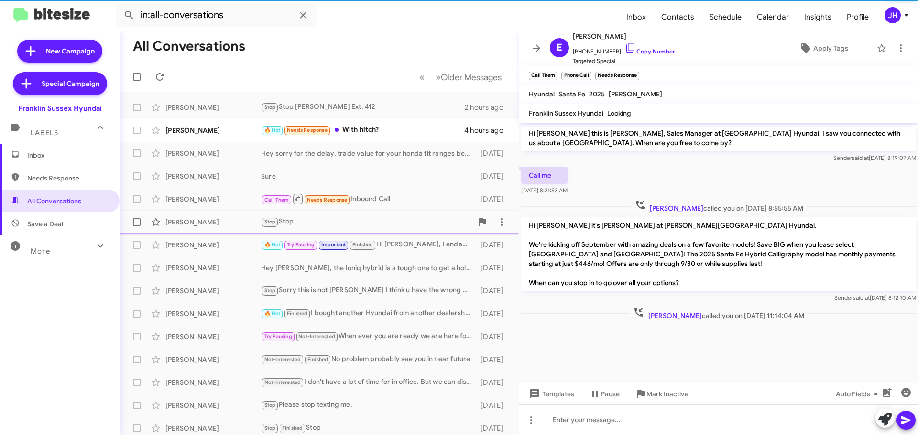
click at [412, 217] on div "Stop Stop" at bounding box center [367, 222] width 212 height 11
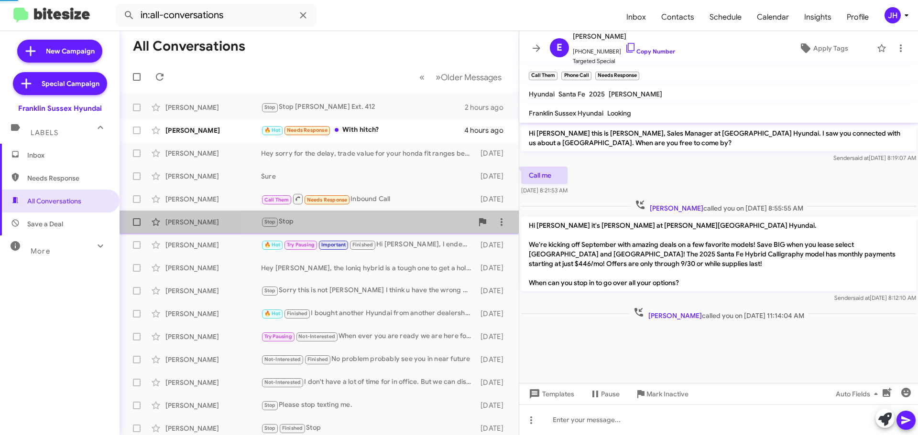
scroll to position [54, 0]
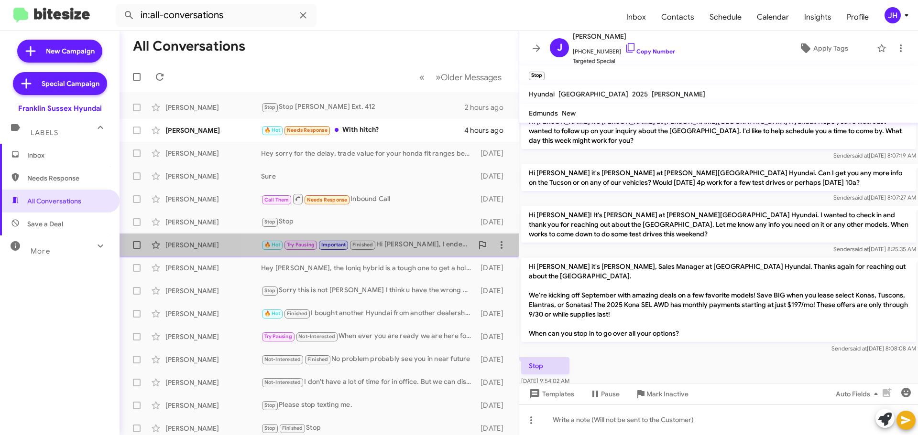
click at [418, 252] on div "[PERSON_NAME] 🔥 Hot Try Pausing Important Finished Hi [PERSON_NAME], I ended up…" at bounding box center [319, 245] width 384 height 19
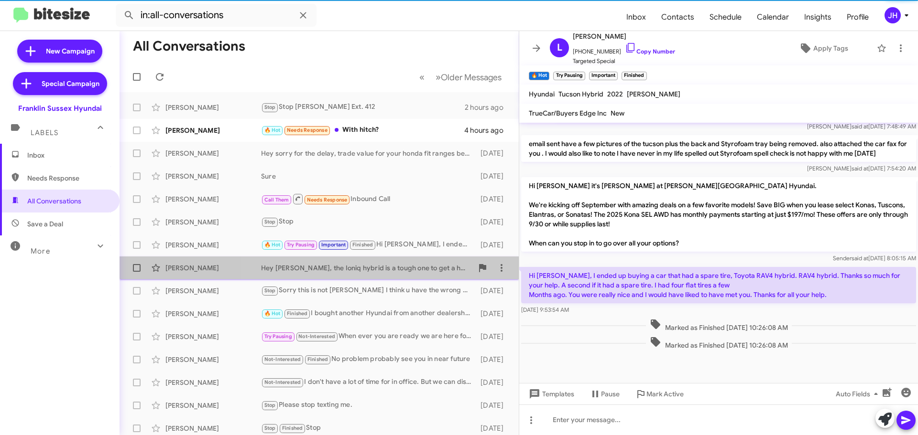
click at [414, 262] on div "[PERSON_NAME] Hey [PERSON_NAME], the Ioniq hybrid is a tough one to get a hold …" at bounding box center [319, 268] width 384 height 19
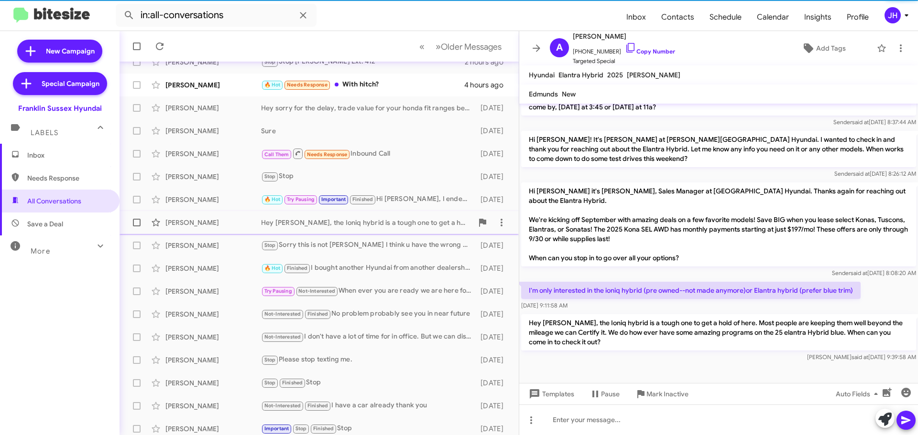
scroll to position [48, 0]
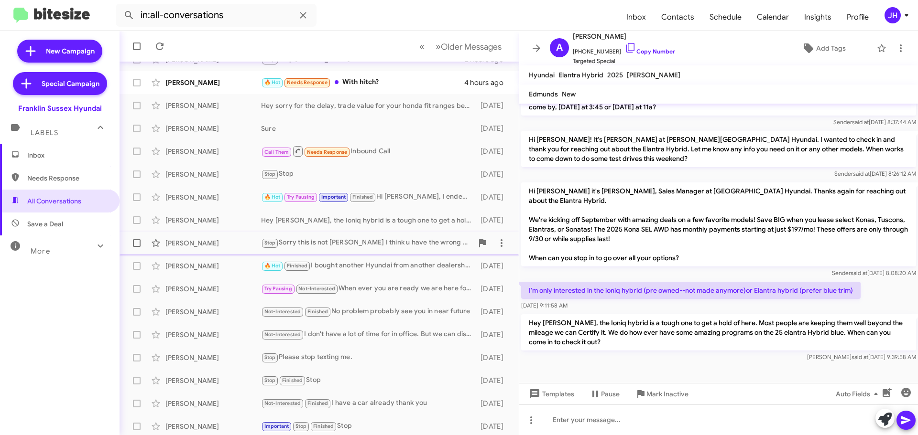
click at [398, 248] on div "Stop Sorry this is not [PERSON_NAME] I think u have the wrong number" at bounding box center [367, 243] width 212 height 11
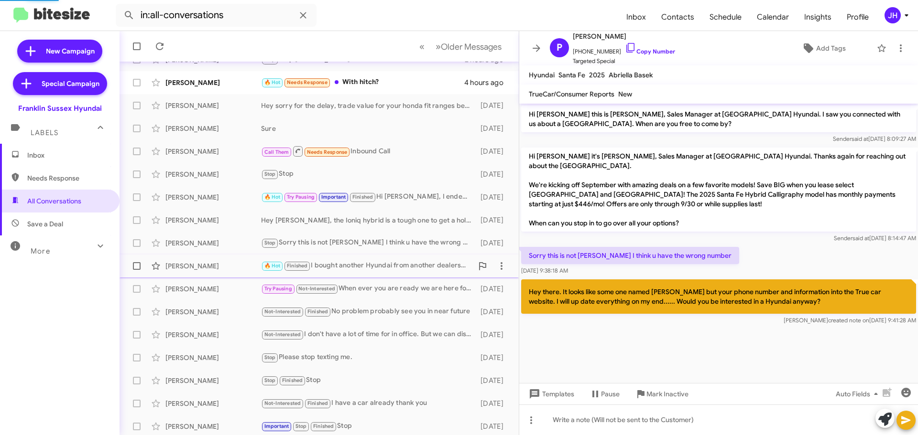
click at [391, 260] on div "[PERSON_NAME] 🔥 Hot Finished I bought another Hyundai from another dealership. …" at bounding box center [319, 266] width 384 height 19
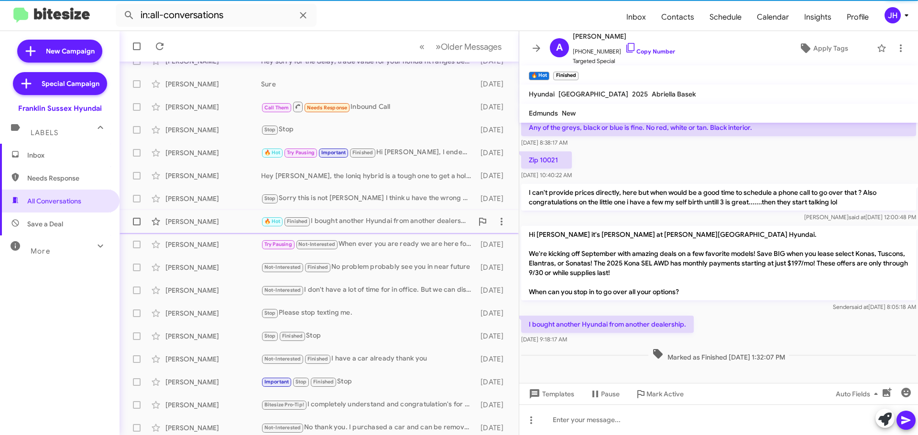
scroll to position [96, 0]
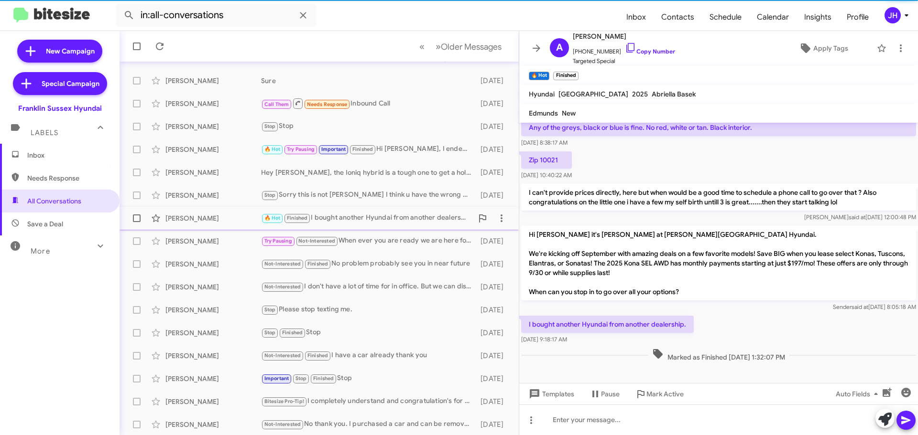
click at [391, 260] on div "Not-Interested Finished No problem probably see you in near future" at bounding box center [368, 264] width 215 height 11
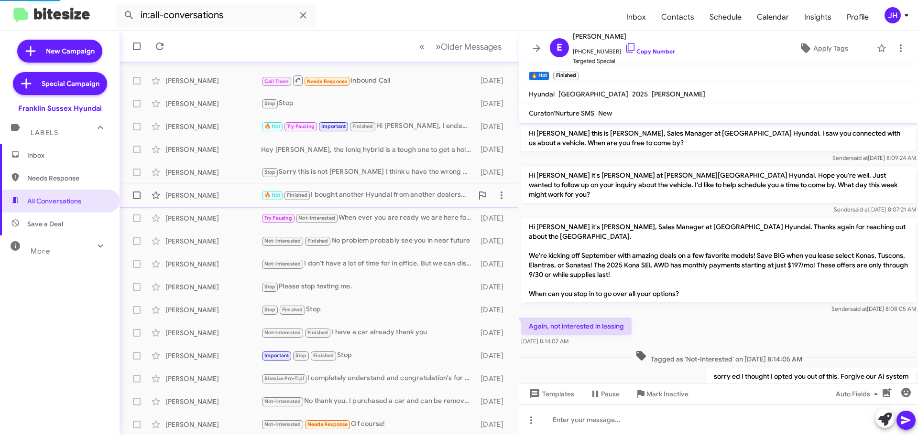
scroll to position [119, 0]
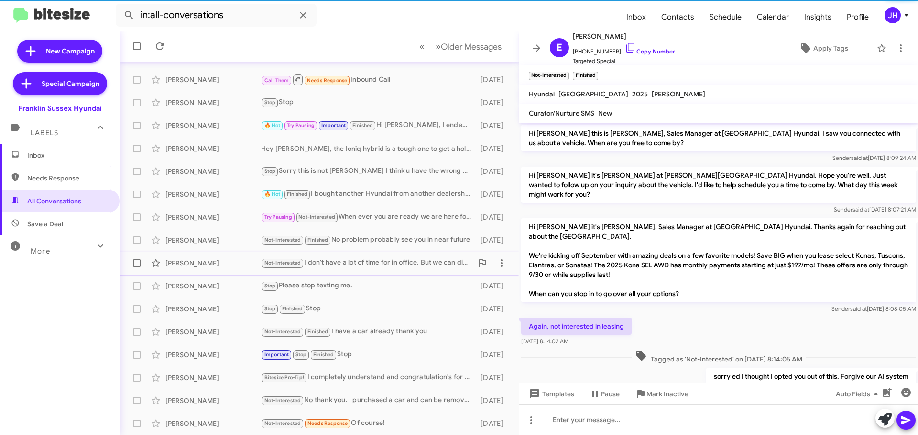
click at [387, 264] on div "Not-Interested I don't have a lot of time for in office. But we can discuss ove…" at bounding box center [367, 263] width 212 height 11
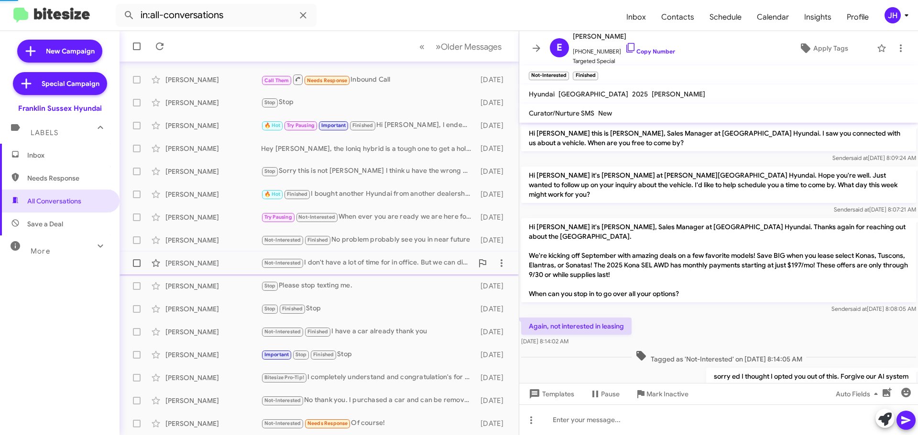
scroll to position [55, 0]
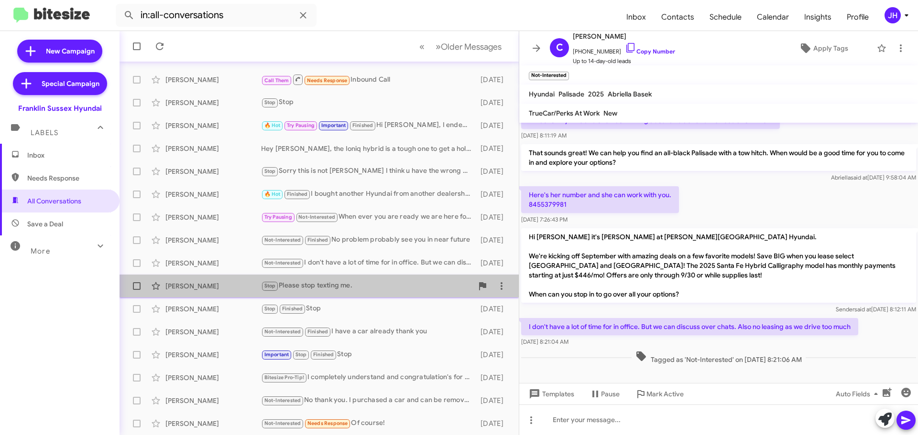
click at [375, 276] on span "Nancy Loughman Stop Please stop texting me. 3 days ago" at bounding box center [318, 286] width 399 height 23
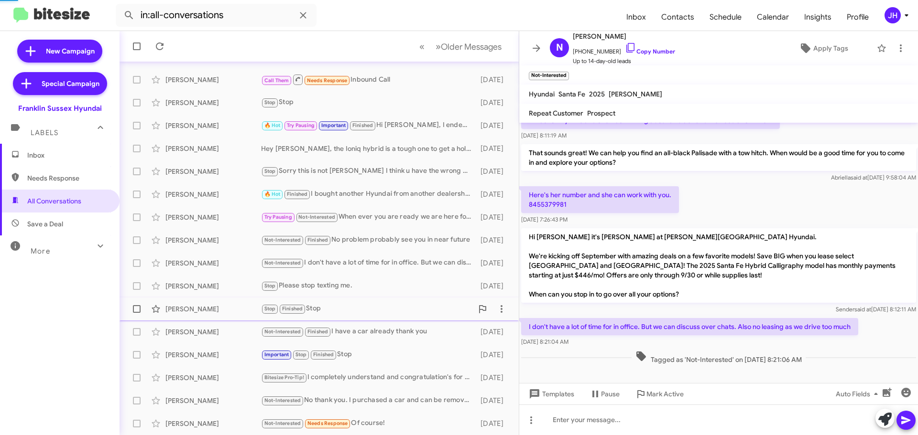
scroll to position [10, 0]
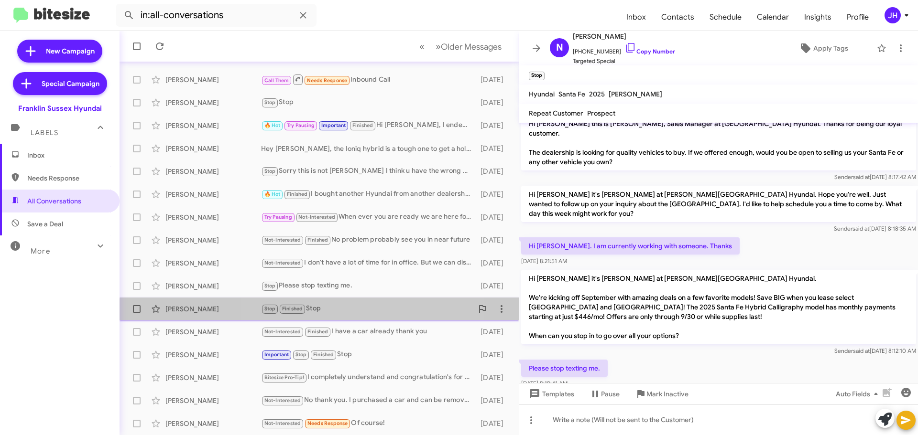
click at [369, 315] on div "Cheryl Beano Stop Finished Stop 3 days ago" at bounding box center [319, 309] width 384 height 19
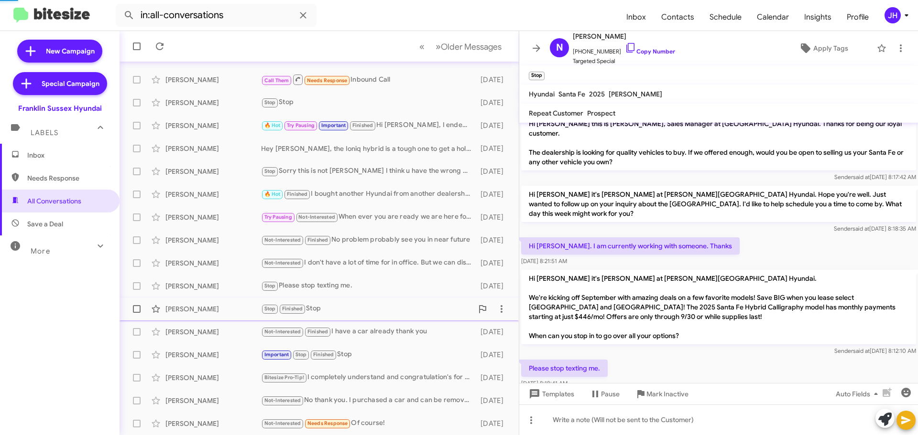
scroll to position [45, 0]
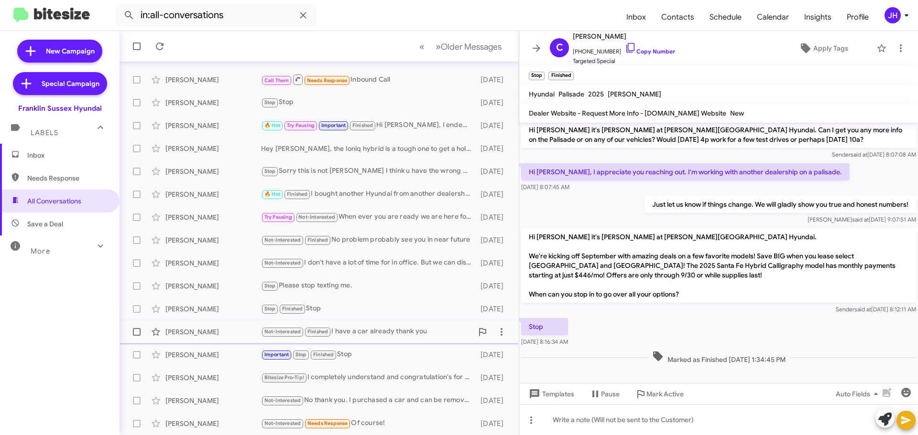
click at [379, 337] on div "Not-Interested Finished I have a car already thank you" at bounding box center [367, 331] width 212 height 11
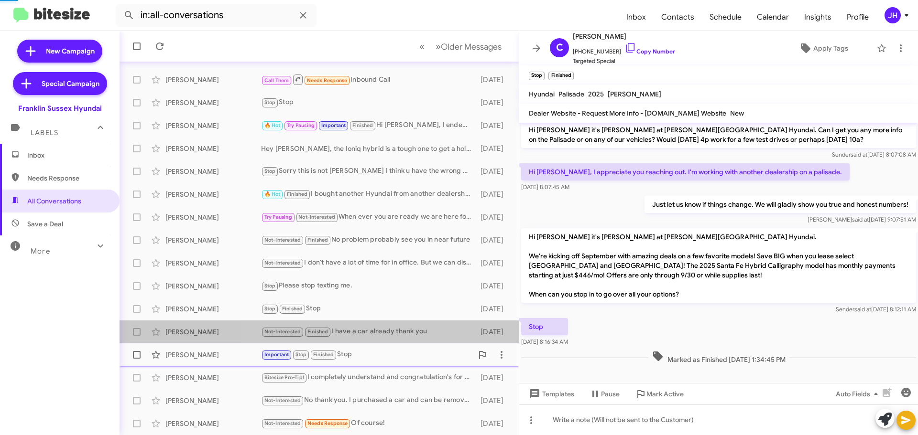
scroll to position [260, 0]
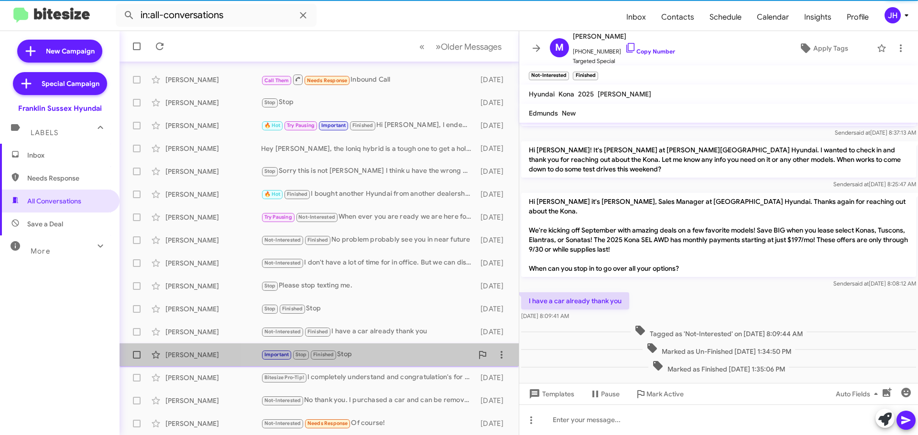
click at [379, 356] on div "Important Stop Finished Stop" at bounding box center [367, 354] width 212 height 11
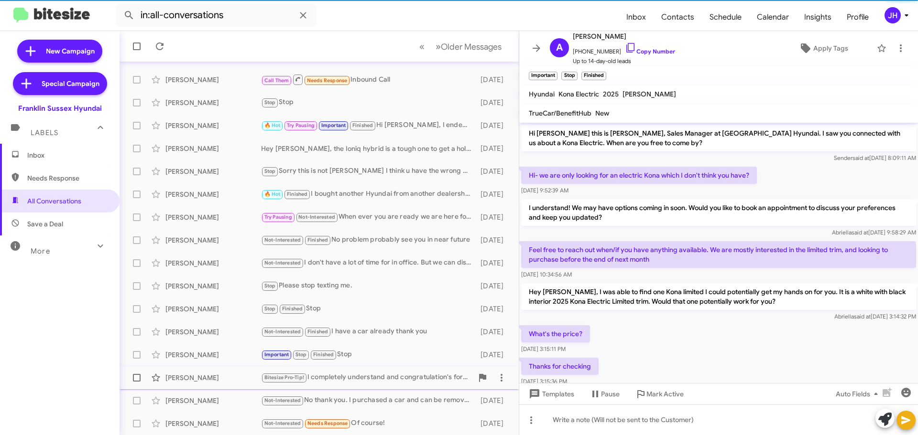
click at [383, 380] on div "Bitesize Pro-Tip! I completely understand and congratulation's for your daughte…" at bounding box center [367, 377] width 212 height 11
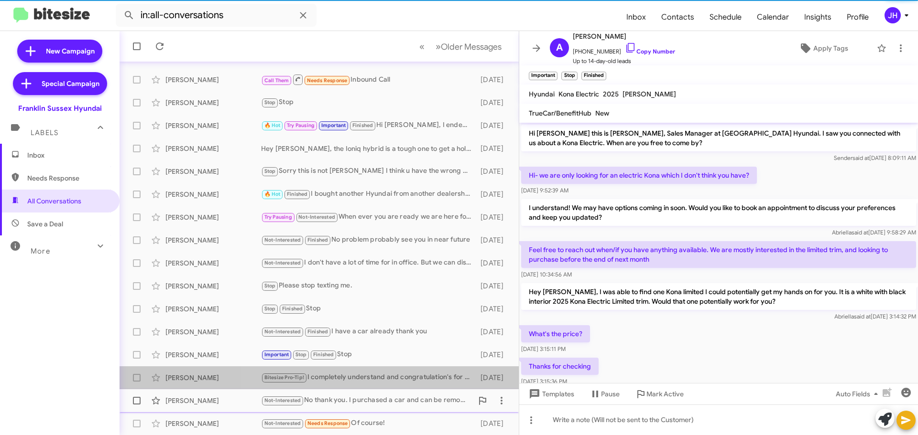
scroll to position [65, 0]
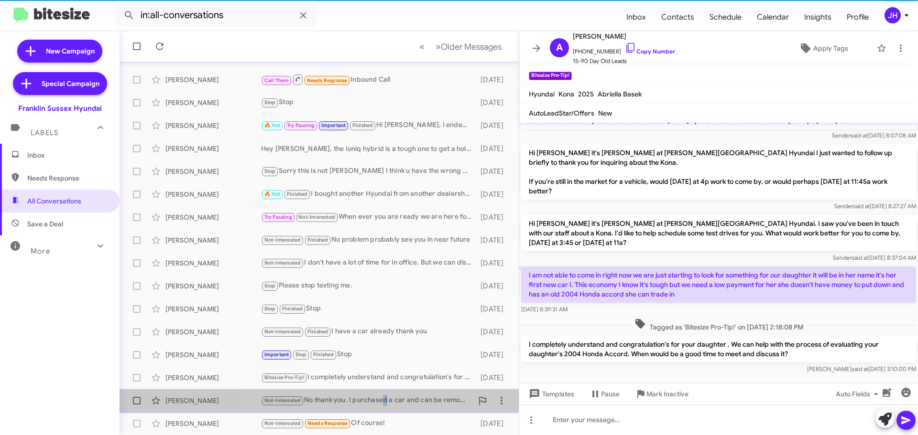
click at [383, 398] on div "Not-Interested No thank you. I purchased a car and can be removed from your lis…" at bounding box center [367, 400] width 212 height 11
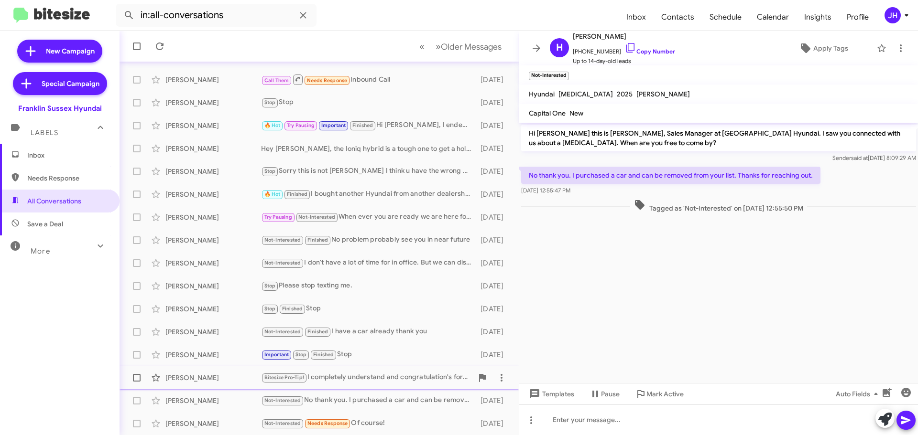
click at [392, 379] on div "Bitesize Pro-Tip! I completely understand and congratulation's for your daughte…" at bounding box center [367, 377] width 212 height 11
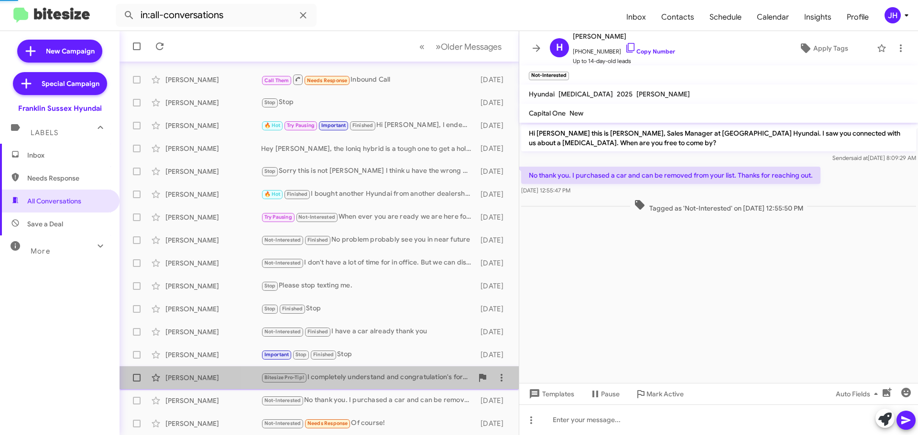
scroll to position [65, 0]
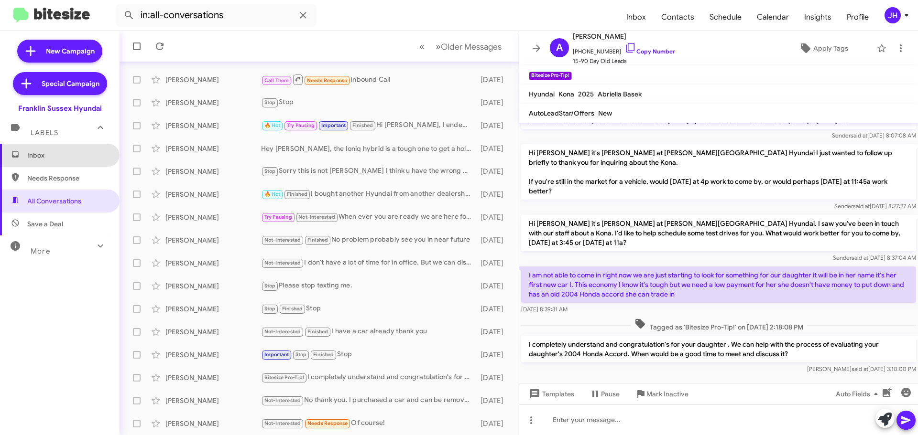
click at [83, 163] on span "Inbox" at bounding box center [59, 155] width 119 height 23
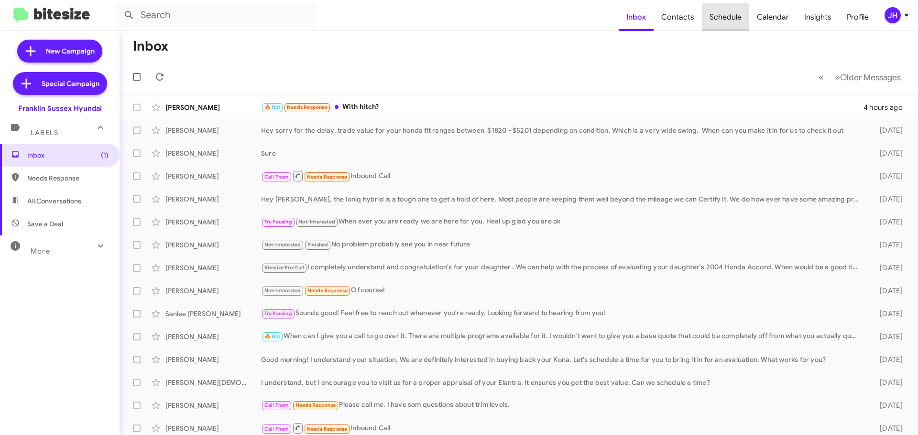
click at [712, 17] on span "Schedule" at bounding box center [725, 17] width 47 height 28
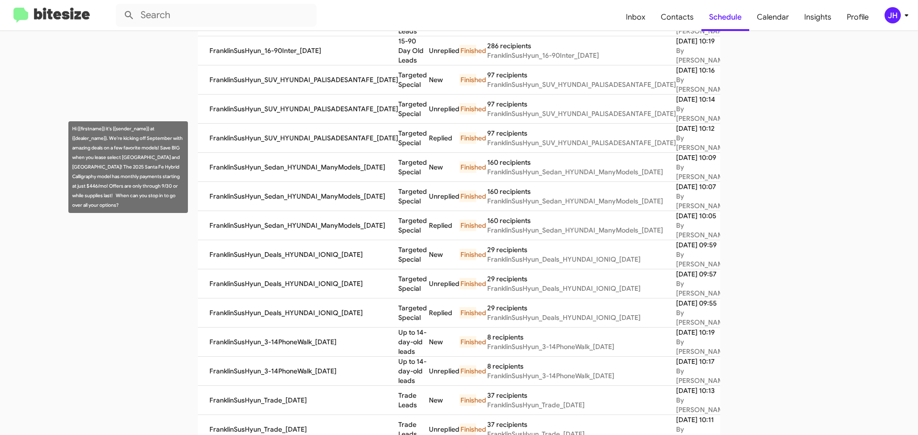
scroll to position [143, 0]
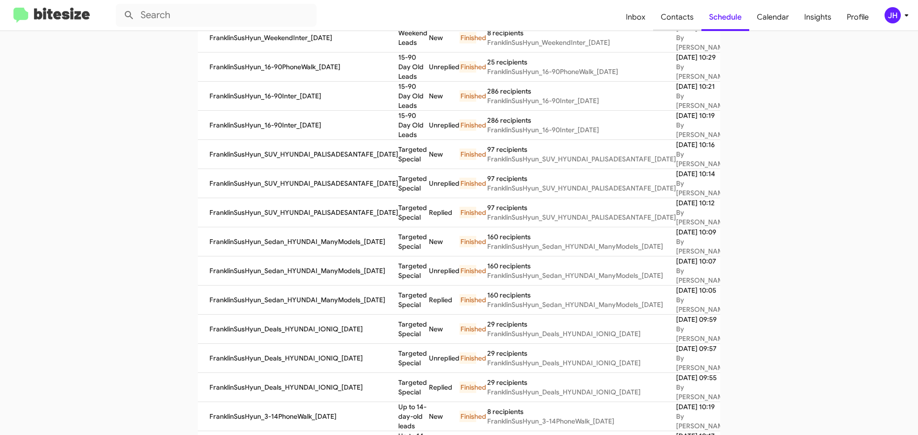
click at [671, 25] on span "Contacts" at bounding box center [677, 17] width 48 height 28
type input "in:groups"
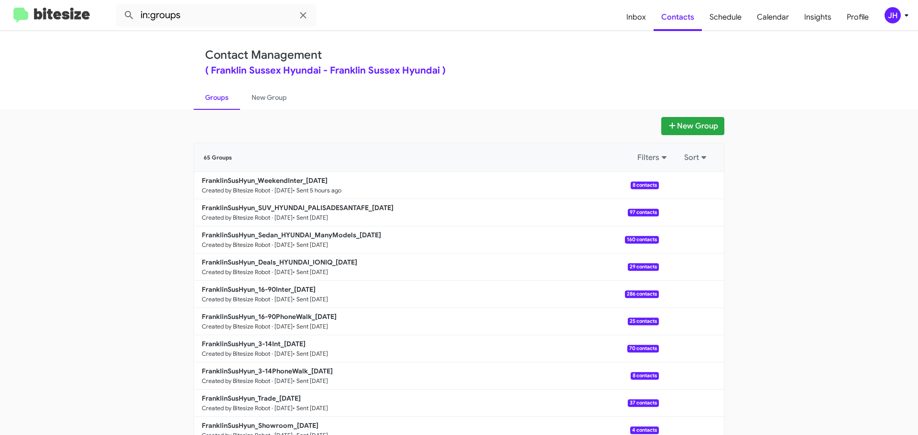
click at [899, 18] on div "JH" at bounding box center [892, 15] width 16 height 16
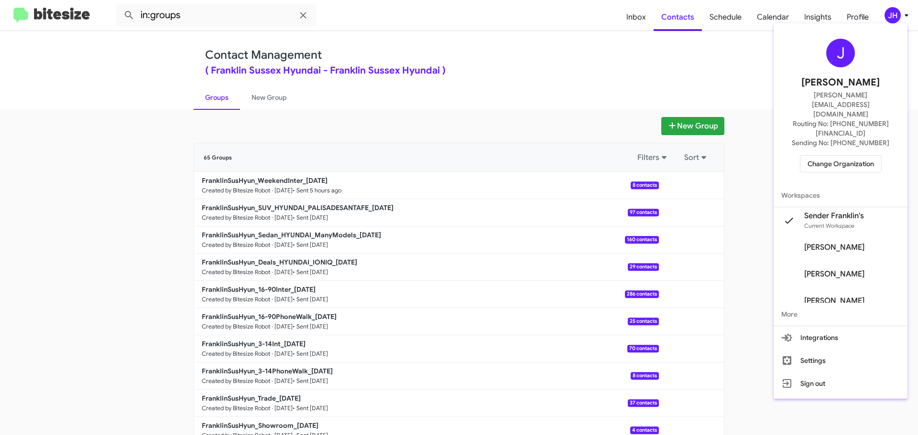
click at [839, 156] on span "Change Organization" at bounding box center [840, 164] width 66 height 16
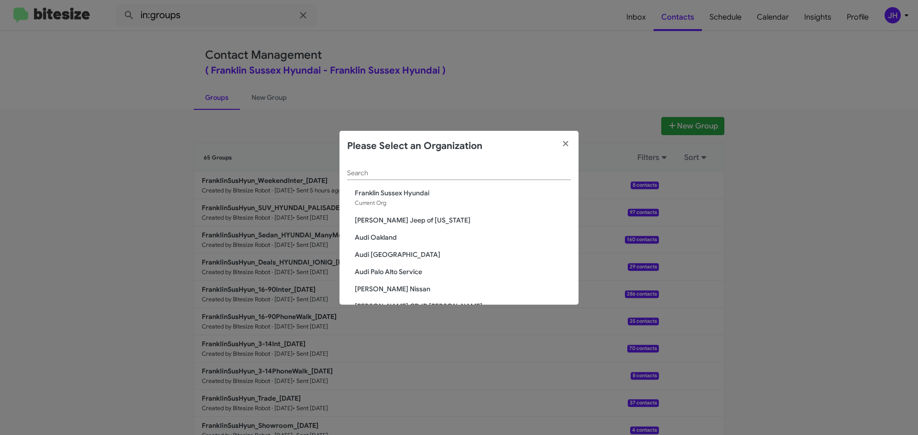
click at [391, 176] on input "Search" at bounding box center [459, 174] width 224 height 8
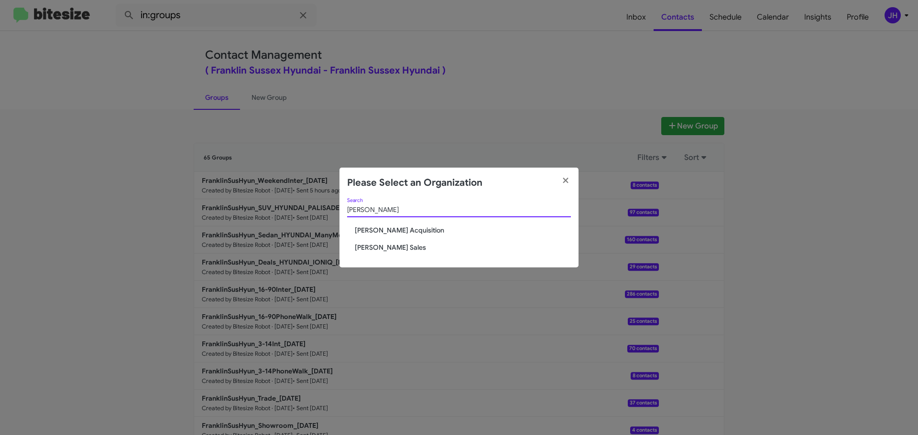
type input "tony h"
click at [420, 232] on span "[PERSON_NAME] Acquisition" at bounding box center [463, 231] width 216 height 10
